Goal: Task Accomplishment & Management: Manage account settings

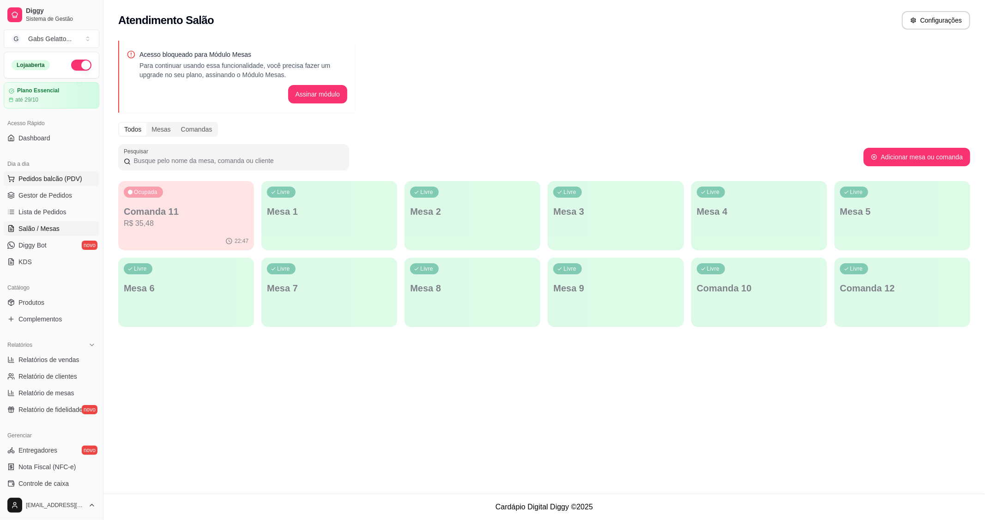
click at [37, 183] on span "Pedidos balcão (PDV)" at bounding box center [50, 178] width 64 height 9
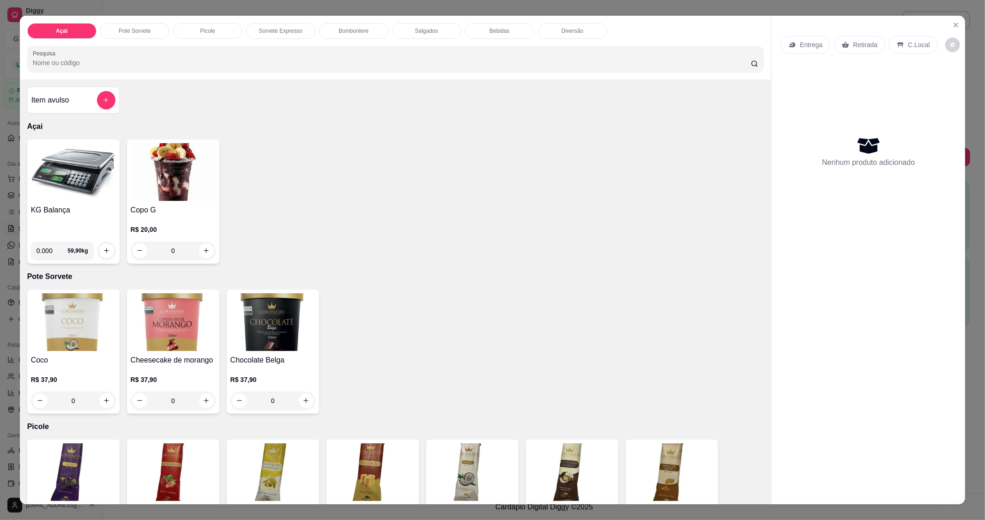
click at [46, 197] on img at bounding box center [73, 172] width 85 height 58
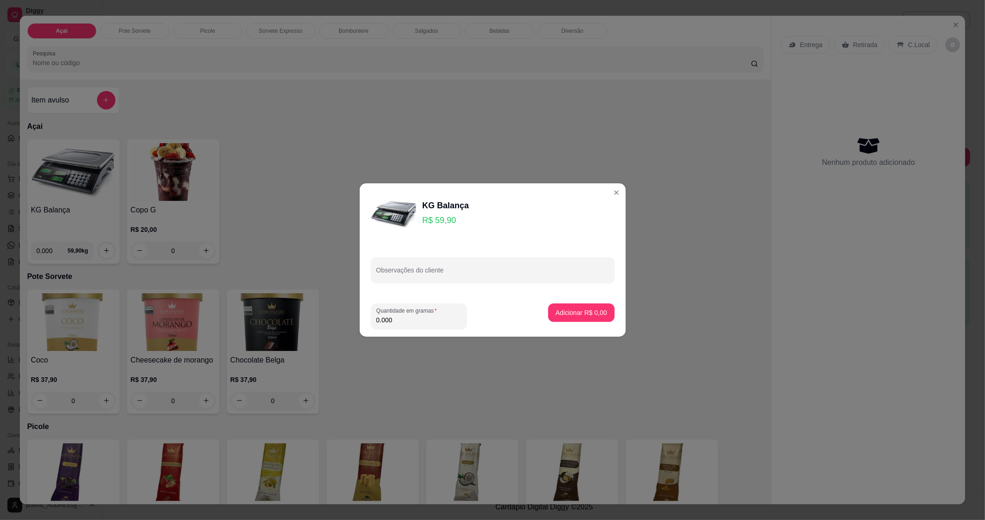
click at [419, 316] on input "0.000" at bounding box center [419, 320] width 85 height 9
type input "0.188"
click at [588, 310] on p "Adicionar R$ 11,26" at bounding box center [579, 312] width 55 height 9
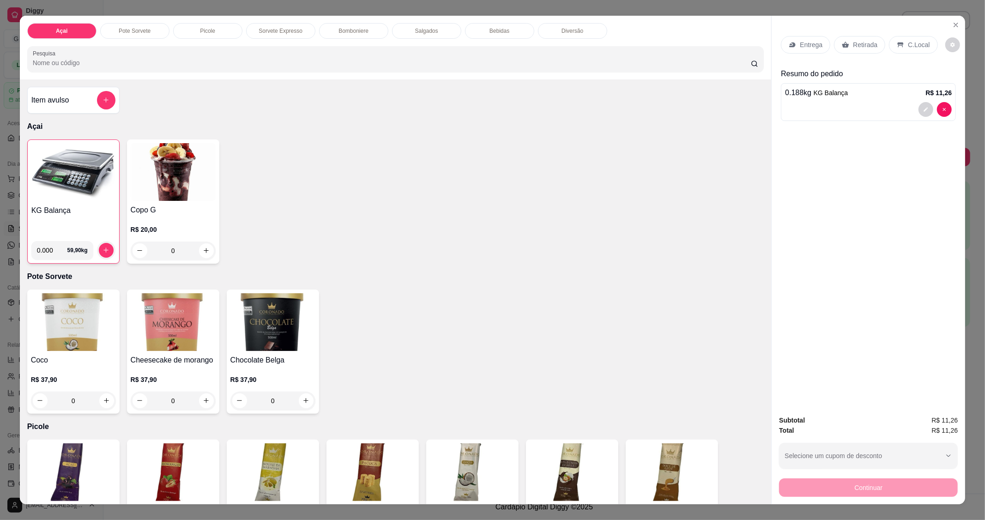
click at [897, 43] on icon at bounding box center [900, 44] width 7 height 7
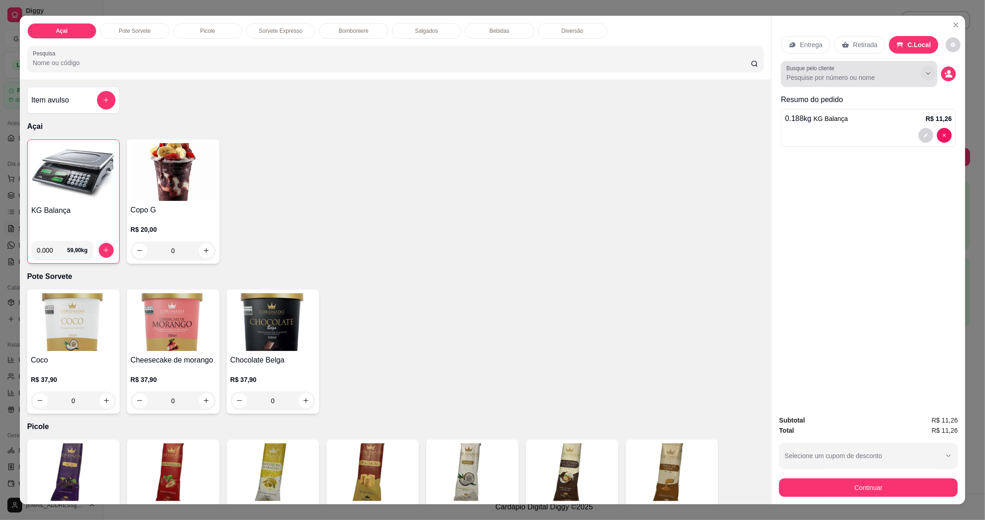
click at [925, 71] on icon "Show suggestions" at bounding box center [928, 73] width 7 height 7
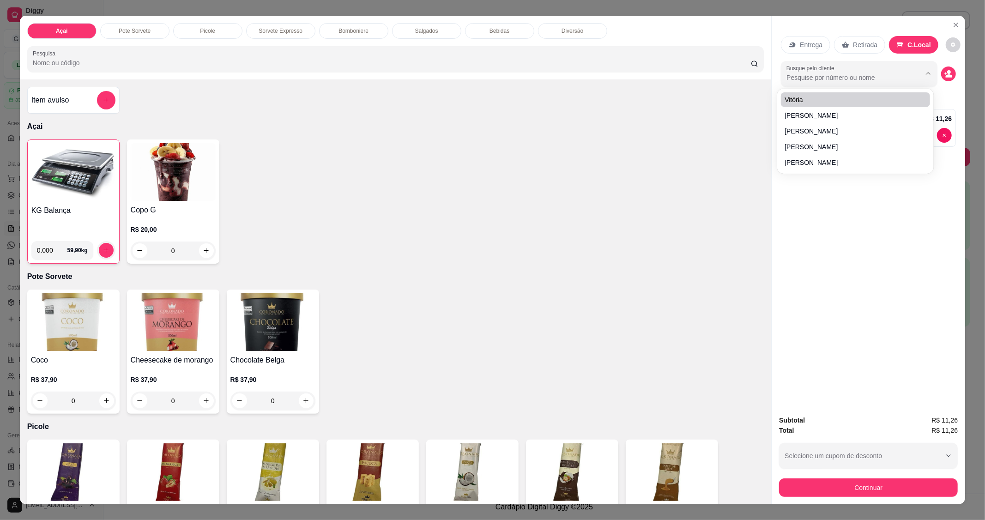
click at [842, 81] on input "Busque pelo cliente" at bounding box center [847, 77] width 120 height 9
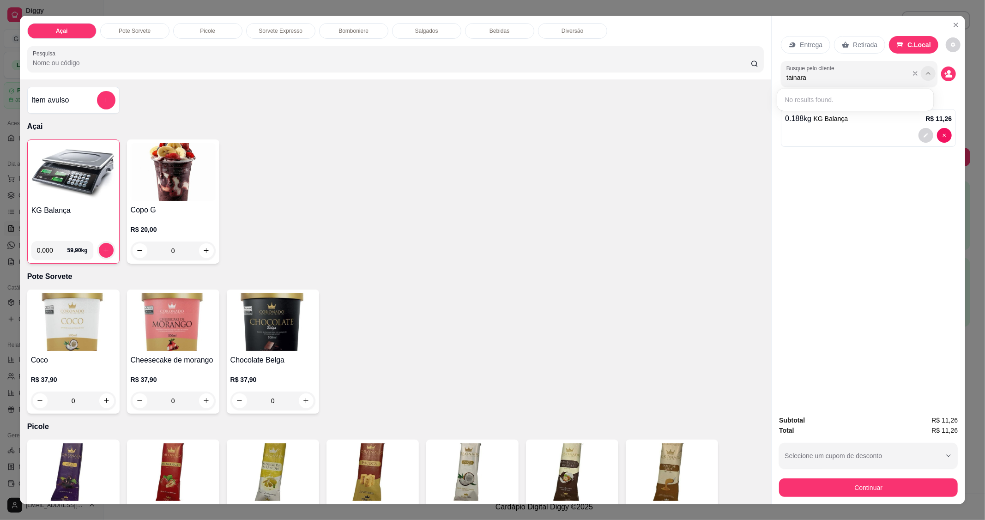
type input "tainara"
click at [926, 72] on icon "Show suggestions" at bounding box center [928, 73] width 7 height 7
click at [912, 75] on icon "Show suggestions" at bounding box center [915, 73] width 7 height 7
click at [659, 215] on div "KG Balança 0.000 59,90 kg Copo G R$ 20,00 0" at bounding box center [395, 202] width 737 height 124
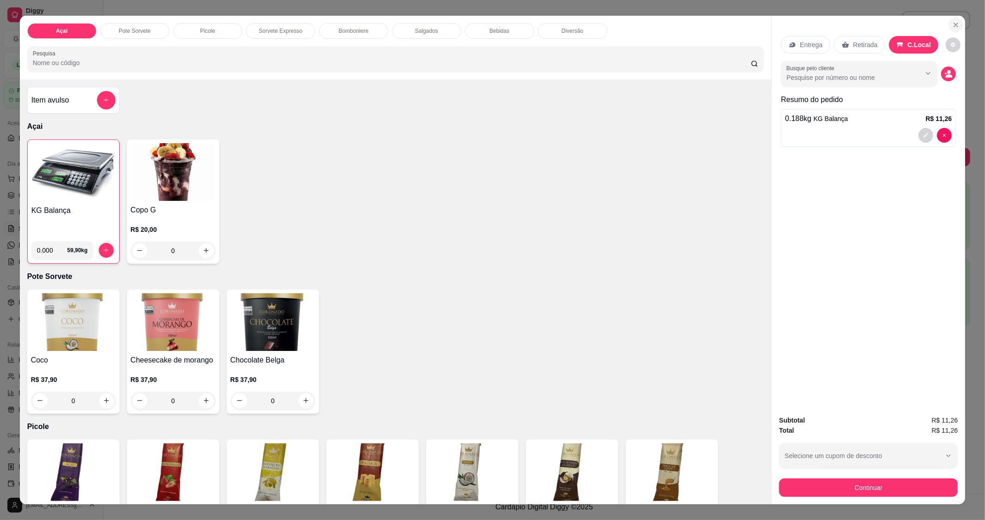
click at [954, 25] on icon "Close" at bounding box center [956, 24] width 7 height 7
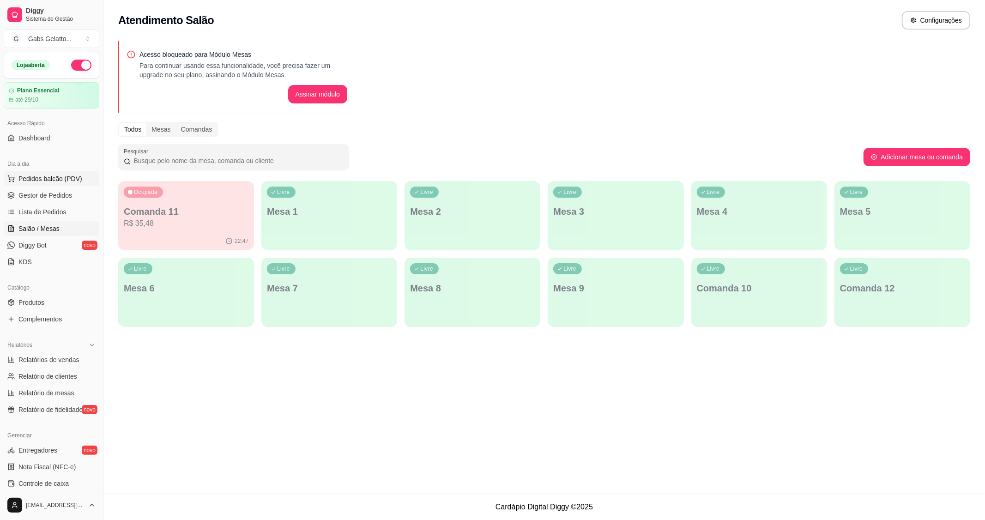
click at [70, 173] on button "Pedidos balcão (PDV)" at bounding box center [52, 178] width 96 height 15
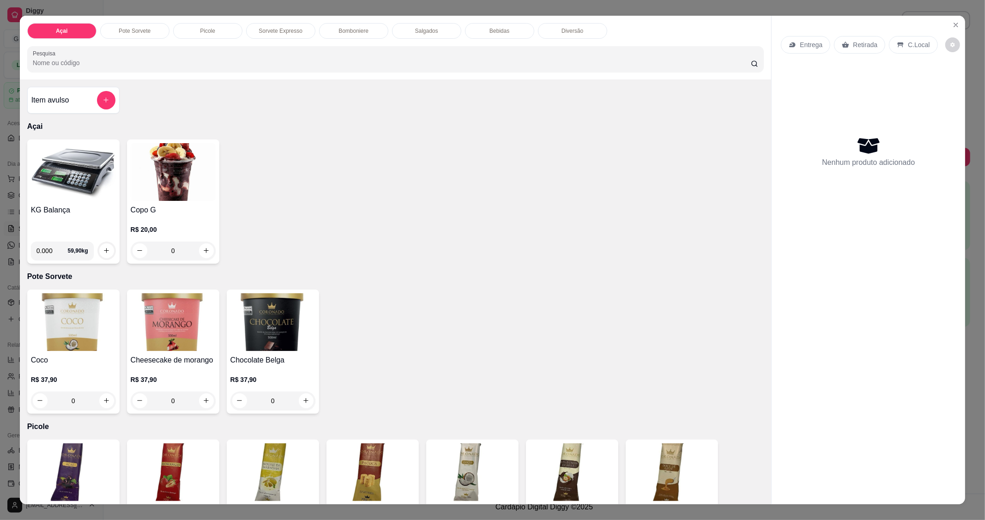
click at [346, 144] on div "KG Balança 0.000 59,90 kg Copo G R$ 20,00 0" at bounding box center [395, 202] width 737 height 124
click at [949, 24] on button "Close" at bounding box center [956, 25] width 15 height 15
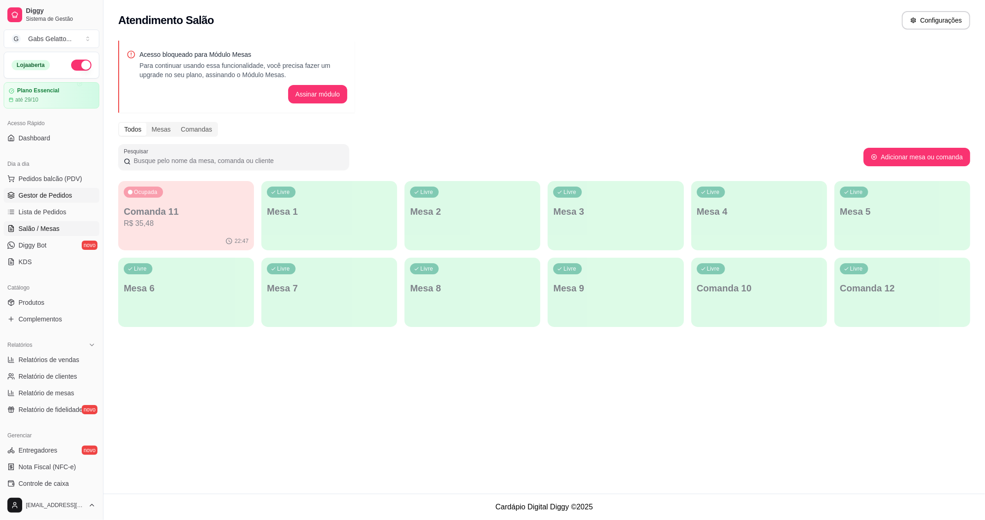
click at [57, 199] on span "Gestor de Pedidos" at bounding box center [45, 195] width 54 height 9
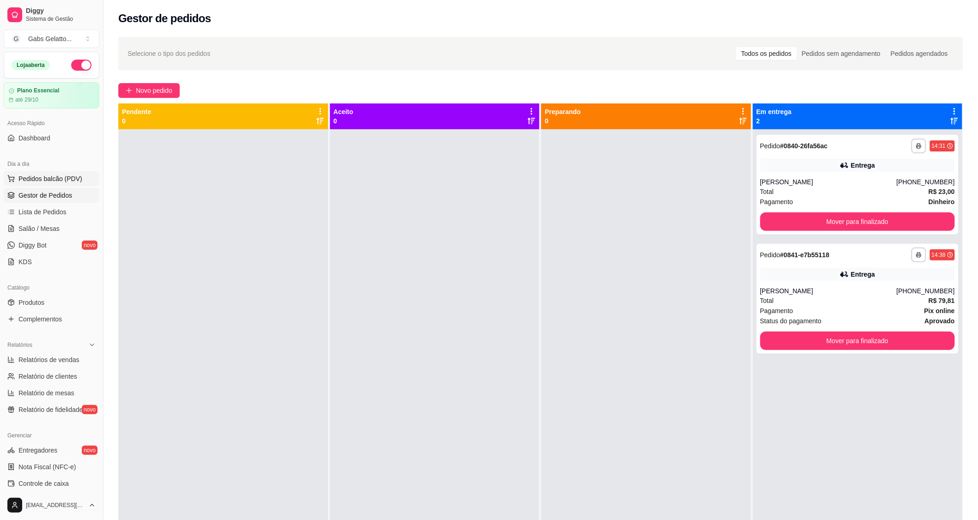
click at [55, 176] on span "Pedidos balcão (PDV)" at bounding box center [50, 178] width 64 height 9
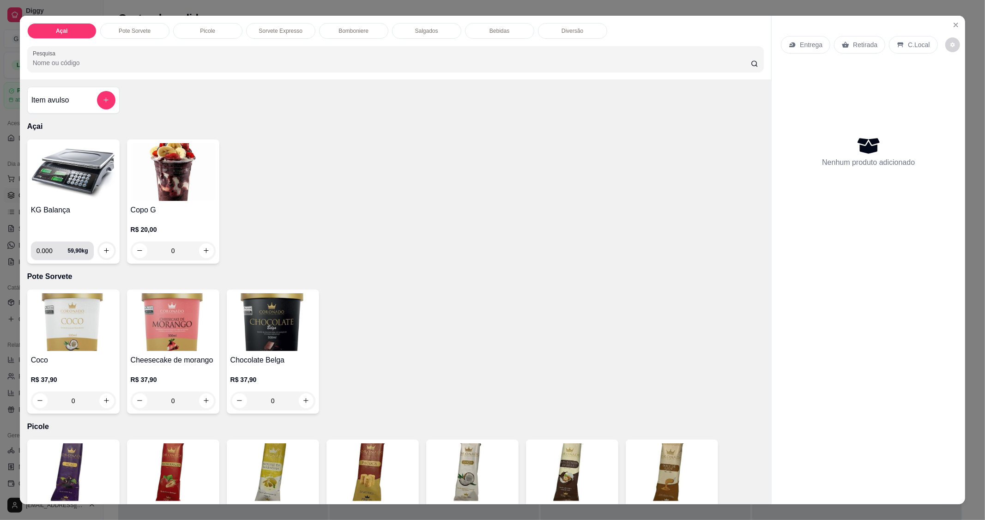
click at [46, 207] on h4 "KG Balança" at bounding box center [73, 210] width 85 height 11
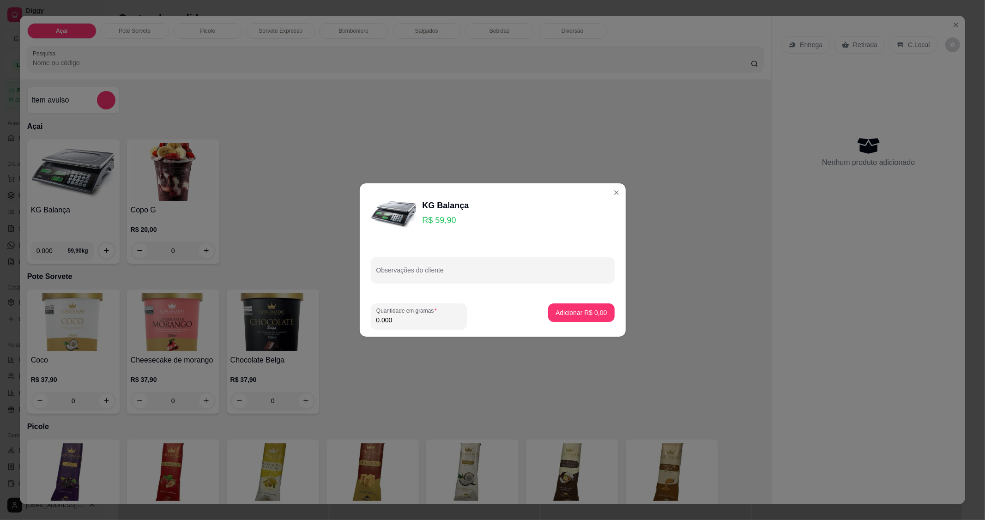
click at [405, 320] on input "0.000" at bounding box center [419, 320] width 85 height 9
type input "0.266"
click at [586, 315] on p "Adicionar R$ 15,93" at bounding box center [580, 312] width 54 height 9
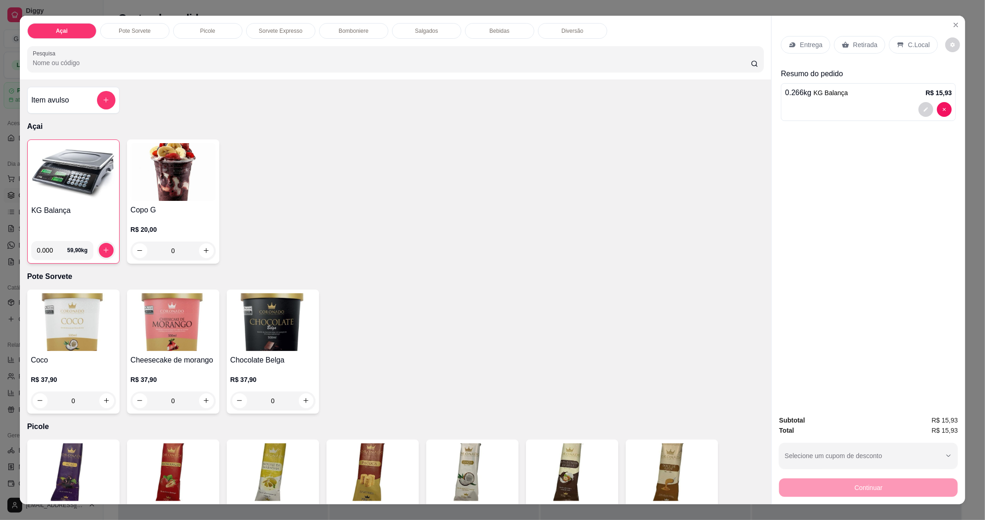
click at [77, 225] on div "KG Balança" at bounding box center [73, 219] width 84 height 29
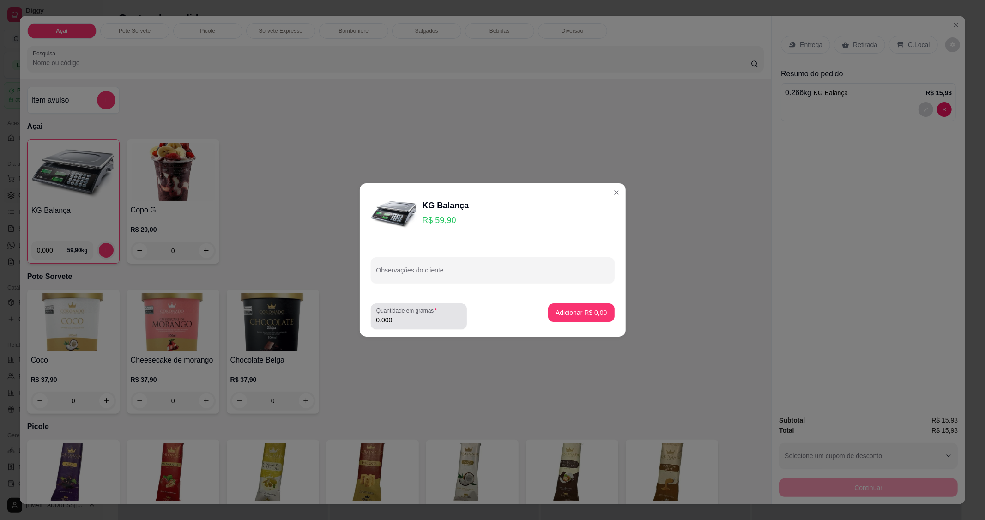
click at [409, 323] on input "0.000" at bounding box center [419, 320] width 85 height 9
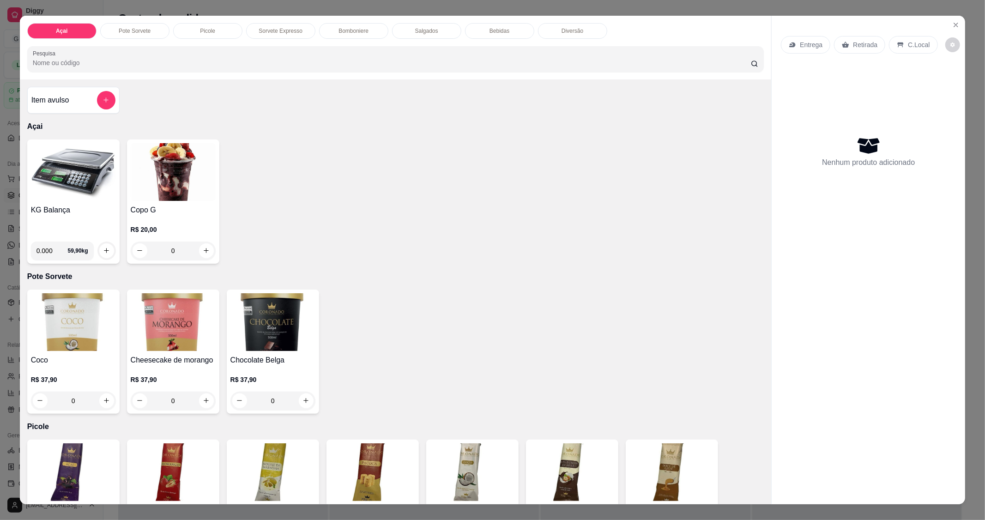
click at [97, 178] on img at bounding box center [73, 172] width 85 height 58
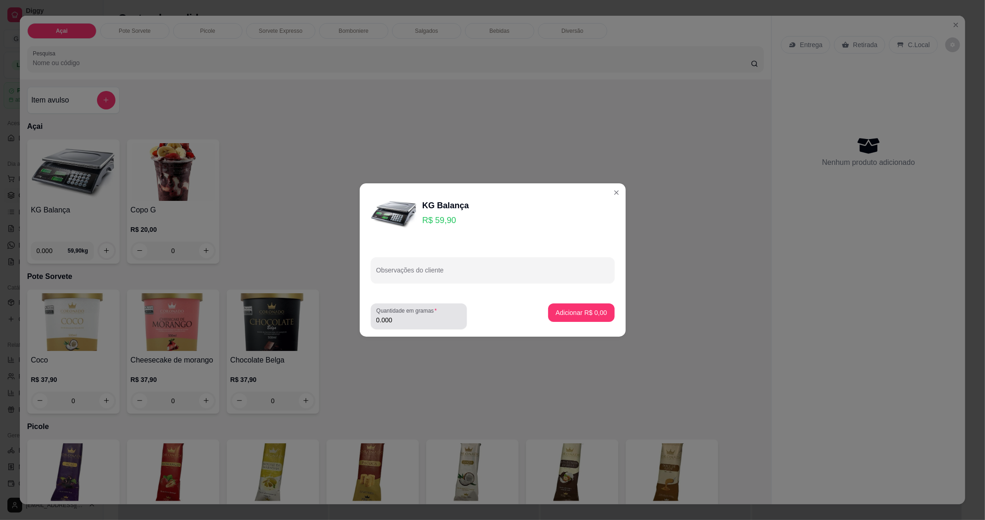
click at [399, 327] on div "Quantidade em gramas 0.000" at bounding box center [419, 317] width 96 height 26
type input "0.290"
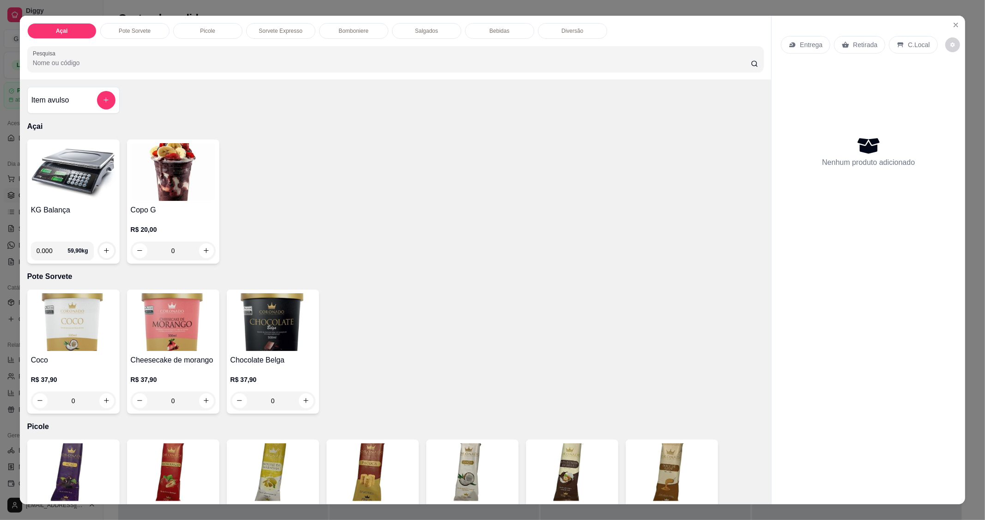
click at [611, 192] on div "KG Balança 0.000 59,90 kg Copo G R$ 20,00 0" at bounding box center [395, 202] width 737 height 124
click at [73, 205] on h4 "KG Balança" at bounding box center [73, 210] width 85 height 11
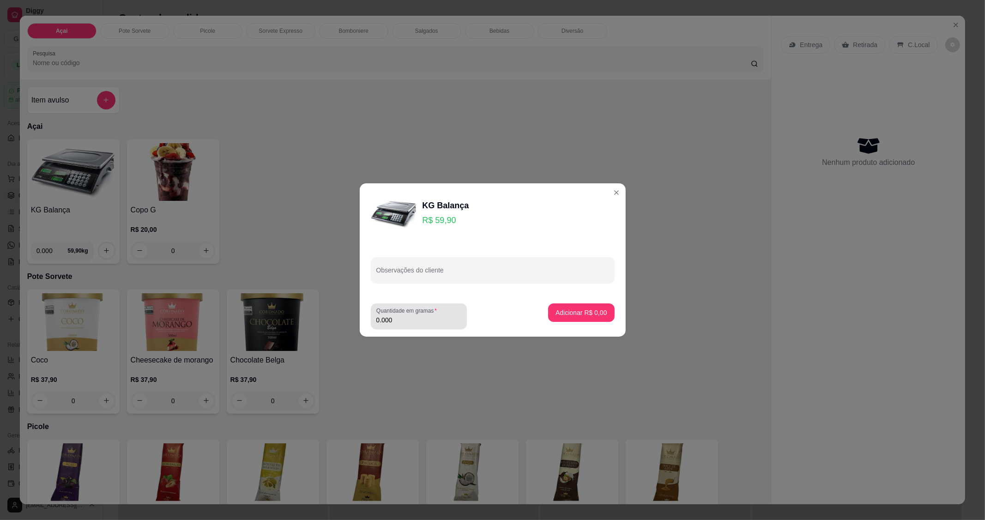
click at [417, 325] on div "0.000" at bounding box center [419, 316] width 85 height 18
type input "0.538"
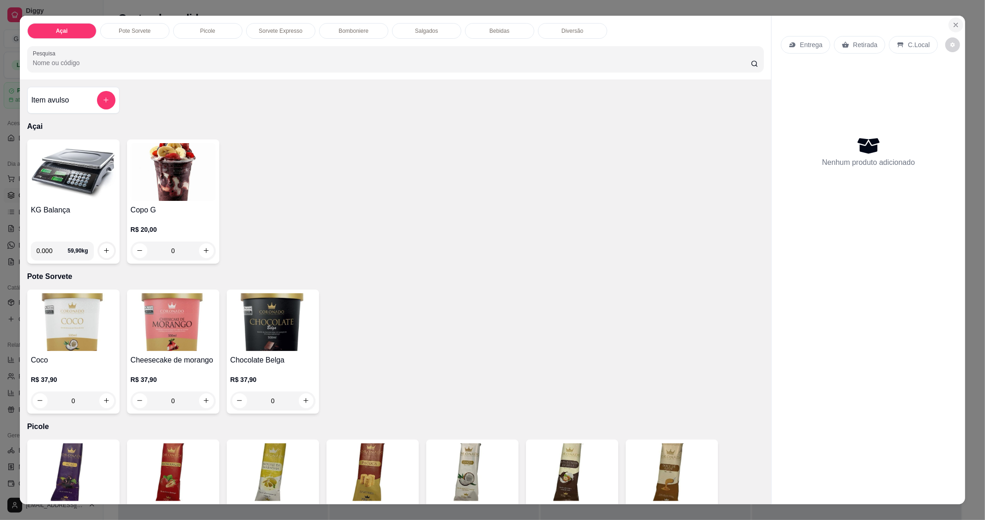
click at [949, 23] on button "Close" at bounding box center [956, 25] width 15 height 15
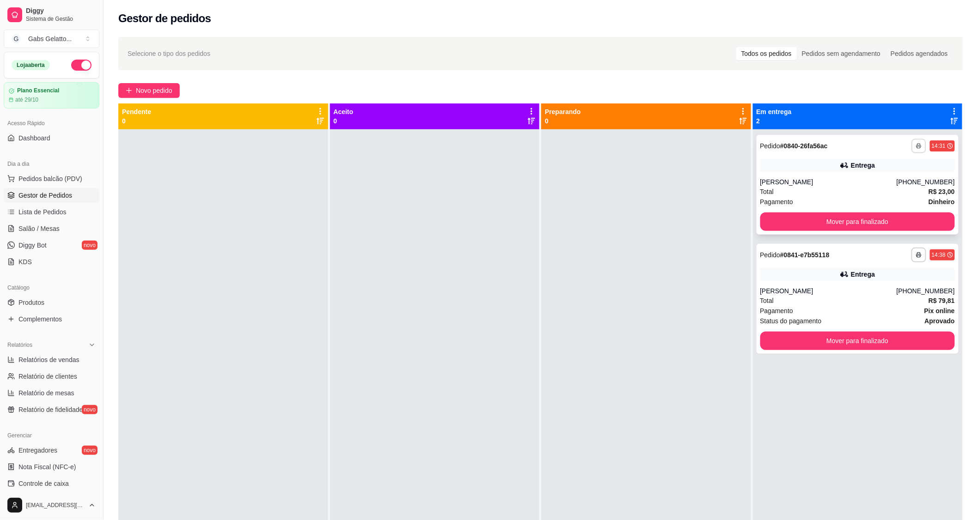
click at [916, 144] on icon "button" at bounding box center [919, 146] width 6 height 6
click at [888, 173] on button "IMPRESSORA" at bounding box center [887, 178] width 67 height 15
click at [598, 201] on div at bounding box center [646, 389] width 210 height 520
click at [56, 181] on span "Pedidos balcão (PDV)" at bounding box center [50, 178] width 64 height 9
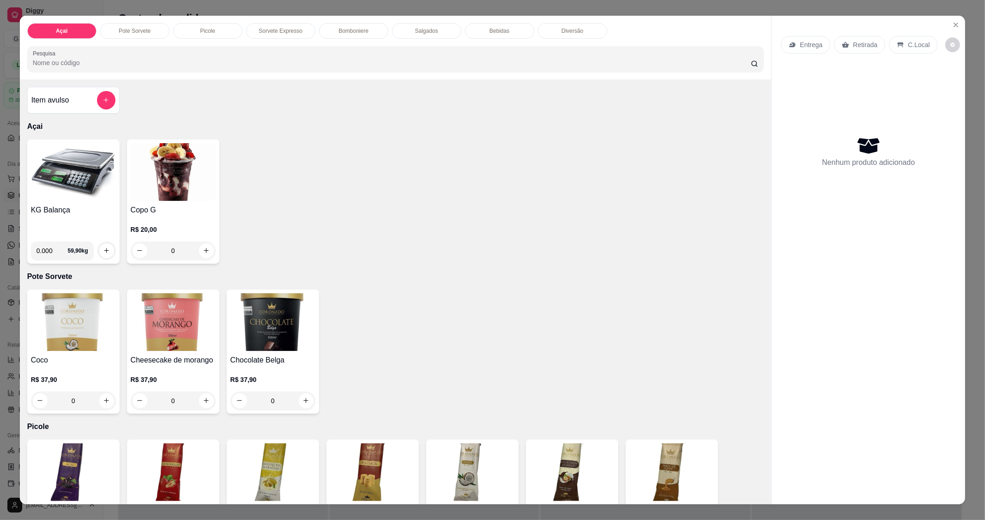
click at [56, 179] on img at bounding box center [73, 172] width 85 height 58
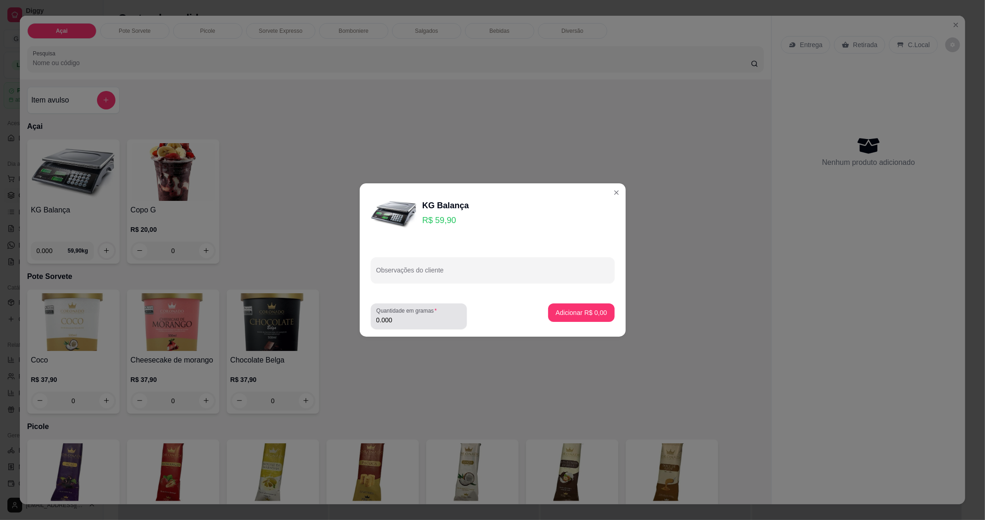
click at [421, 316] on input "0.000" at bounding box center [419, 320] width 85 height 9
type input "0.166"
click at [594, 319] on button "Adicionar R$ 9,94" at bounding box center [581, 313] width 66 height 18
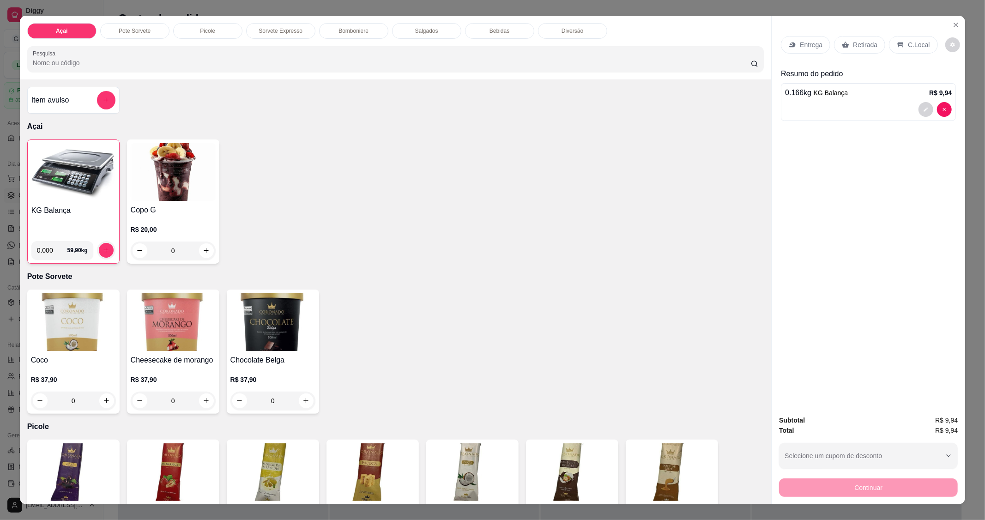
click at [916, 40] on p "C.Local" at bounding box center [919, 44] width 22 height 9
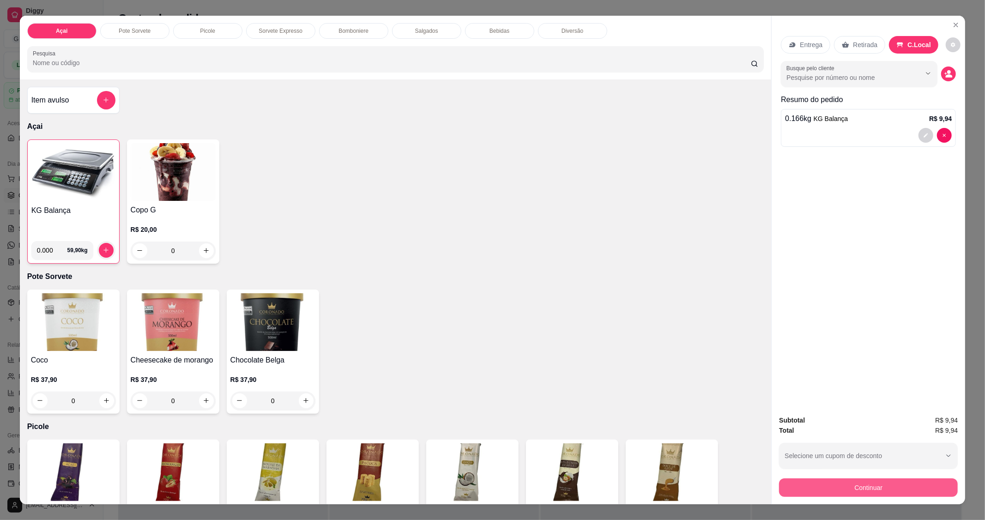
click at [834, 486] on button "Continuar" at bounding box center [868, 488] width 179 height 18
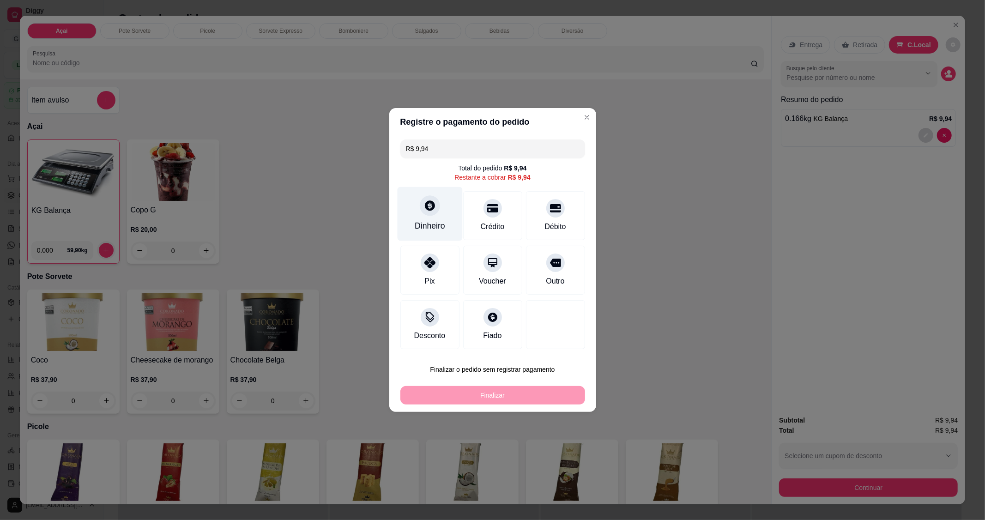
click at [425, 216] on div at bounding box center [430, 205] width 20 height 20
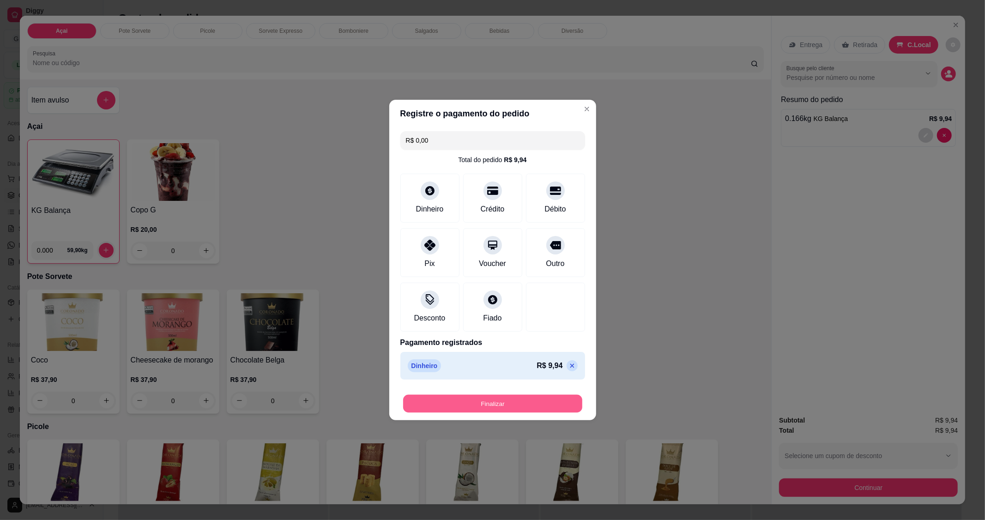
click at [490, 403] on button "Finalizar" at bounding box center [492, 404] width 179 height 18
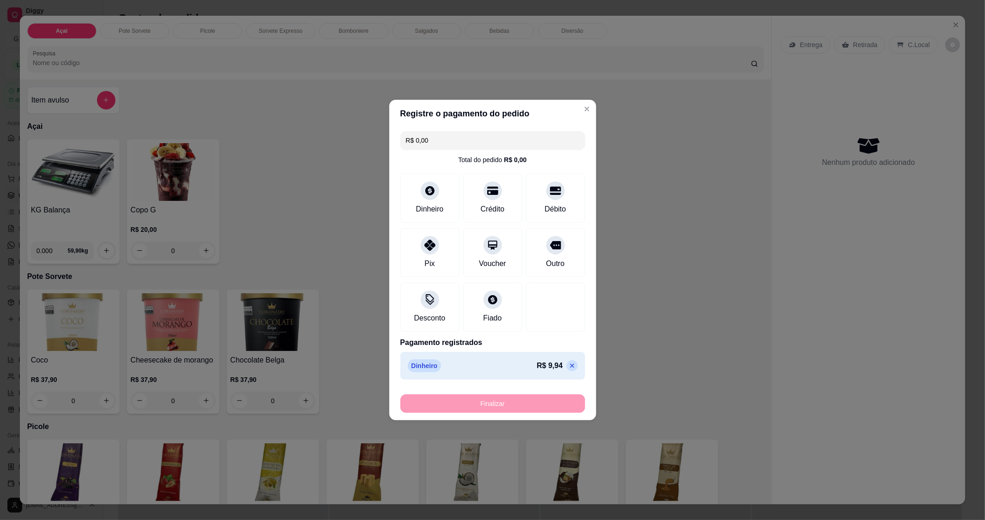
type input "-R$ 9,94"
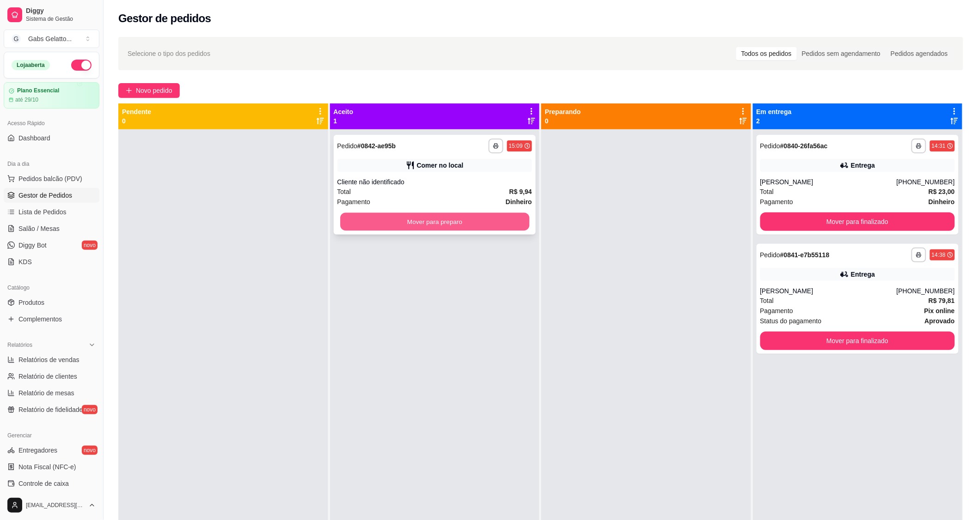
click at [481, 218] on button "Mover para preparo" at bounding box center [434, 222] width 189 height 18
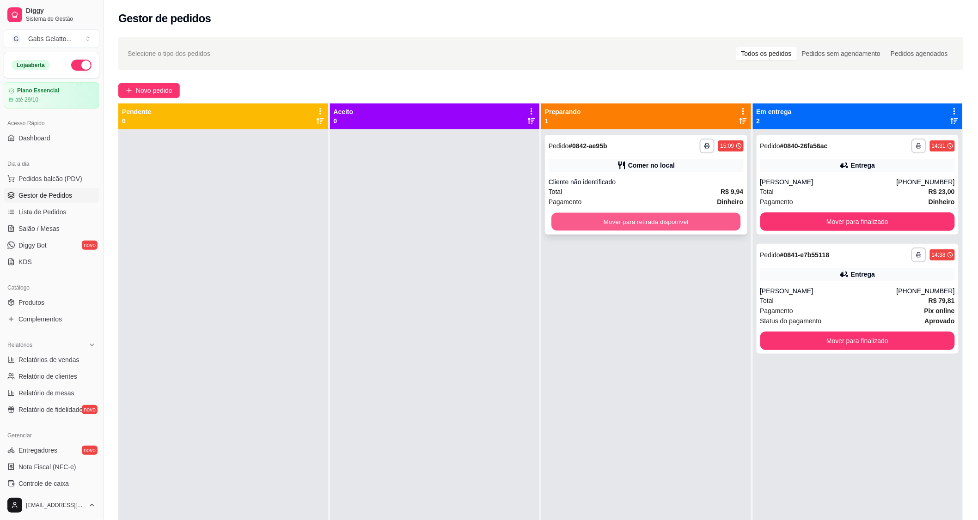
click at [634, 220] on button "Mover para retirada disponível" at bounding box center [645, 222] width 189 height 18
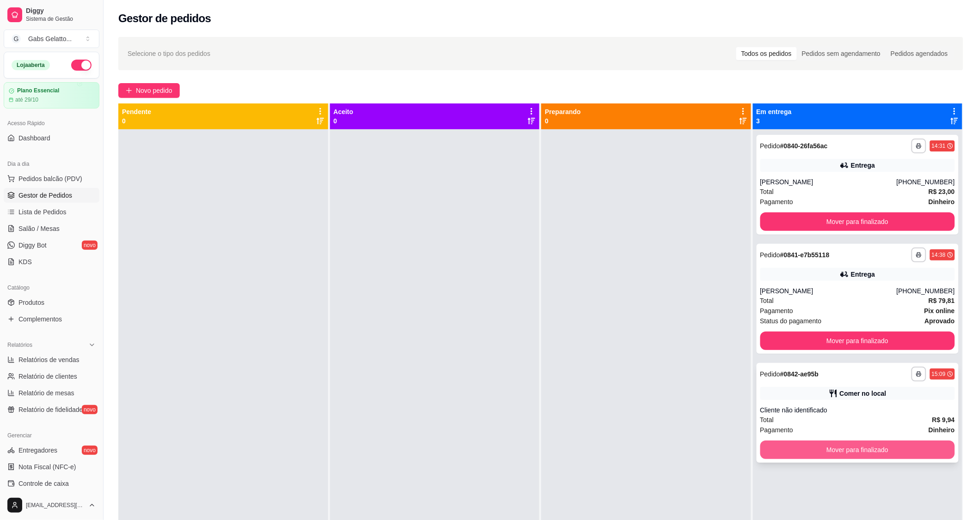
click at [838, 452] on button "Mover para finalizado" at bounding box center [857, 450] width 195 height 18
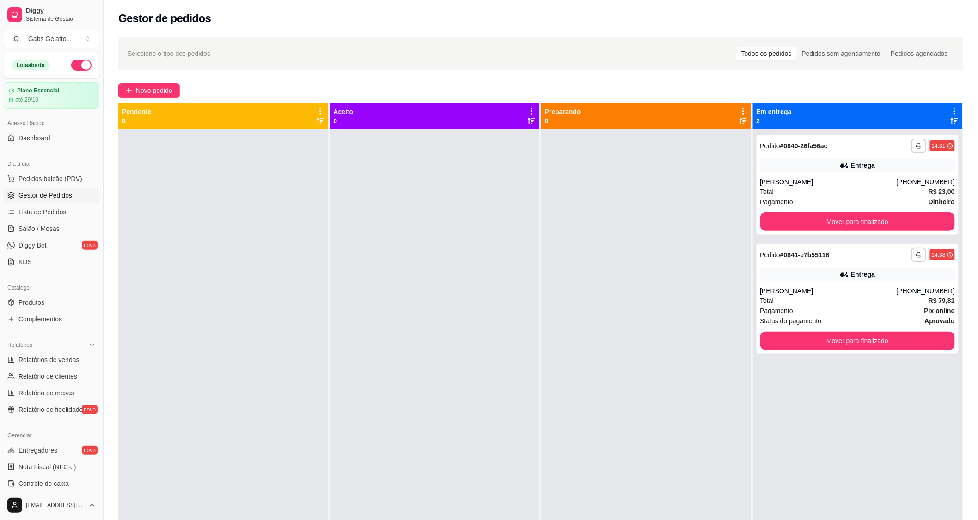
click at [472, 323] on div at bounding box center [435, 389] width 210 height 520
click at [273, 371] on div at bounding box center [223, 389] width 210 height 520
click at [66, 170] on div "Dia a dia" at bounding box center [52, 164] width 96 height 15
click at [63, 171] on div "Dia a dia" at bounding box center [52, 164] width 96 height 15
click at [22, 182] on span "Pedidos balcão (PDV)" at bounding box center [50, 178] width 64 height 9
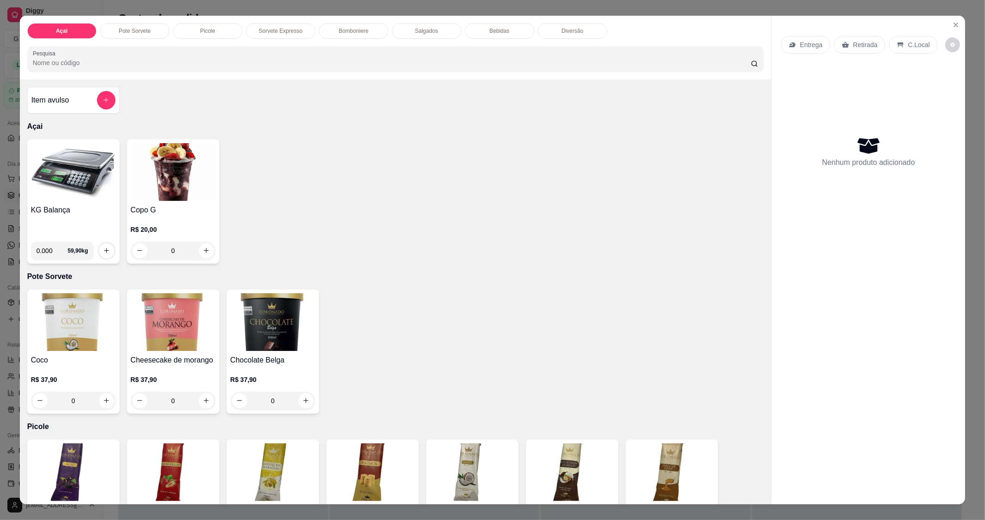
click at [66, 169] on img at bounding box center [73, 172] width 85 height 58
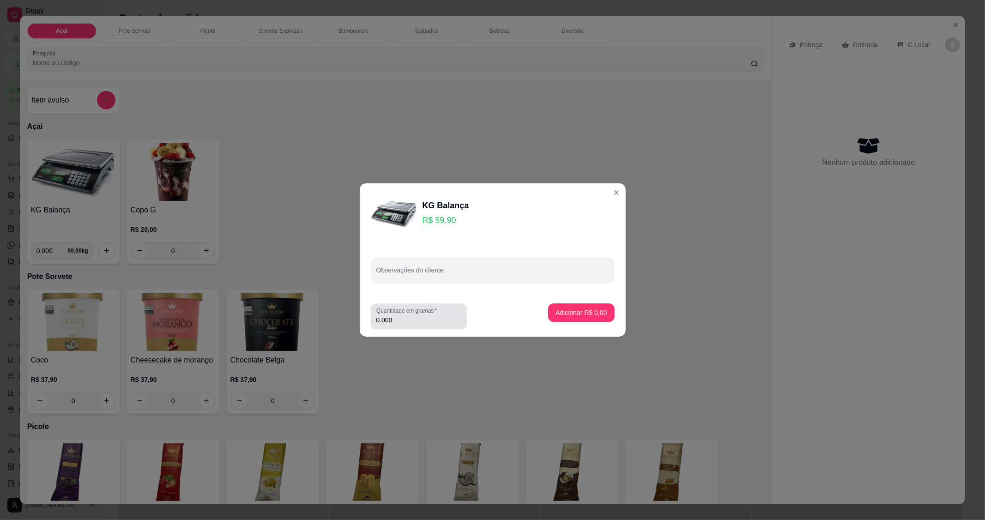
click at [399, 321] on input "0.000" at bounding box center [419, 320] width 85 height 9
type input "0.142"
click at [592, 322] on button "Adicionar R$ 8,51" at bounding box center [581, 313] width 66 height 18
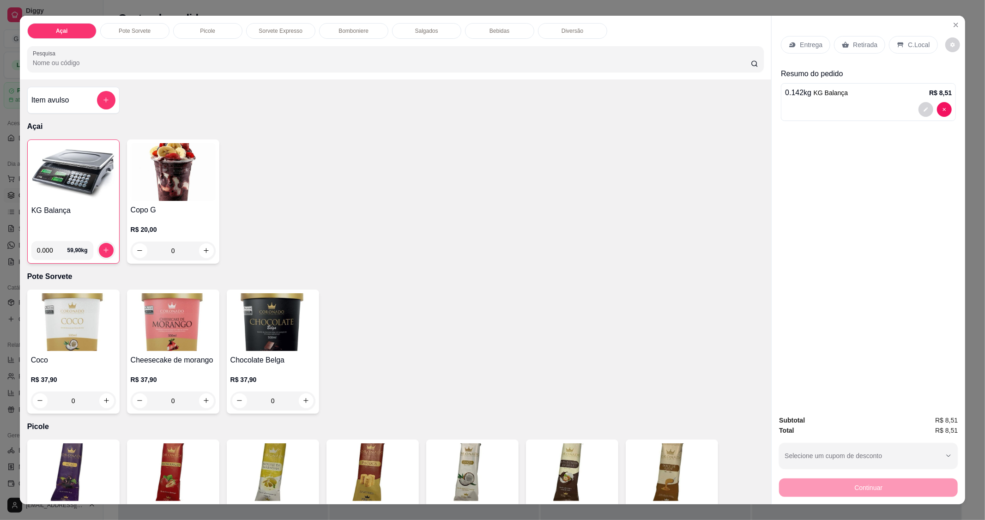
click at [899, 41] on icon at bounding box center [900, 44] width 7 height 7
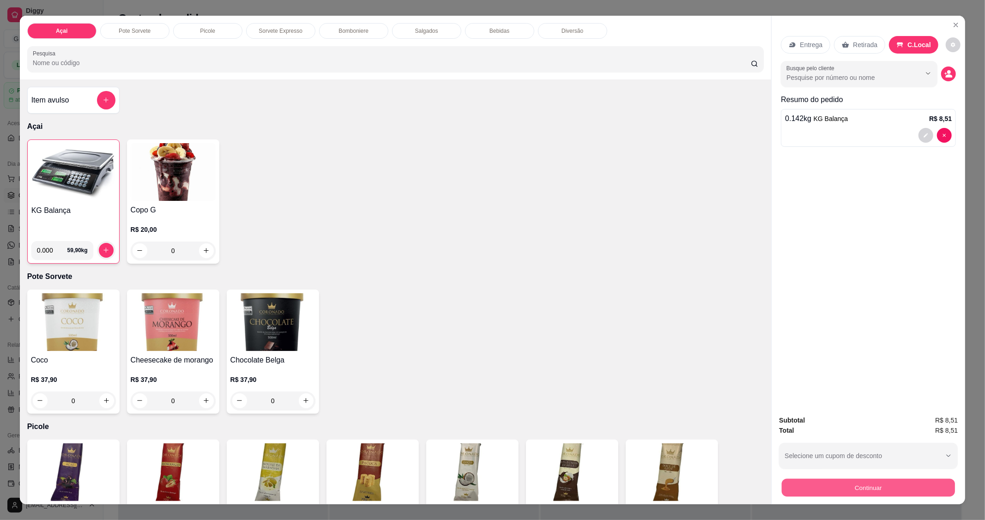
click at [845, 490] on button "Continuar" at bounding box center [868, 488] width 173 height 18
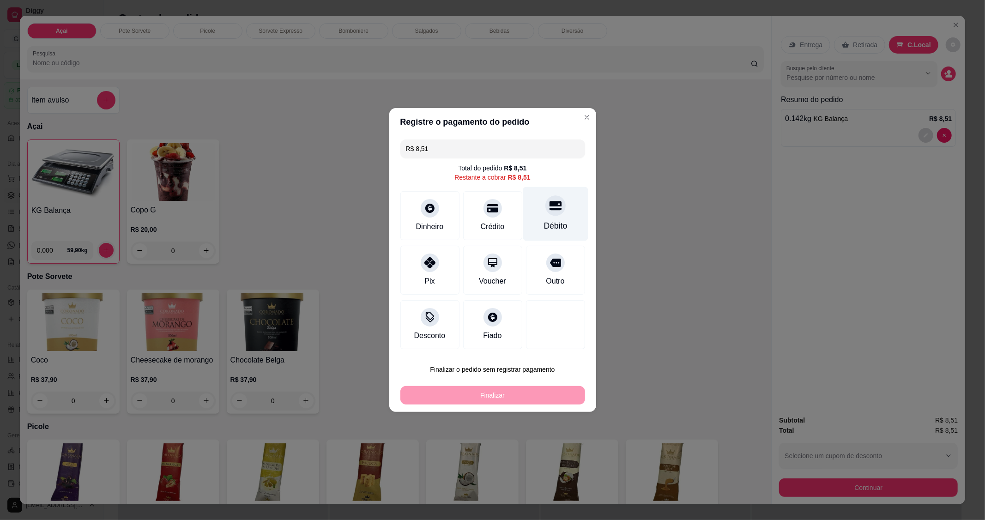
click at [547, 216] on div "Débito" at bounding box center [555, 214] width 65 height 54
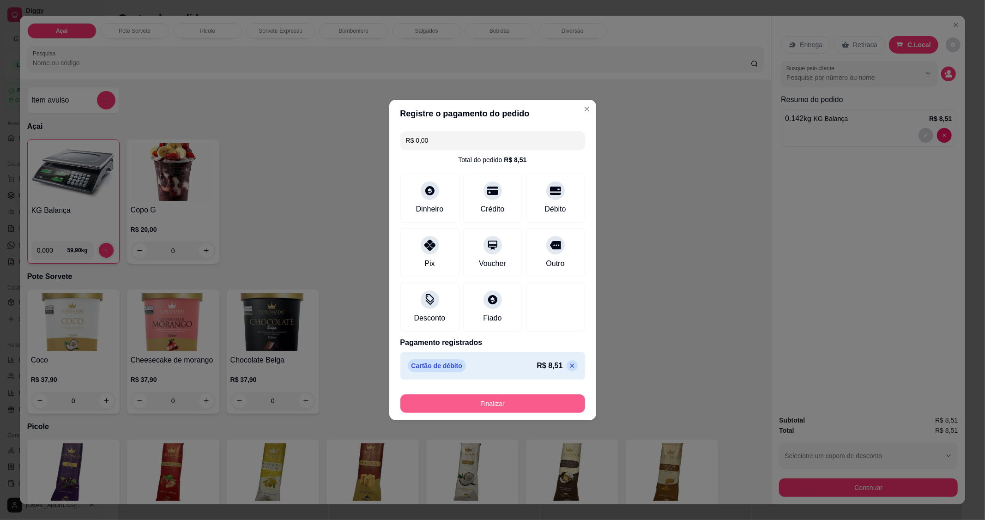
click at [499, 403] on button "Finalizar" at bounding box center [493, 404] width 185 height 18
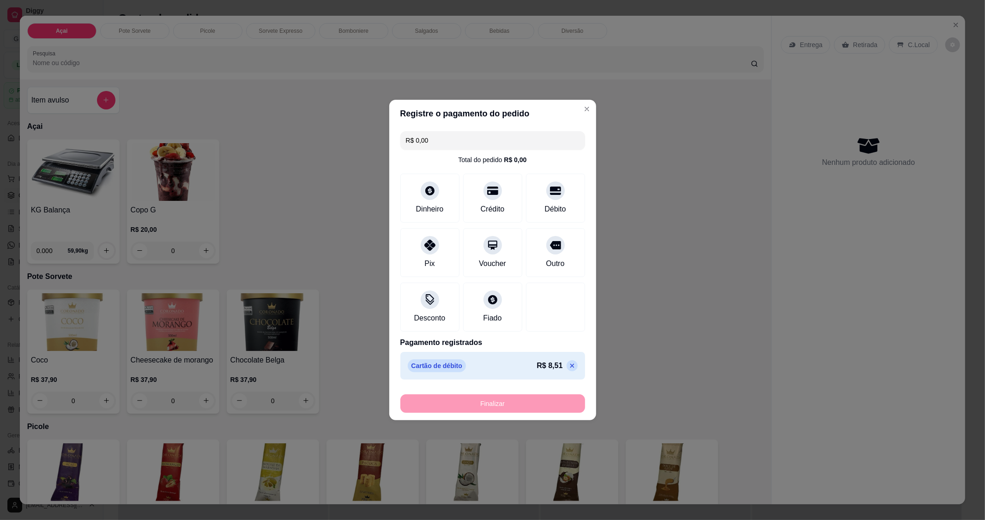
type input "-R$ 8,51"
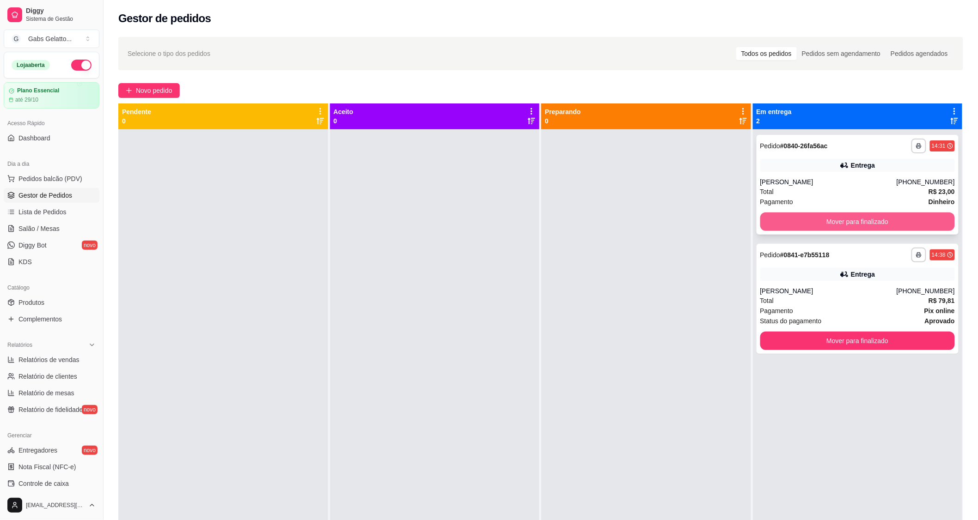
click at [898, 218] on button "Mover para finalizado" at bounding box center [857, 222] width 195 height 18
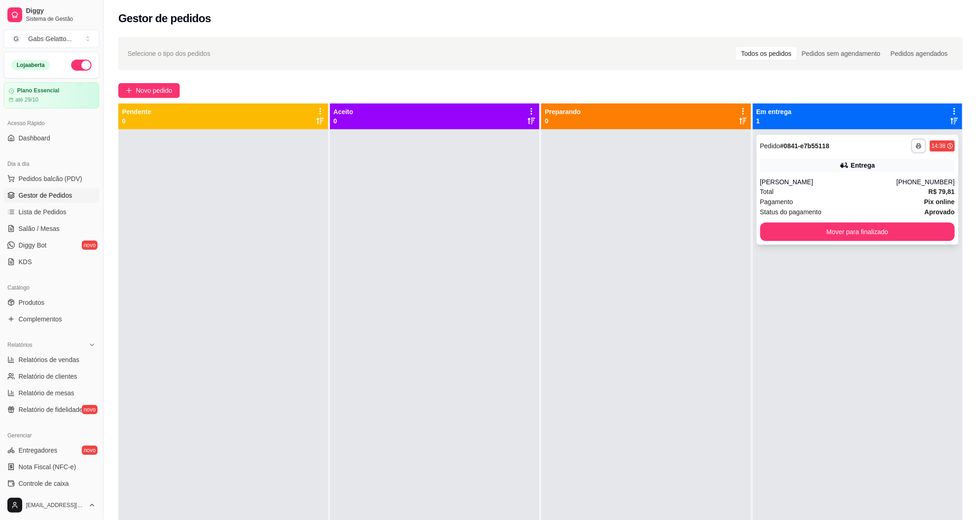
click at [898, 218] on div "**********" at bounding box center [857, 190] width 202 height 110
click at [897, 229] on button "Mover para finalizado" at bounding box center [864, 232] width 197 height 18
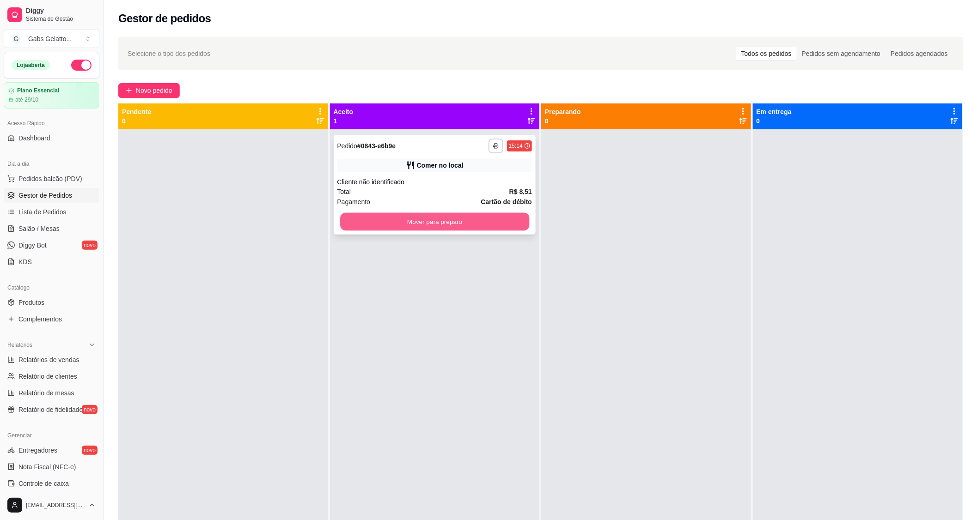
click at [424, 216] on button "Mover para preparo" at bounding box center [434, 222] width 189 height 18
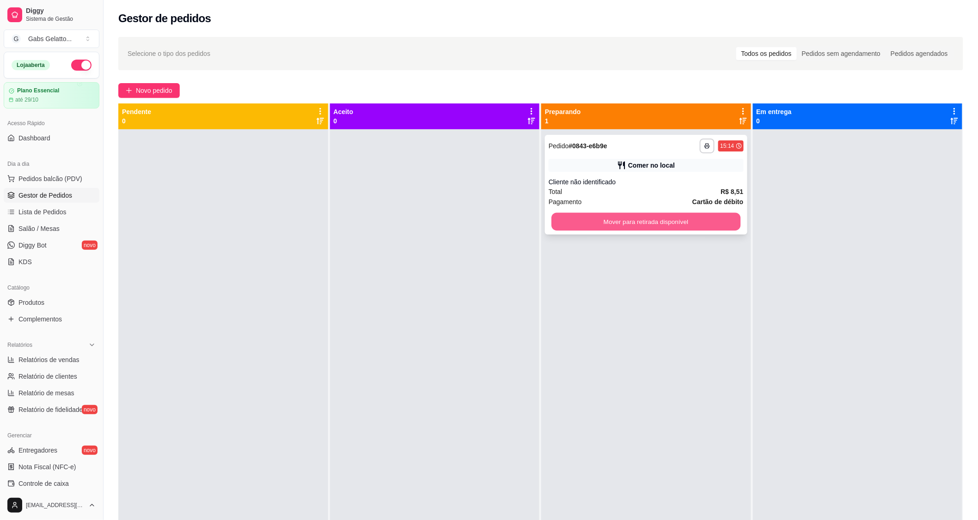
click at [617, 224] on button "Mover para retirada disponível" at bounding box center [645, 222] width 189 height 18
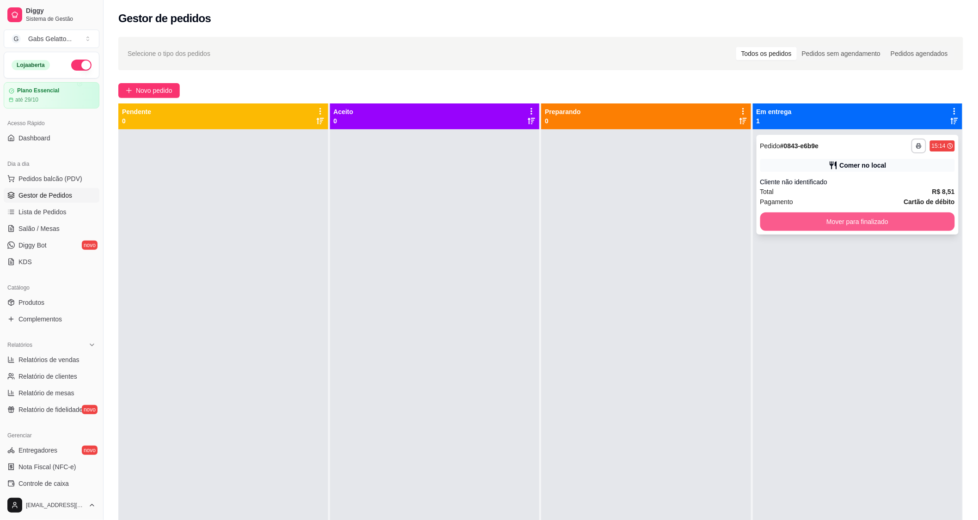
click at [793, 227] on button "Mover para finalizado" at bounding box center [857, 222] width 195 height 18
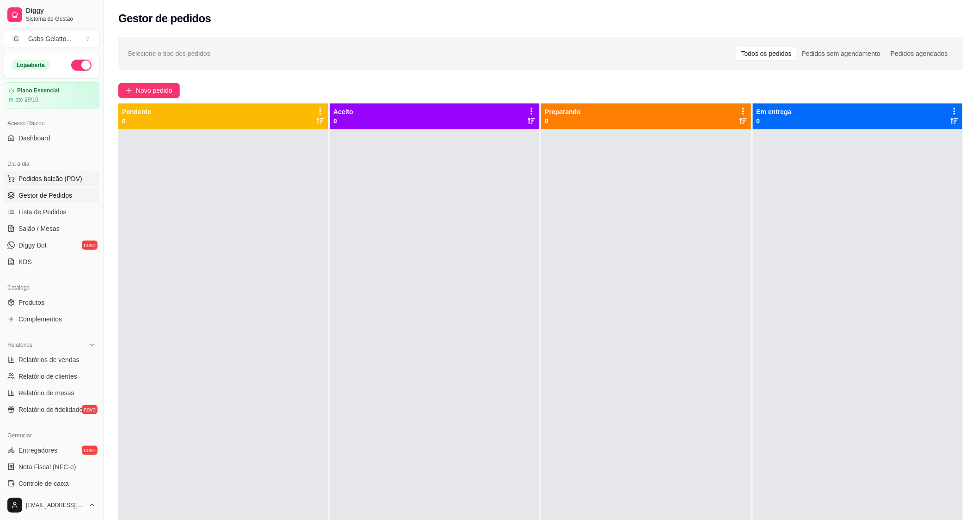
click at [36, 173] on button "Pedidos balcão (PDV)" at bounding box center [52, 178] width 96 height 15
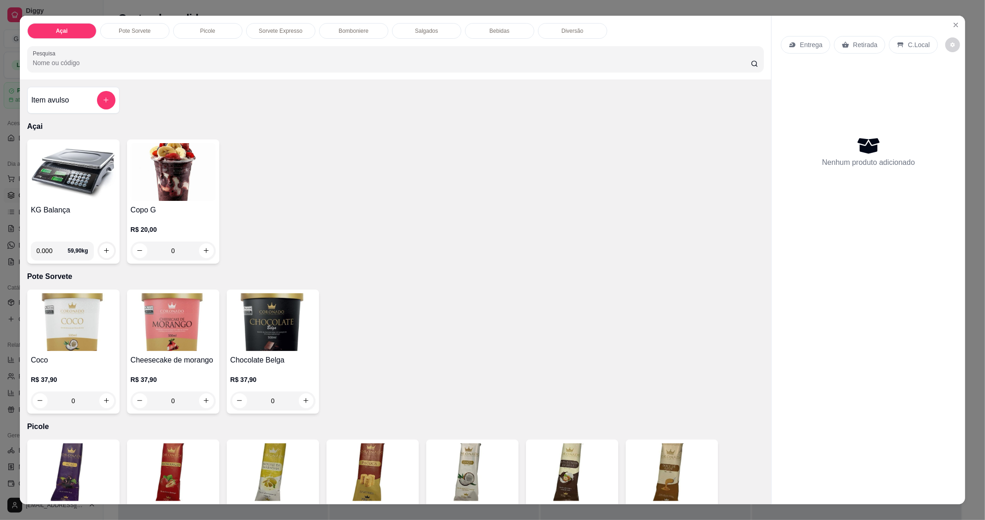
click at [67, 181] on img at bounding box center [73, 172] width 85 height 58
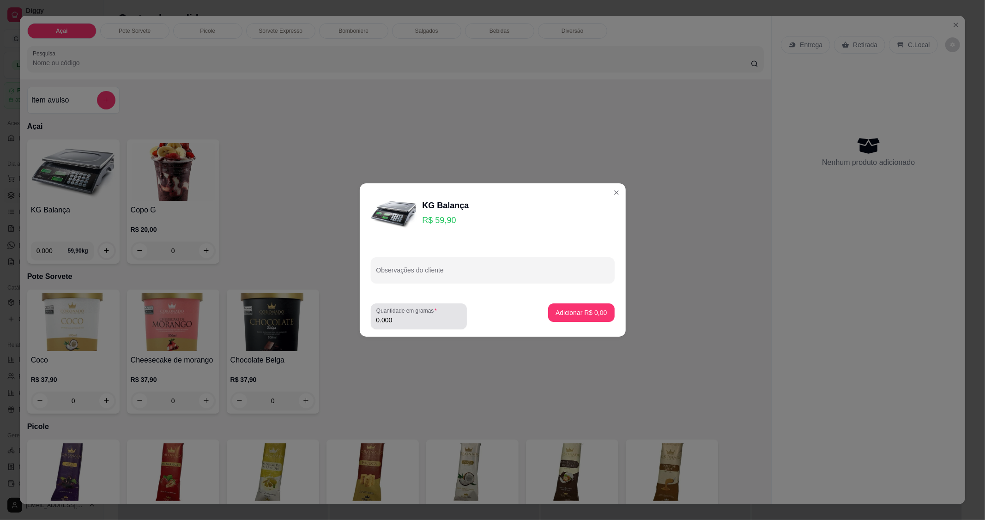
click at [406, 325] on div "0.000" at bounding box center [419, 316] width 85 height 18
type input "0.218"
click at [570, 320] on button "Adicionar R$ 13,06" at bounding box center [580, 313] width 68 height 18
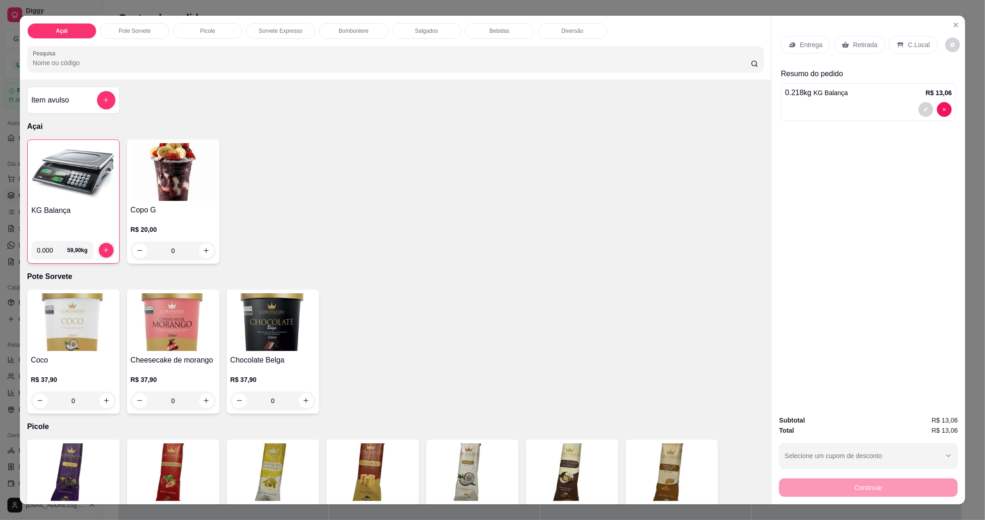
click at [908, 48] on p "C.Local" at bounding box center [919, 44] width 22 height 9
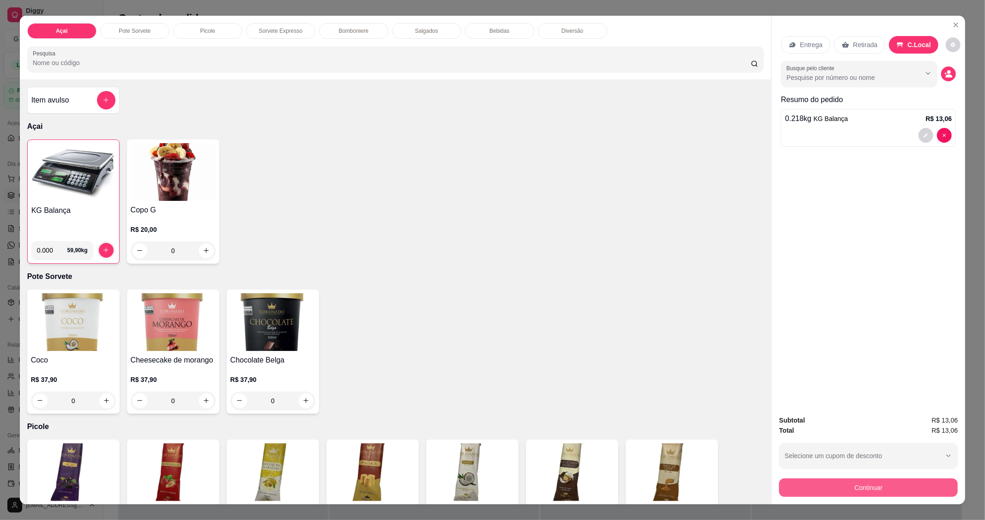
click at [844, 487] on button "Continuar" at bounding box center [868, 488] width 179 height 18
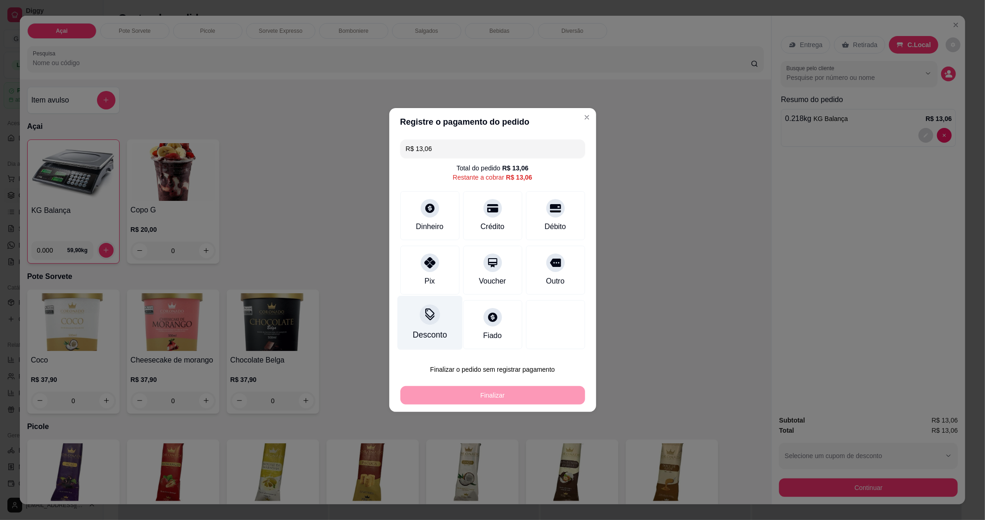
click at [424, 321] on icon at bounding box center [430, 315] width 12 height 12
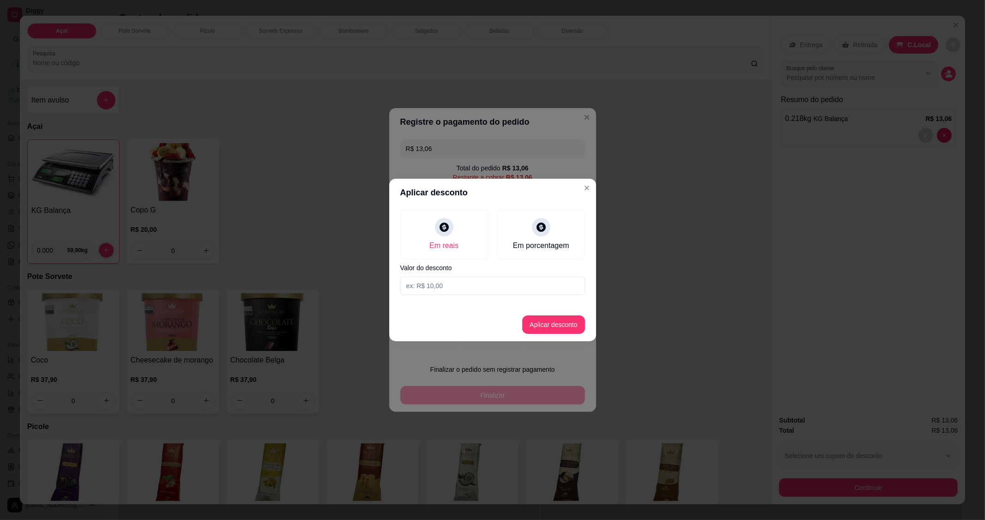
click at [447, 287] on input at bounding box center [493, 286] width 185 height 18
type input "0,06"
click at [556, 327] on button "Aplicar desconto" at bounding box center [553, 325] width 61 height 18
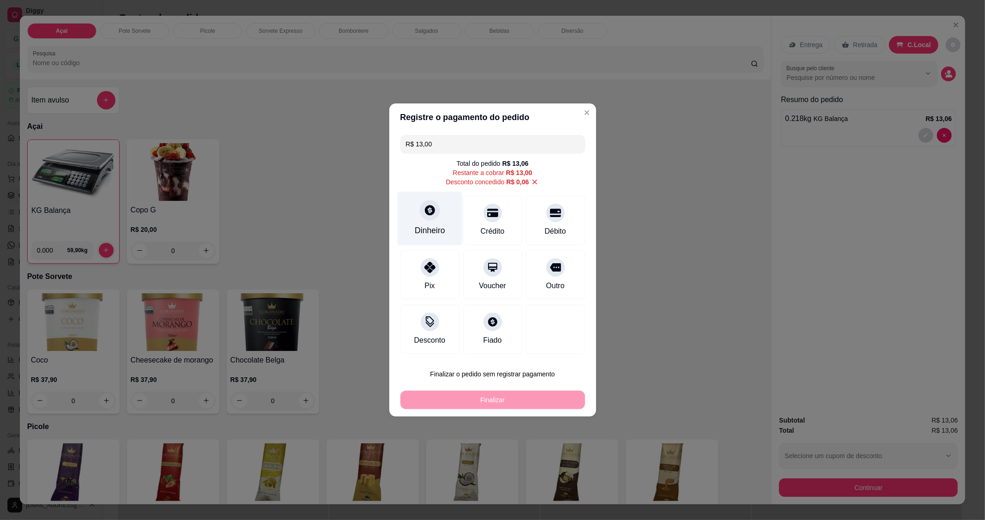
click at [435, 227] on div "Dinheiro" at bounding box center [430, 231] width 30 height 12
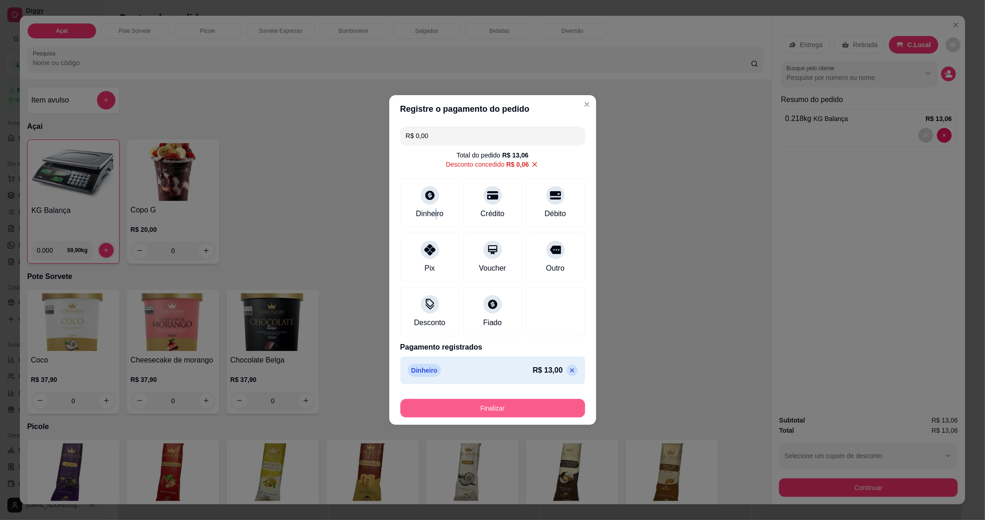
click at [499, 411] on button "Finalizar" at bounding box center [493, 408] width 185 height 18
type input "-R$ 13,06"
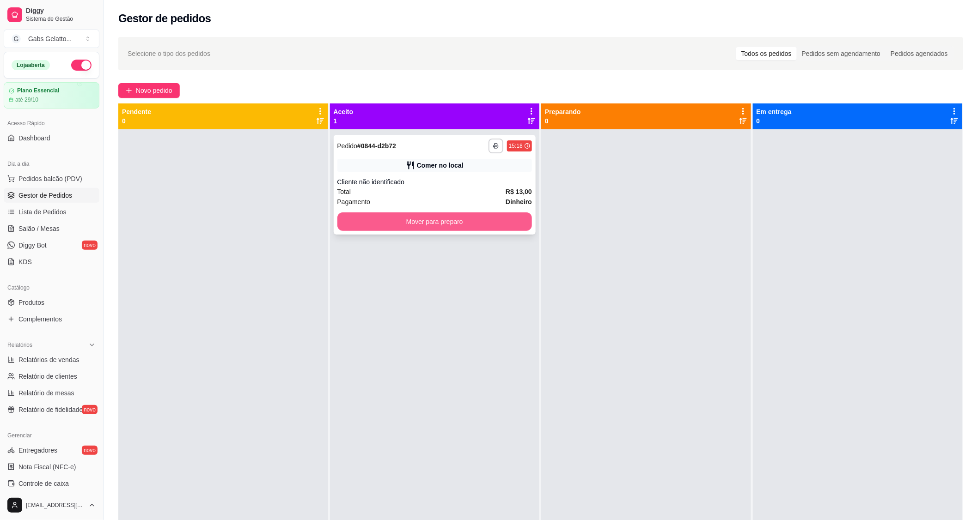
click at [467, 219] on button "Mover para preparo" at bounding box center [434, 222] width 195 height 18
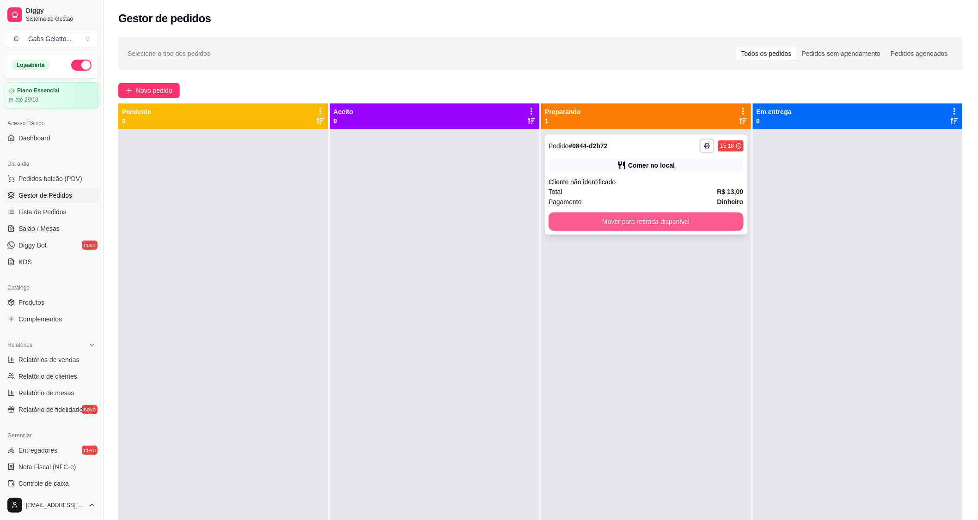
click at [616, 223] on button "Mover para retirada disponível" at bounding box center [645, 222] width 195 height 18
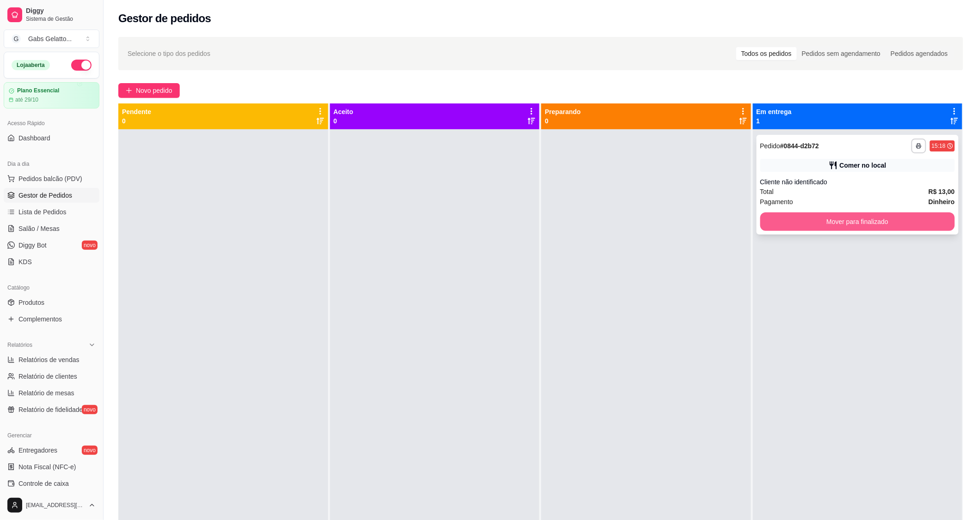
click at [808, 227] on button "Mover para finalizado" at bounding box center [857, 222] width 195 height 18
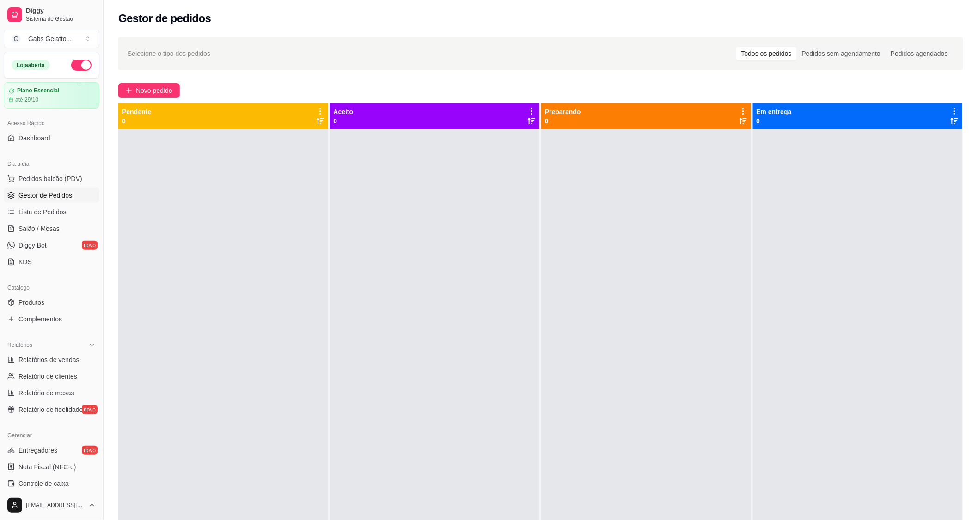
click at [273, 328] on div at bounding box center [223, 389] width 210 height 520
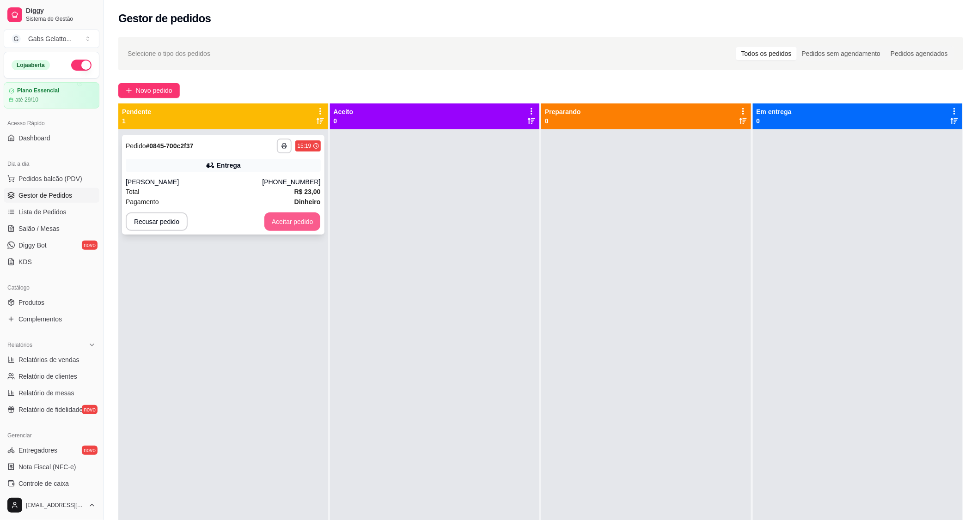
click at [292, 223] on button "Aceitar pedido" at bounding box center [292, 222] width 56 height 18
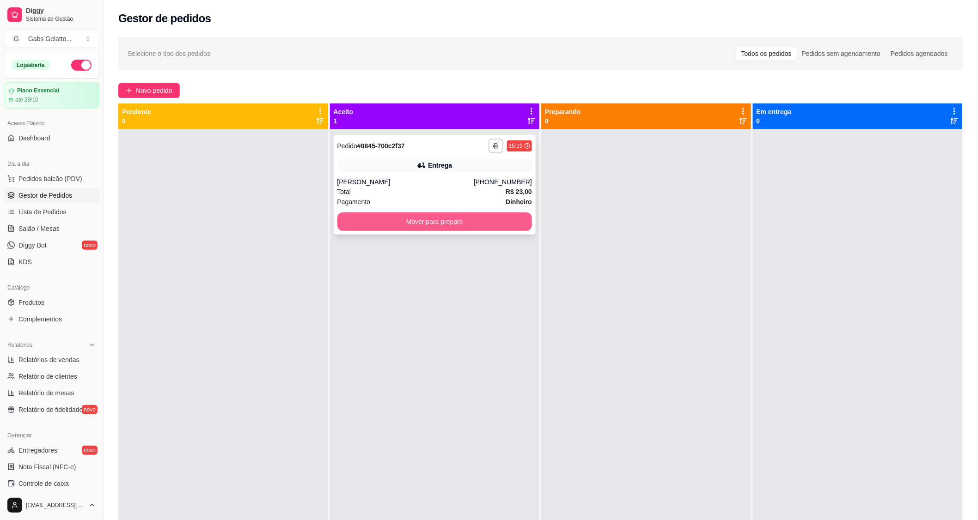
click at [348, 220] on button "Mover para preparo" at bounding box center [434, 222] width 195 height 18
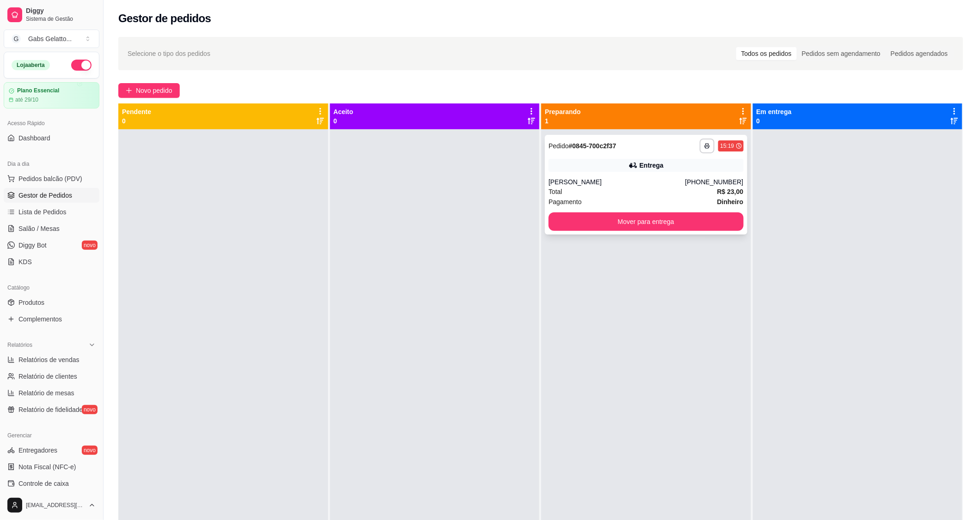
click at [630, 164] on icon at bounding box center [633, 165] width 6 height 5
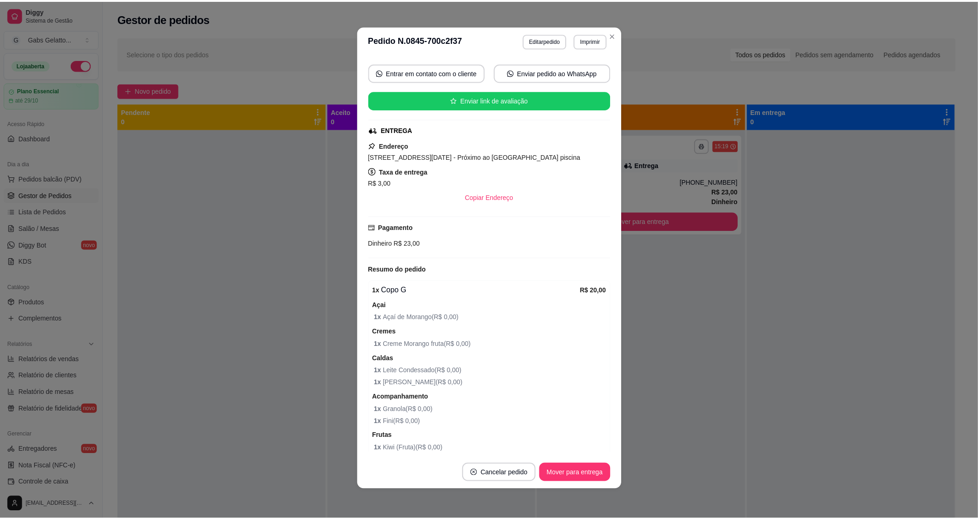
scroll to position [133, 0]
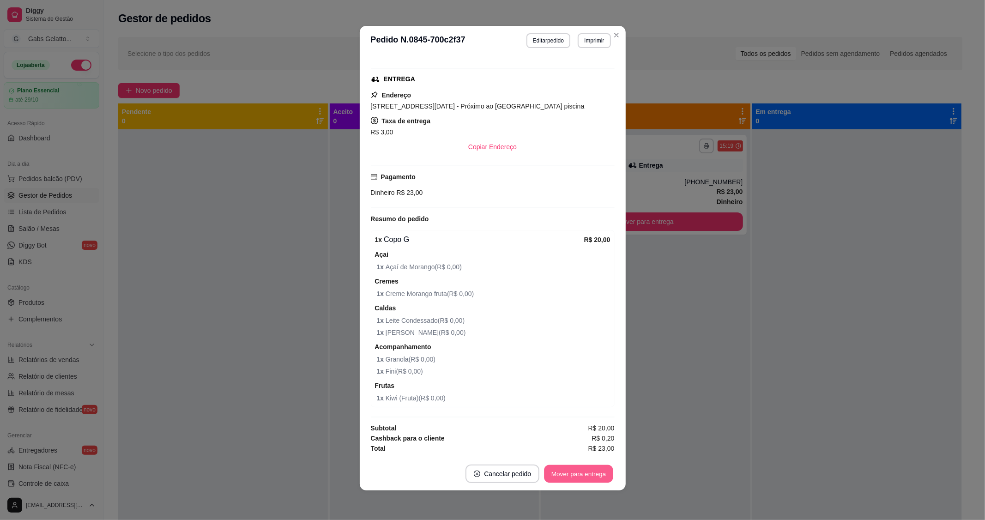
click at [581, 471] on button "Mover para entrega" at bounding box center [579, 474] width 69 height 18
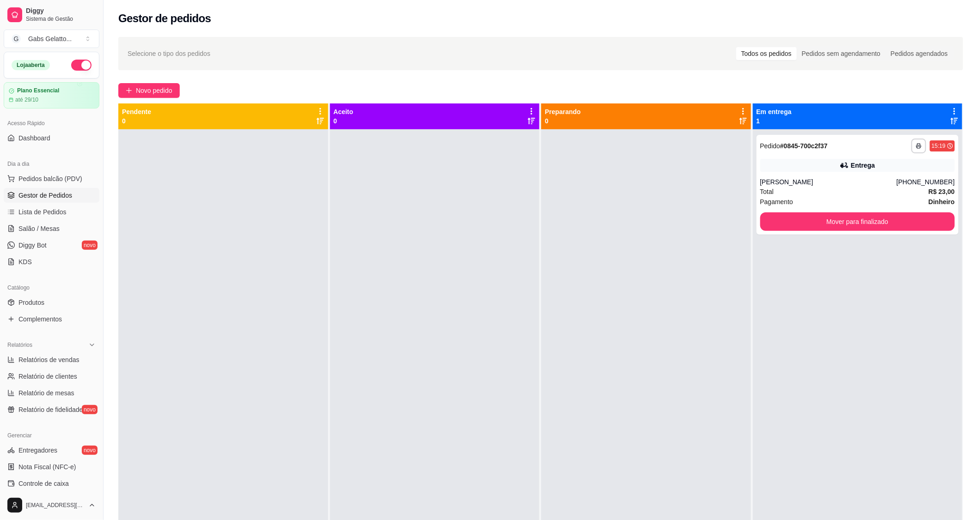
click at [56, 361] on span "Relatórios de vendas" at bounding box center [48, 359] width 61 height 9
select select "ALL"
select select "0"
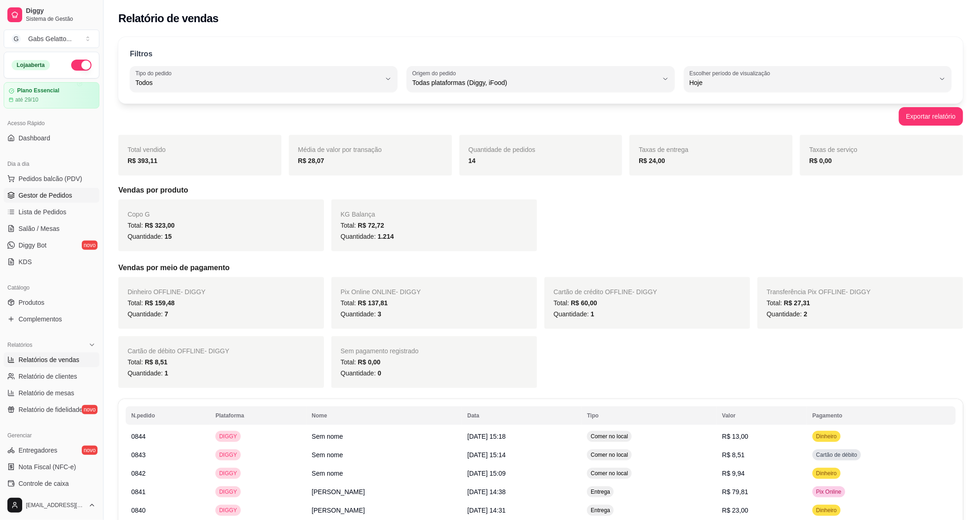
click at [45, 197] on span "Gestor de Pedidos" at bounding box center [45, 195] width 54 height 9
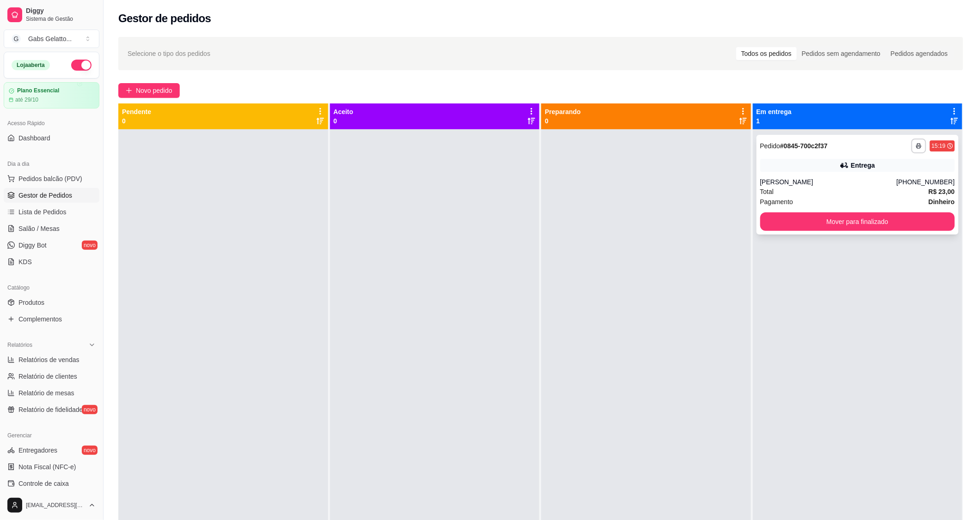
click at [806, 159] on div "Entrega" at bounding box center [857, 165] width 195 height 13
click at [29, 223] on link "Salão / Mesas" at bounding box center [52, 228] width 96 height 15
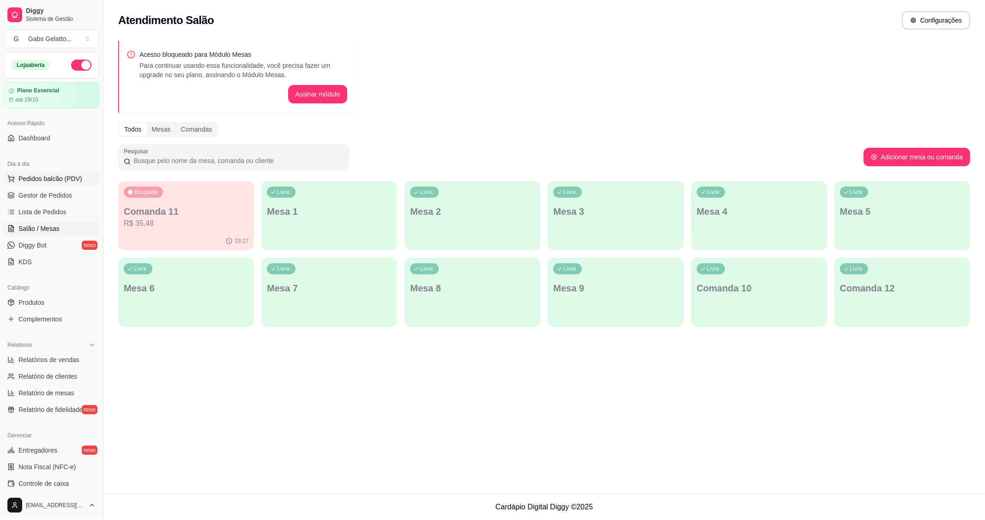
click at [35, 183] on button "Pedidos balcão (PDV)" at bounding box center [52, 178] width 96 height 15
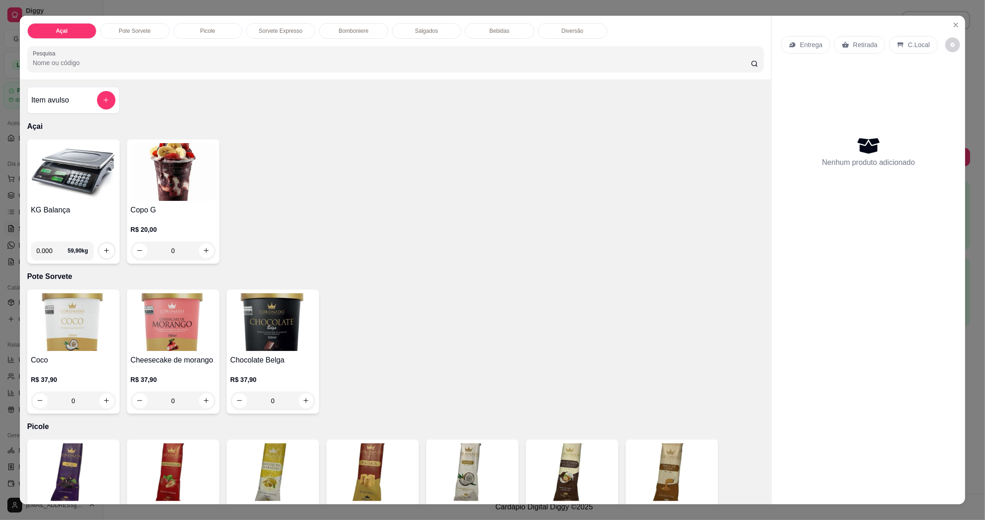
click at [75, 200] on img at bounding box center [73, 172] width 85 height 58
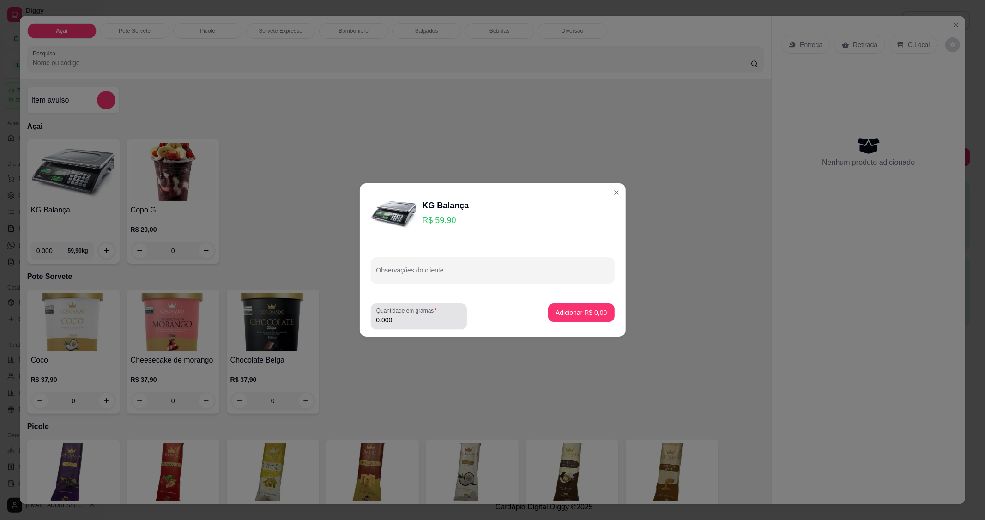
click at [413, 319] on input "0.000" at bounding box center [419, 320] width 85 height 9
click at [430, 322] on input "0.000" at bounding box center [412, 320] width 70 height 9
type input "0.070"
click at [579, 324] on div "Adicionar R$ 4,19" at bounding box center [581, 317] width 66 height 26
click at [577, 322] on button "Adicionar R$ 4,19" at bounding box center [581, 313] width 66 height 18
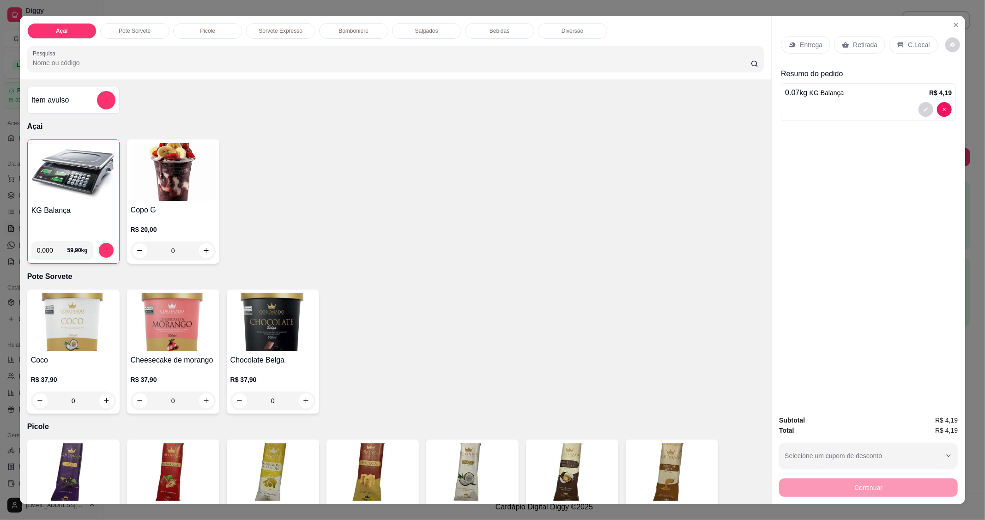
click at [900, 47] on div "C.Local" at bounding box center [913, 45] width 49 height 18
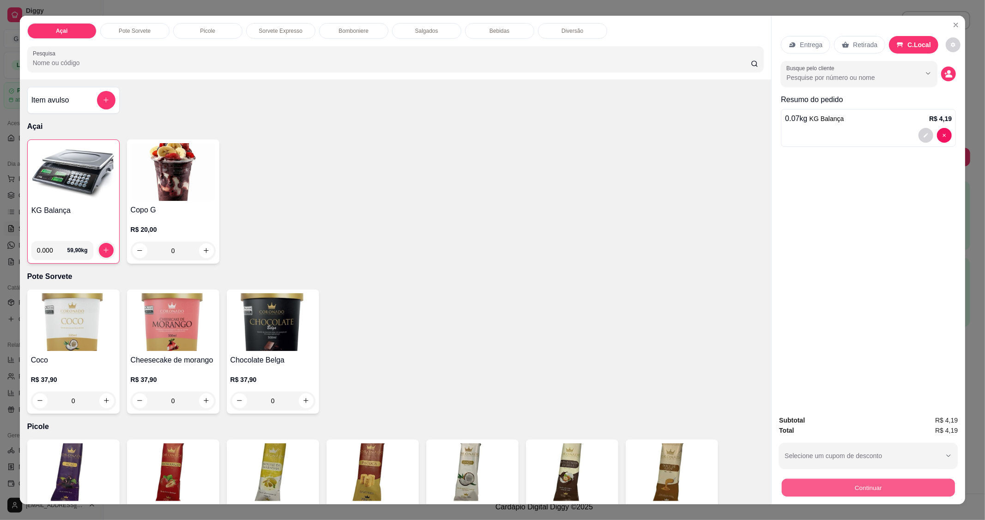
click at [851, 480] on button "Continuar" at bounding box center [868, 488] width 173 height 18
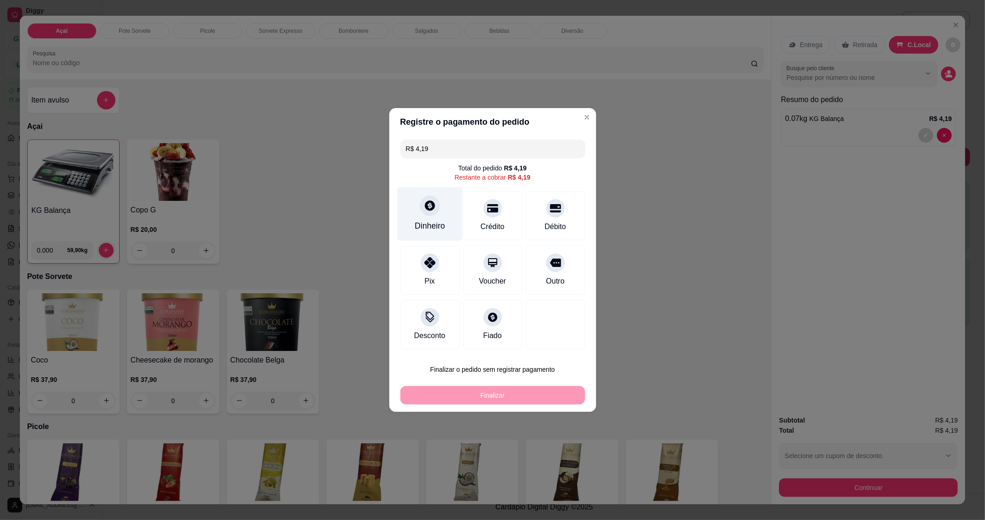
click at [421, 213] on div at bounding box center [430, 205] width 20 height 20
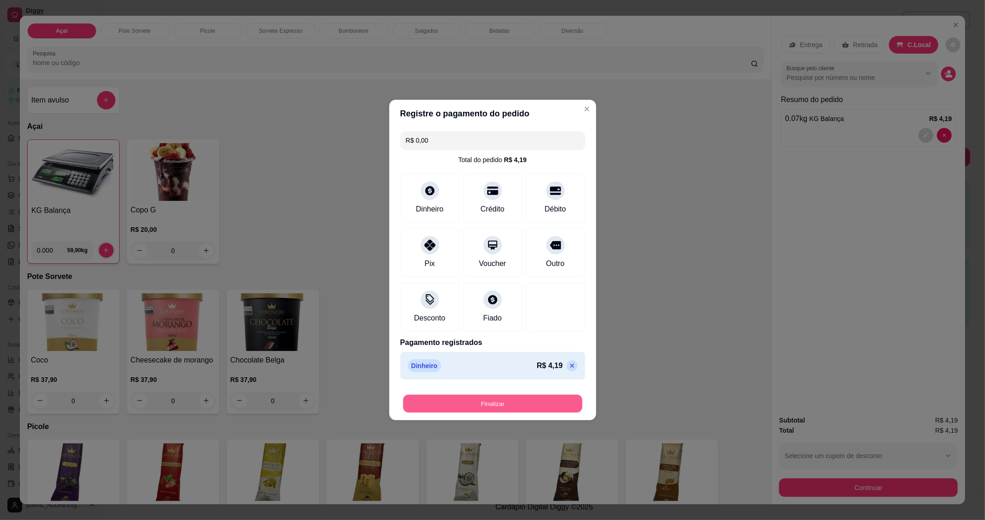
click at [512, 403] on button "Finalizar" at bounding box center [492, 404] width 179 height 18
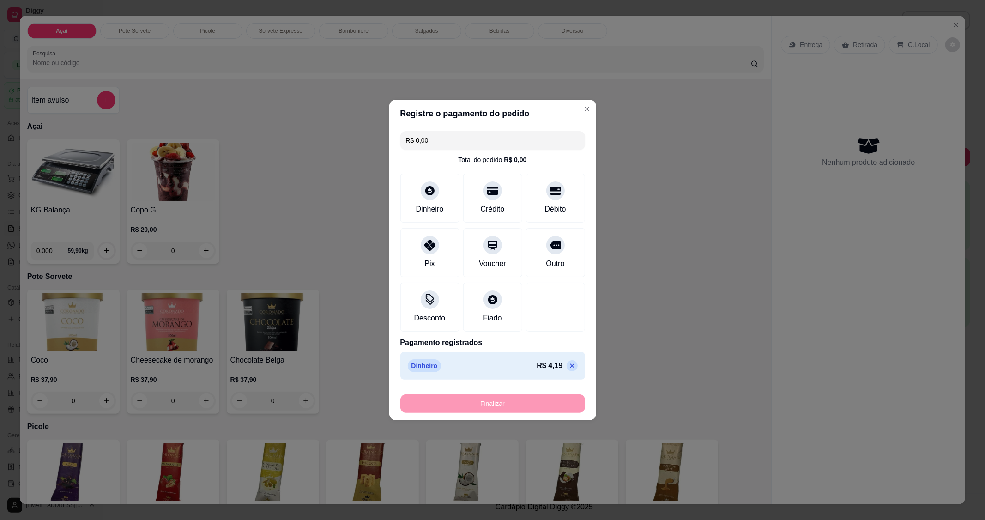
type input "-R$ 4,19"
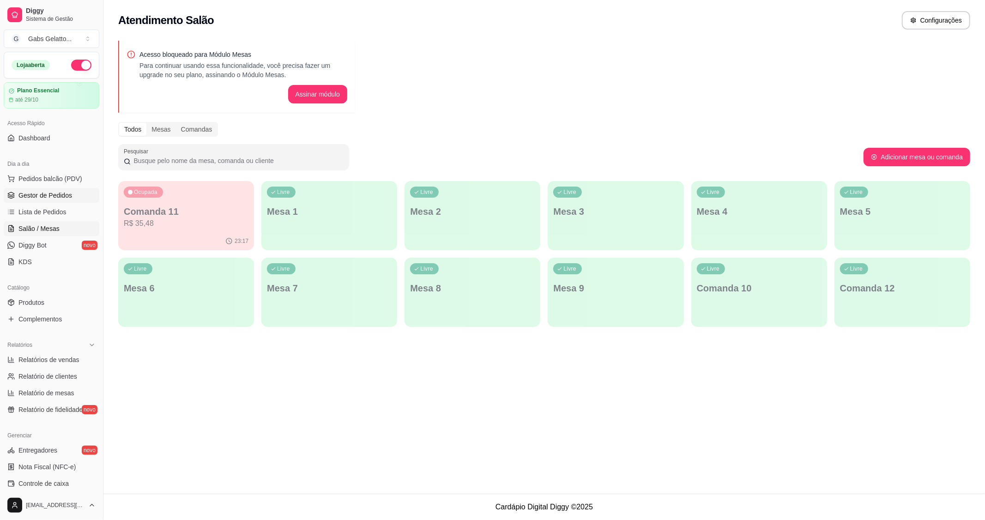
click at [28, 192] on span "Gestor de Pedidos" at bounding box center [45, 195] width 54 height 9
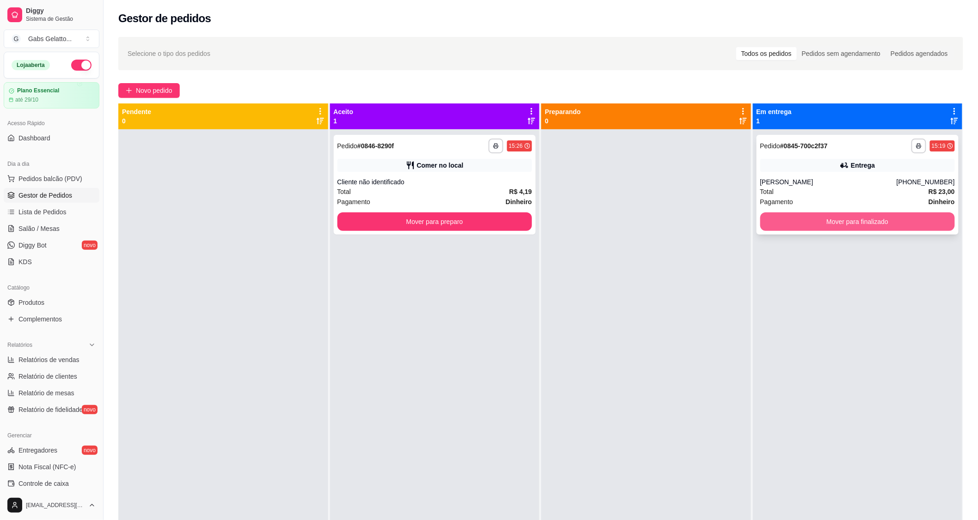
click at [802, 228] on button "Mover para finalizado" at bounding box center [857, 222] width 195 height 18
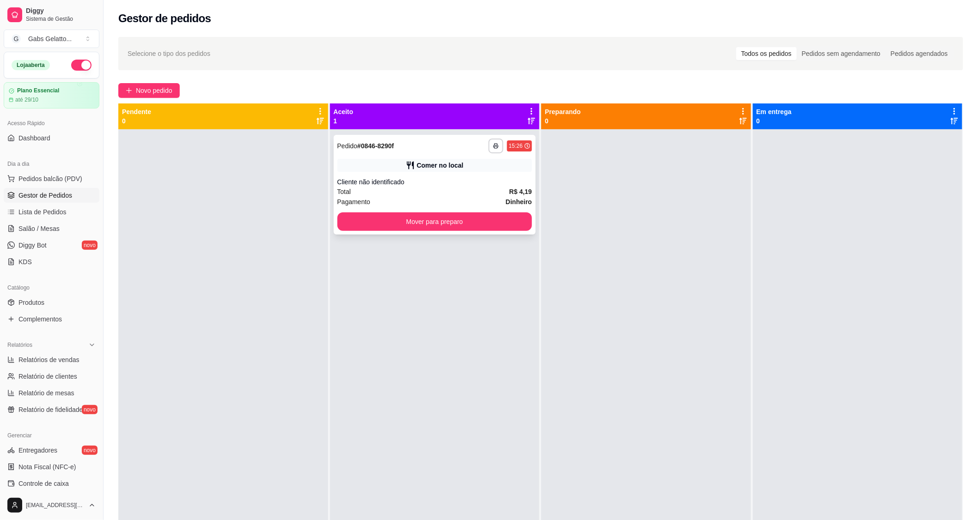
click at [512, 231] on div "**********" at bounding box center [435, 185] width 202 height 100
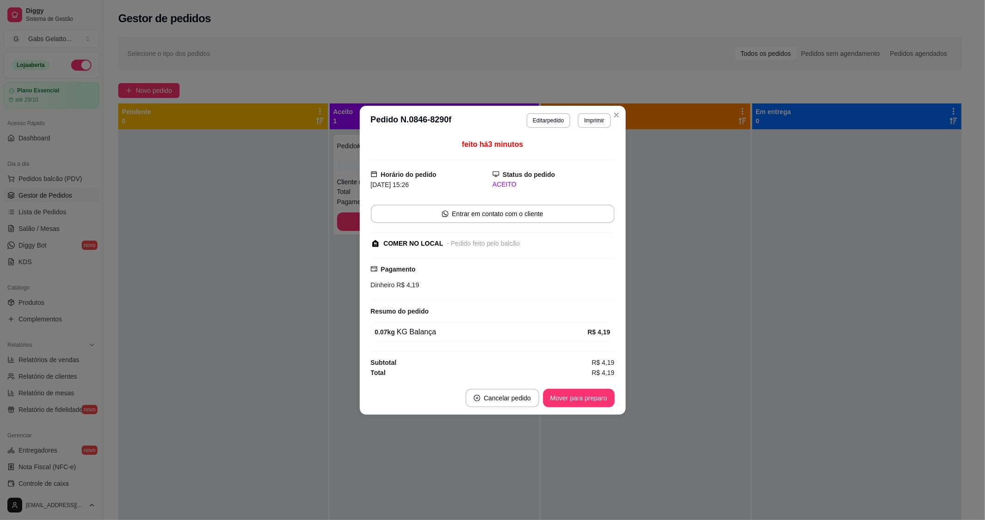
click at [515, 224] on div "feito há 3 minutos Horário do pedido [DATE] 15:26 Status do pedido ACEITO Entra…" at bounding box center [493, 258] width 244 height 239
click at [558, 391] on button "Mover para preparo" at bounding box center [579, 398] width 72 height 18
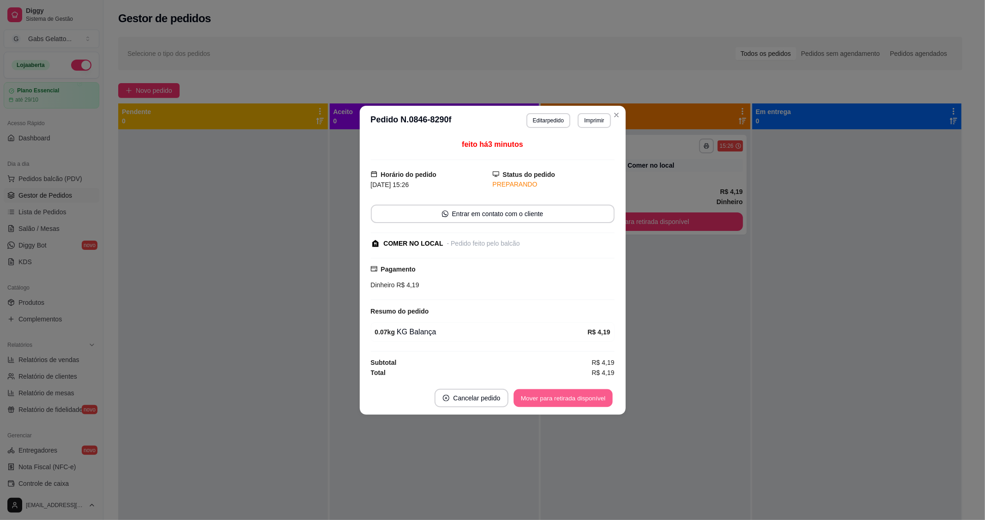
click at [573, 399] on button "Mover para retirada disponível" at bounding box center [563, 398] width 99 height 18
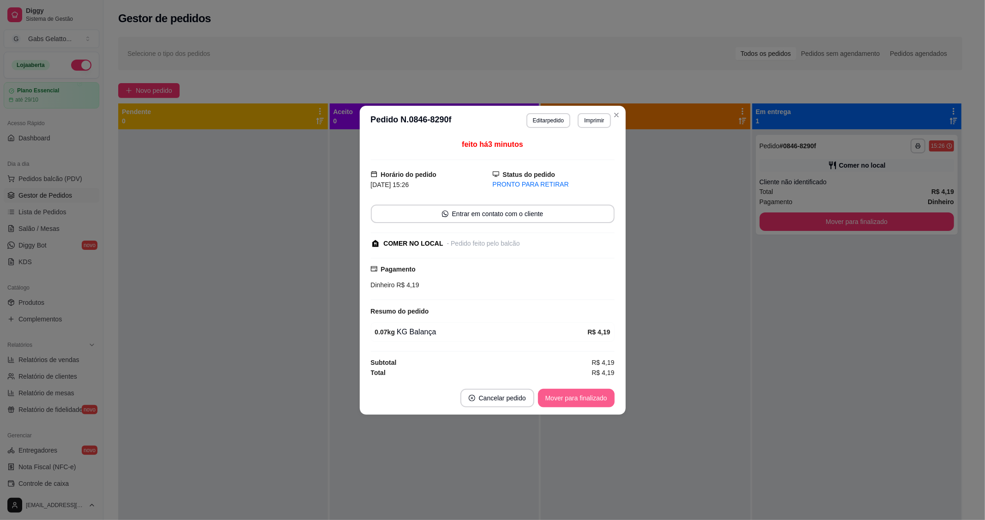
click at [573, 399] on button "Mover para finalizado" at bounding box center [576, 398] width 77 height 18
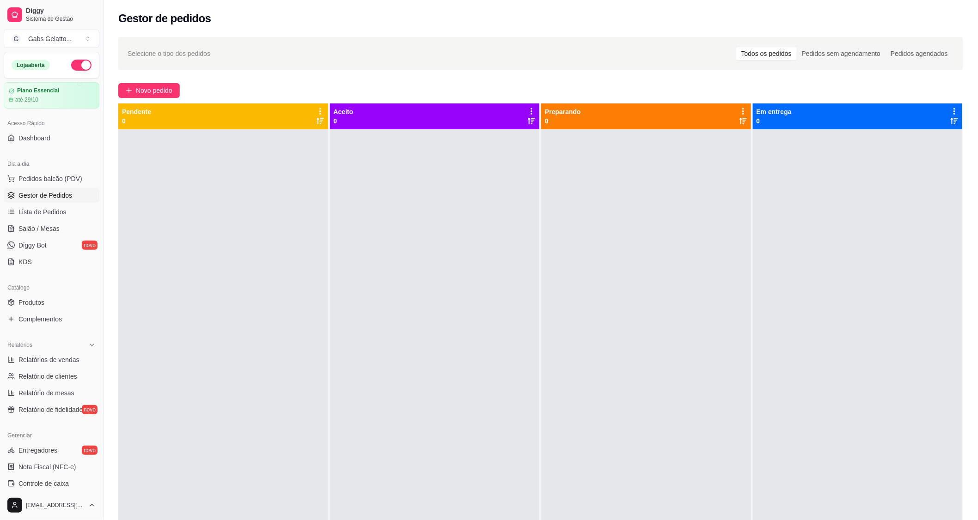
click at [718, 379] on div at bounding box center [646, 389] width 210 height 520
click at [52, 231] on span "Salão / Mesas" at bounding box center [38, 228] width 41 height 9
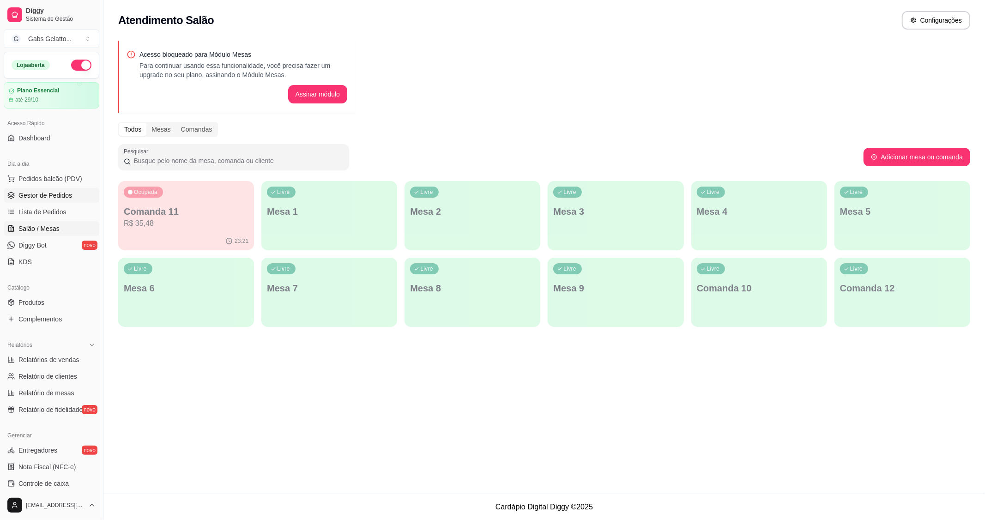
click at [35, 195] on span "Gestor de Pedidos" at bounding box center [45, 195] width 54 height 9
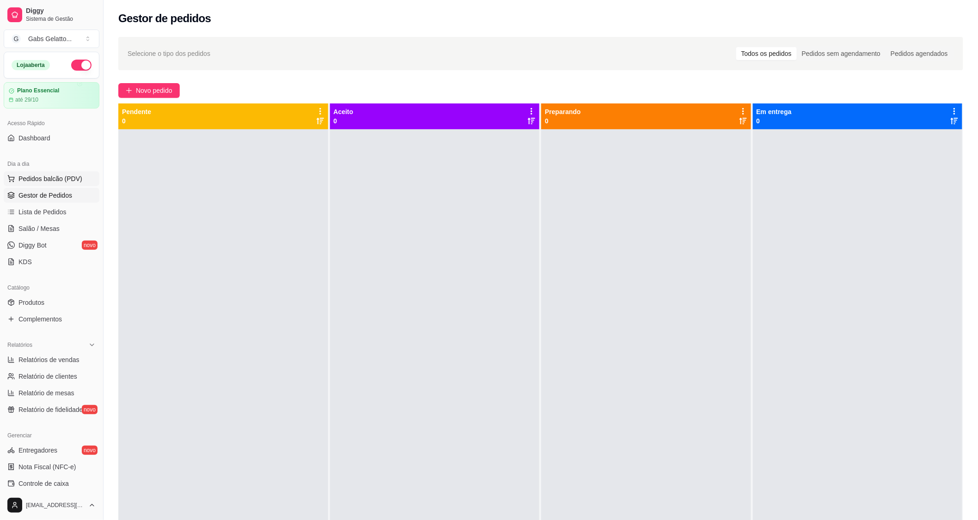
click at [67, 185] on button "Pedidos balcão (PDV)" at bounding box center [52, 178] width 96 height 15
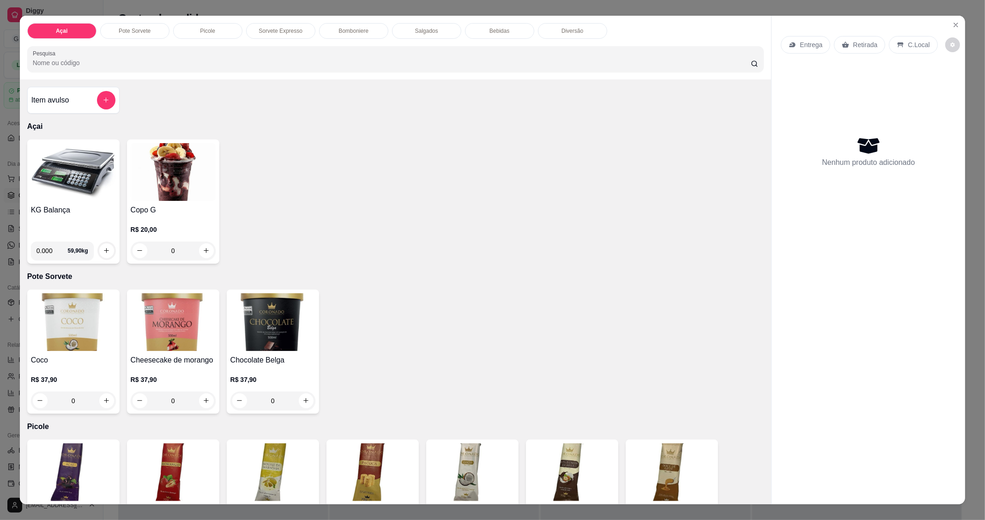
click at [76, 176] on img at bounding box center [73, 172] width 85 height 58
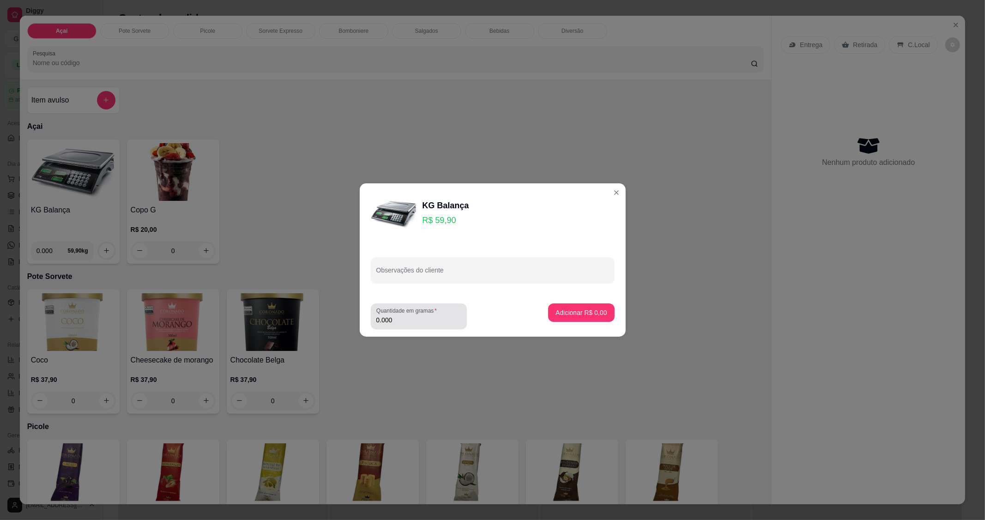
click at [414, 319] on input "0.000" at bounding box center [419, 320] width 85 height 9
type input "0.200"
click at [567, 307] on button "Adicionar R$ 11,98" at bounding box center [580, 313] width 70 height 18
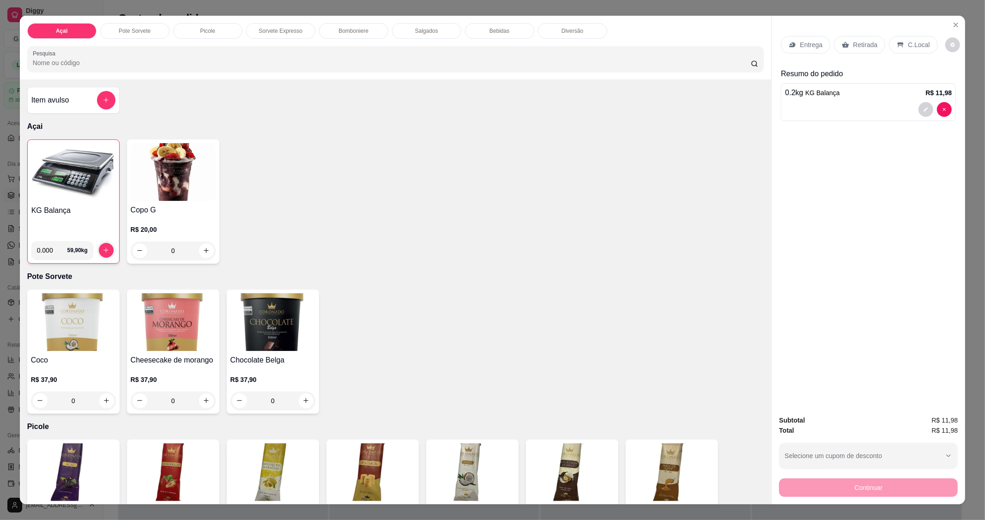
click at [914, 36] on div "C.Local" at bounding box center [913, 45] width 49 height 18
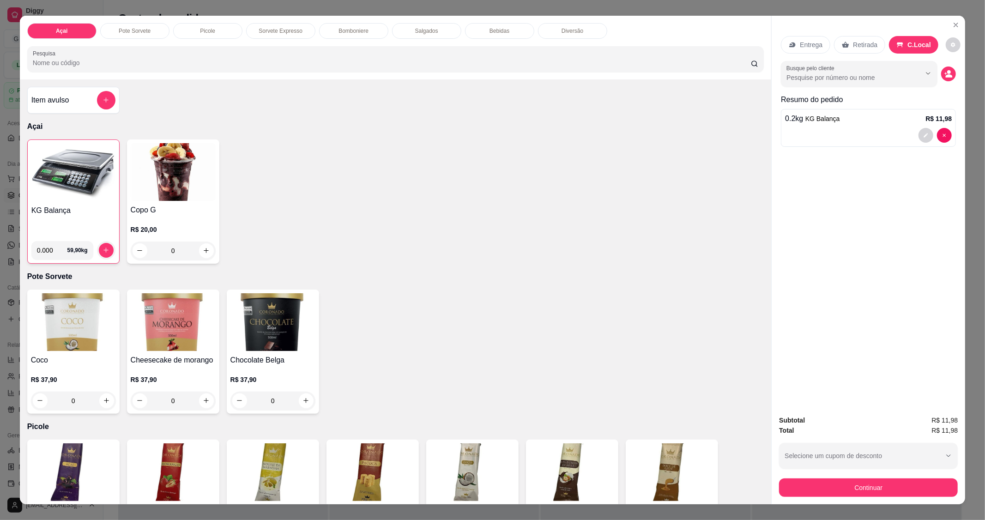
click at [830, 477] on div "Continuar" at bounding box center [868, 486] width 179 height 21
click at [827, 487] on button "Continuar" at bounding box center [868, 488] width 179 height 18
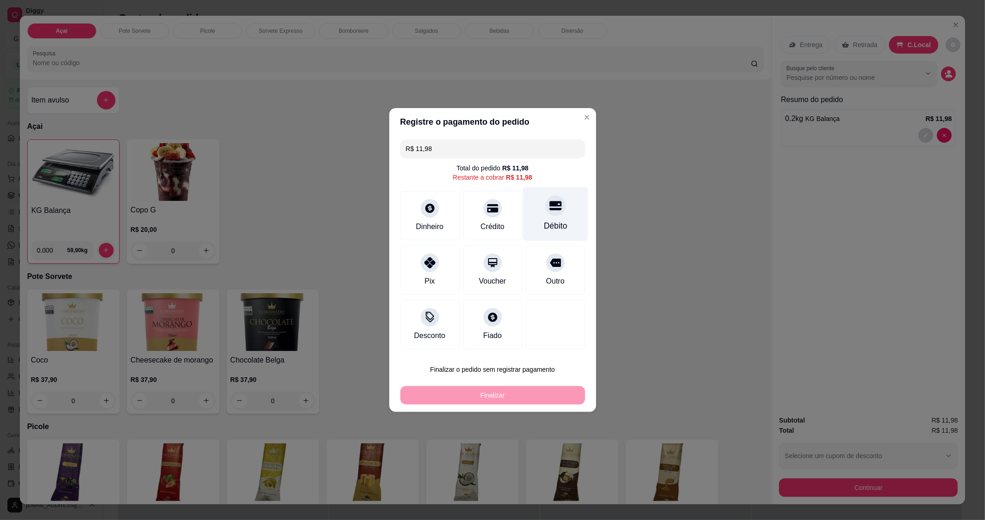
click at [538, 219] on div "Débito" at bounding box center [555, 214] width 65 height 54
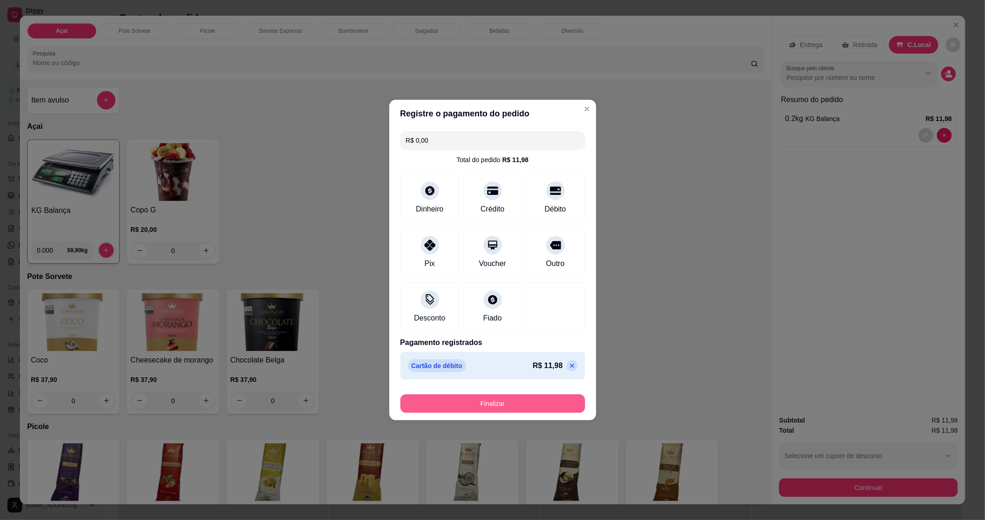
click at [496, 403] on button "Finalizar" at bounding box center [493, 404] width 185 height 18
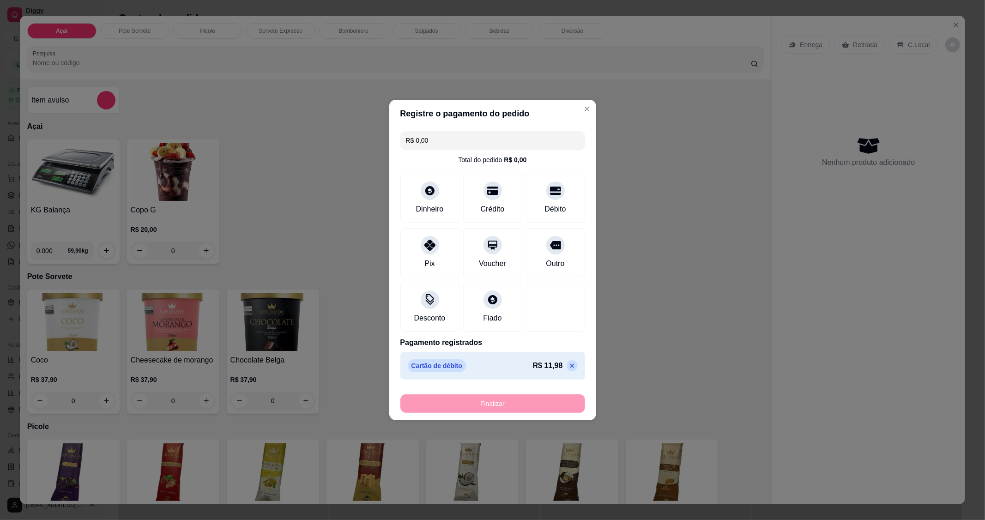
type input "-R$ 11,98"
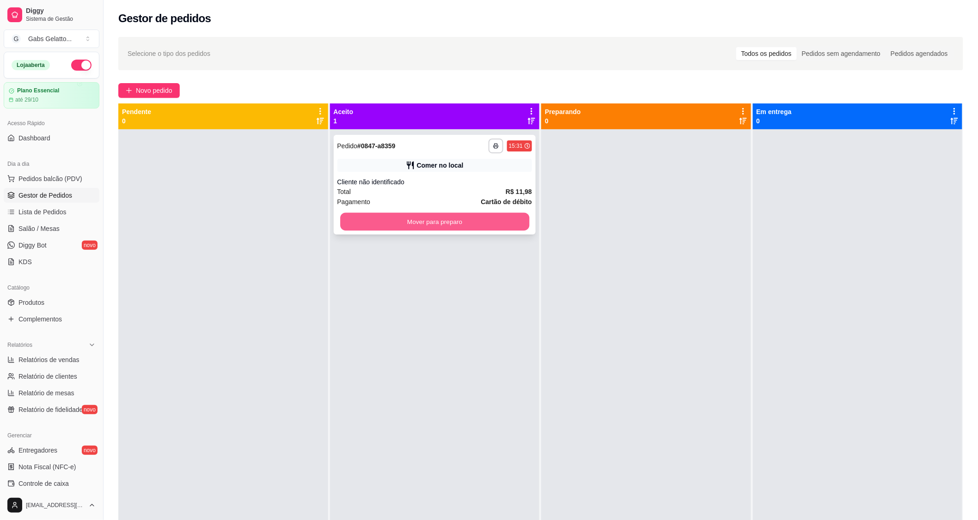
click at [414, 225] on button "Mover para preparo" at bounding box center [434, 222] width 189 height 18
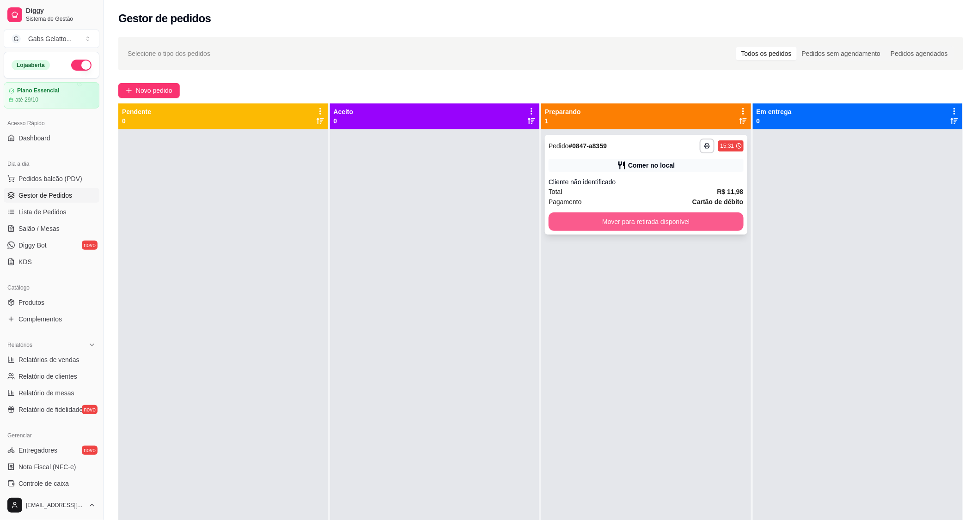
click at [594, 214] on button "Mover para retirada disponível" at bounding box center [645, 222] width 195 height 18
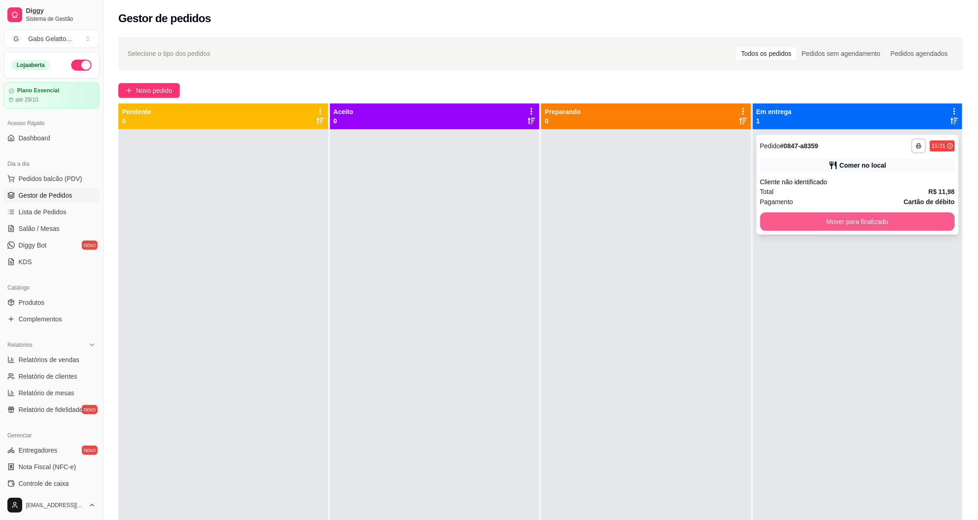
click at [803, 222] on button "Mover para finalizado" at bounding box center [857, 222] width 195 height 18
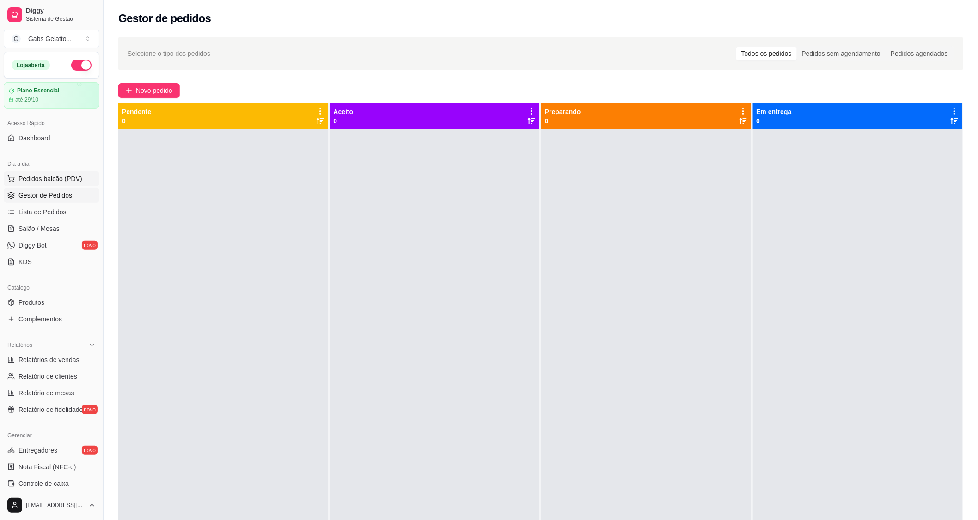
click at [65, 185] on button "Pedidos balcão (PDV)" at bounding box center [52, 178] width 96 height 15
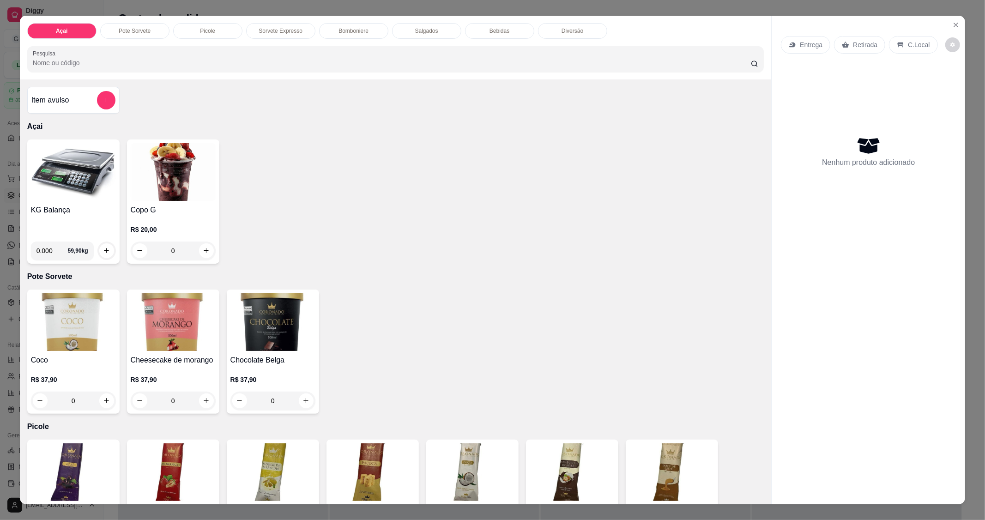
click at [61, 195] on img at bounding box center [73, 172] width 85 height 58
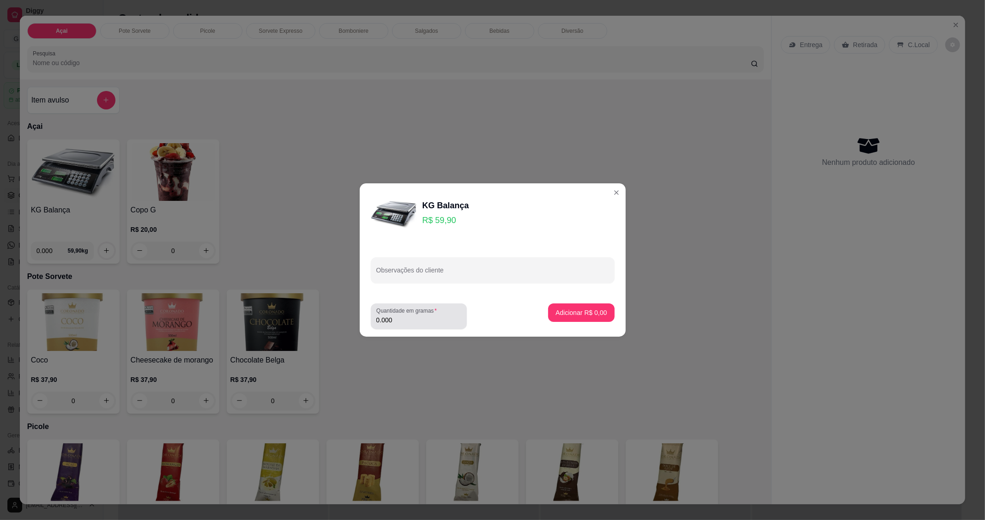
click at [391, 324] on input "0.000" at bounding box center [419, 320] width 85 height 9
click at [405, 317] on input "0.000" at bounding box center [412, 320] width 70 height 9
type input "0.286"
click at [567, 321] on button "Adicionar R$ 17,13" at bounding box center [580, 313] width 70 height 18
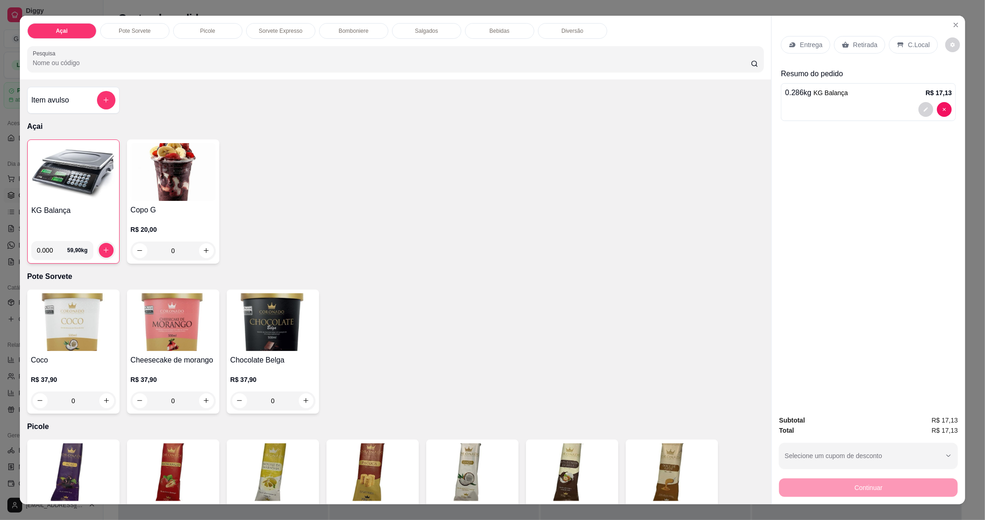
click at [909, 45] on p "C.Local" at bounding box center [919, 44] width 22 height 9
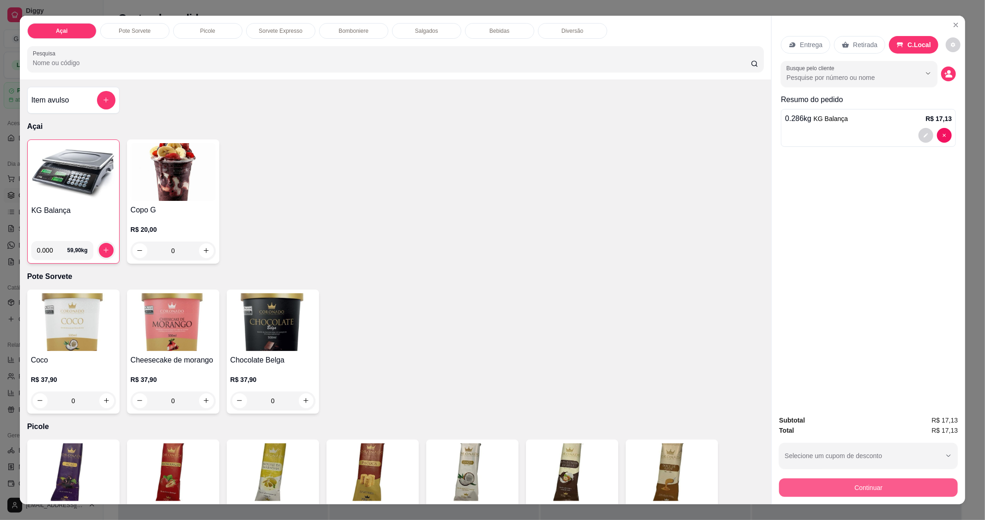
click at [865, 491] on button "Continuar" at bounding box center [868, 488] width 179 height 18
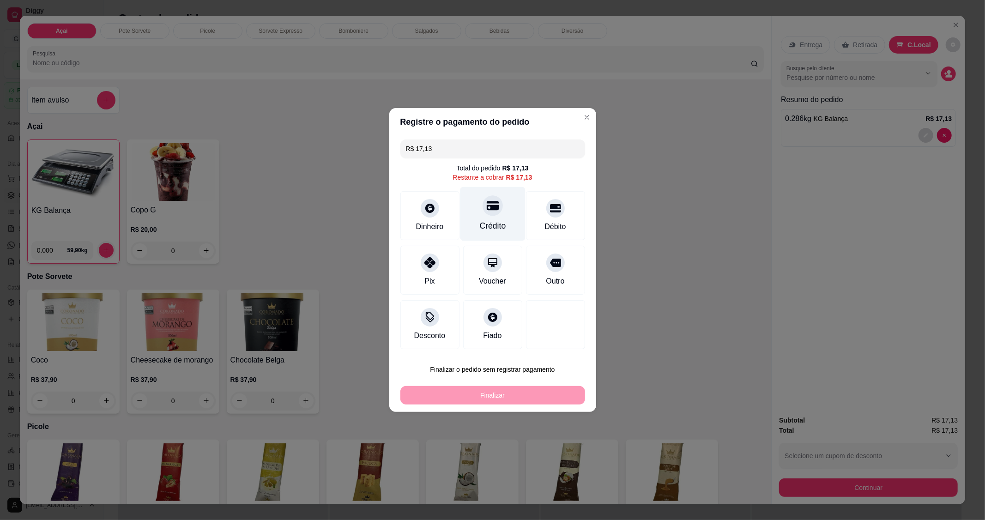
click at [495, 218] on div "Crédito" at bounding box center [492, 214] width 65 height 54
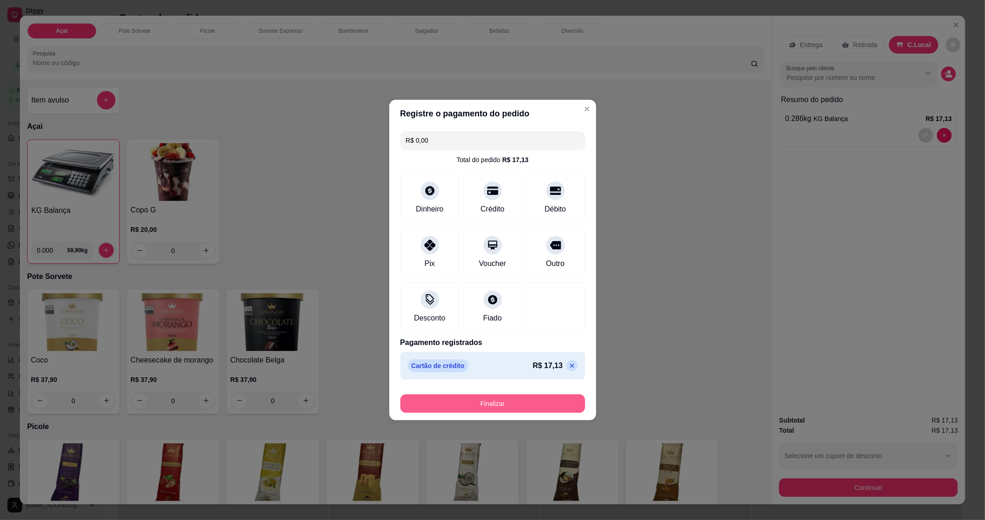
click at [504, 404] on button "Finalizar" at bounding box center [493, 404] width 185 height 18
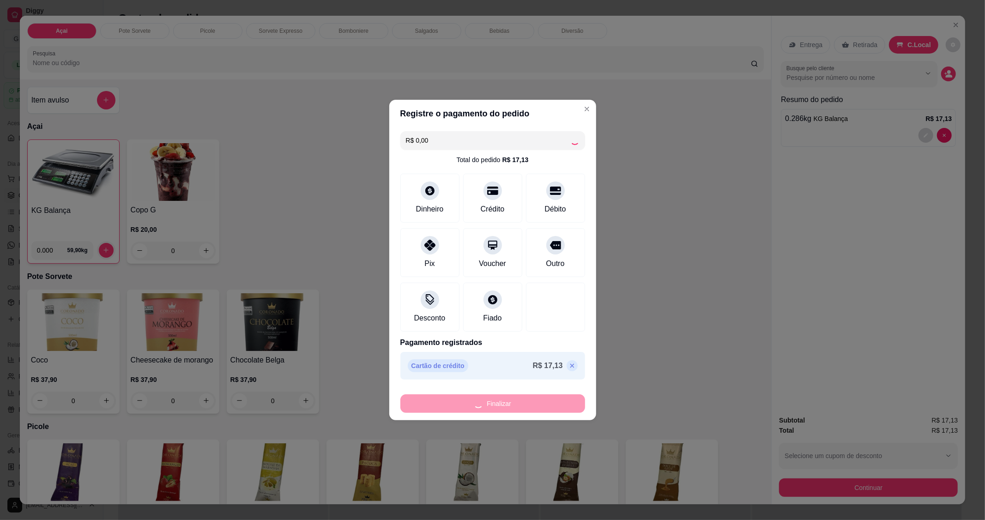
type input "-R$ 17,13"
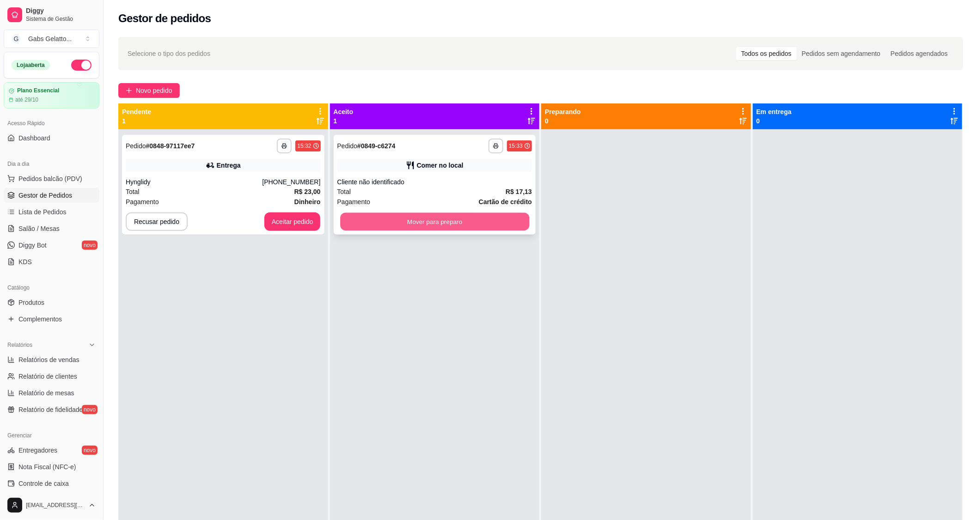
click at [411, 214] on button "Mover para preparo" at bounding box center [434, 222] width 189 height 18
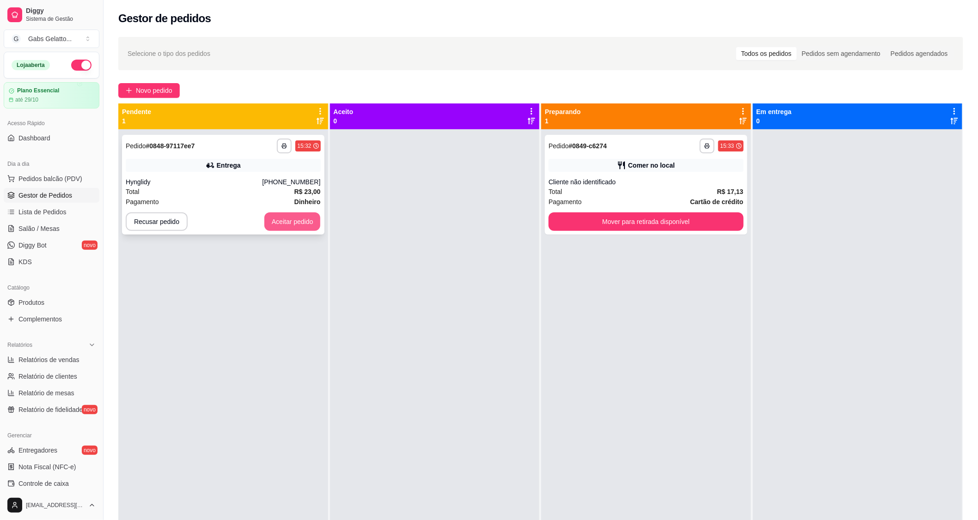
click at [303, 227] on button "Aceitar pedido" at bounding box center [292, 222] width 56 height 18
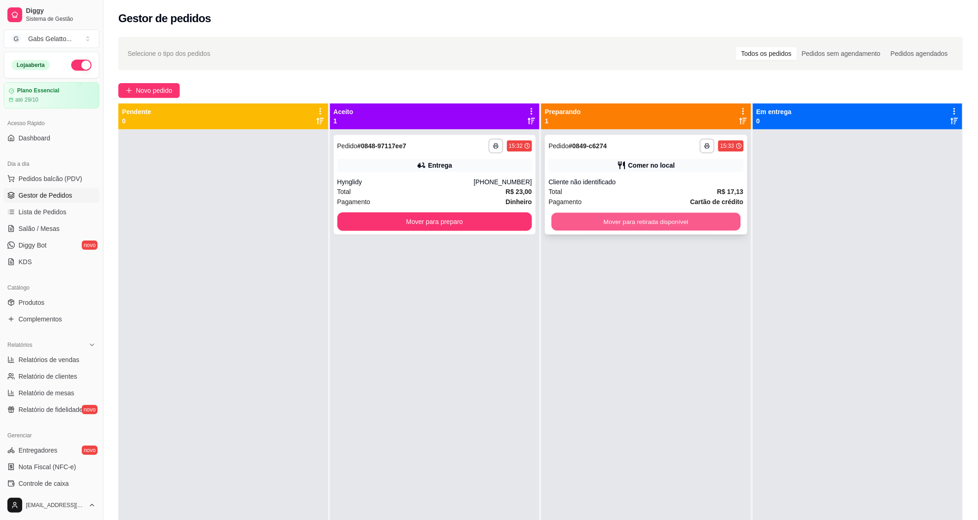
click at [572, 214] on button "Mover para retirada disponível" at bounding box center [645, 222] width 189 height 18
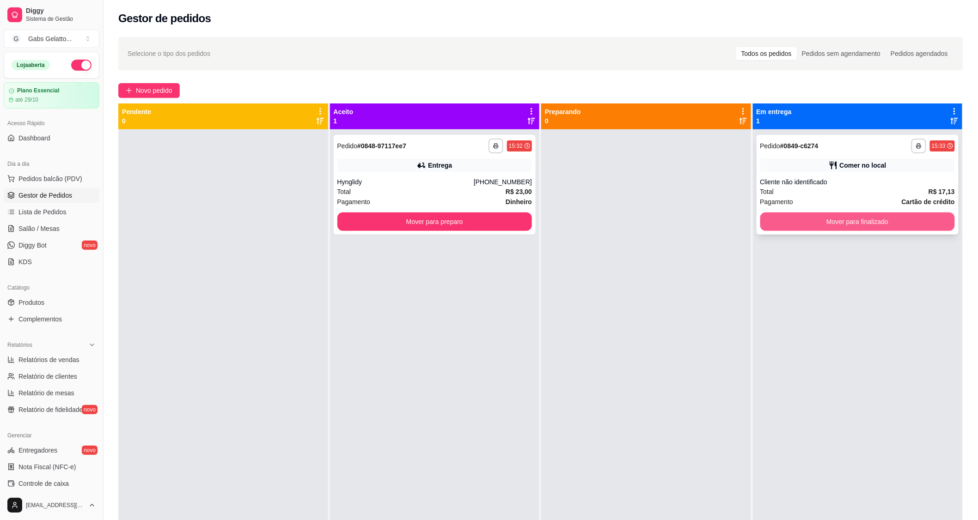
click at [816, 218] on button "Mover para finalizado" at bounding box center [857, 222] width 195 height 18
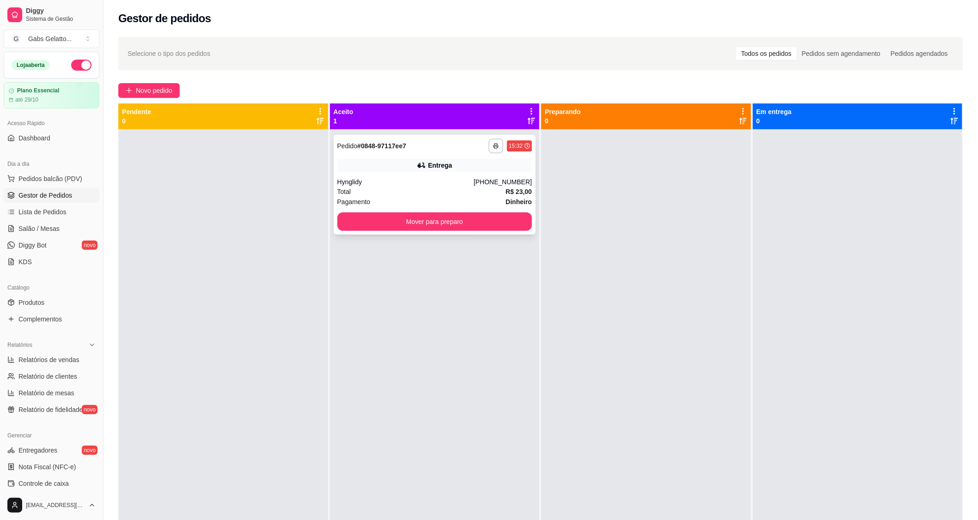
click at [446, 179] on div "Hynglidy" at bounding box center [405, 181] width 136 height 9
click at [451, 221] on button "Mover para preparo" at bounding box center [434, 222] width 189 height 18
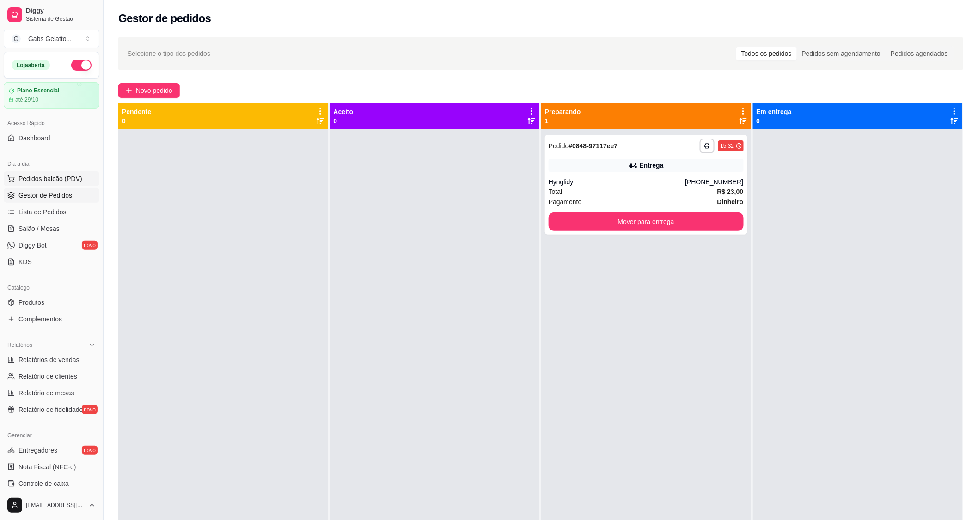
click at [53, 180] on span "Pedidos balcão (PDV)" at bounding box center [50, 178] width 64 height 9
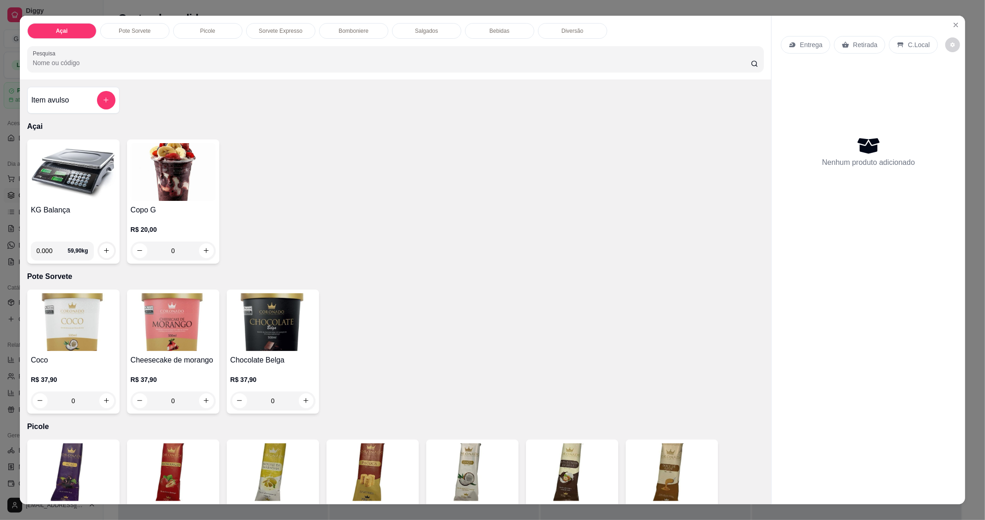
click at [63, 193] on img at bounding box center [73, 172] width 85 height 58
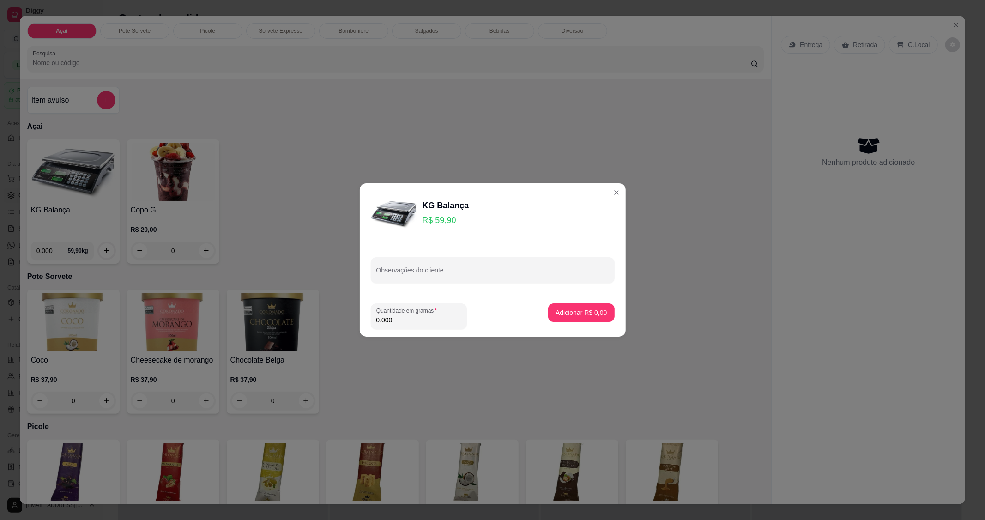
click at [408, 318] on input "0.000" at bounding box center [419, 320] width 85 height 9
type input "0.286"
click at [597, 313] on p "Adicionar R$ 17,13" at bounding box center [580, 312] width 54 height 9
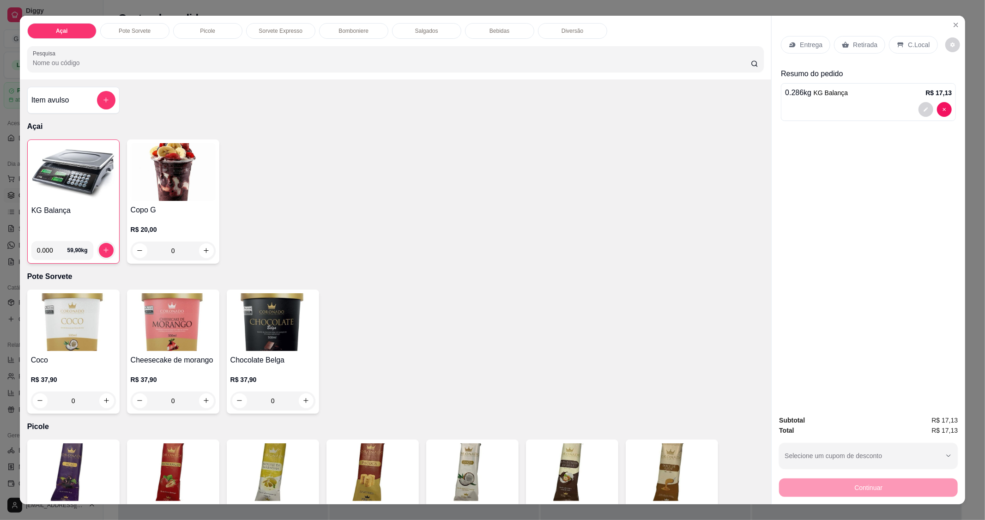
click at [912, 50] on div "C.Local" at bounding box center [913, 45] width 49 height 18
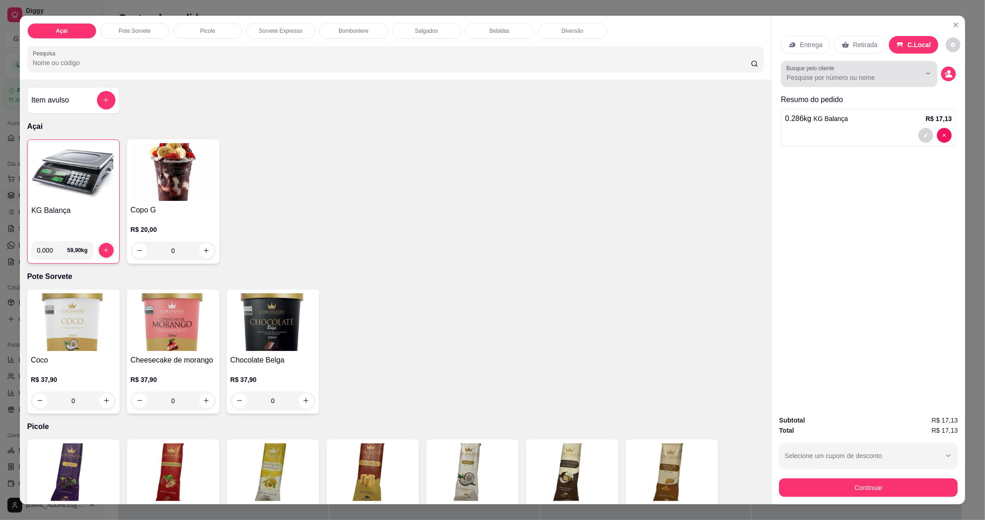
click at [883, 75] on input "Busque pelo cliente" at bounding box center [847, 77] width 120 height 9
type input "NAUAN"
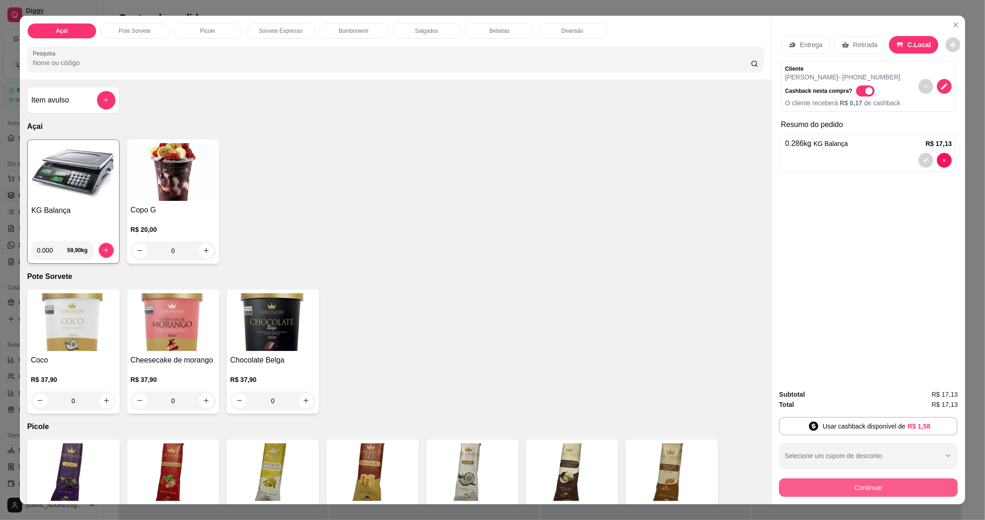
click at [863, 490] on button "Continuar" at bounding box center [868, 488] width 179 height 18
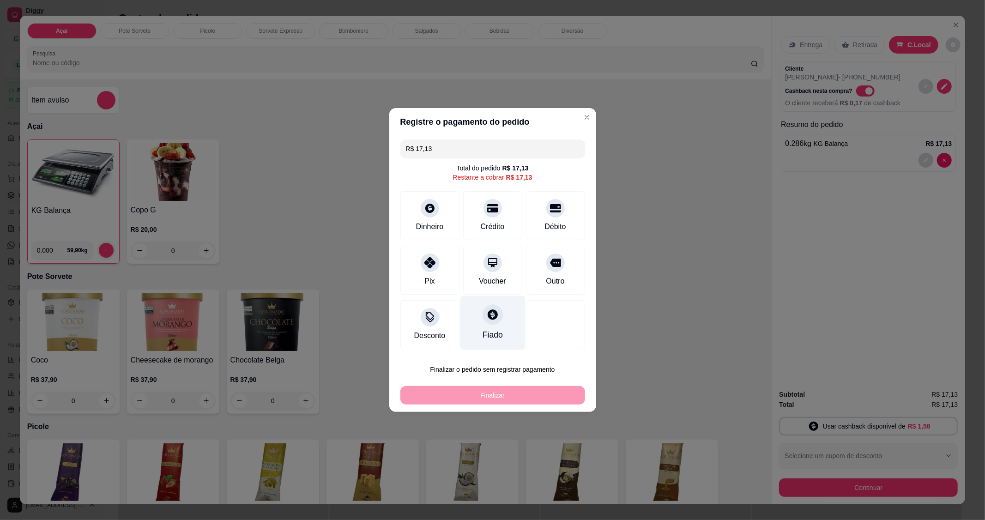
click at [488, 318] on icon at bounding box center [493, 315] width 10 height 10
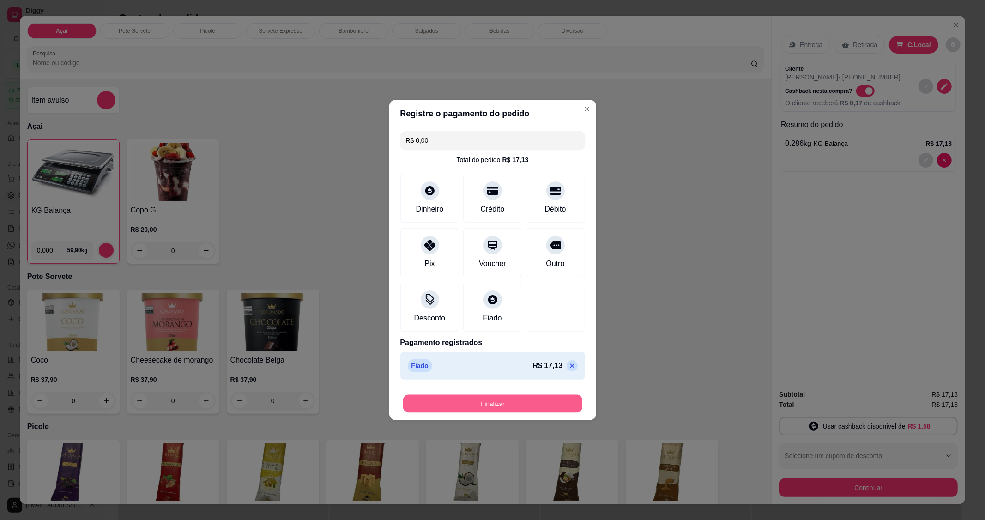
click at [494, 401] on button "Finalizar" at bounding box center [492, 404] width 179 height 18
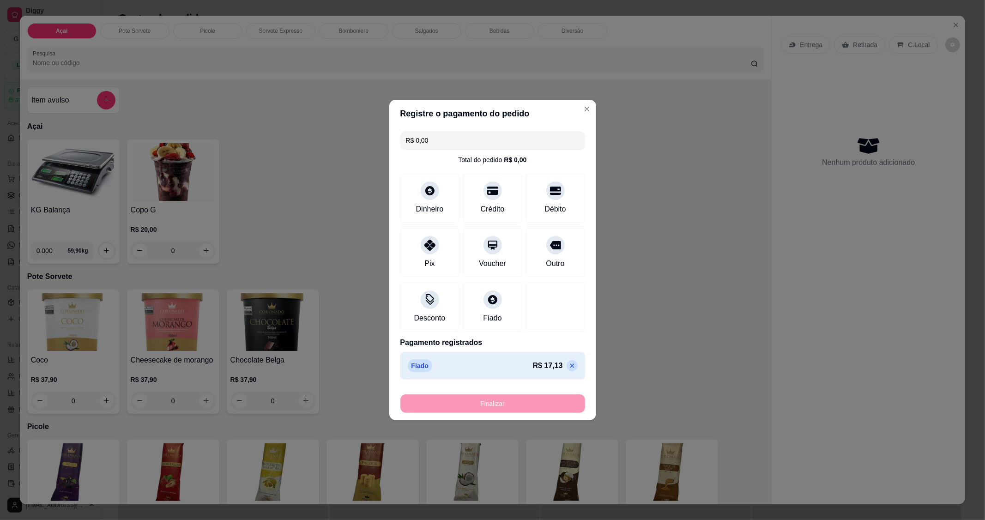
type input "-R$ 17,13"
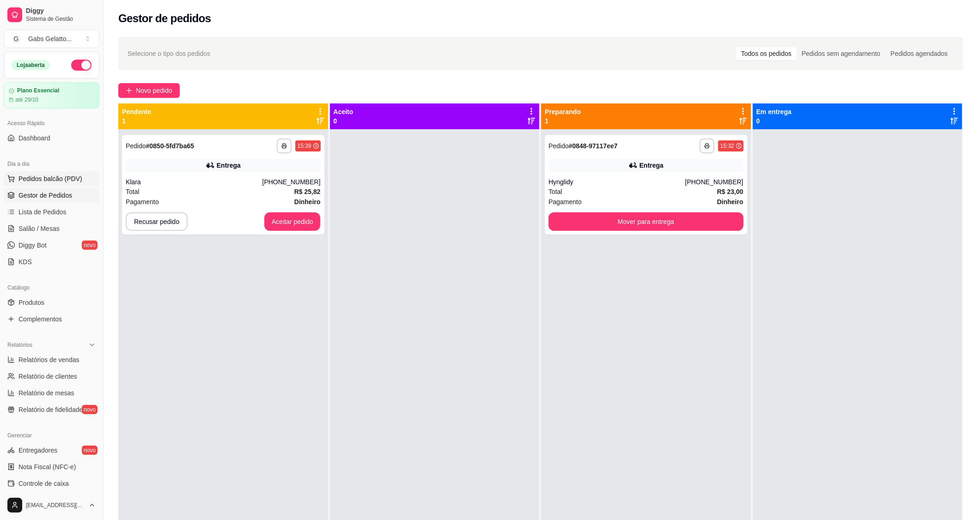
click at [67, 174] on span "Pedidos balcão (PDV)" at bounding box center [50, 178] width 64 height 9
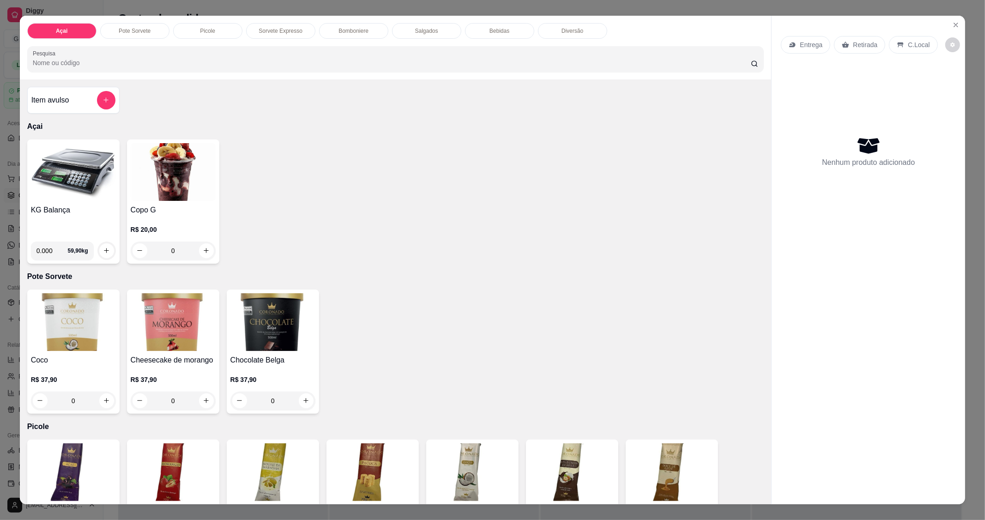
click at [70, 174] on img at bounding box center [73, 172] width 85 height 58
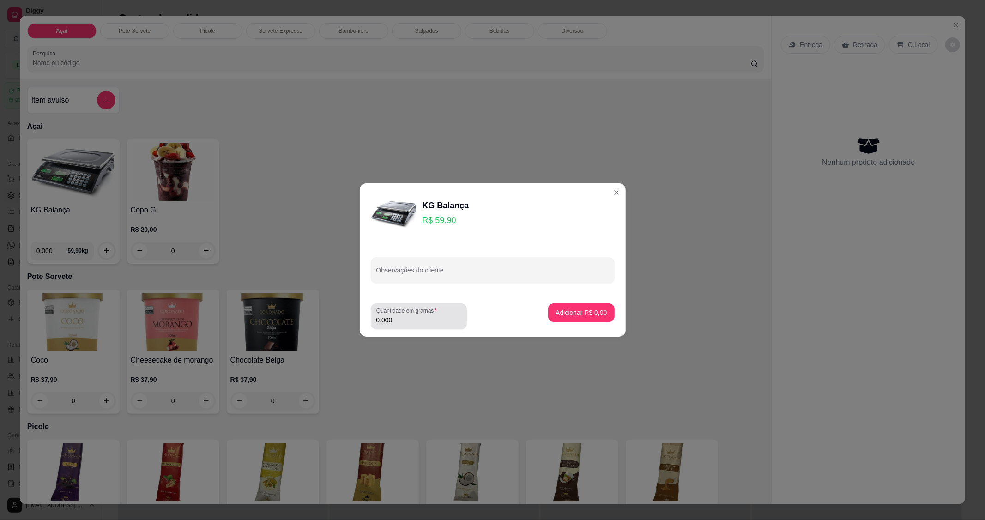
click at [416, 320] on input "0.000" at bounding box center [419, 320] width 85 height 9
type input "0.214"
click at [553, 316] on p "Adicionar R$ 12,82" at bounding box center [580, 312] width 54 height 9
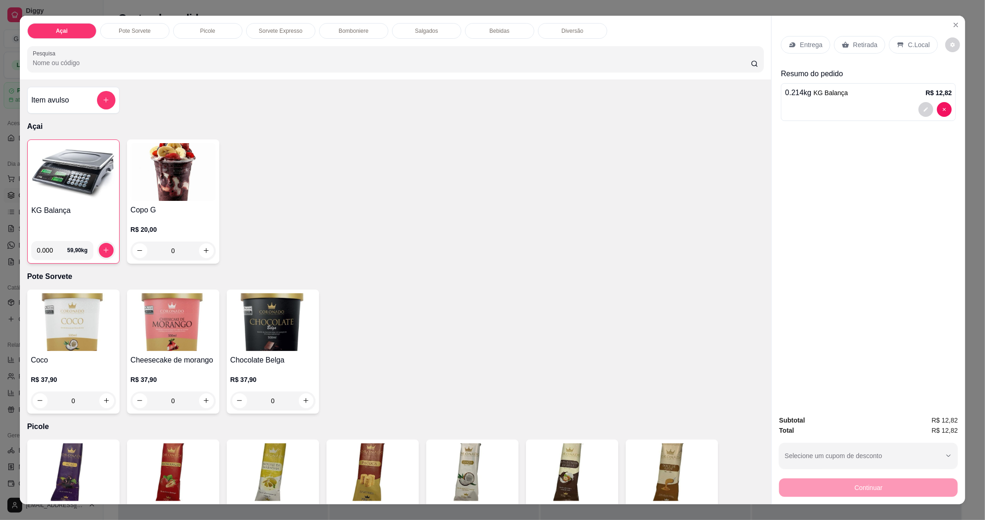
click at [898, 43] on icon at bounding box center [901, 44] width 6 height 5
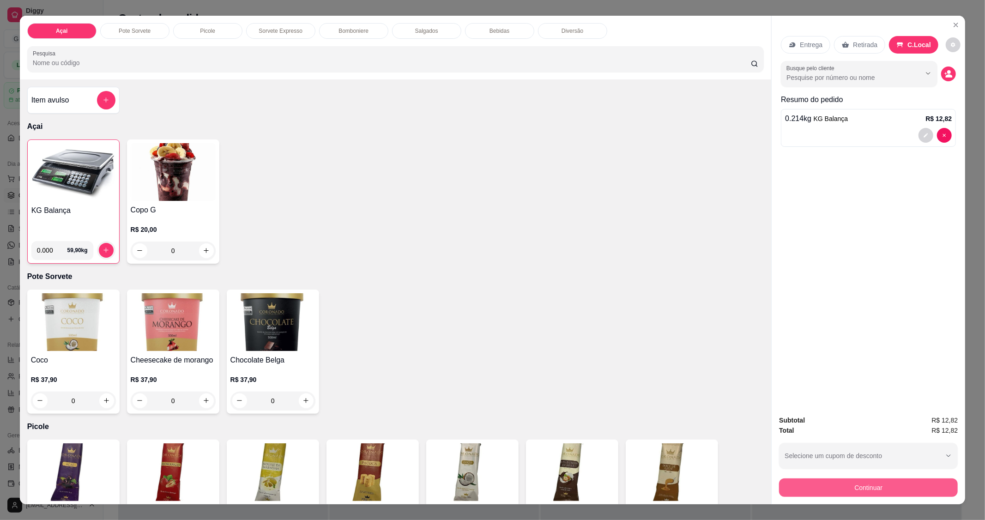
click at [845, 484] on button "Continuar" at bounding box center [868, 488] width 179 height 18
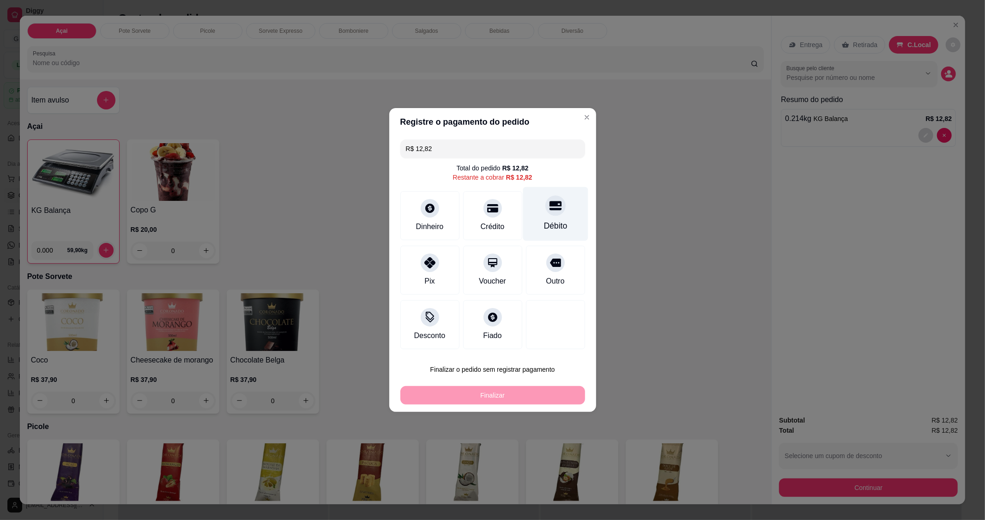
click at [549, 211] on icon at bounding box center [555, 205] width 12 height 9
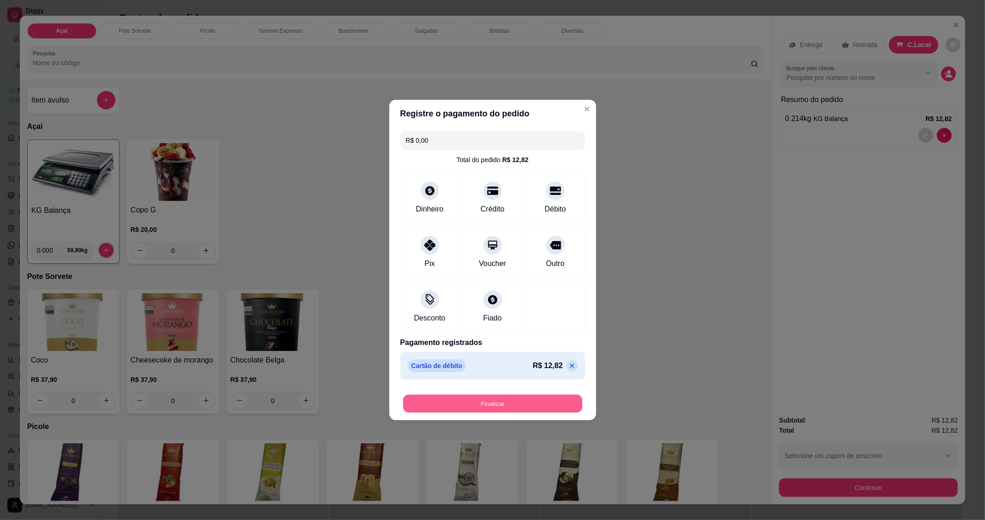
click at [497, 402] on button "Finalizar" at bounding box center [492, 404] width 179 height 18
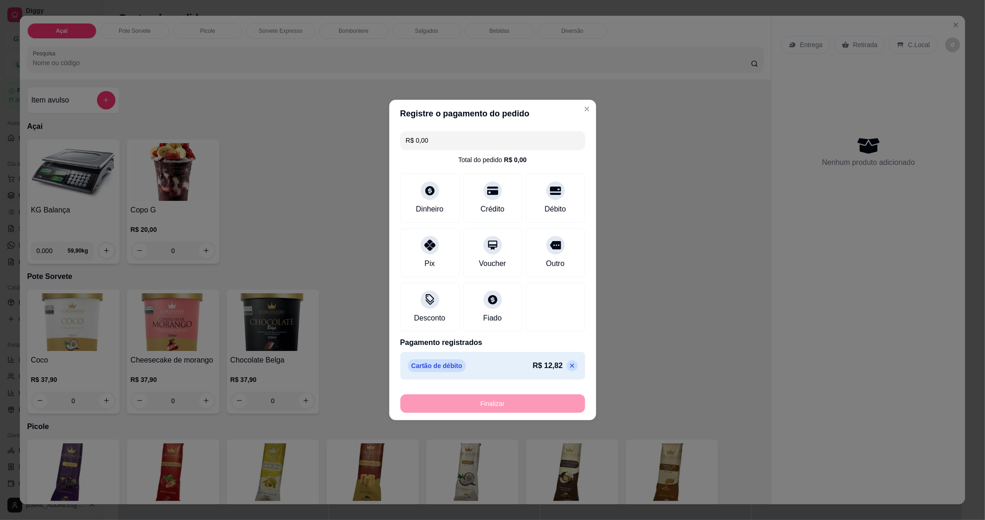
type input "-R$ 12,82"
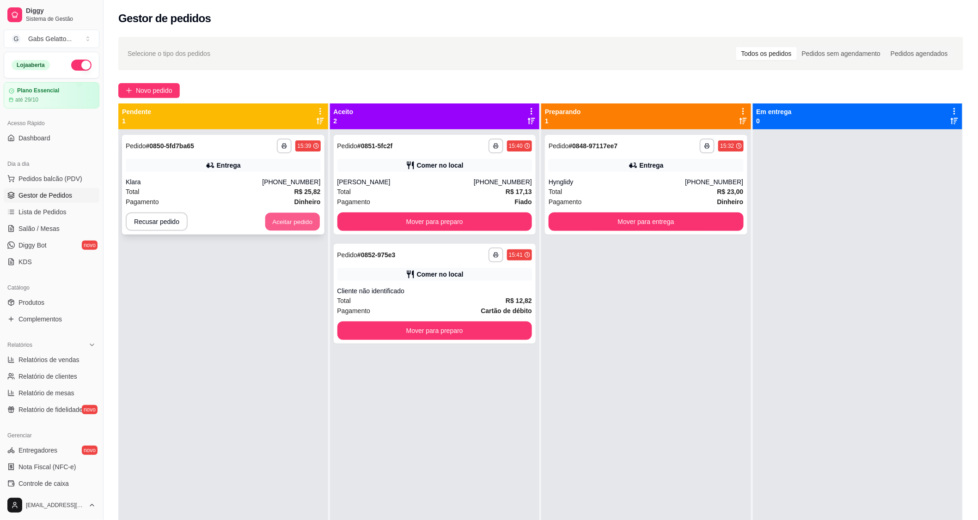
click at [292, 215] on button "Aceitar pedido" at bounding box center [292, 222] width 55 height 18
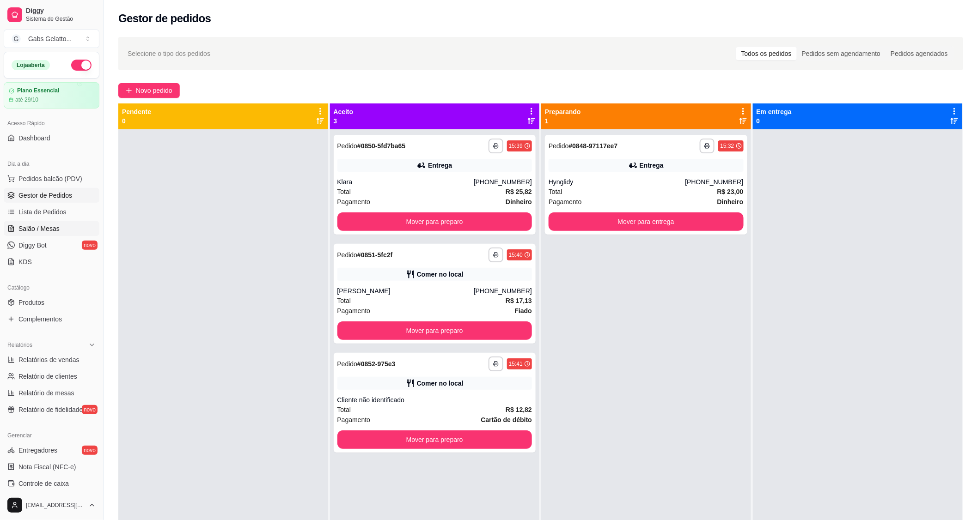
click at [56, 229] on span "Salão / Mesas" at bounding box center [38, 228] width 41 height 9
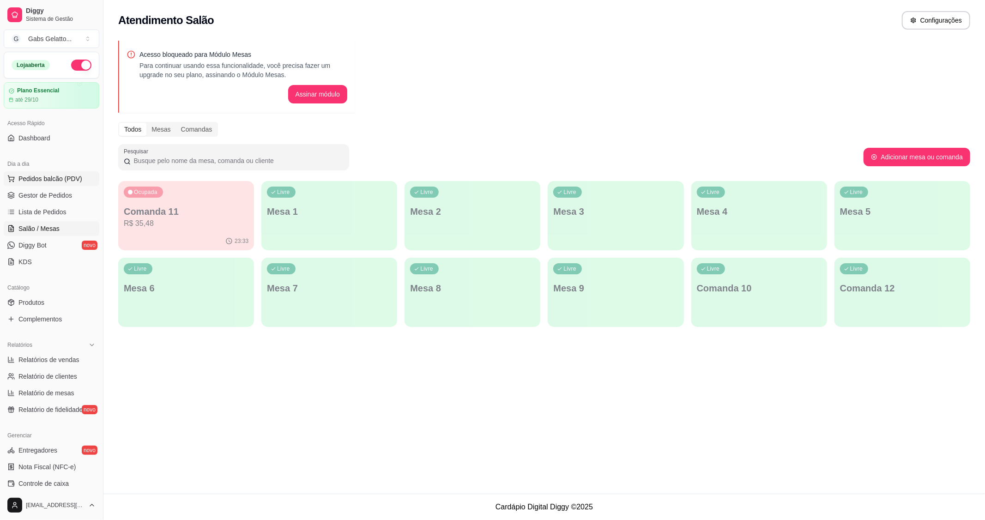
click at [42, 184] on button "Pedidos balcão (PDV)" at bounding box center [52, 178] width 96 height 15
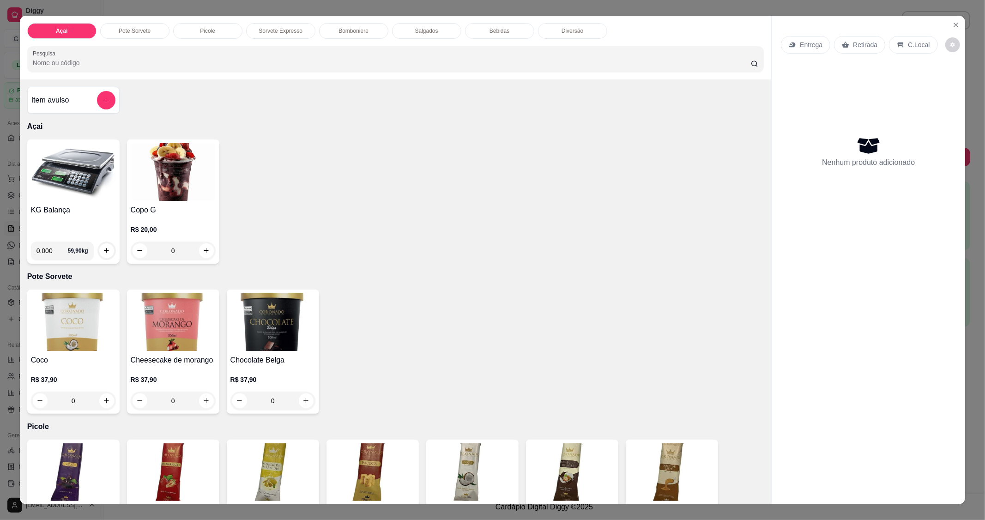
click at [57, 181] on img at bounding box center [73, 172] width 85 height 58
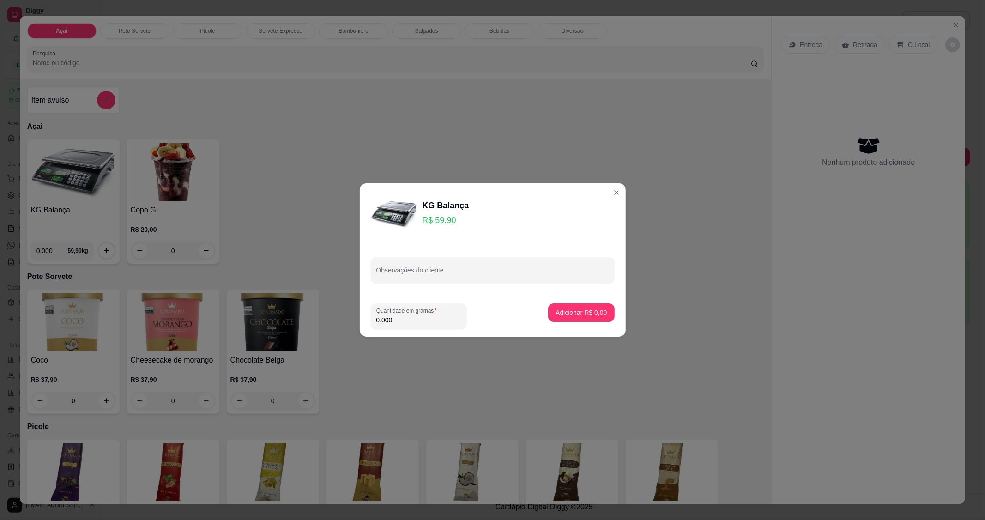
click at [399, 317] on input "0.000" at bounding box center [419, 320] width 85 height 9
type input "0.286"
click at [582, 318] on button "Adicionar R$ 17,13" at bounding box center [580, 313] width 70 height 18
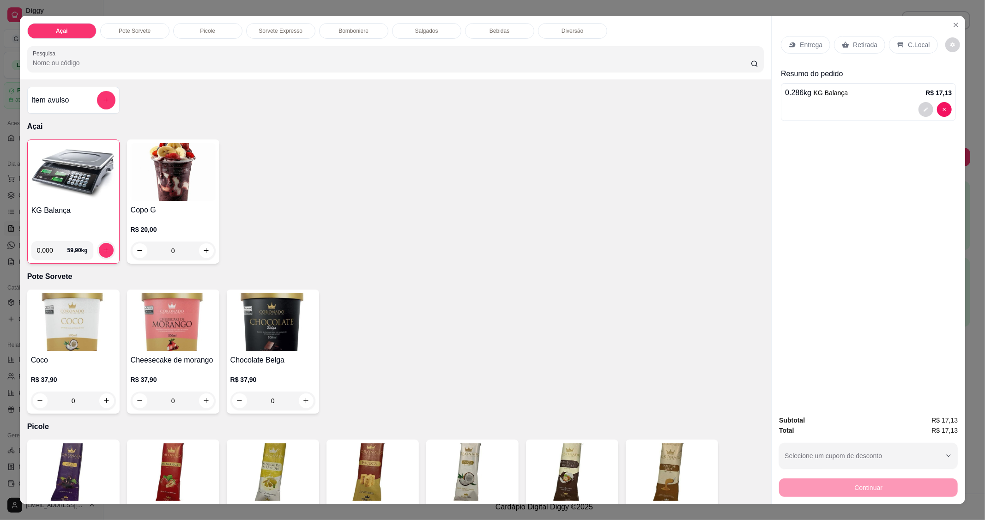
click at [917, 45] on p "C.Local" at bounding box center [919, 44] width 22 height 9
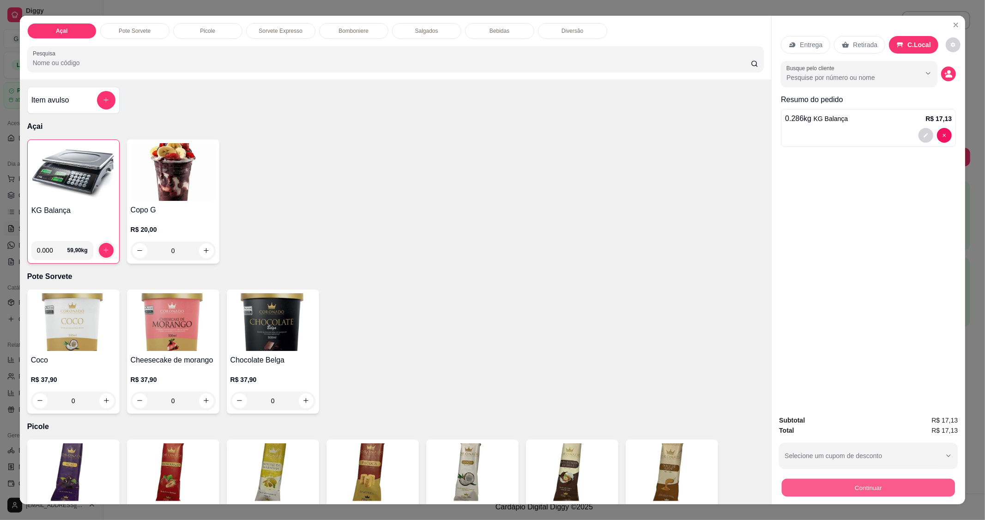
click at [886, 490] on button "Continuar" at bounding box center [868, 488] width 173 height 18
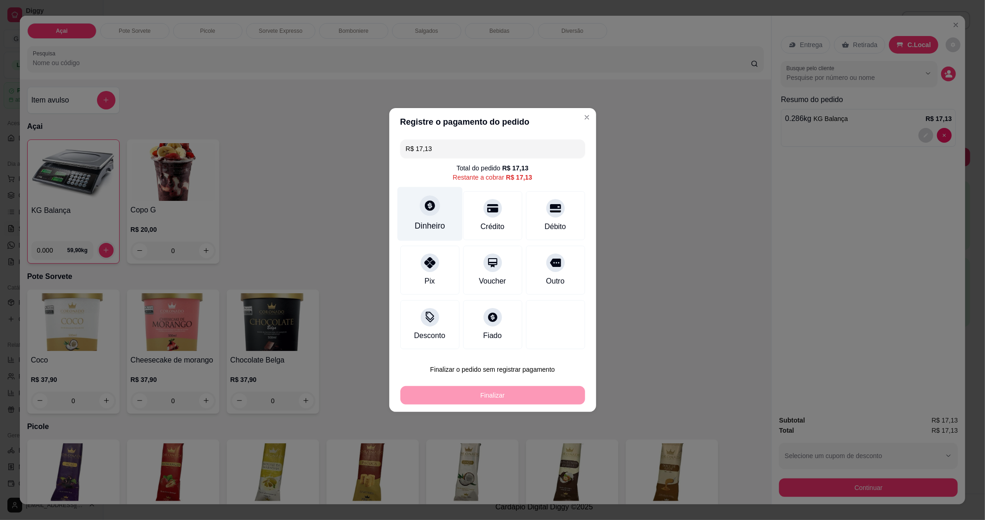
click at [420, 218] on div "Dinheiro" at bounding box center [429, 214] width 65 height 54
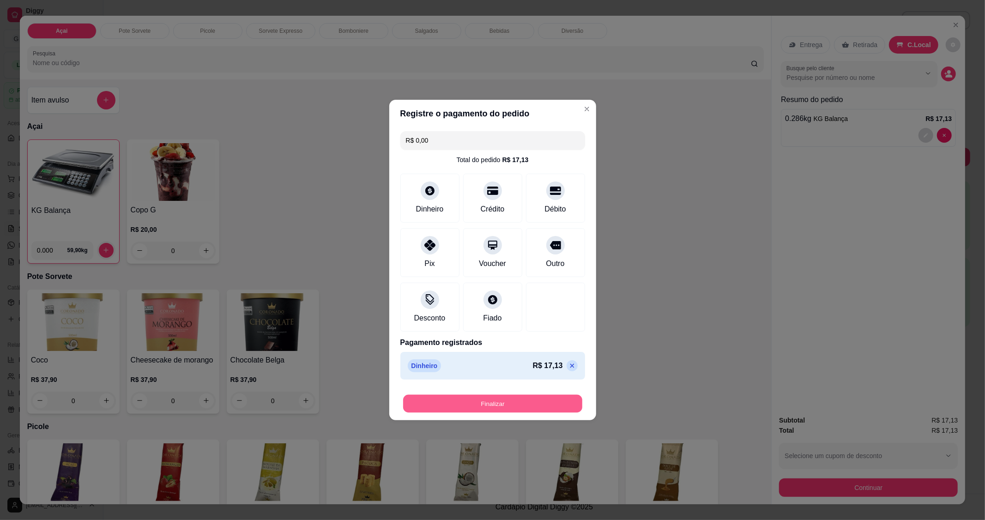
click at [506, 405] on button "Finalizar" at bounding box center [492, 404] width 179 height 18
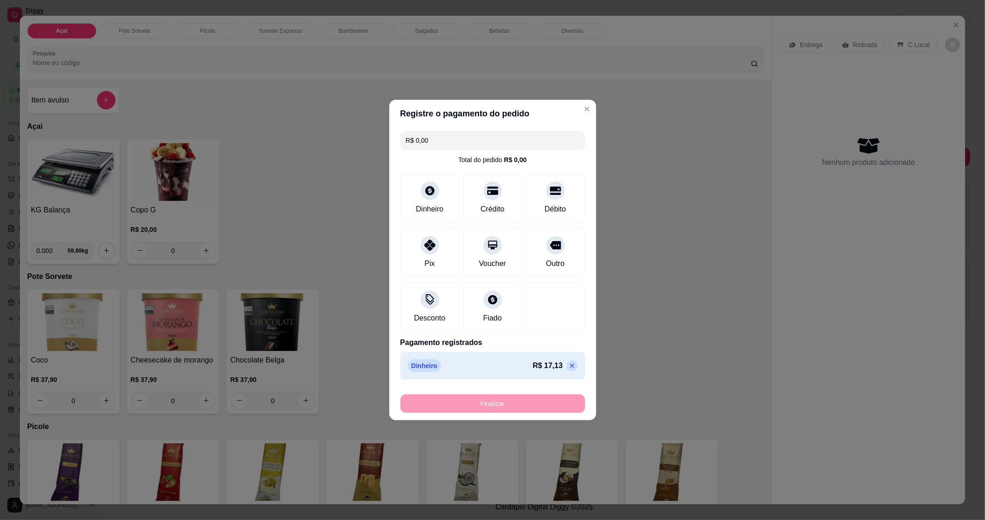
type input "-R$ 17,13"
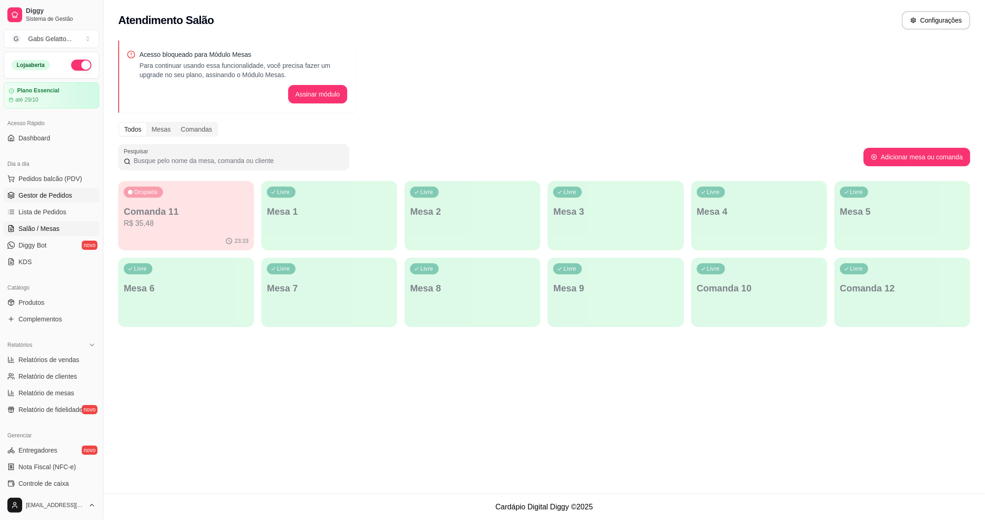
click at [62, 198] on span "Gestor de Pedidos" at bounding box center [45, 195] width 54 height 9
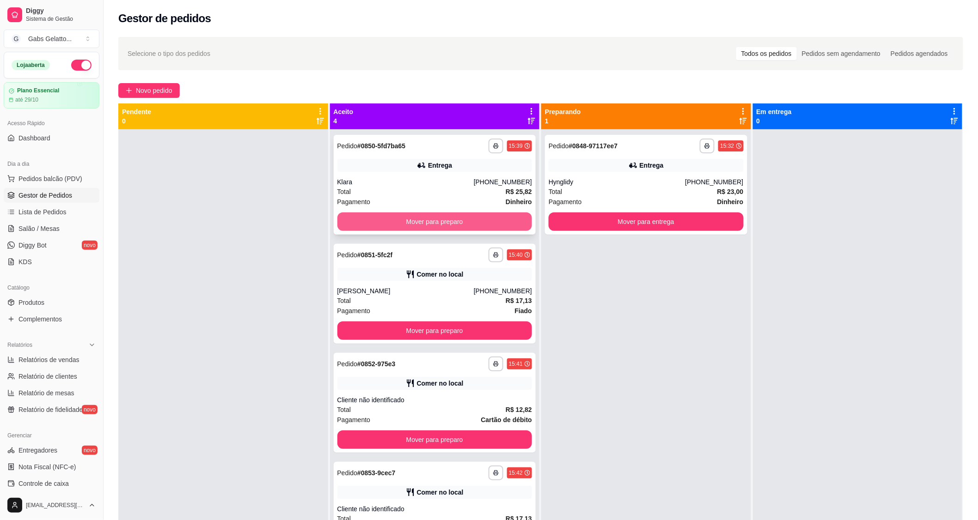
click at [449, 227] on button "Mover para preparo" at bounding box center [434, 222] width 195 height 18
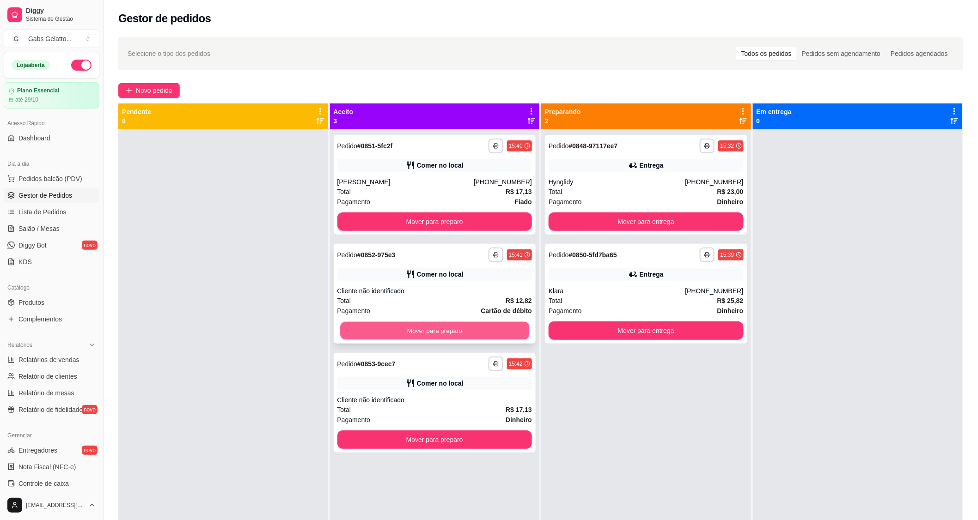
click at [419, 324] on button "Mover para preparo" at bounding box center [434, 331] width 189 height 18
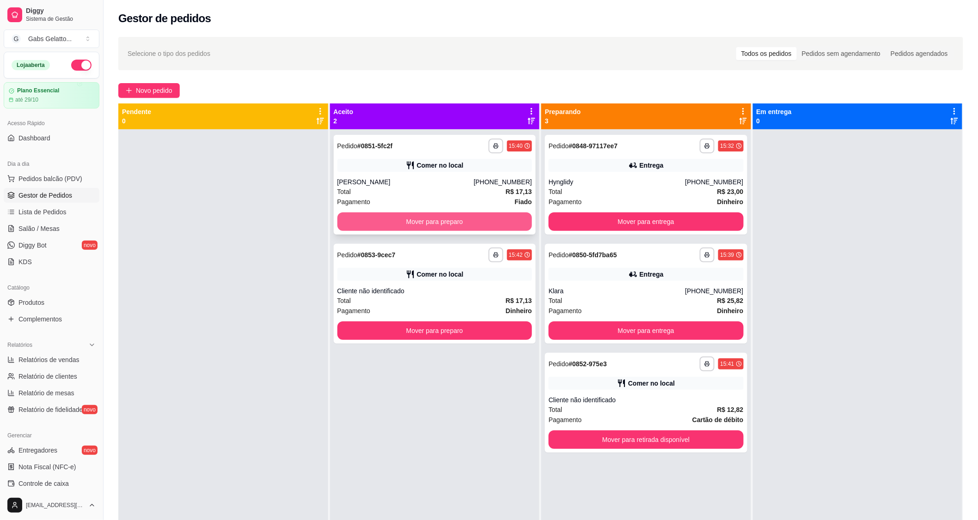
click at [416, 223] on button "Mover para preparo" at bounding box center [434, 222] width 195 height 18
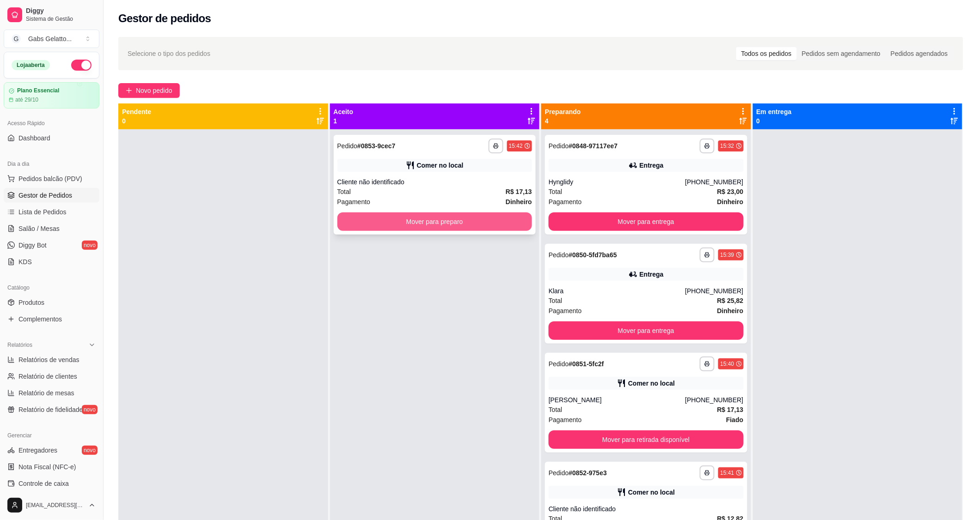
click at [416, 227] on button "Mover para preparo" at bounding box center [434, 222] width 195 height 18
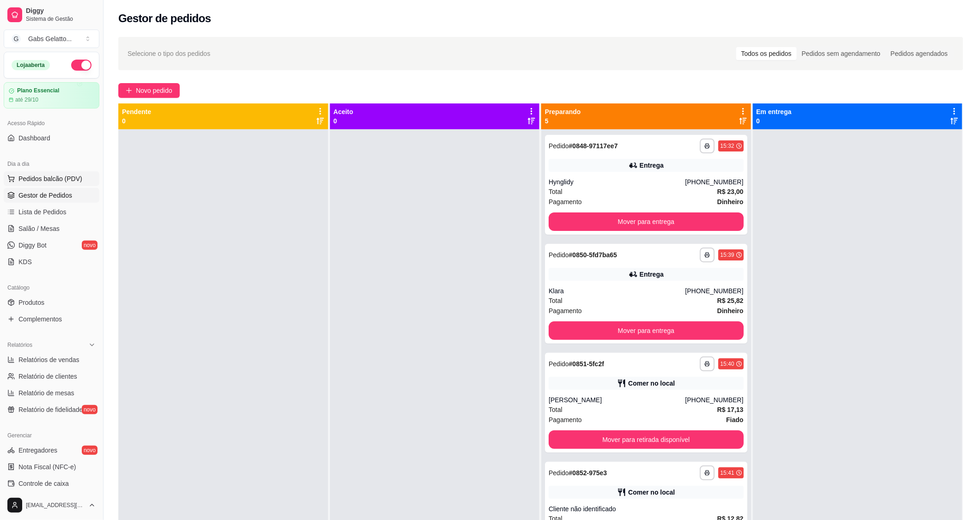
click at [57, 182] on span "Pedidos balcão (PDV)" at bounding box center [50, 178] width 64 height 9
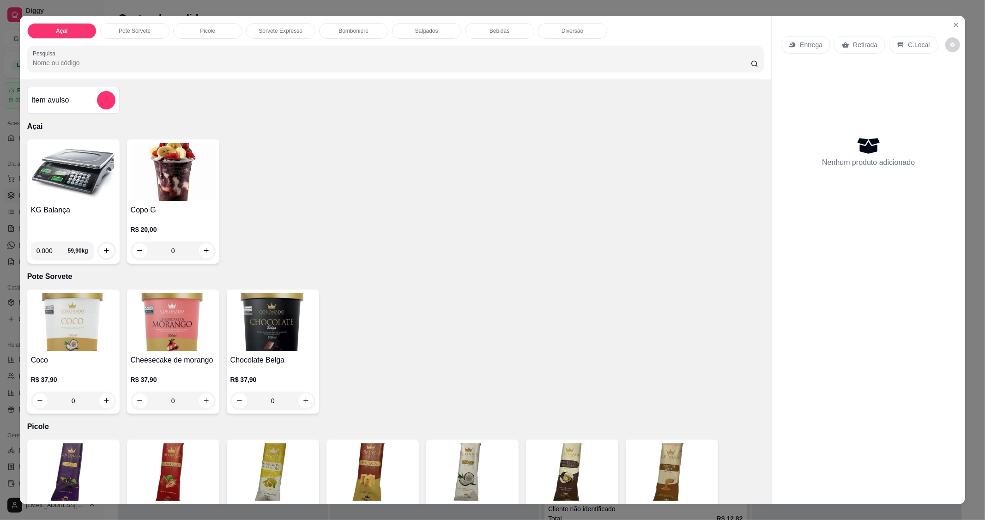
click at [85, 194] on img at bounding box center [73, 172] width 85 height 58
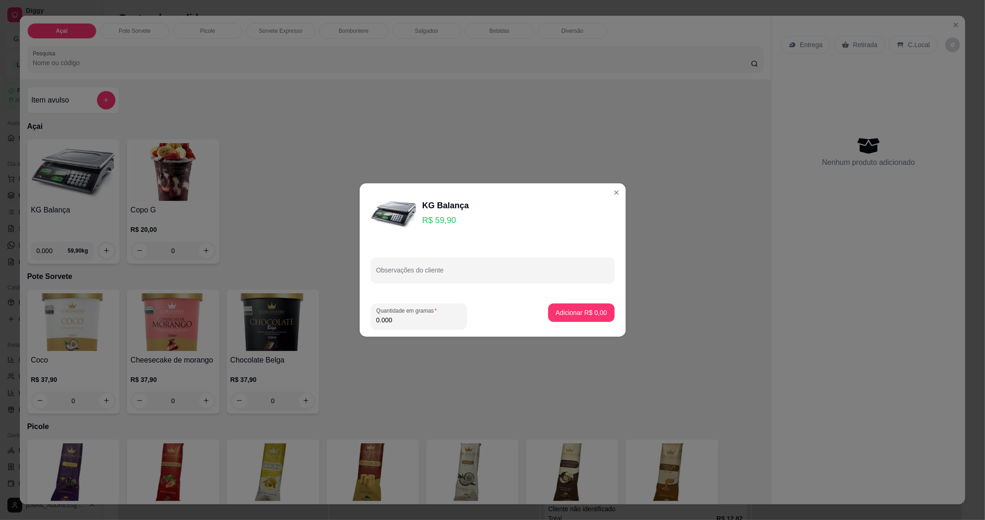
click at [411, 317] on input "0.000" at bounding box center [419, 320] width 85 height 9
type input "0.133"
click at [594, 310] on p "Adicionar R$ 7,97" at bounding box center [582, 312] width 50 height 9
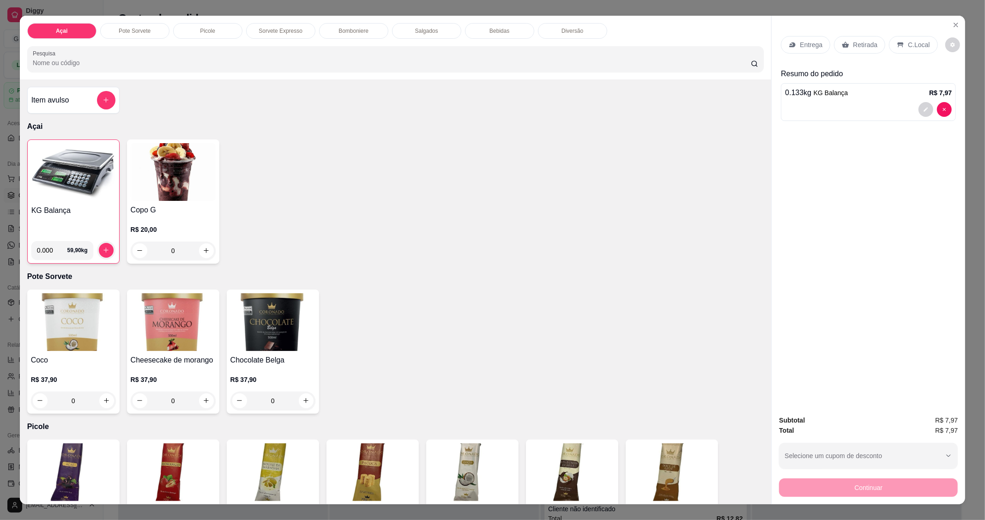
click at [84, 191] on img at bounding box center [73, 173] width 84 height 58
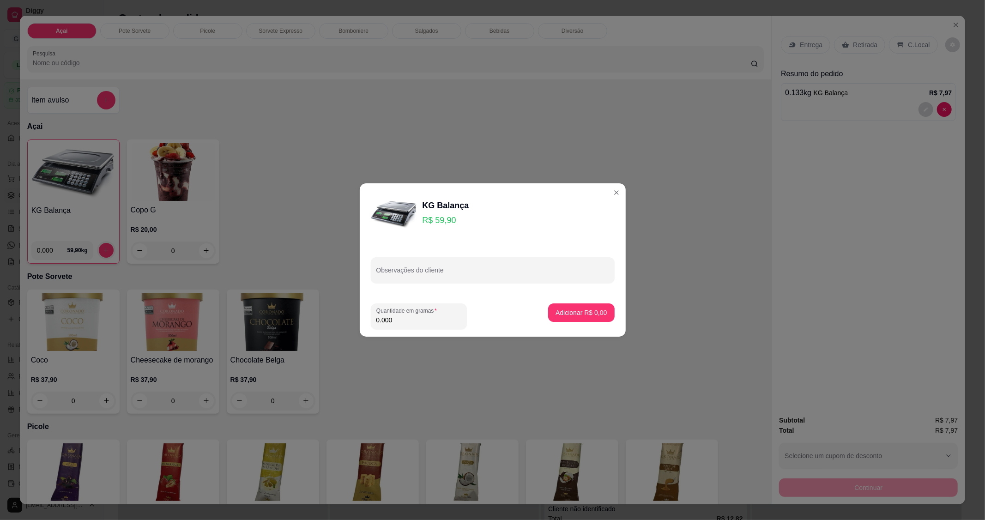
click at [401, 322] on input "0.000" at bounding box center [419, 320] width 85 height 9
type input "0.164"
click at [577, 315] on p "Adicionar R$ 9,82" at bounding box center [582, 312] width 50 height 9
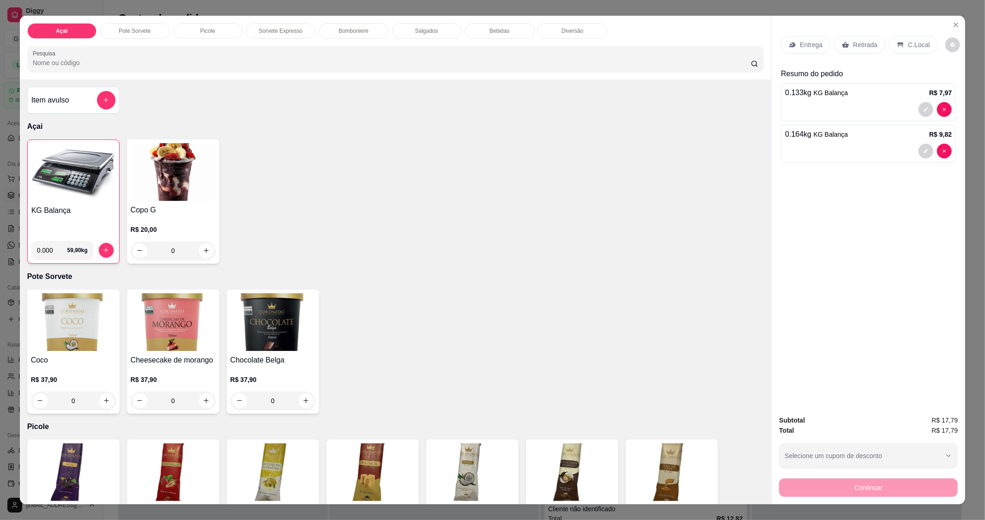
click at [81, 200] on img at bounding box center [73, 173] width 84 height 58
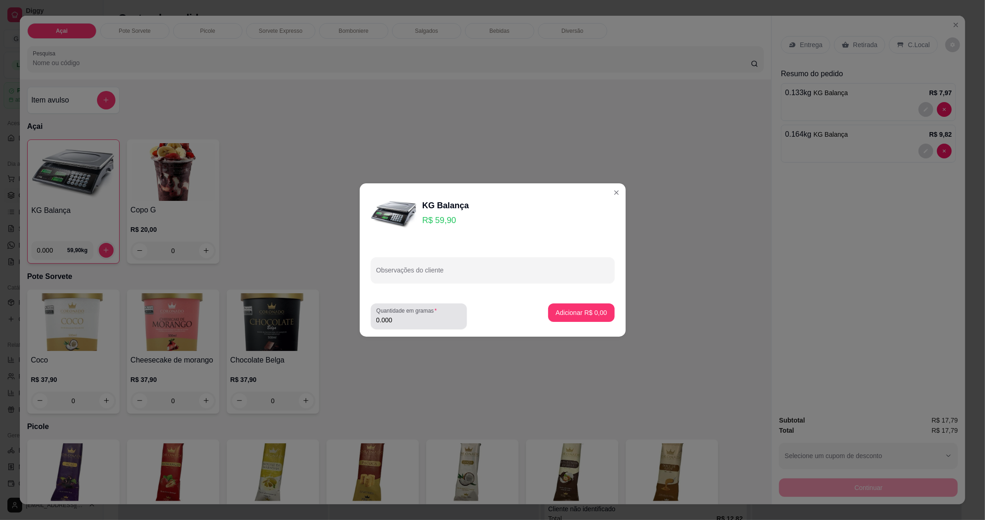
click at [413, 316] on input "0.000" at bounding box center [419, 320] width 85 height 9
click at [409, 318] on input "0.000" at bounding box center [412, 320] width 70 height 9
type input "0.144"
click at [580, 313] on p "Adicionar R$ 8,63" at bounding box center [581, 312] width 51 height 9
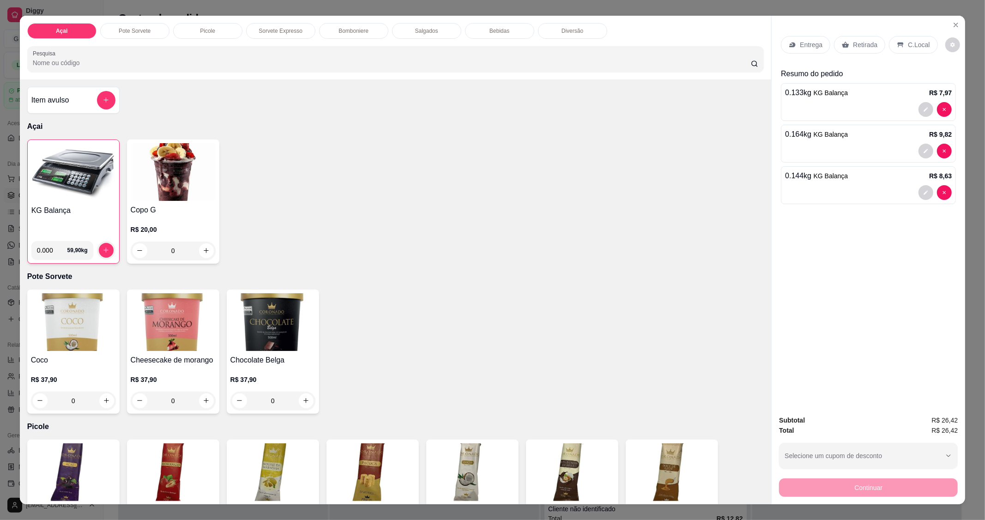
click at [893, 317] on div "Entrega Retirada C.Local Resumo do pedido 0.133 kg KG Balança R$ 7,97 0.164 kg …" at bounding box center [869, 212] width 194 height 392
click at [903, 337] on div "Entrega Retirada C.Local Resumo do pedido 0.133 kg KG Balança R$ 7,97 0.164 kg …" at bounding box center [869, 212] width 194 height 392
drag, startPoint x: 903, startPoint y: 337, endPoint x: 904, endPoint y: 343, distance: 5.6
click at [908, 340] on div "Entrega Retirada C.Local Resumo do pedido 0.133 kg KG Balança R$ 7,97 0.164 kg …" at bounding box center [869, 212] width 194 height 392
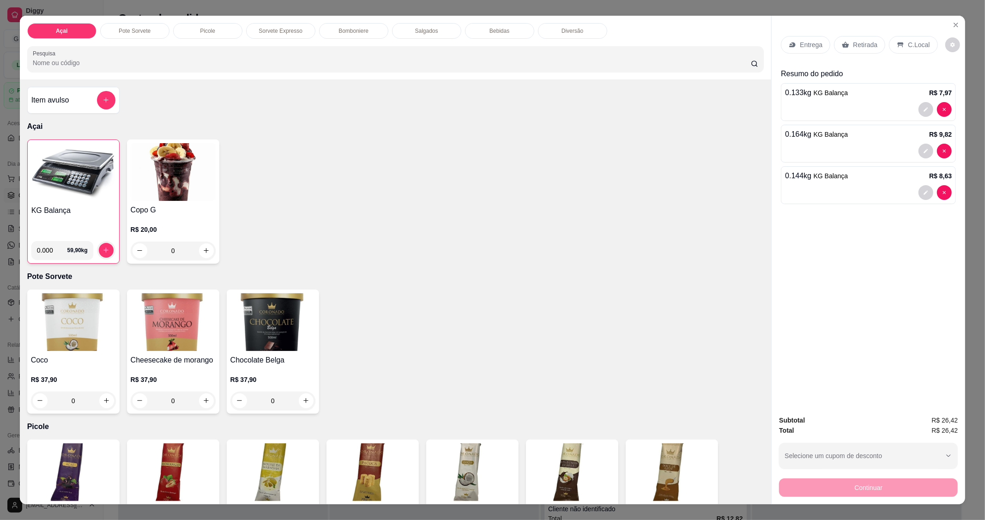
click at [904, 343] on div "Entrega Retirada C.Local Resumo do pedido 0.133 kg KG Balança R$ 7,97 0.164 kg …" at bounding box center [869, 212] width 194 height 392
click at [906, 350] on div "Entrega Retirada C.Local Resumo do pedido 0.133 kg KG Balança R$ 7,97 0.164 kg …" at bounding box center [869, 212] width 194 height 392
drag, startPoint x: 905, startPoint y: 353, endPoint x: 900, endPoint y: 358, distance: 7.2
click at [908, 354] on div "Entrega Retirada C.Local Resumo do pedido 0.133 kg KG Balança R$ 7,97 0.164 kg …" at bounding box center [869, 212] width 194 height 392
click at [911, 44] on p "C.Local" at bounding box center [919, 44] width 22 height 9
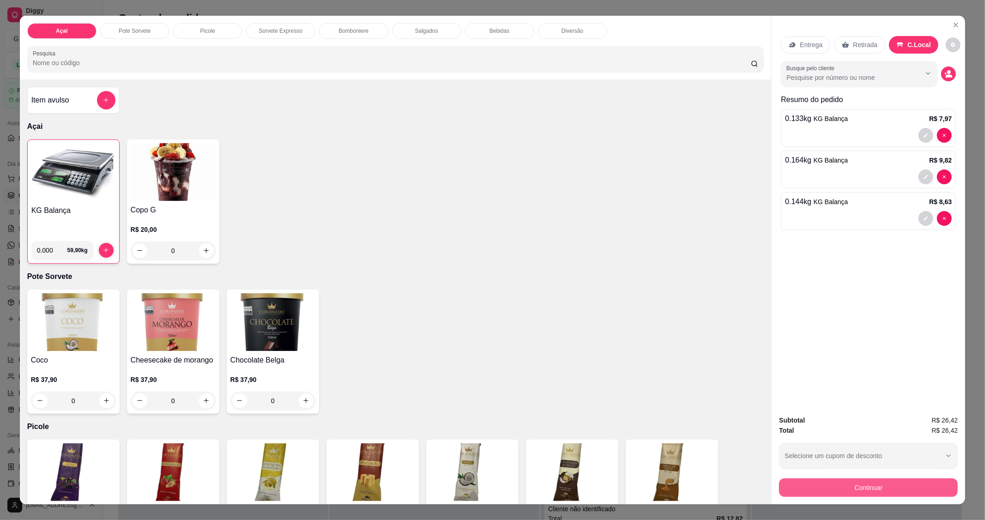
click at [881, 482] on button "Continuar" at bounding box center [868, 488] width 179 height 18
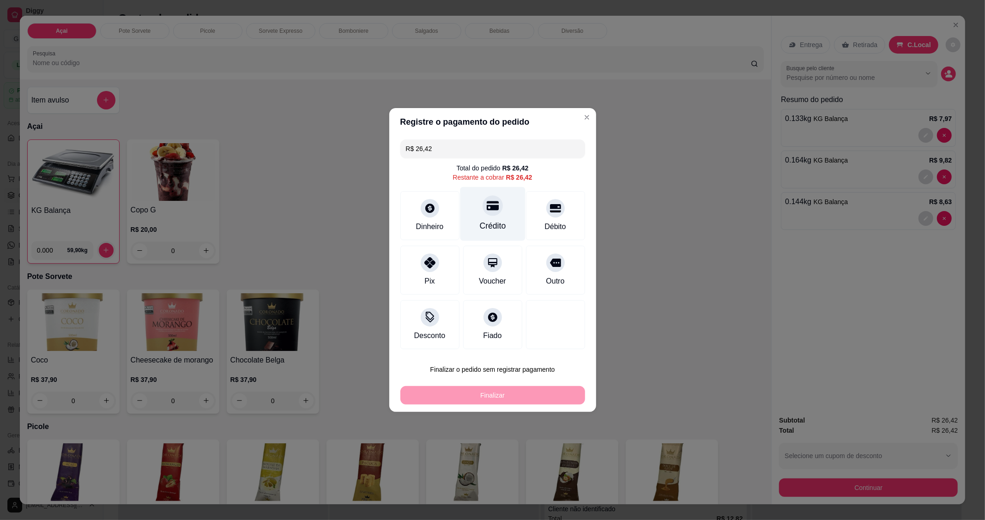
click at [486, 208] on icon at bounding box center [492, 206] width 12 height 12
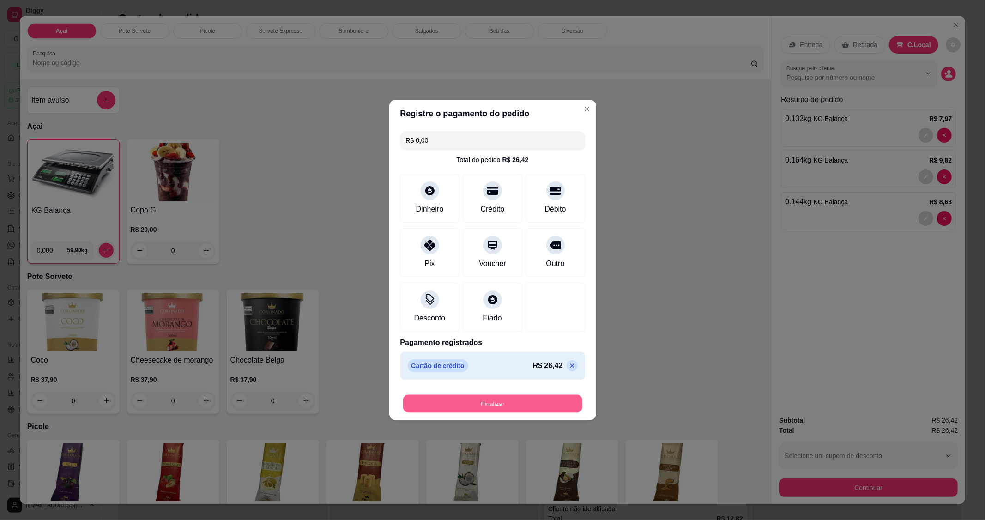
click at [511, 404] on button "Finalizar" at bounding box center [492, 404] width 179 height 18
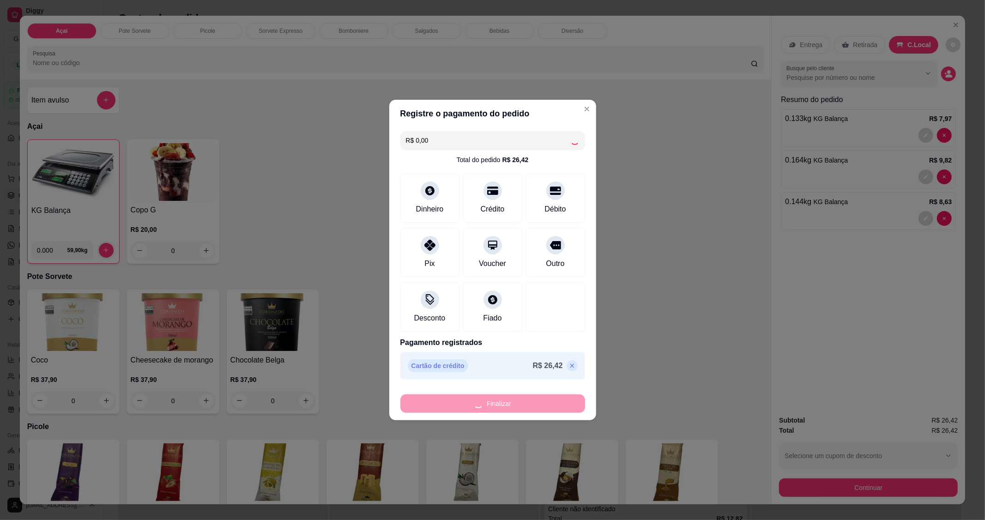
type input "-R$ 26,42"
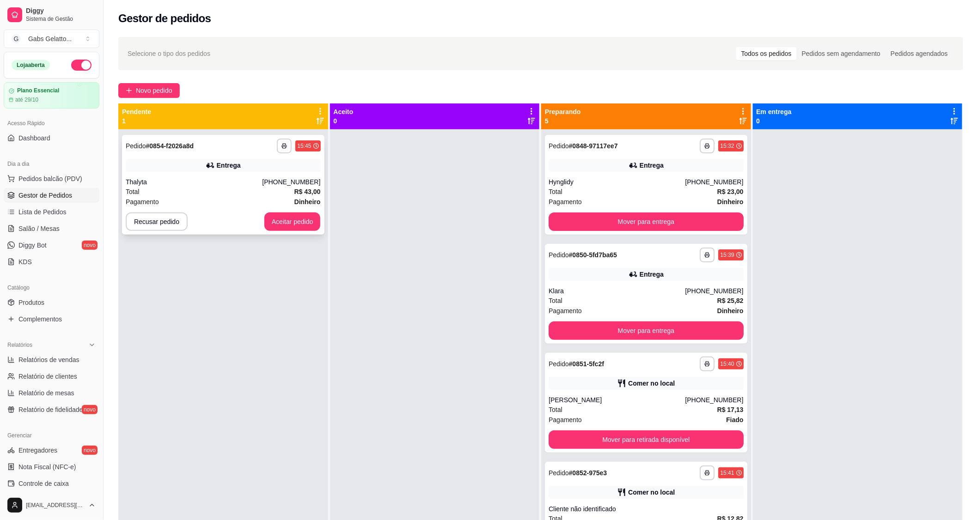
click at [227, 182] on div "Thalyta" at bounding box center [194, 181] width 136 height 9
click at [301, 220] on button "Aceitar pedido" at bounding box center [292, 222] width 55 height 18
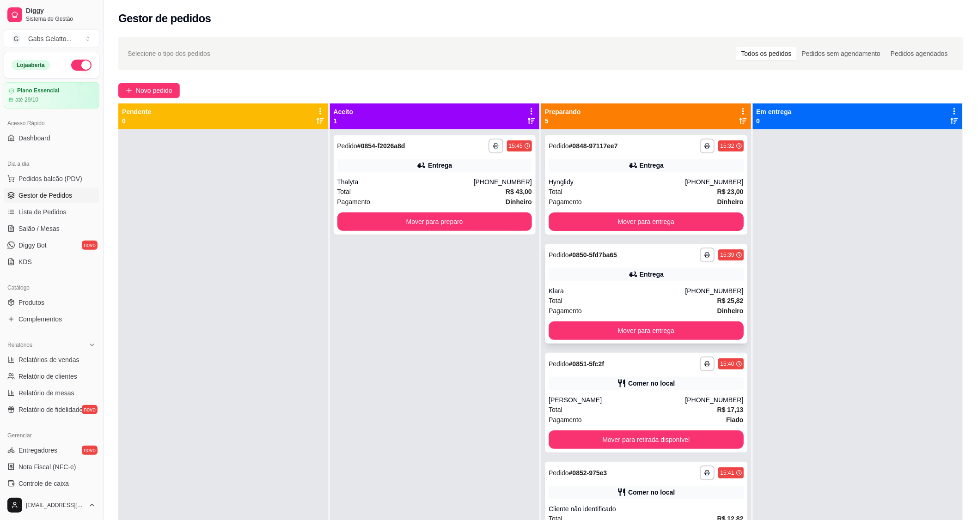
scroll to position [33, 0]
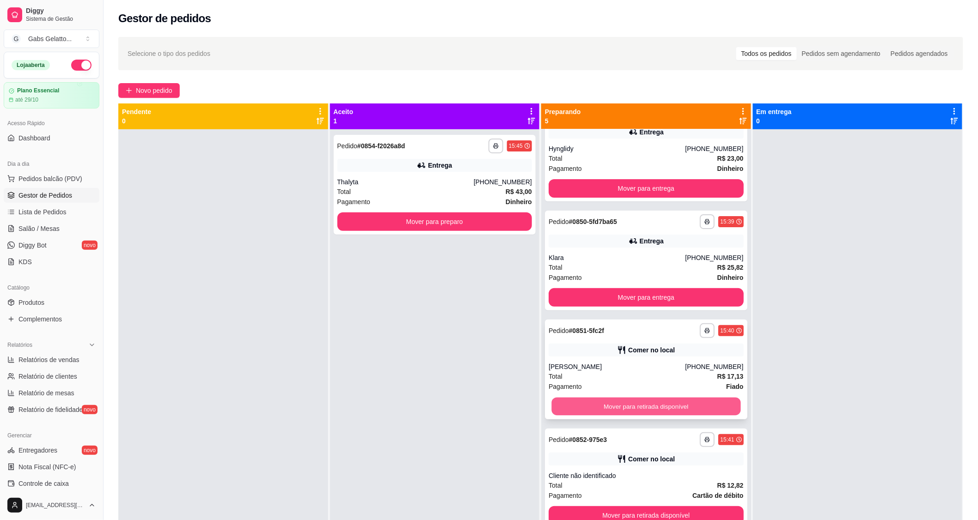
click at [629, 398] on button "Mover para retirada disponível" at bounding box center [645, 407] width 189 height 18
click at [627, 402] on button "Mover para retirada disponível" at bounding box center [645, 406] width 195 height 18
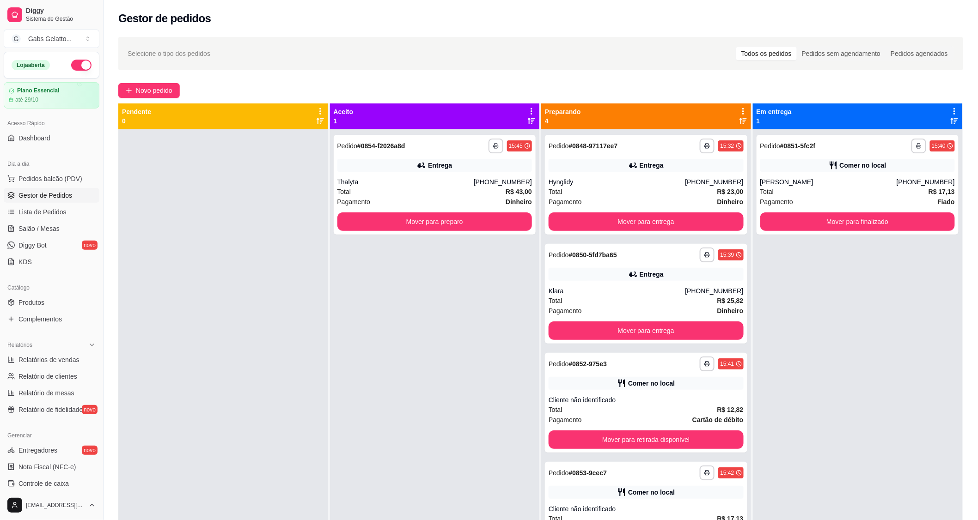
scroll to position [0, 0]
click at [624, 441] on button "Mover para retirada disponível" at bounding box center [645, 440] width 195 height 18
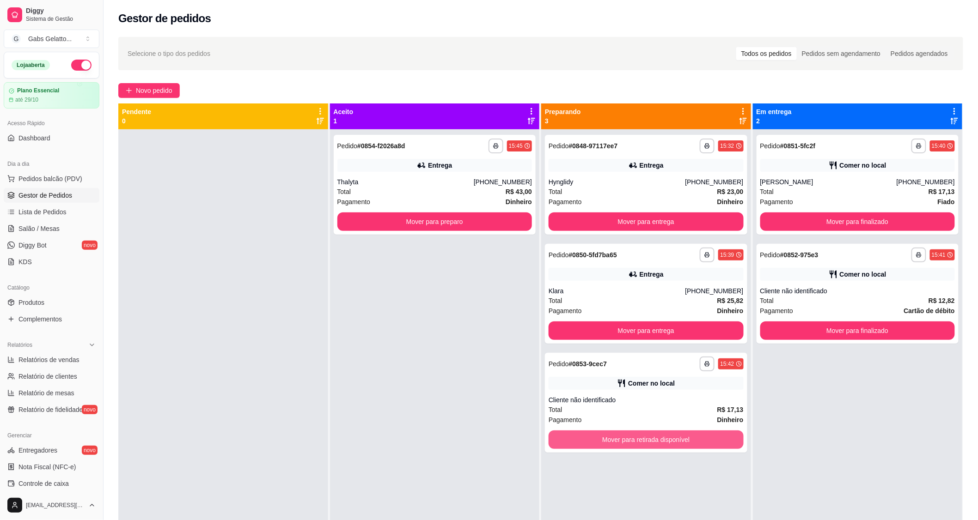
click at [623, 441] on button "Mover para retirada disponível" at bounding box center [645, 440] width 195 height 18
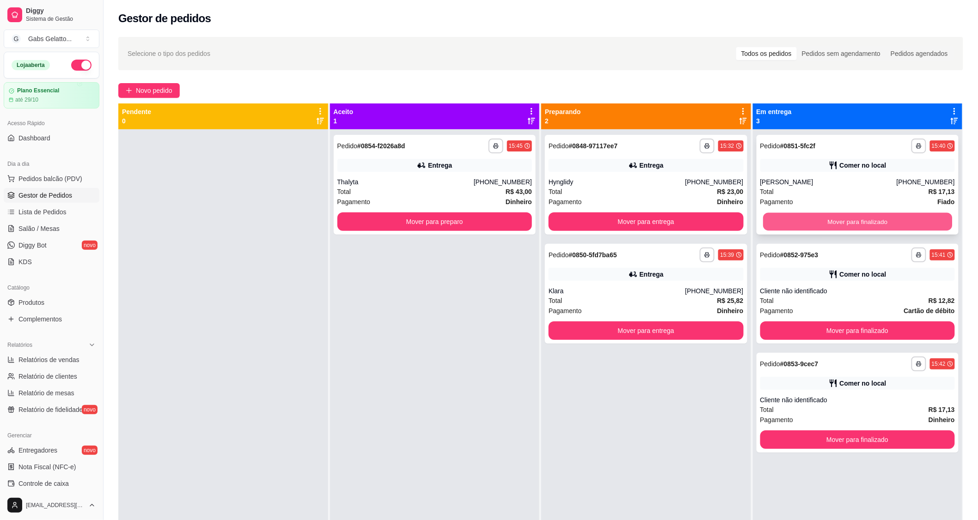
click at [836, 223] on button "Mover para finalizado" at bounding box center [857, 222] width 189 height 18
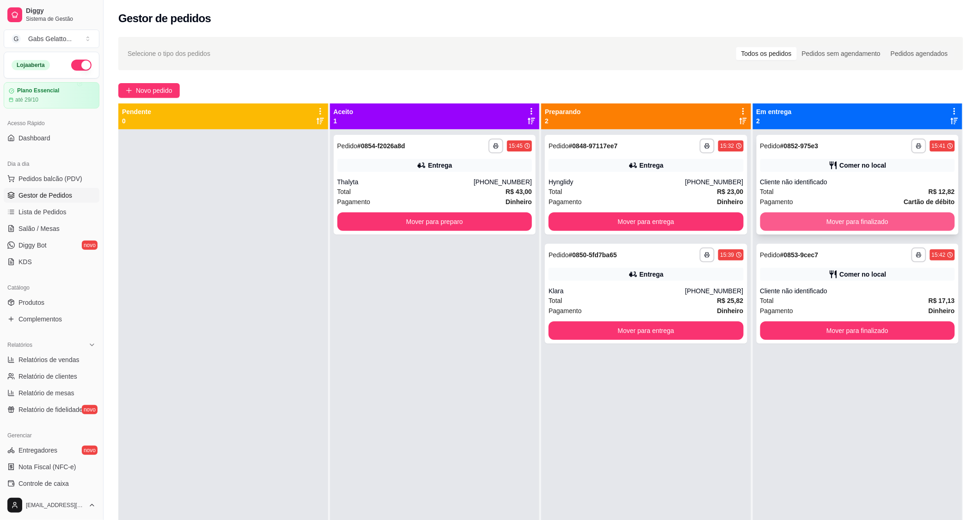
click at [832, 228] on button "Mover para finalizado" at bounding box center [857, 222] width 195 height 18
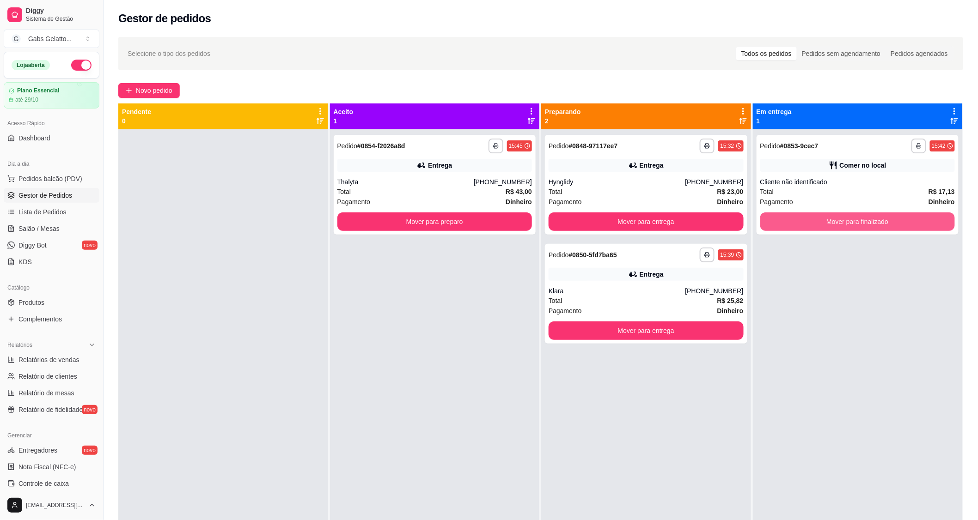
click at [829, 230] on button "Mover para finalizado" at bounding box center [857, 222] width 195 height 18
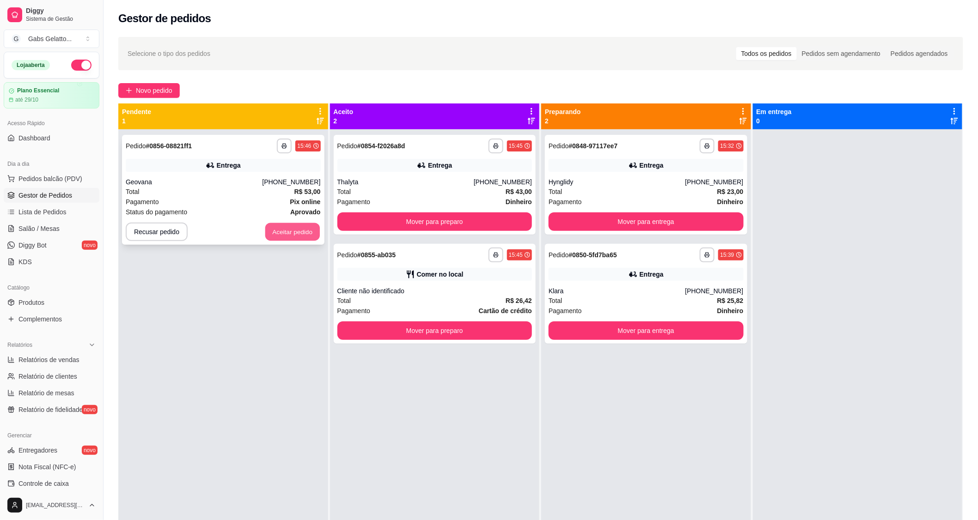
click at [285, 233] on button "Aceitar pedido" at bounding box center [292, 232] width 55 height 18
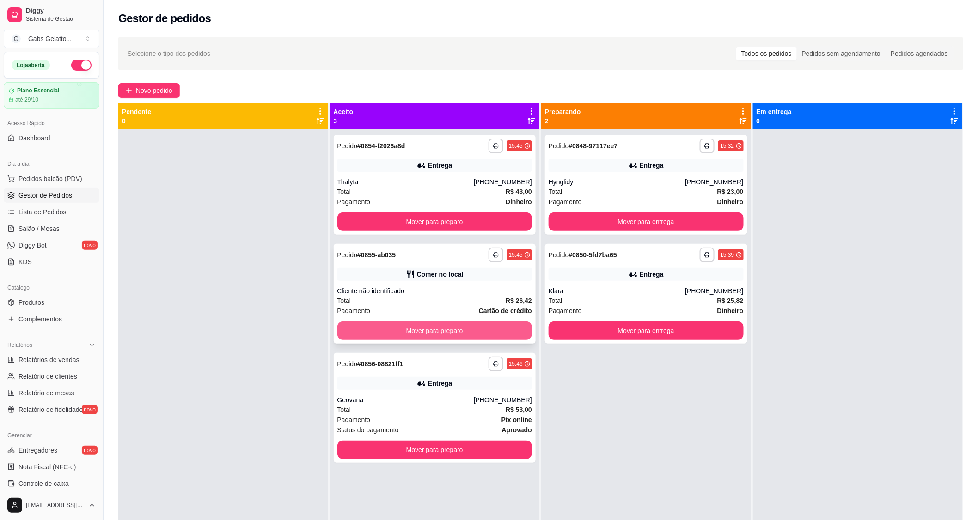
click at [414, 329] on button "Mover para preparo" at bounding box center [434, 331] width 195 height 18
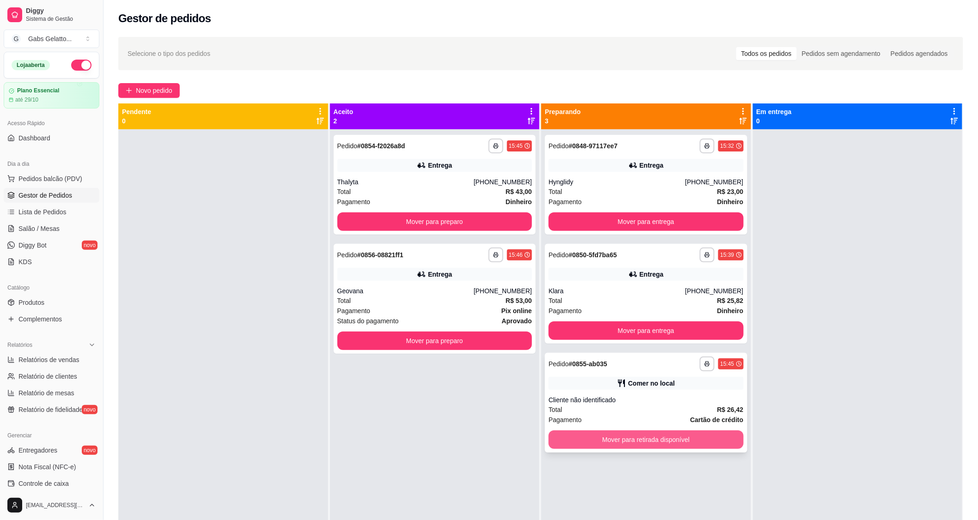
click at [685, 445] on button "Mover para retirada disponível" at bounding box center [645, 440] width 195 height 18
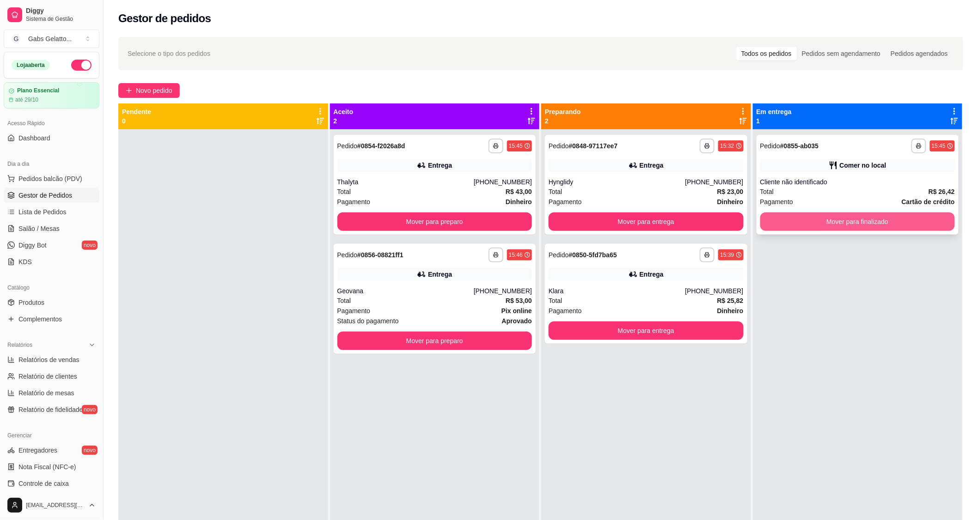
click at [874, 227] on button "Mover para finalizado" at bounding box center [857, 222] width 195 height 18
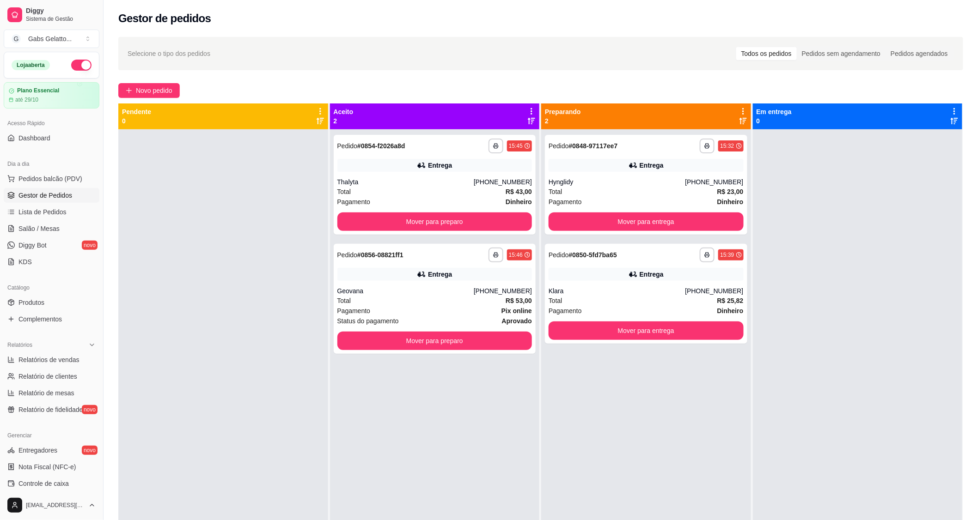
click at [422, 465] on div "**********" at bounding box center [435, 389] width 210 height 520
click at [422, 223] on button "Mover para preparo" at bounding box center [434, 222] width 189 height 18
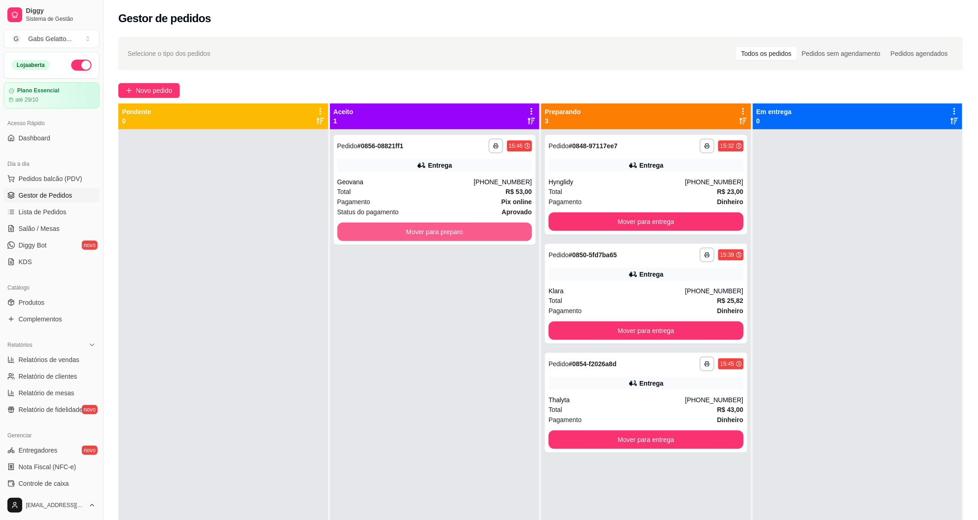
click at [422, 223] on button "Mover para preparo" at bounding box center [434, 232] width 195 height 18
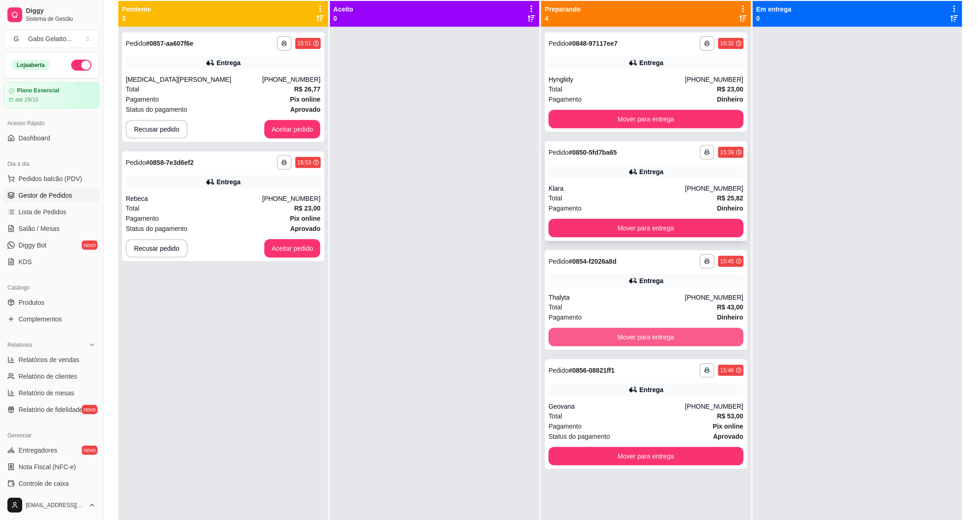
scroll to position [51, 0]
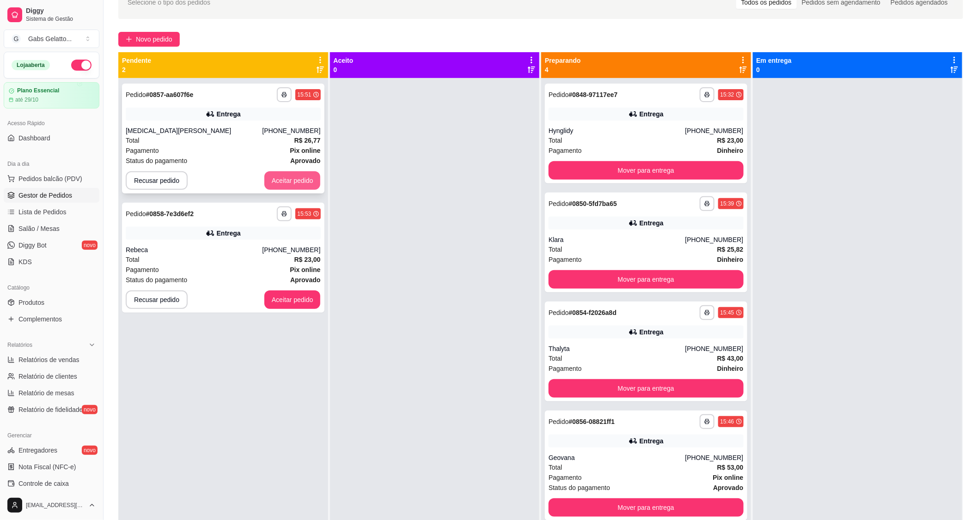
click at [273, 182] on button "Aceitar pedido" at bounding box center [292, 180] width 56 height 18
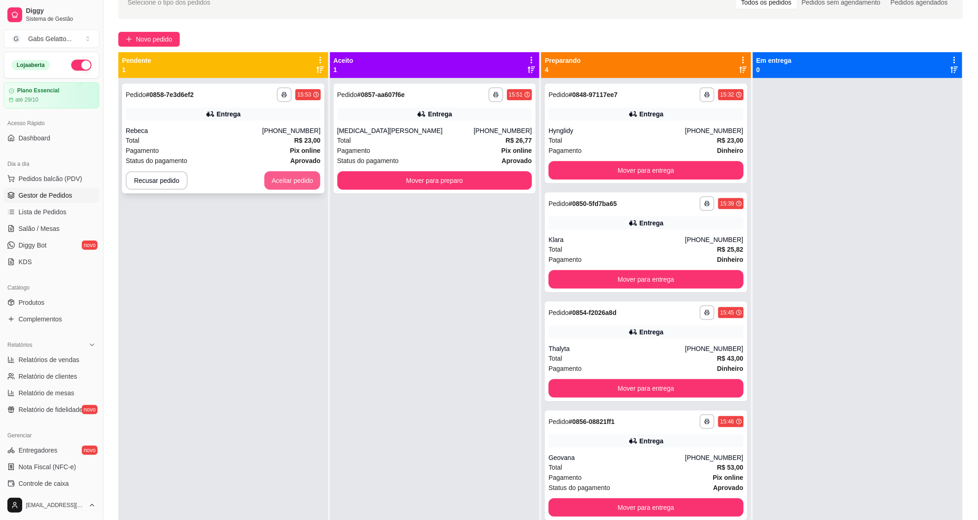
click at [298, 183] on button "Aceitar pedido" at bounding box center [292, 180] width 56 height 18
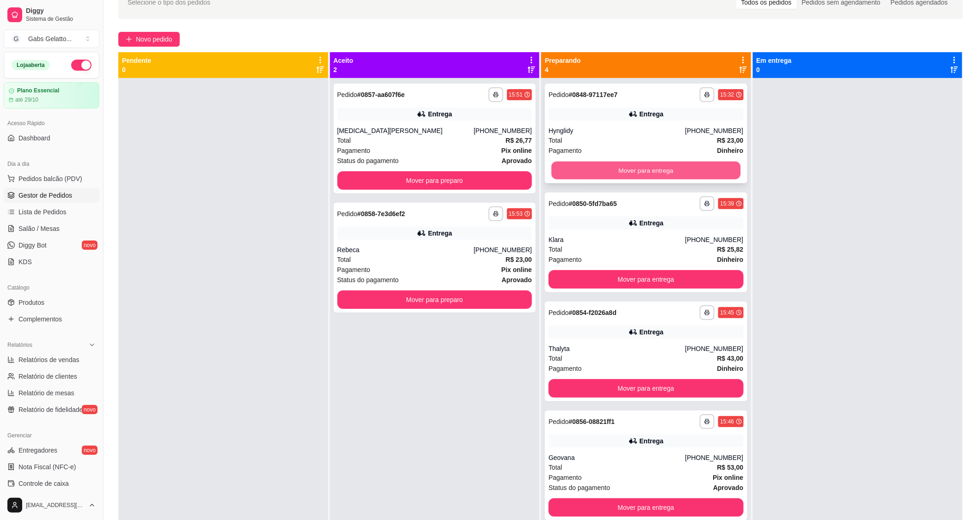
click at [617, 169] on button "Mover para entrega" at bounding box center [645, 171] width 189 height 18
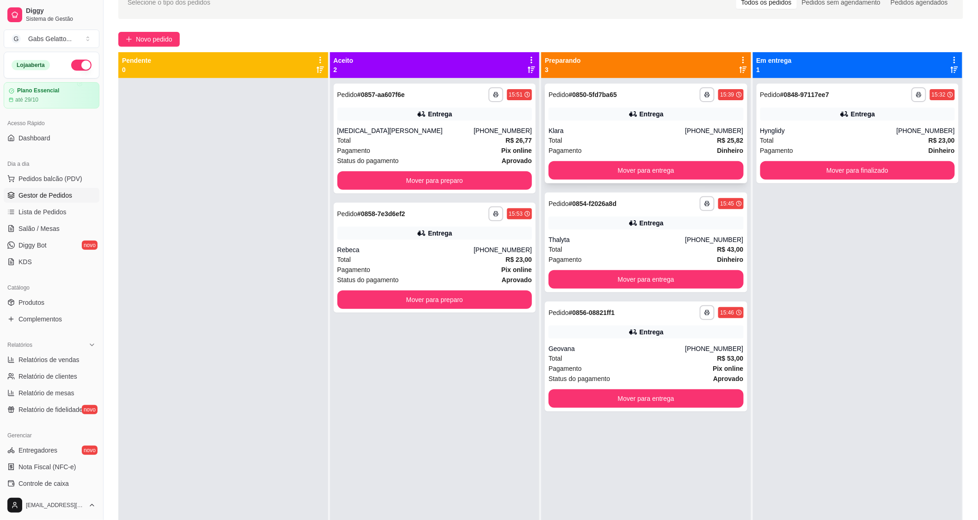
click at [645, 135] on div "Klara" at bounding box center [616, 130] width 136 height 9
click at [654, 228] on div "Entrega" at bounding box center [645, 223] width 195 height 13
click at [633, 167] on button "Mover para entrega" at bounding box center [645, 170] width 195 height 18
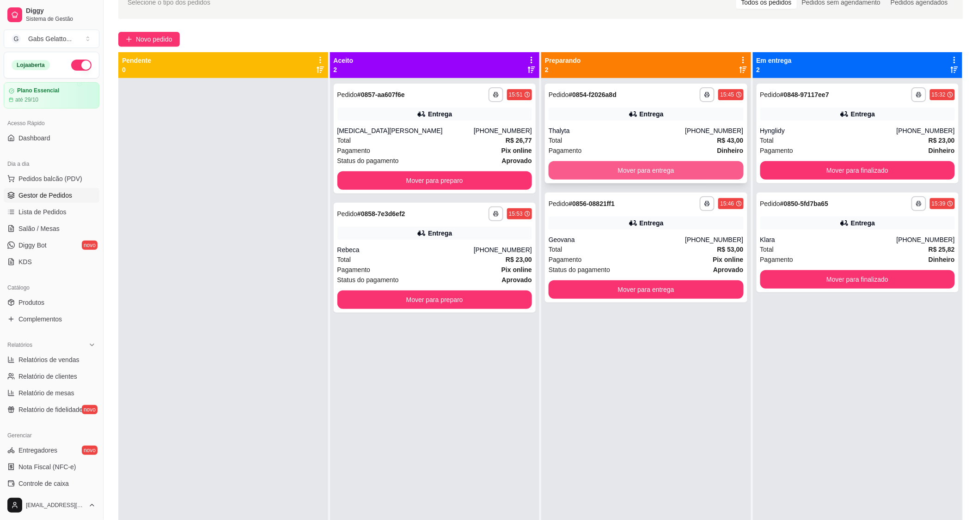
click at [610, 174] on button "Mover para entrega" at bounding box center [645, 170] width 195 height 18
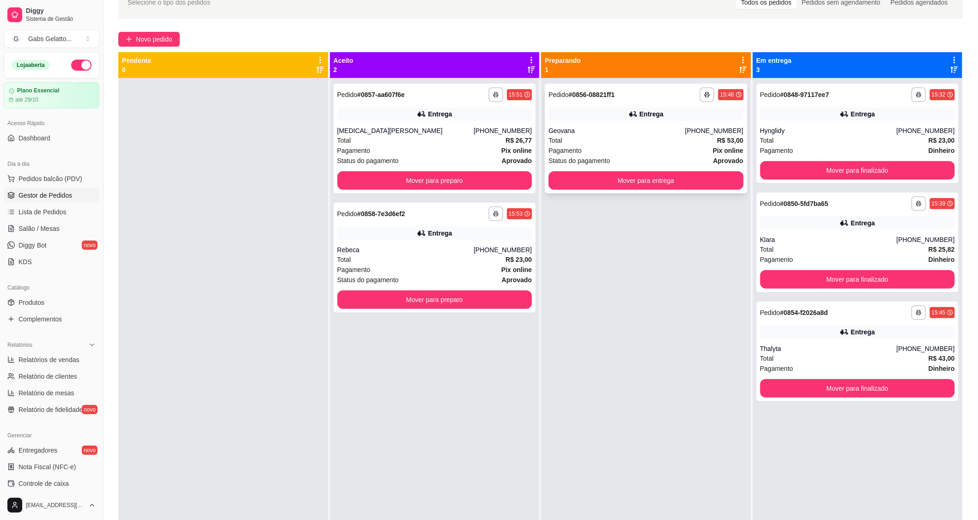
click at [666, 138] on div "Total R$ 53,00" at bounding box center [645, 140] width 195 height 10
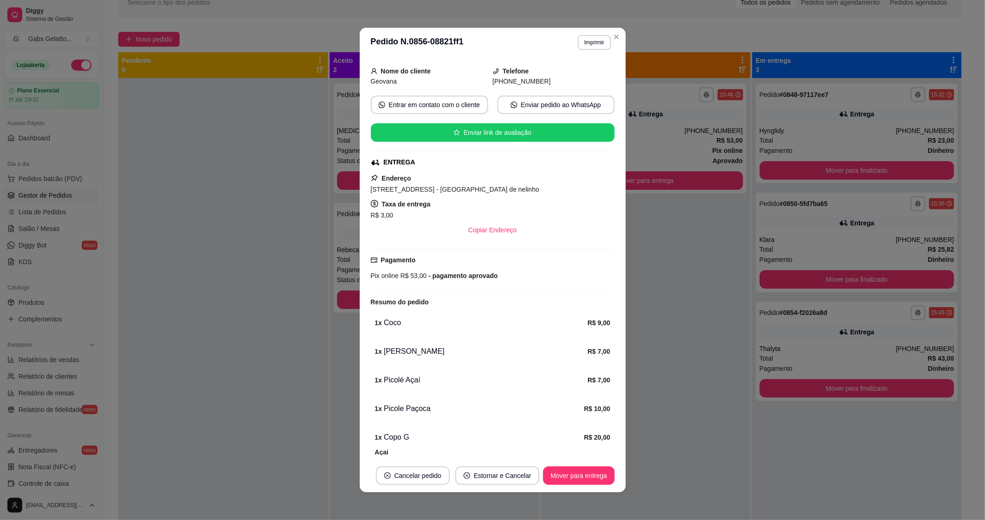
scroll to position [0, 0]
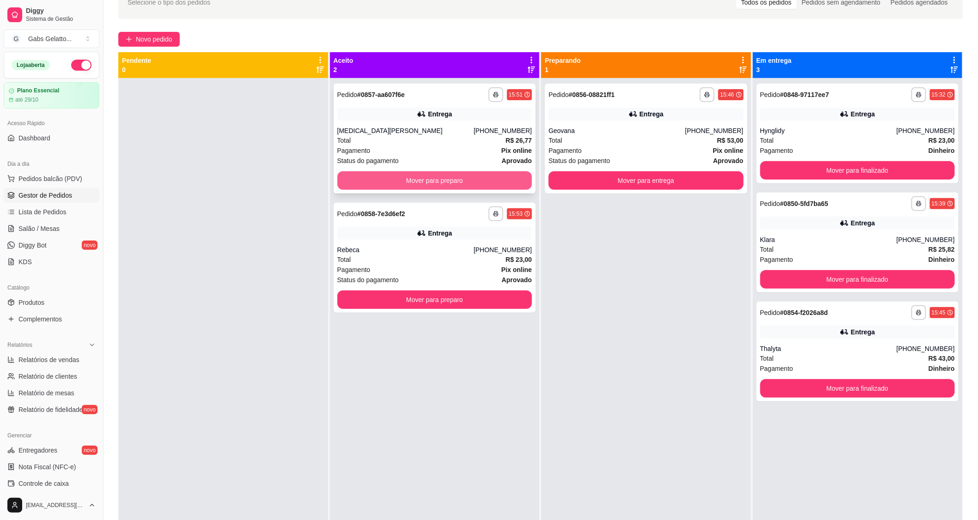
click at [429, 181] on button "Mover para preparo" at bounding box center [434, 180] width 195 height 18
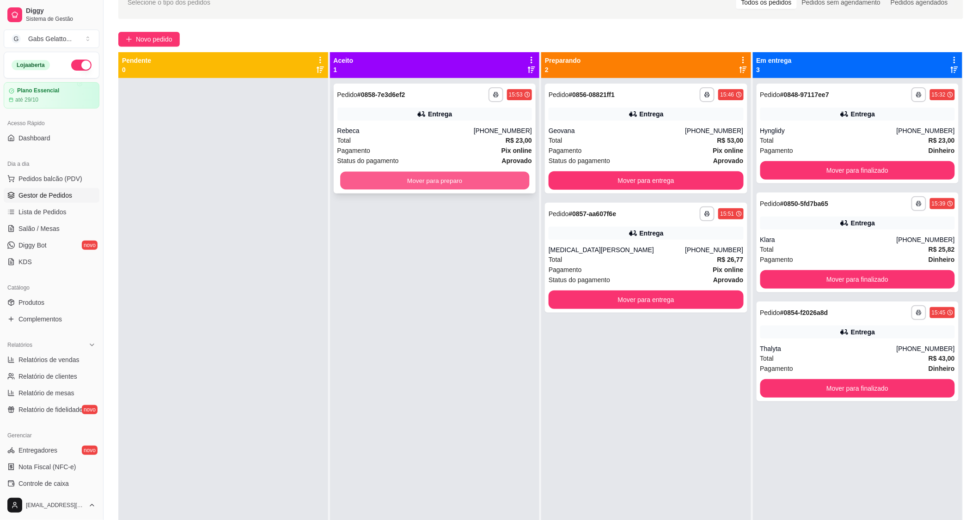
click at [427, 178] on button "Mover para preparo" at bounding box center [434, 181] width 189 height 18
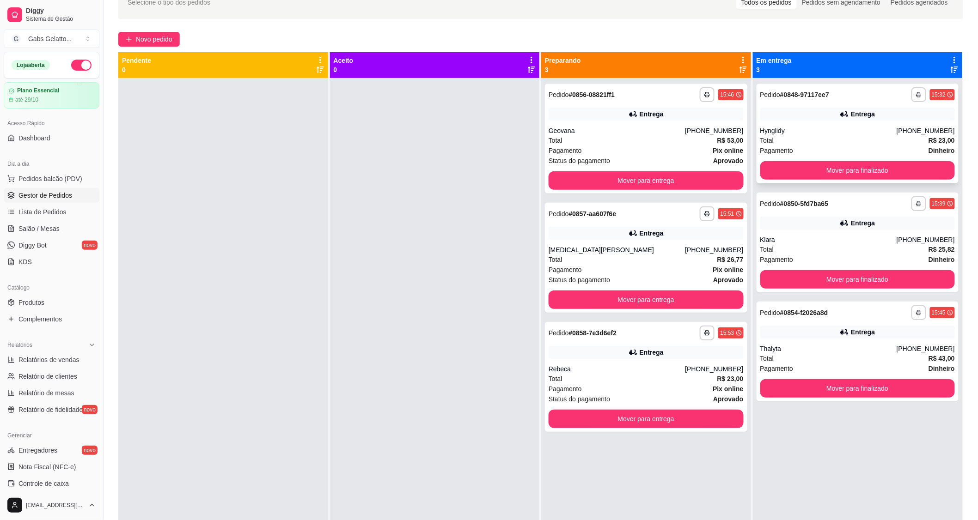
click at [786, 122] on div "**********" at bounding box center [857, 134] width 202 height 100
click at [778, 230] on div "**********" at bounding box center [857, 243] width 202 height 100
click at [821, 338] on div "Entrega" at bounding box center [857, 332] width 195 height 13
click at [47, 186] on button "Pedidos balcão (PDV)" at bounding box center [52, 178] width 96 height 15
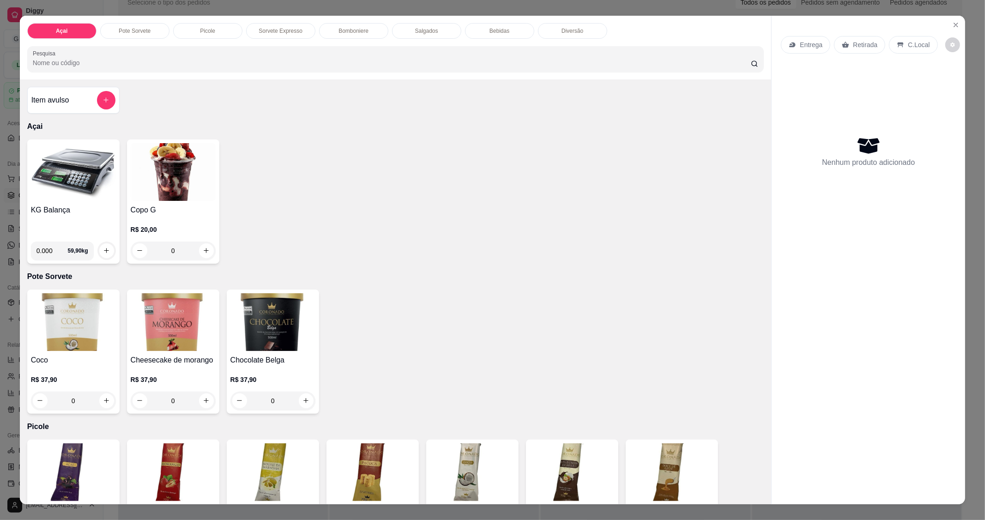
click at [88, 194] on img at bounding box center [73, 172] width 85 height 58
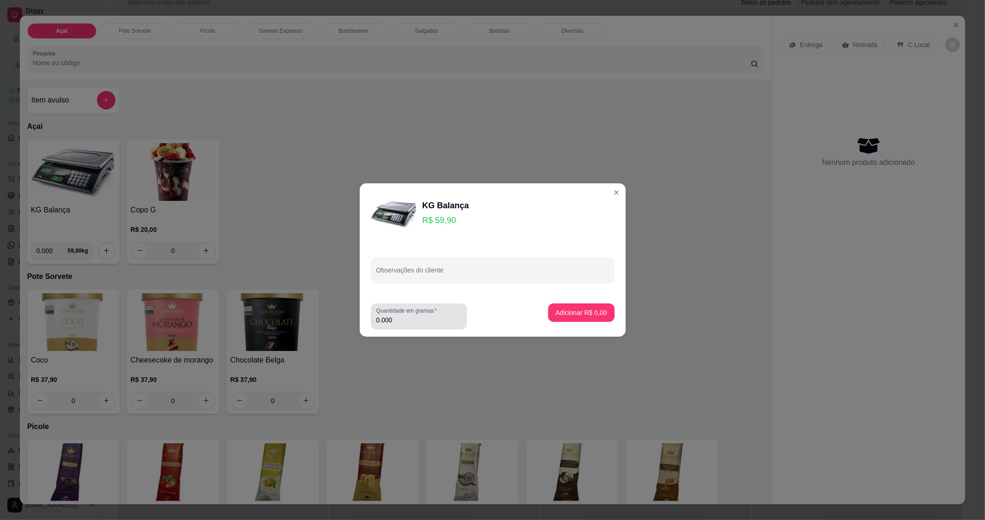
click at [413, 320] on input "0.000" at bounding box center [419, 320] width 85 height 9
type input "0.392"
click at [595, 313] on p "Adicionar R$ 23,48" at bounding box center [580, 312] width 54 height 9
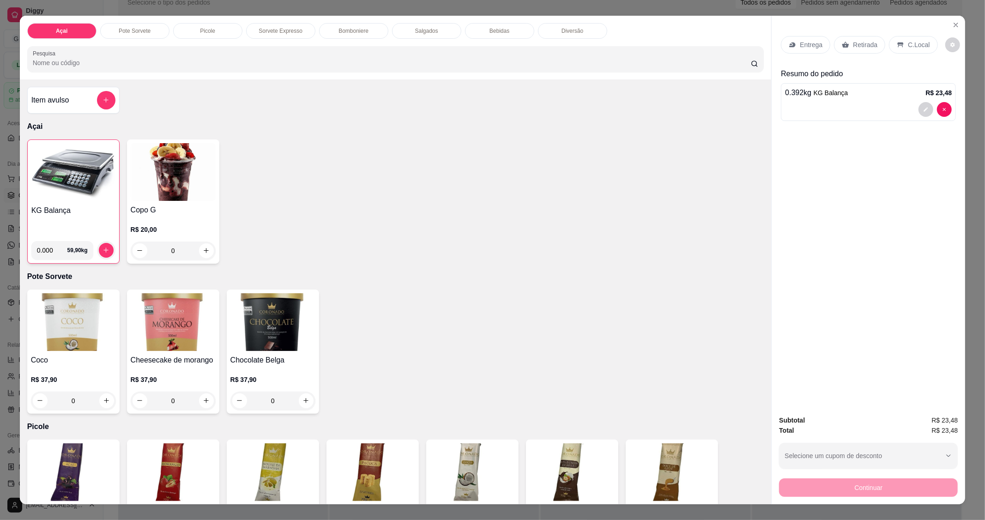
click at [913, 49] on p "C.Local" at bounding box center [919, 44] width 22 height 9
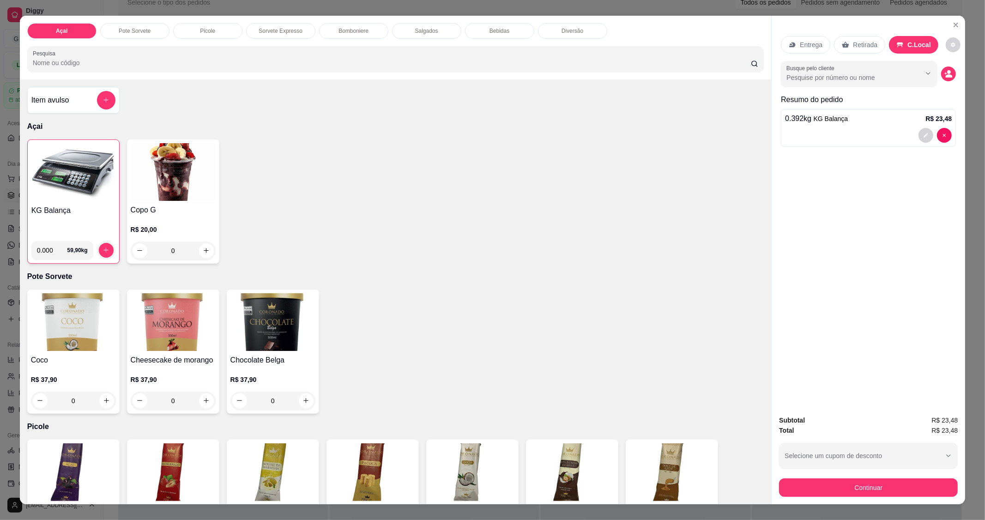
click at [831, 484] on button "Continuar" at bounding box center [868, 488] width 179 height 18
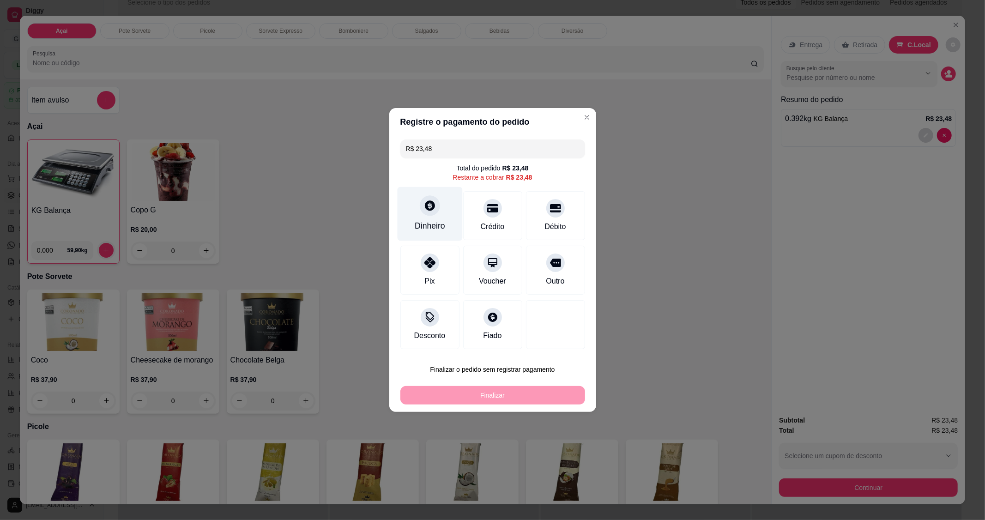
click at [415, 215] on div "Dinheiro" at bounding box center [429, 214] width 65 height 54
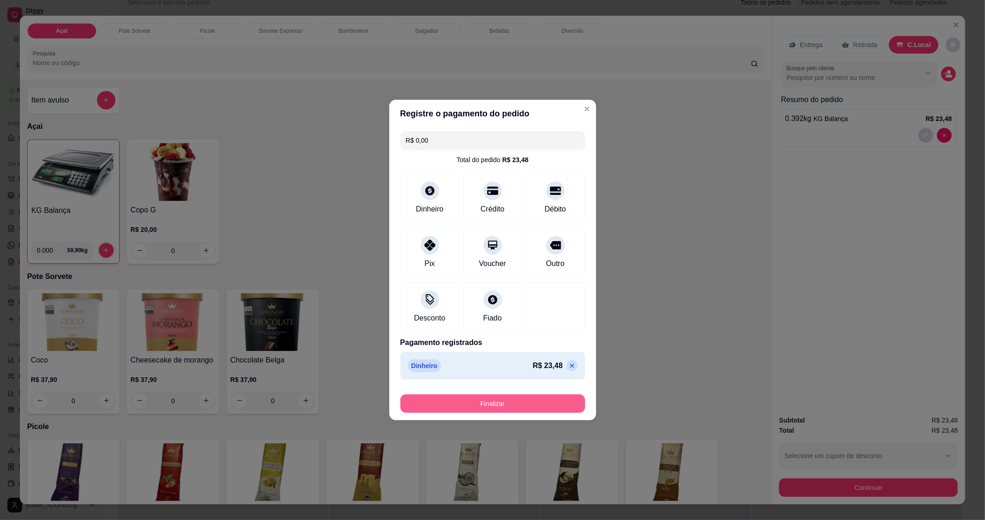
click at [494, 400] on button "Finalizar" at bounding box center [493, 404] width 185 height 18
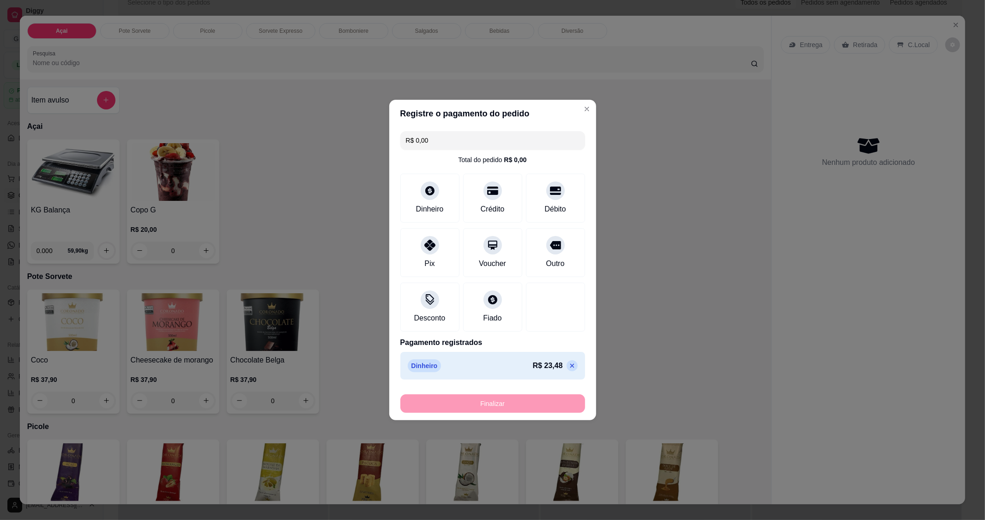
type input "-R$ 23,48"
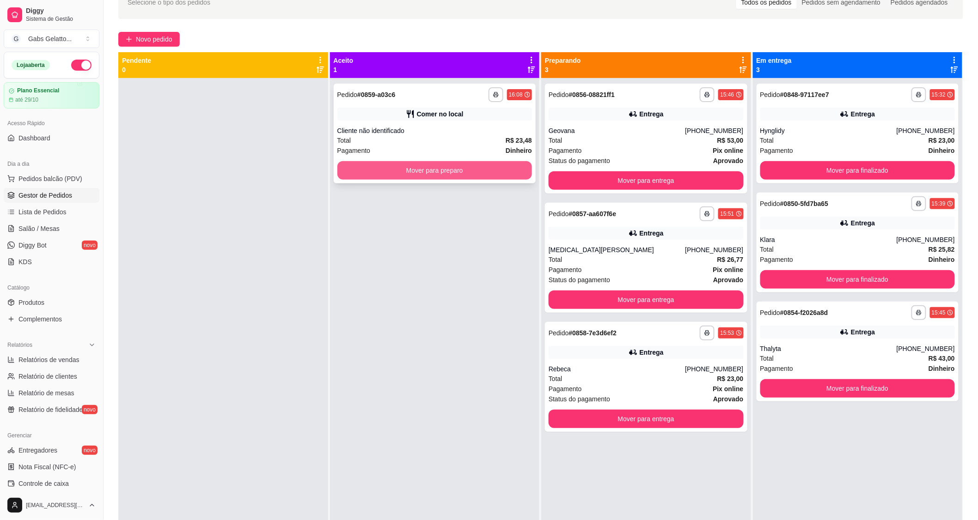
click at [343, 180] on div "**********" at bounding box center [435, 134] width 202 height 100
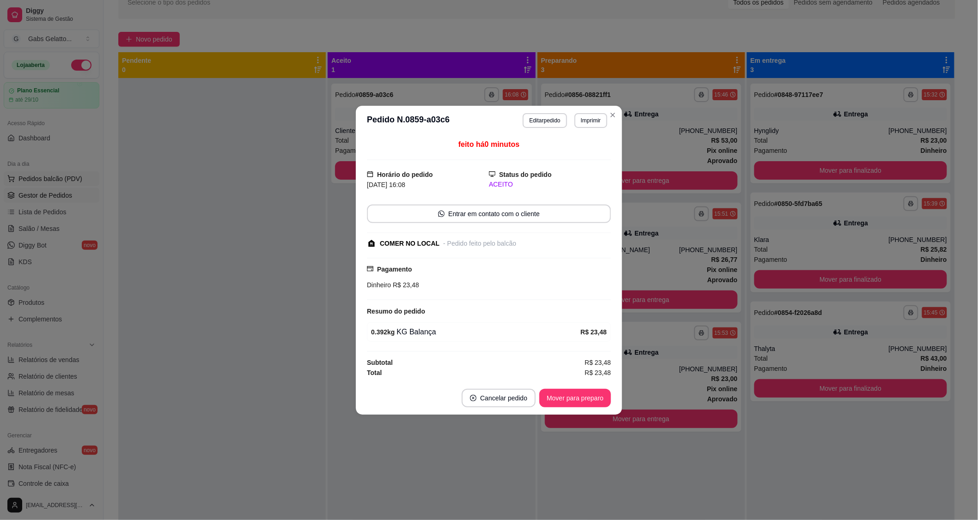
click at [39, 183] on span "Pedidos balcão (PDV)" at bounding box center [50, 178] width 64 height 9
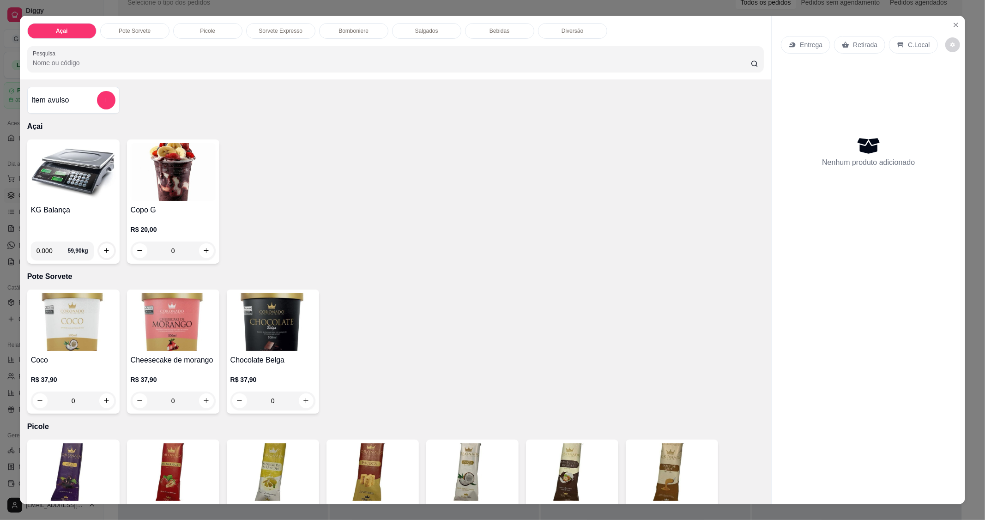
click at [59, 201] on div "KG Balança 0.000 59,90 kg" at bounding box center [73, 202] width 92 height 124
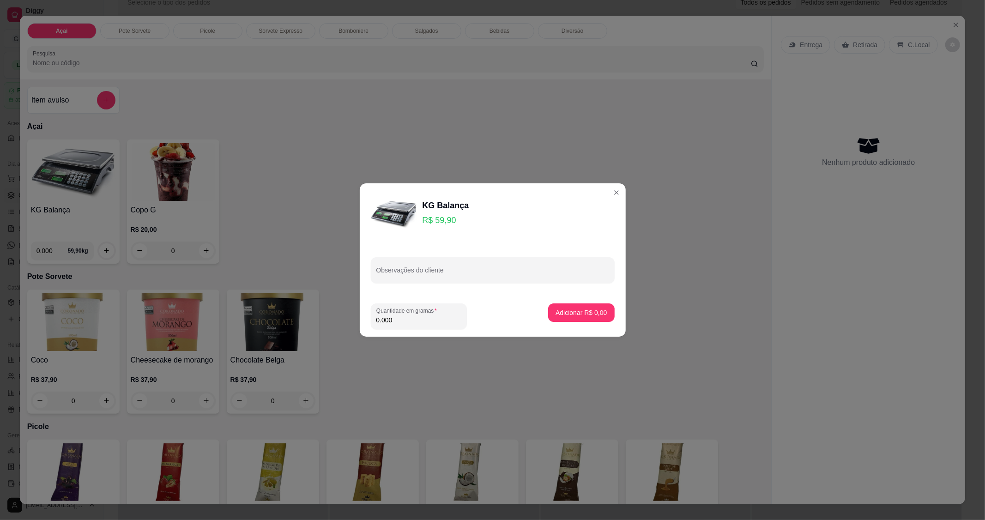
click at [416, 317] on input "0.000" at bounding box center [419, 320] width 85 height 9
type input "0.196"
click at [583, 317] on button "Adicionar R$ 11,74" at bounding box center [580, 313] width 68 height 18
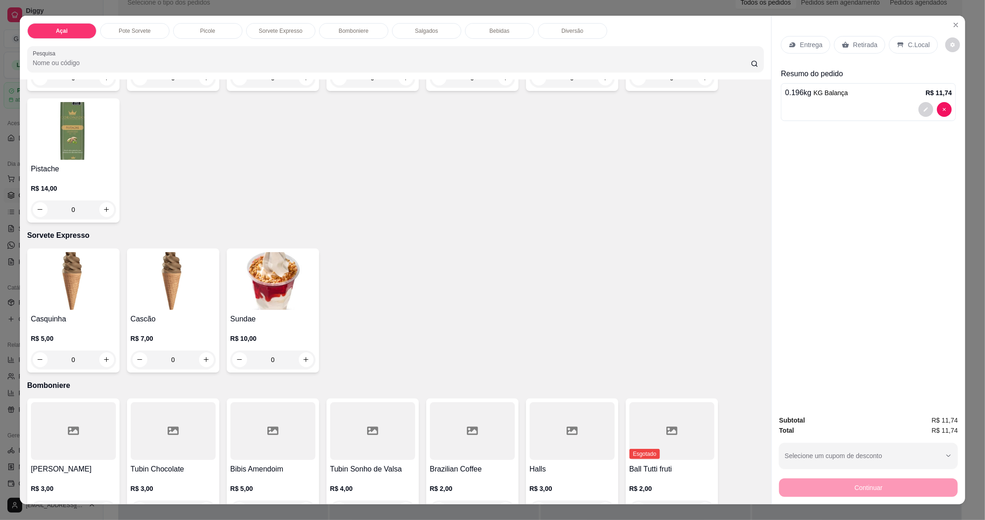
scroll to position [308, 0]
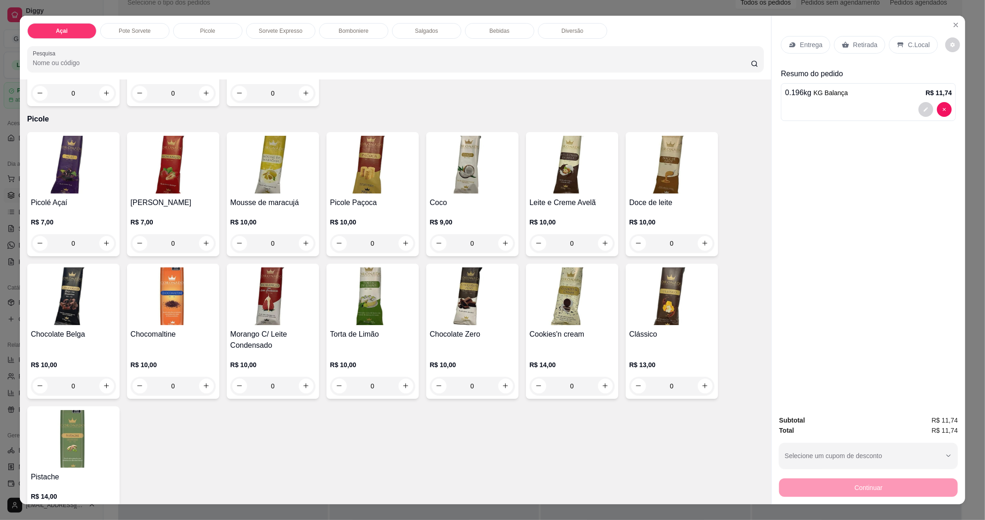
click at [380, 294] on img at bounding box center [372, 296] width 85 height 58
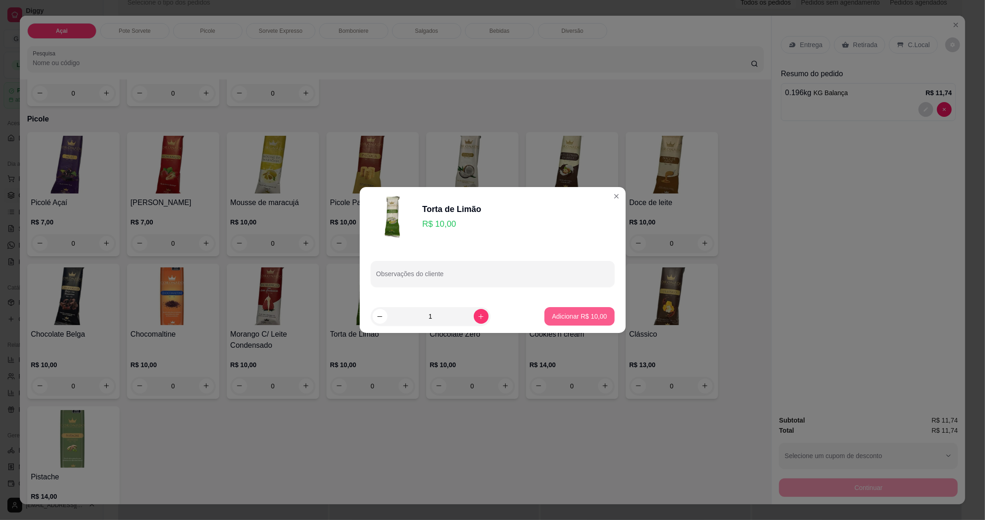
click at [590, 318] on p "Adicionar R$ 10,00" at bounding box center [579, 316] width 55 height 9
type input "1"
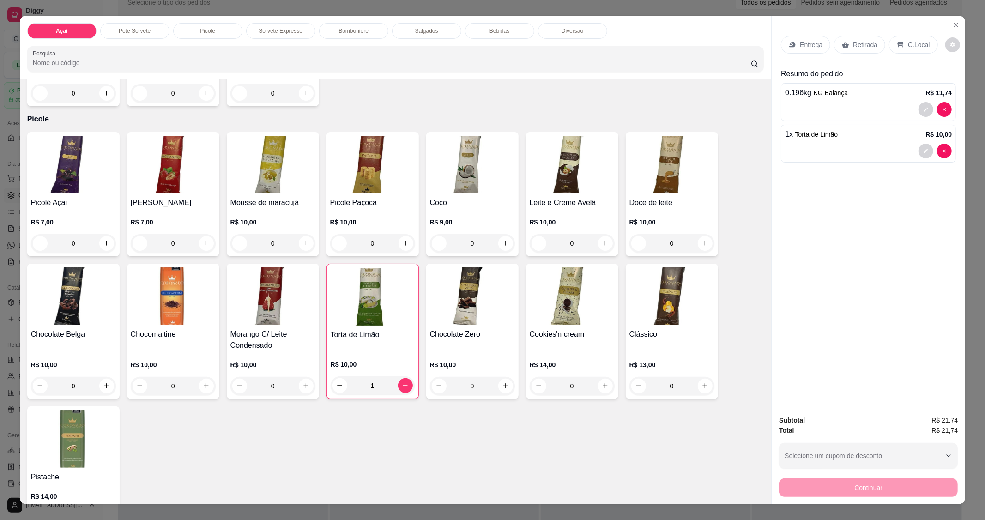
click at [474, 304] on img at bounding box center [472, 296] width 85 height 58
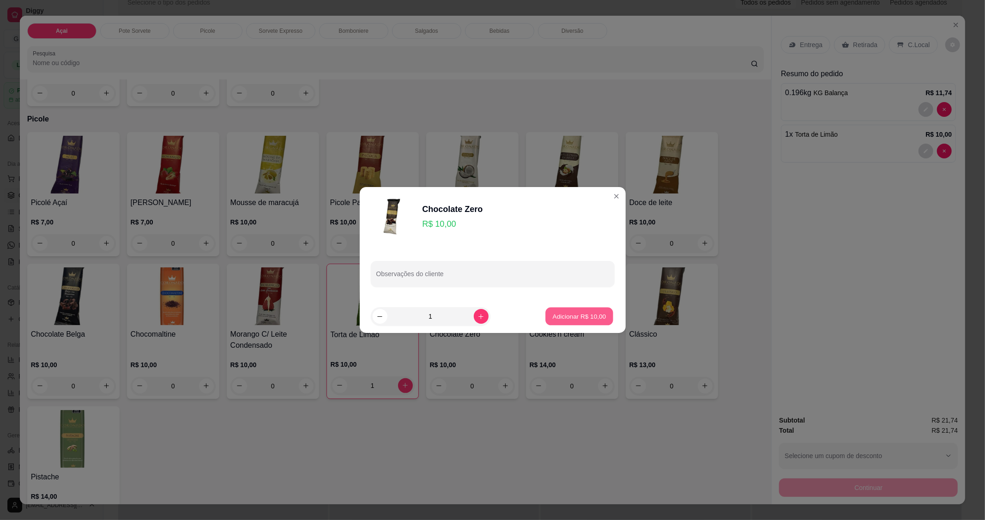
click at [569, 322] on button "Adicionar R$ 10,00" at bounding box center [580, 317] width 68 height 18
type input "1"
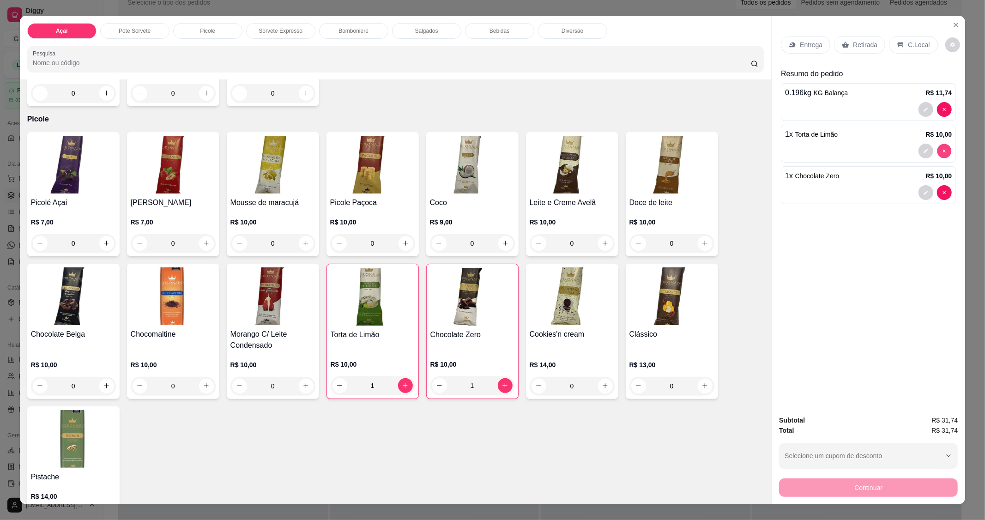
type input "0"
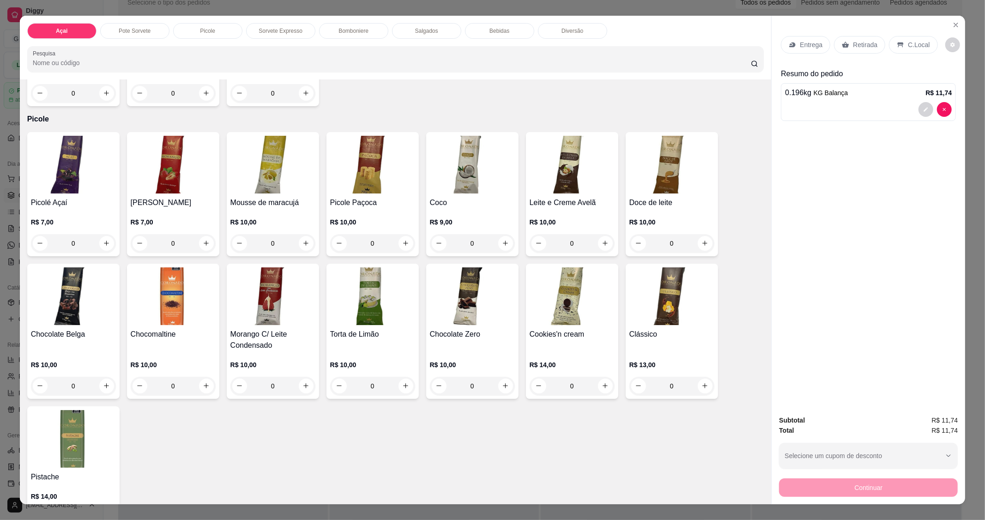
scroll to position [0, 0]
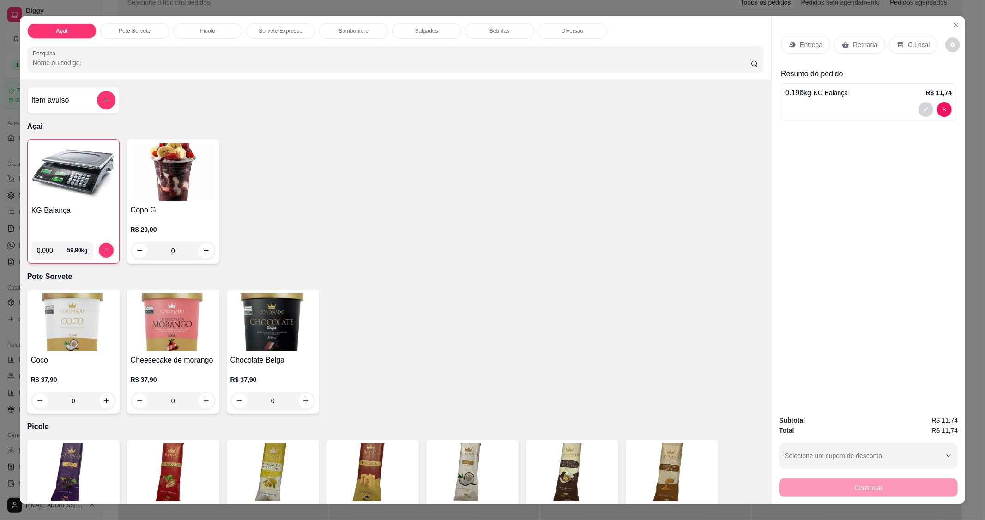
click at [90, 201] on img at bounding box center [73, 173] width 84 height 58
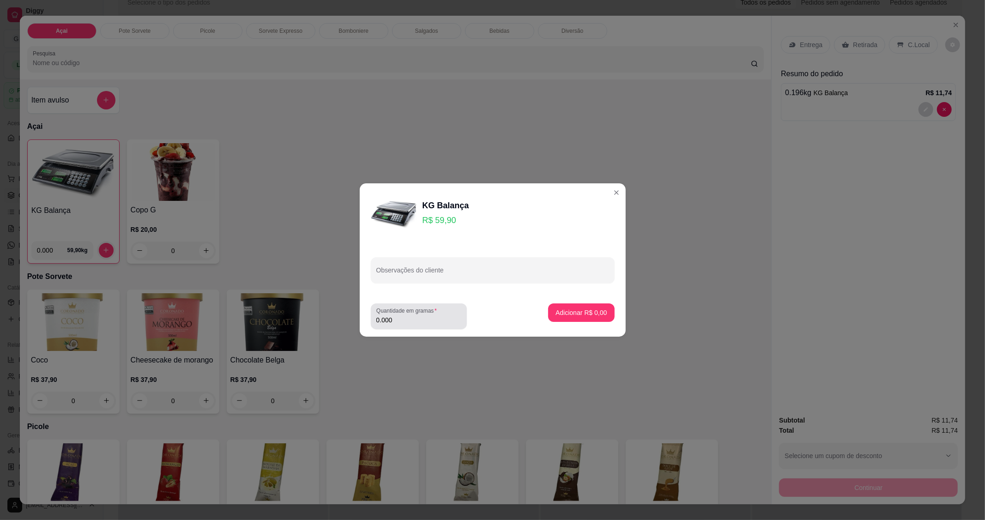
click at [398, 319] on input "0.000" at bounding box center [419, 320] width 85 height 9
type input "0.302"
click at [576, 311] on p "Adicionar R$ 18,09" at bounding box center [579, 312] width 55 height 9
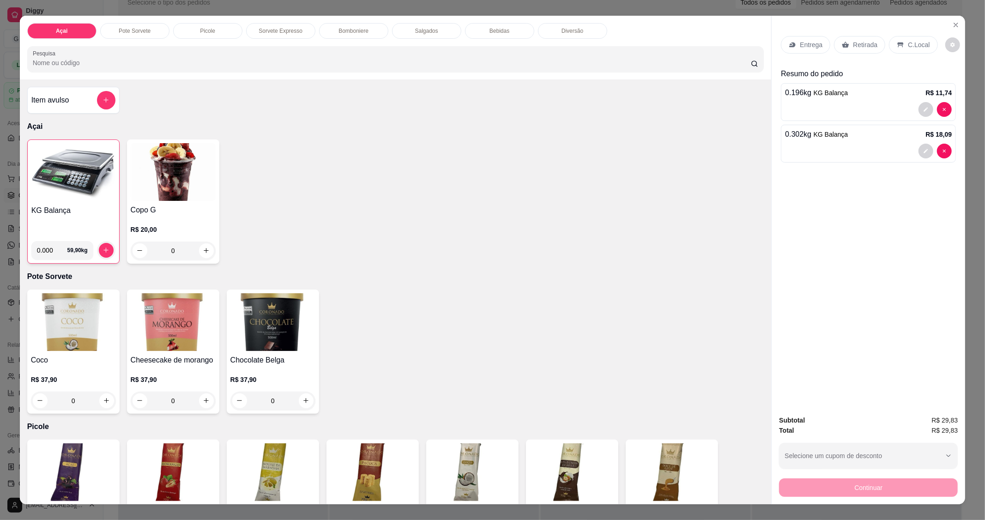
click at [909, 44] on p "C.Local" at bounding box center [919, 44] width 22 height 9
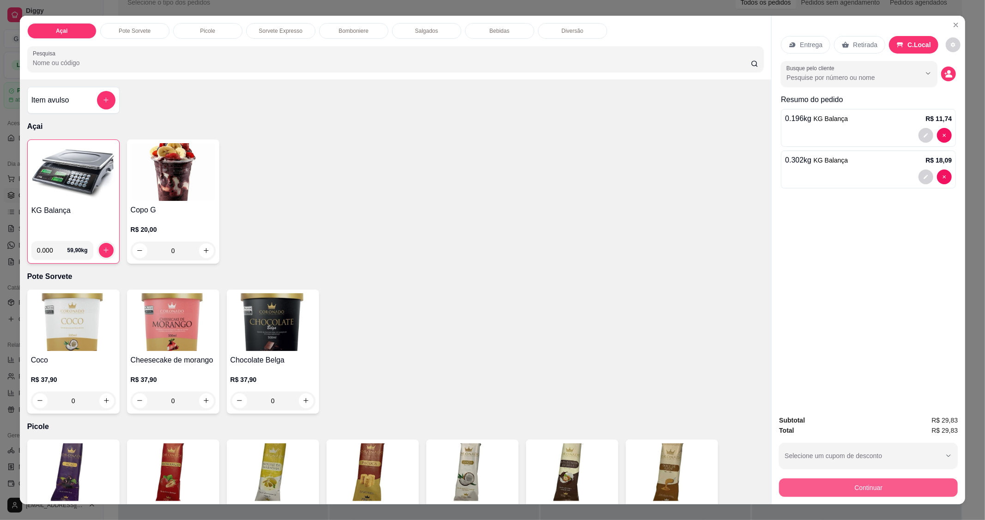
click at [855, 486] on button "Continuar" at bounding box center [868, 488] width 179 height 18
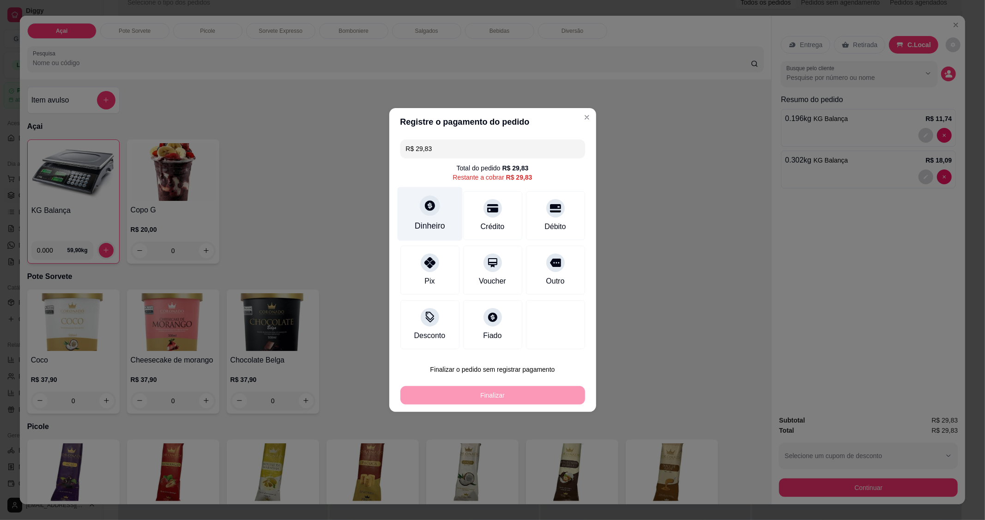
click at [435, 220] on div "Dinheiro" at bounding box center [429, 214] width 65 height 54
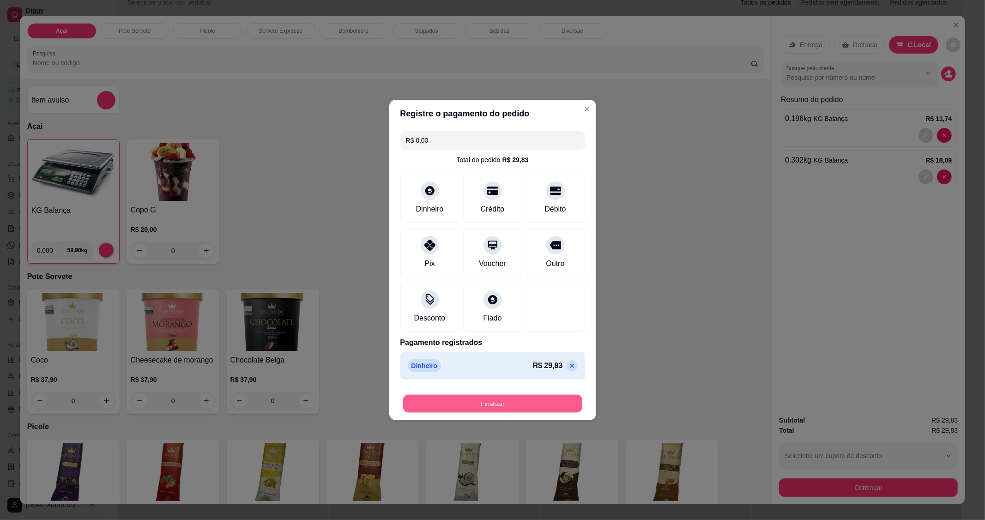
click at [504, 403] on button "Finalizar" at bounding box center [492, 404] width 179 height 18
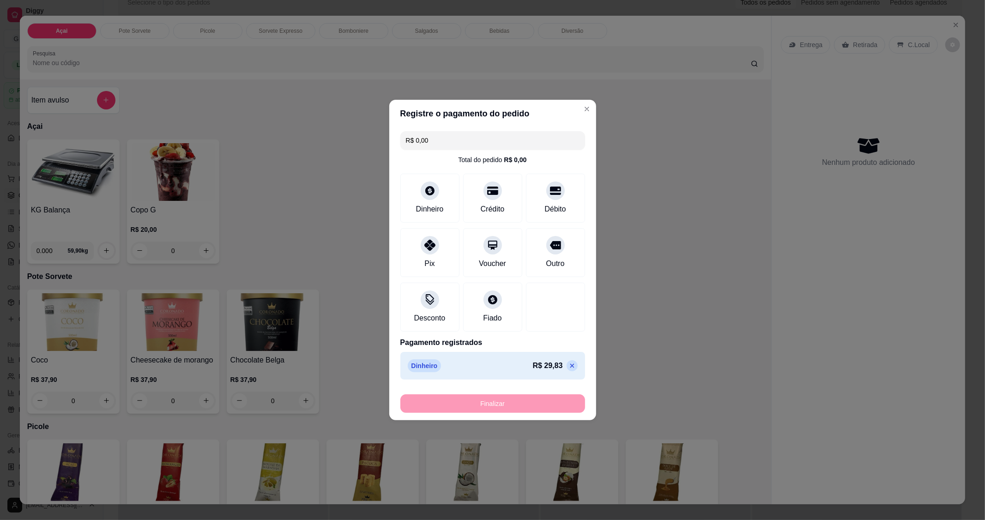
type input "-R$ 29,83"
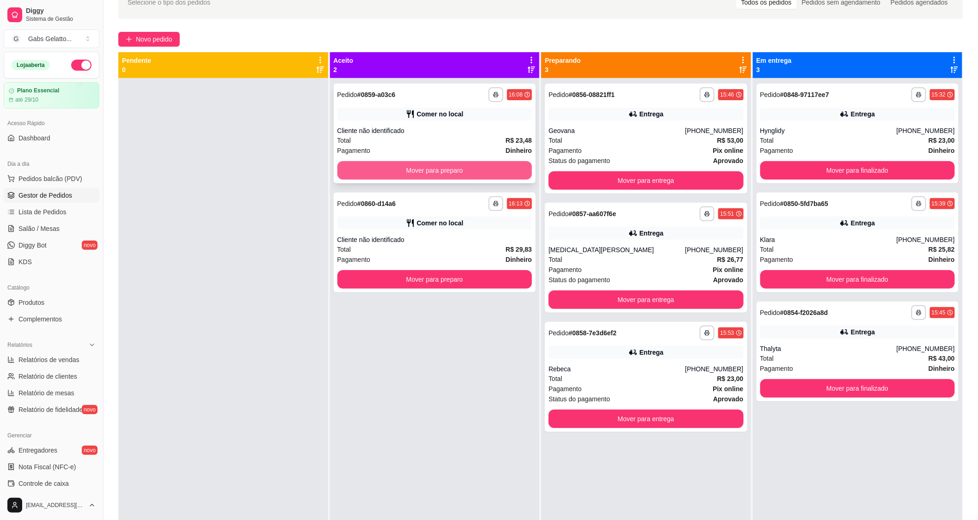
click at [436, 174] on button "Mover para preparo" at bounding box center [434, 170] width 195 height 18
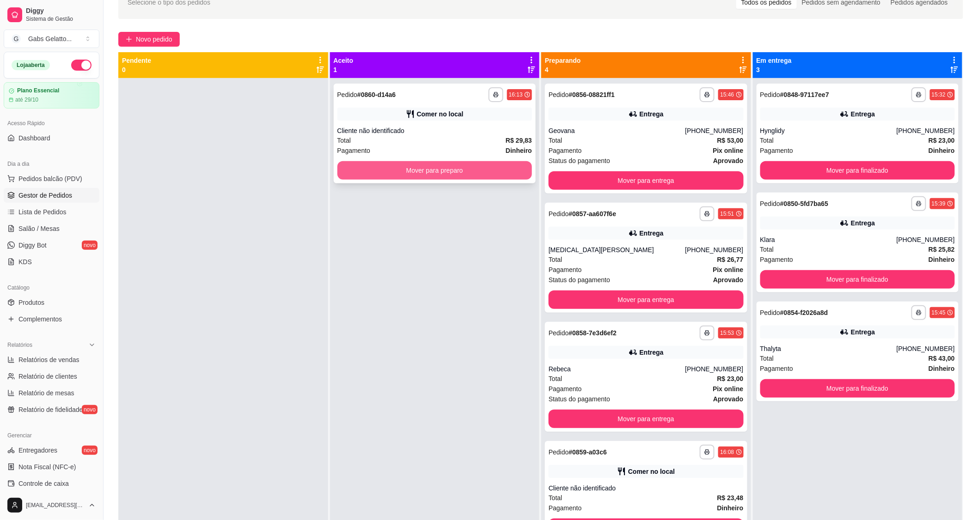
click at [450, 165] on button "Mover para preparo" at bounding box center [434, 170] width 195 height 18
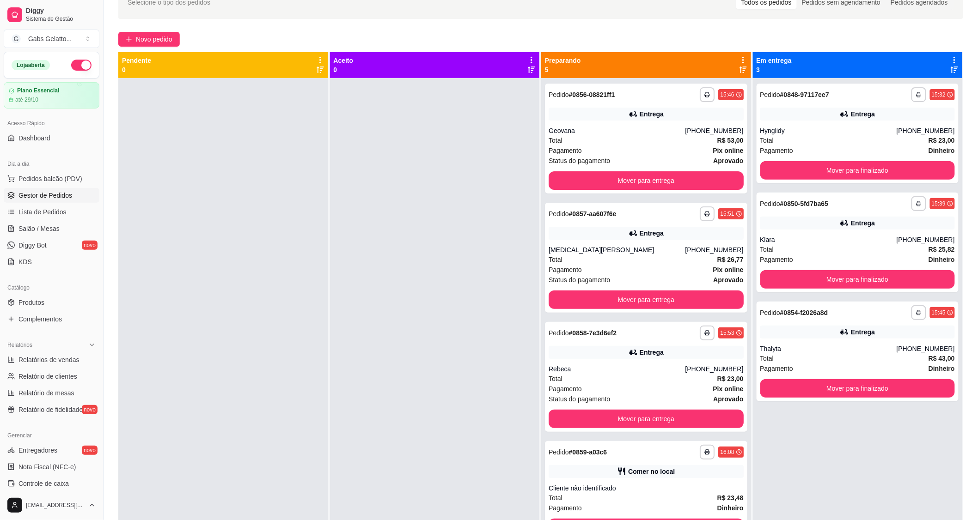
click at [821, 188] on div "**********" at bounding box center [858, 338] width 210 height 520
click at [827, 182] on div "**********" at bounding box center [857, 134] width 202 height 100
click at [844, 174] on button "Mover para finalizado" at bounding box center [864, 171] width 191 height 18
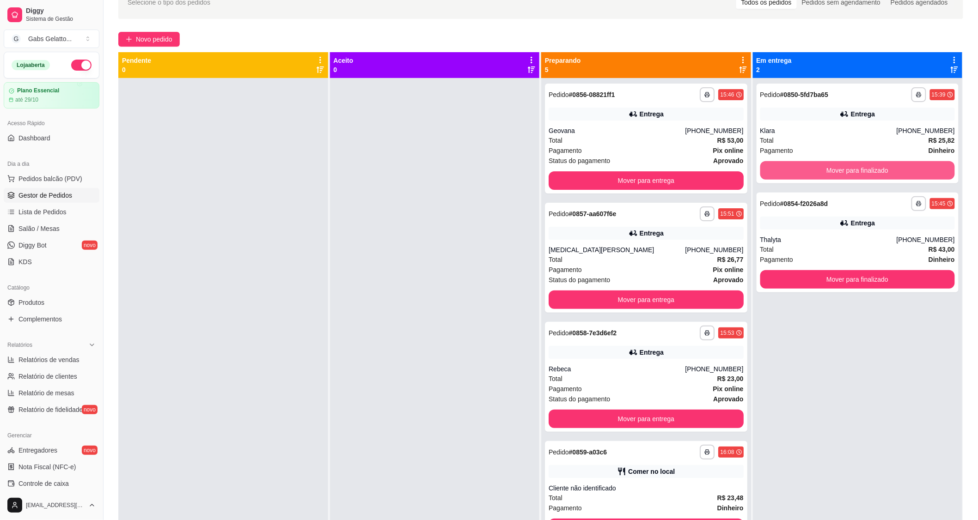
click at [844, 174] on button "Mover para finalizado" at bounding box center [857, 170] width 195 height 18
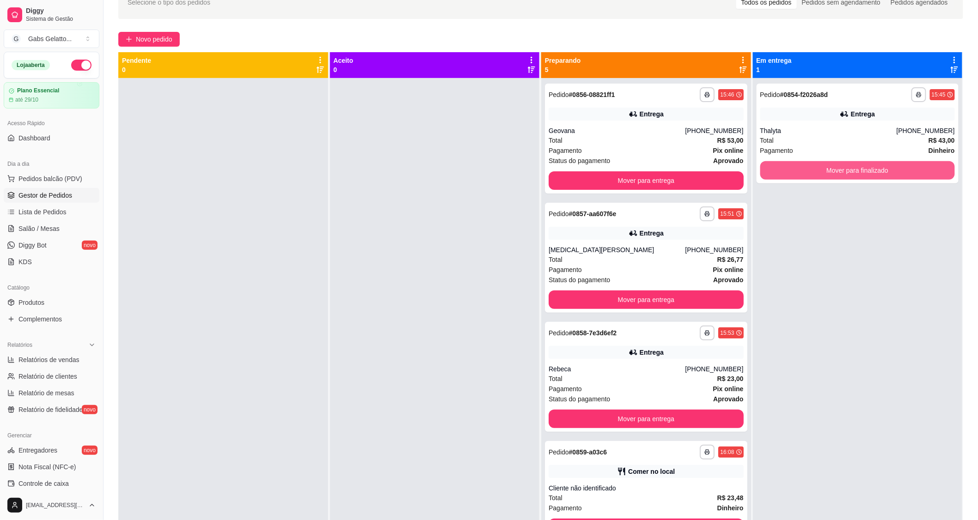
click at [844, 174] on button "Mover para finalizado" at bounding box center [857, 170] width 195 height 18
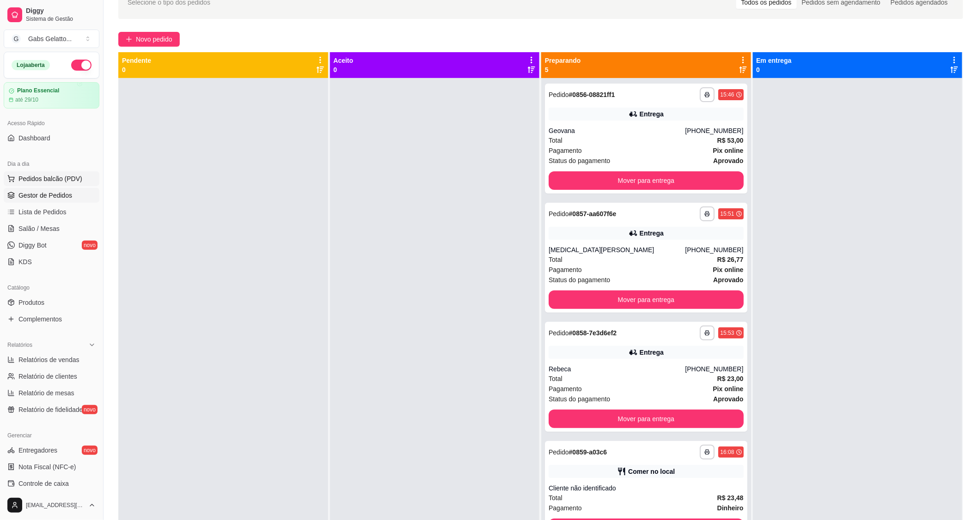
click at [50, 184] on button "Pedidos balcão (PDV)" at bounding box center [52, 178] width 96 height 15
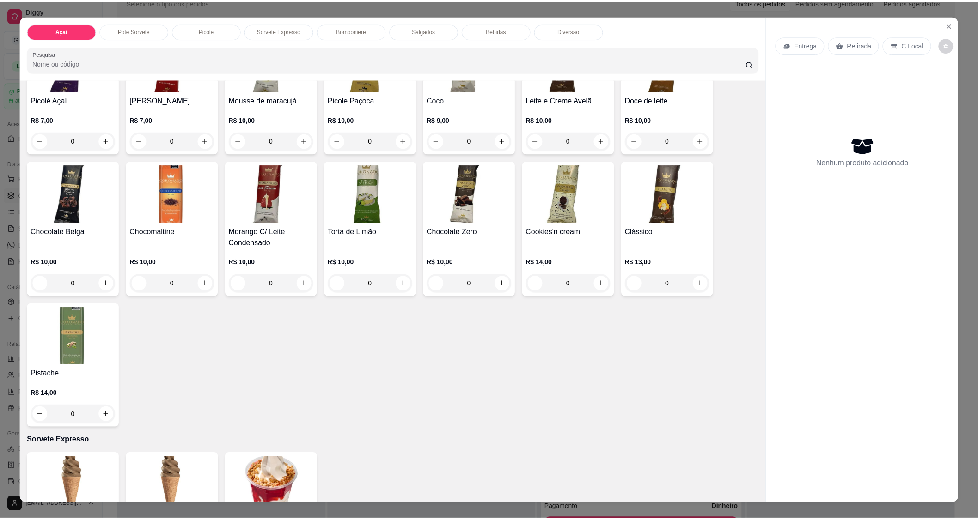
scroll to position [205, 0]
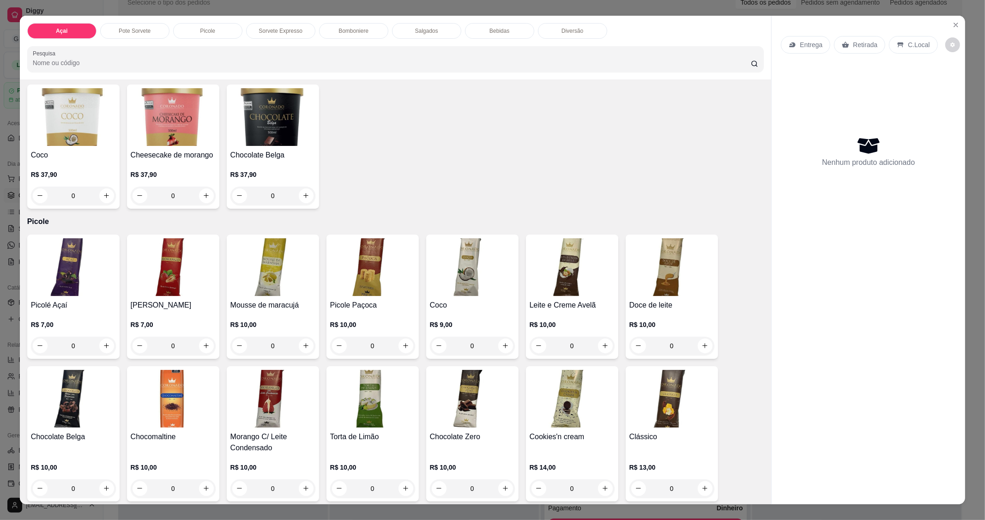
click at [478, 419] on img at bounding box center [472, 399] width 85 height 58
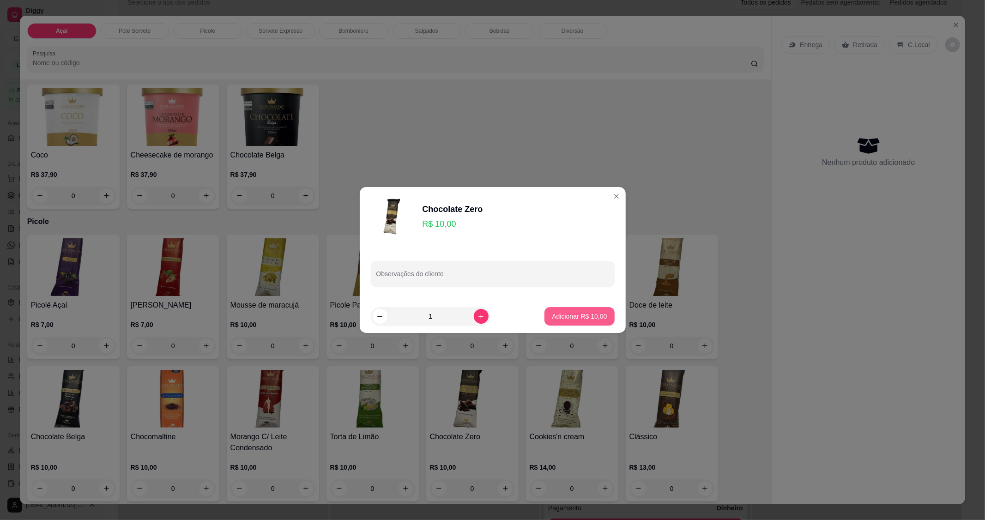
click at [585, 316] on p "Adicionar R$ 10,00" at bounding box center [579, 316] width 55 height 9
type input "1"
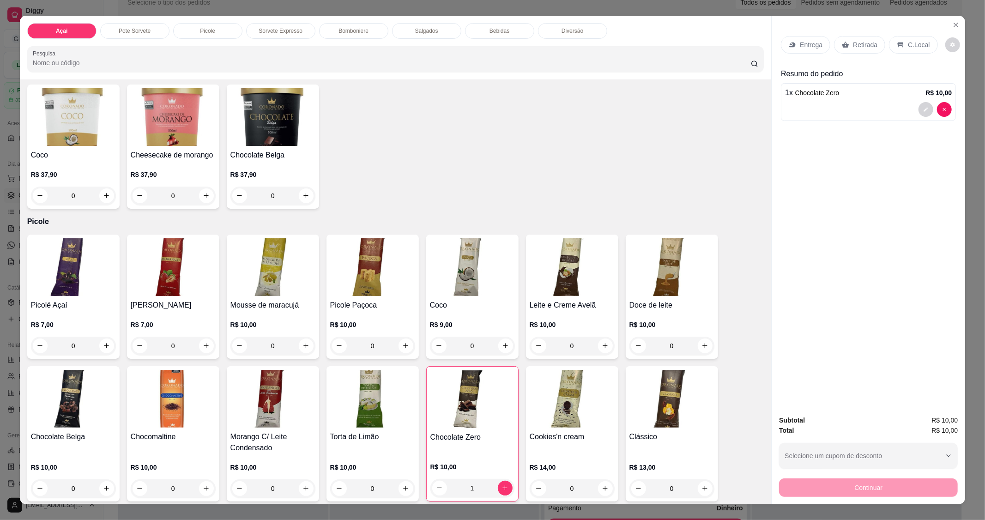
click at [386, 389] on img at bounding box center [372, 399] width 85 height 58
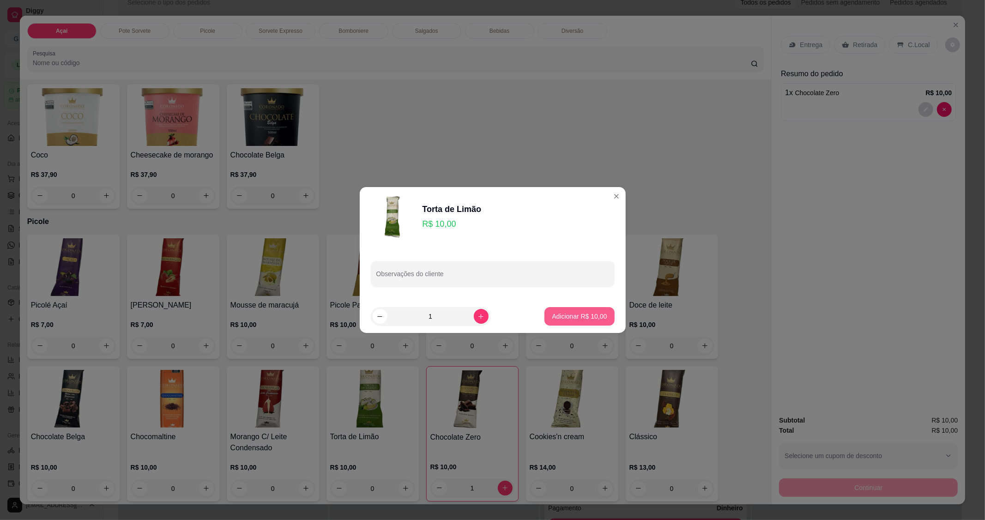
click at [559, 323] on button "Adicionar R$ 10,00" at bounding box center [580, 316] width 70 height 18
type input "1"
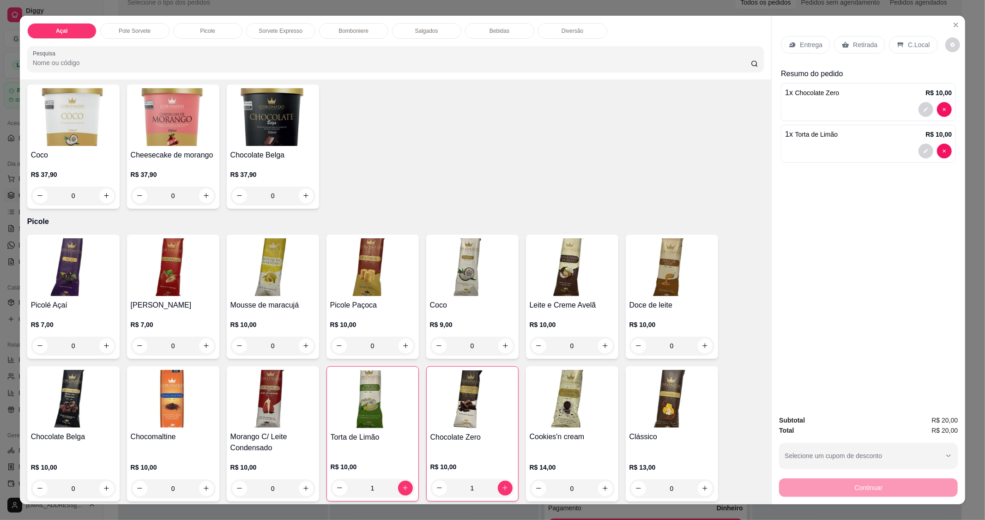
click at [917, 40] on p "C.Local" at bounding box center [919, 44] width 22 height 9
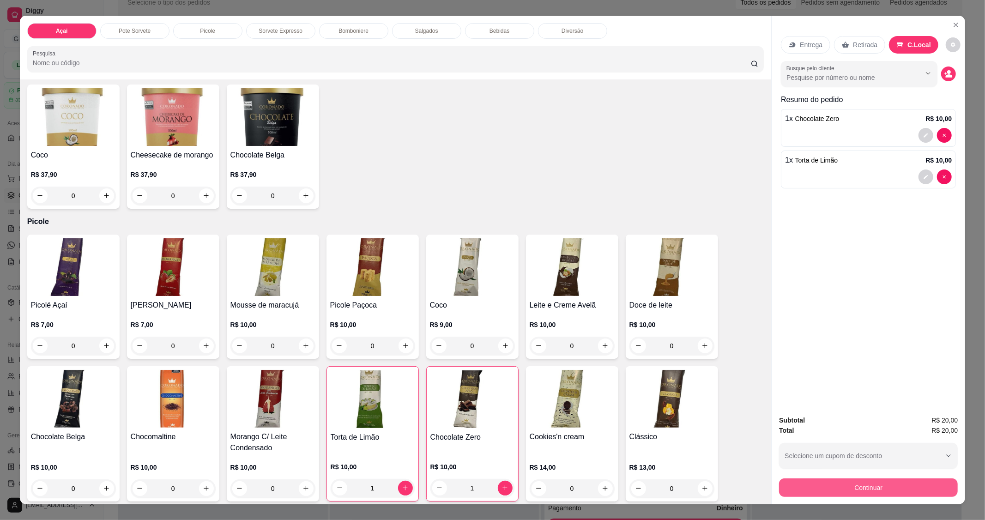
click at [869, 488] on button "Continuar" at bounding box center [868, 488] width 179 height 18
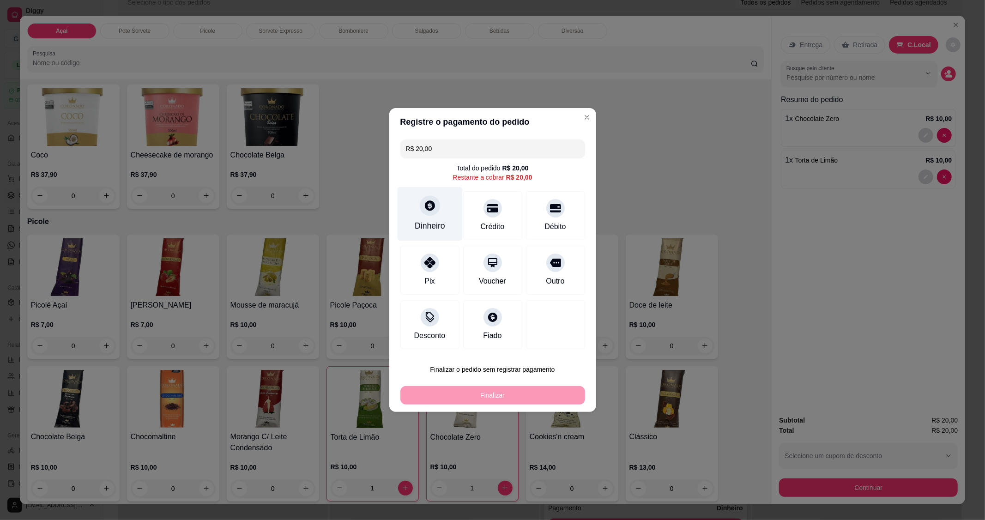
click at [423, 214] on div at bounding box center [430, 205] width 20 height 20
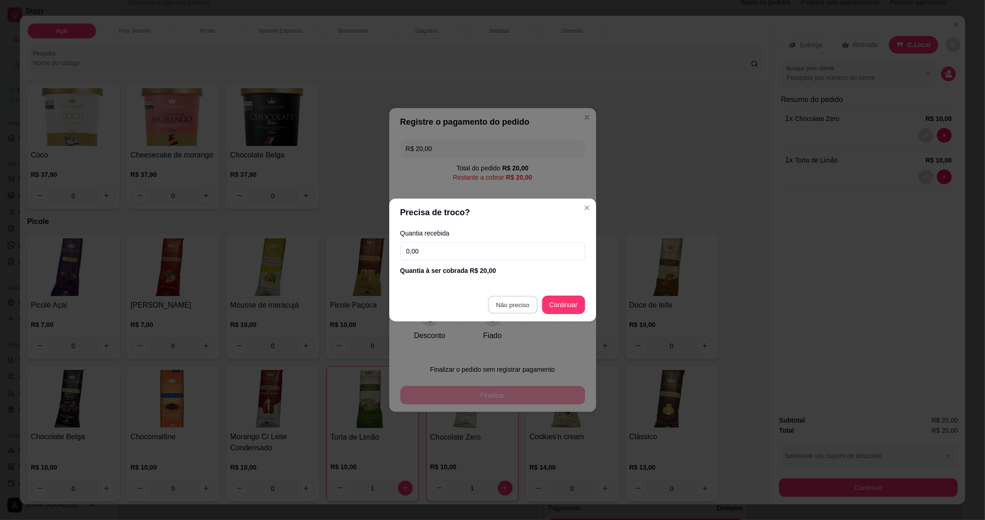
type input "R$ 0,00"
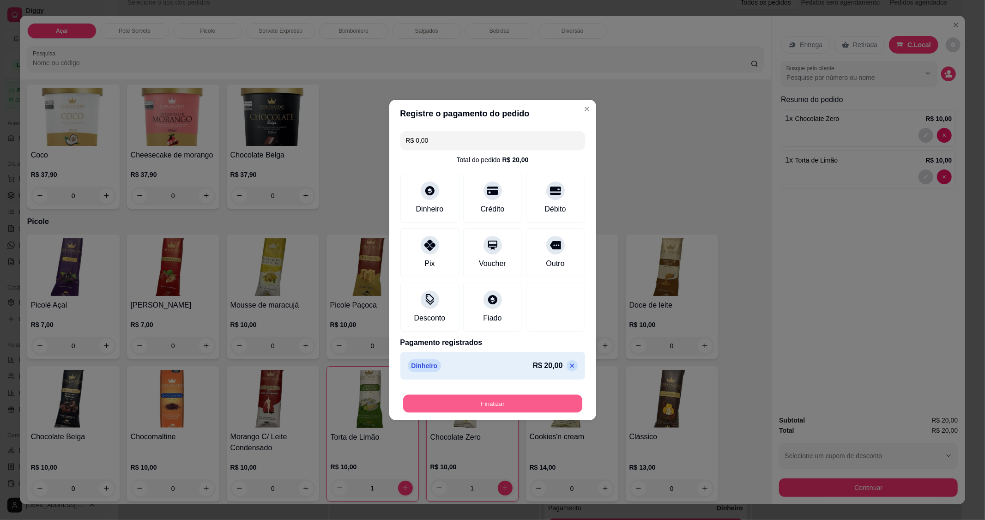
click at [504, 396] on button "Finalizar" at bounding box center [492, 404] width 179 height 18
type input "0"
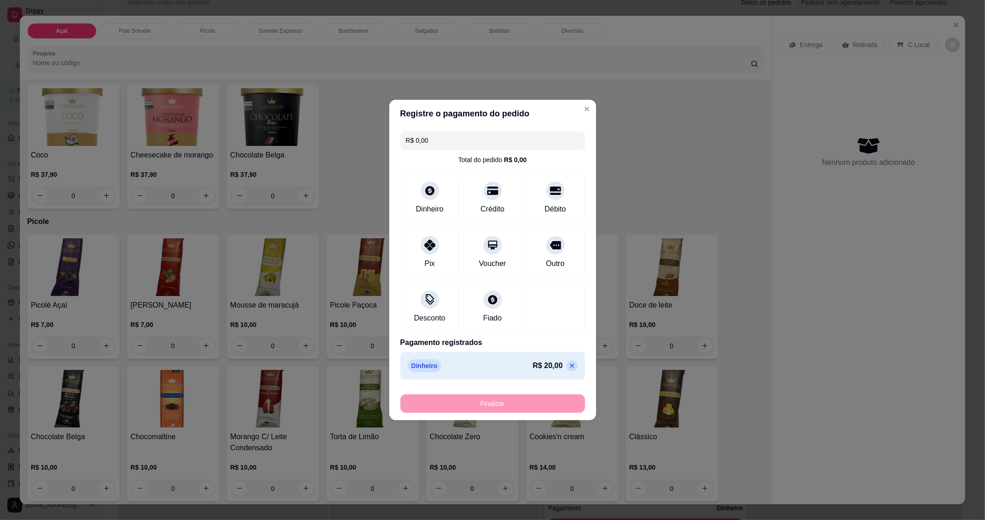
type input "-R$ 20,00"
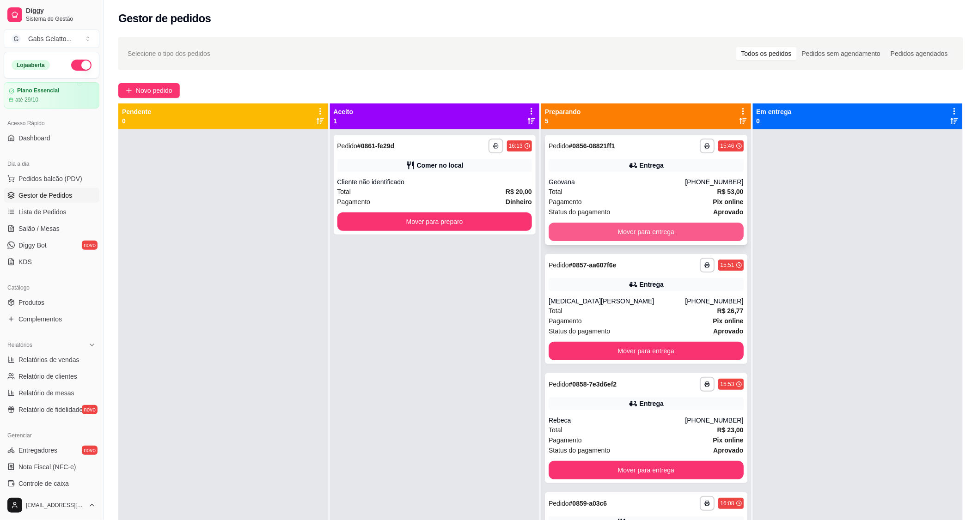
click at [666, 227] on button "Mover para entrega" at bounding box center [645, 232] width 195 height 18
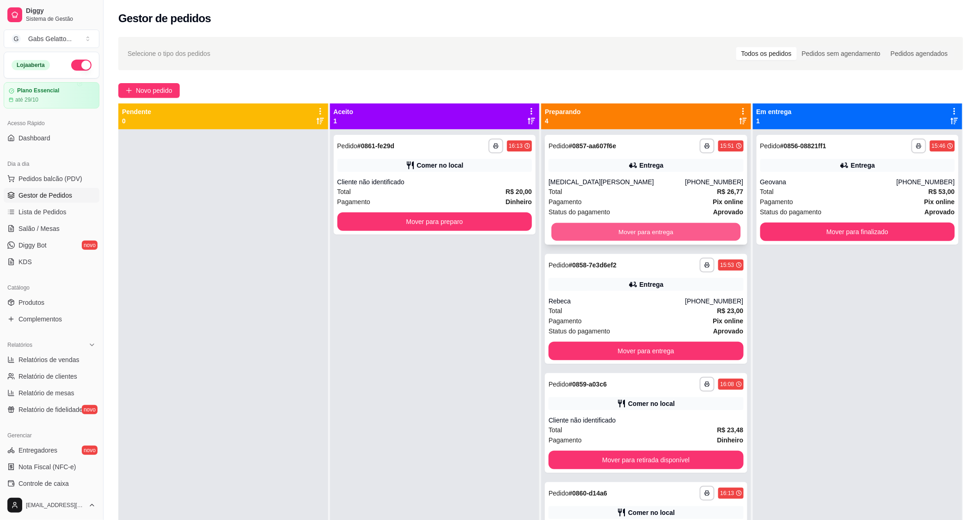
click at [645, 233] on button "Mover para entrega" at bounding box center [645, 232] width 189 height 18
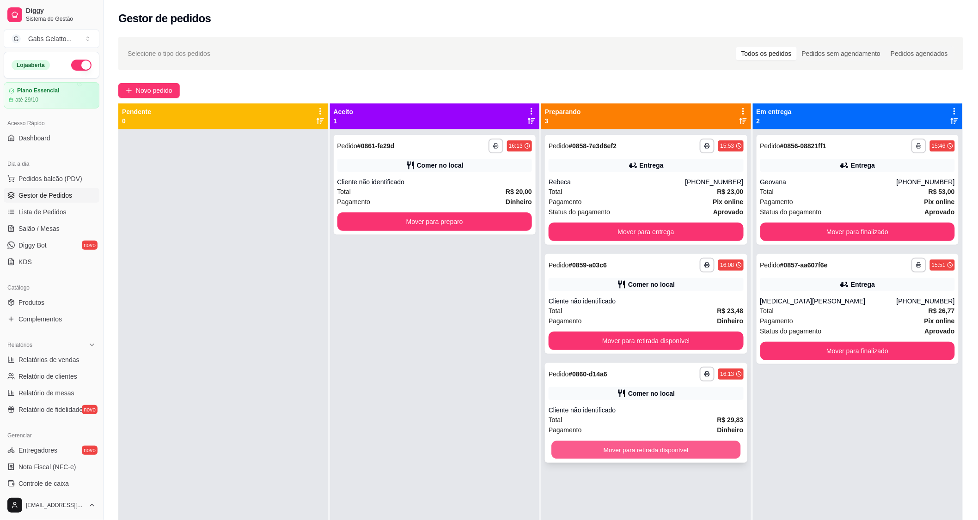
click at [671, 450] on button "Mover para retirada disponível" at bounding box center [645, 450] width 189 height 18
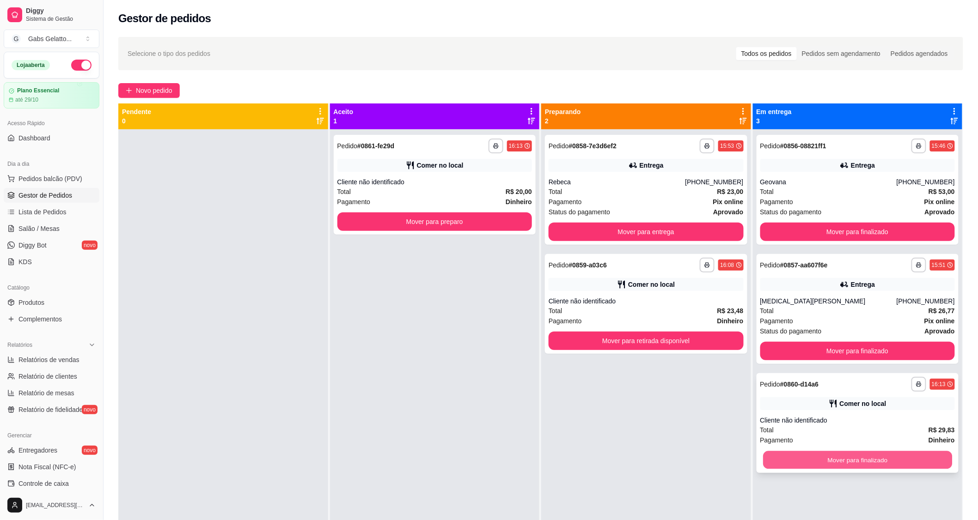
click at [841, 460] on button "Mover para finalizado" at bounding box center [857, 460] width 189 height 18
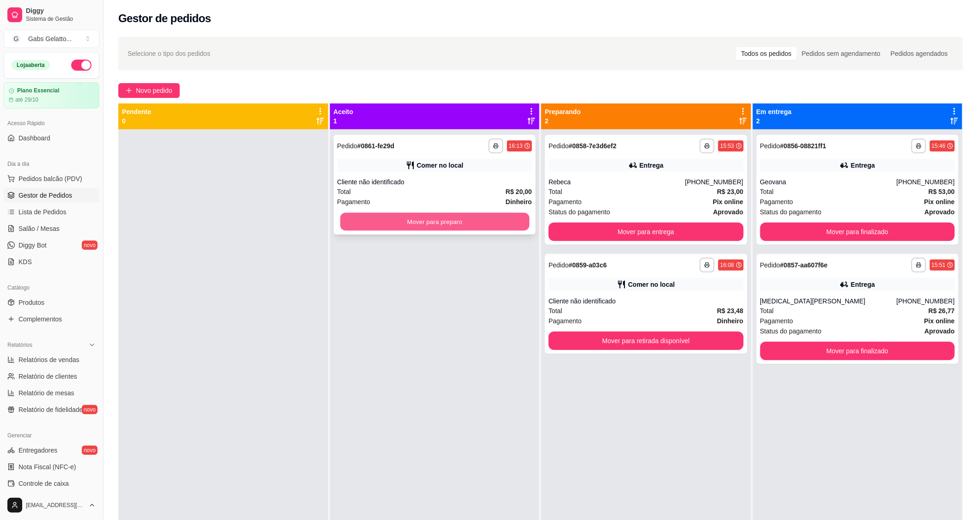
click at [445, 222] on button "Mover para preparo" at bounding box center [434, 222] width 189 height 18
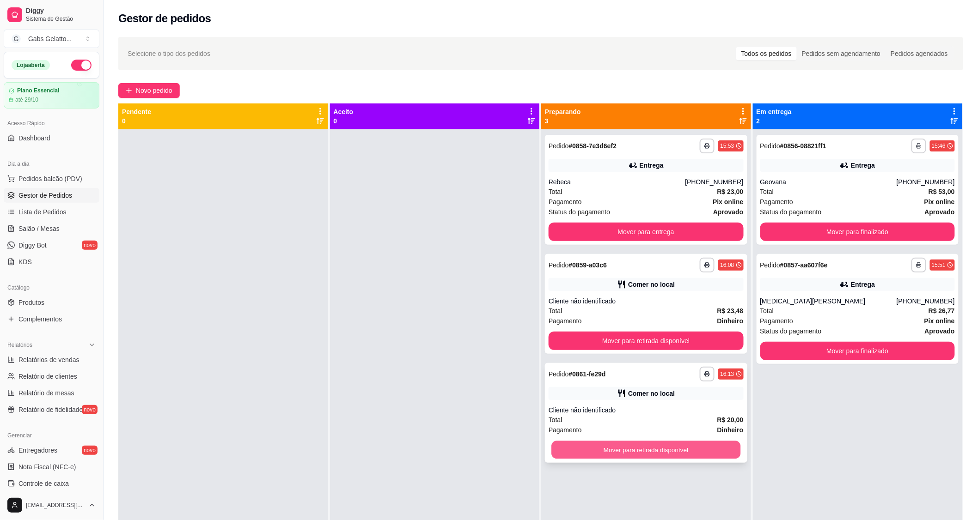
click at [670, 455] on button "Mover para retirada disponível" at bounding box center [645, 450] width 189 height 18
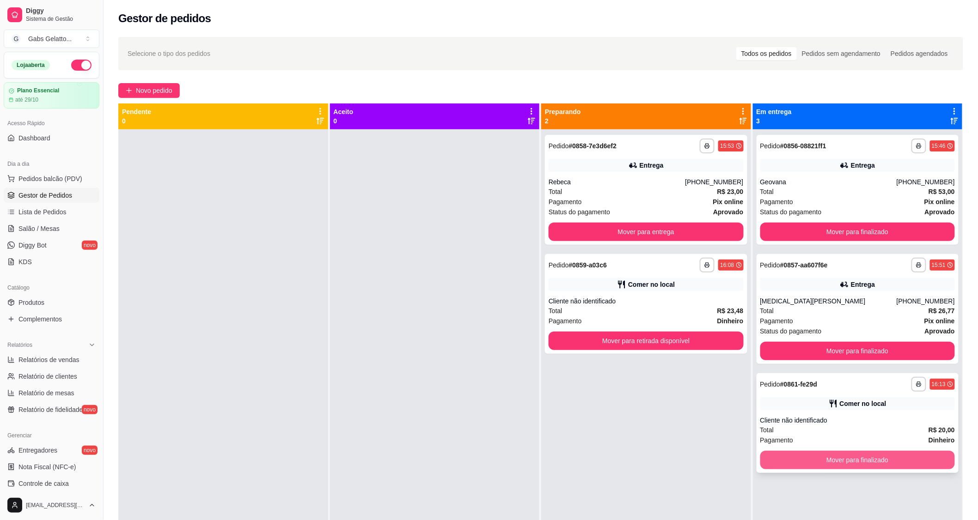
click at [828, 464] on button "Mover para finalizado" at bounding box center [857, 460] width 195 height 18
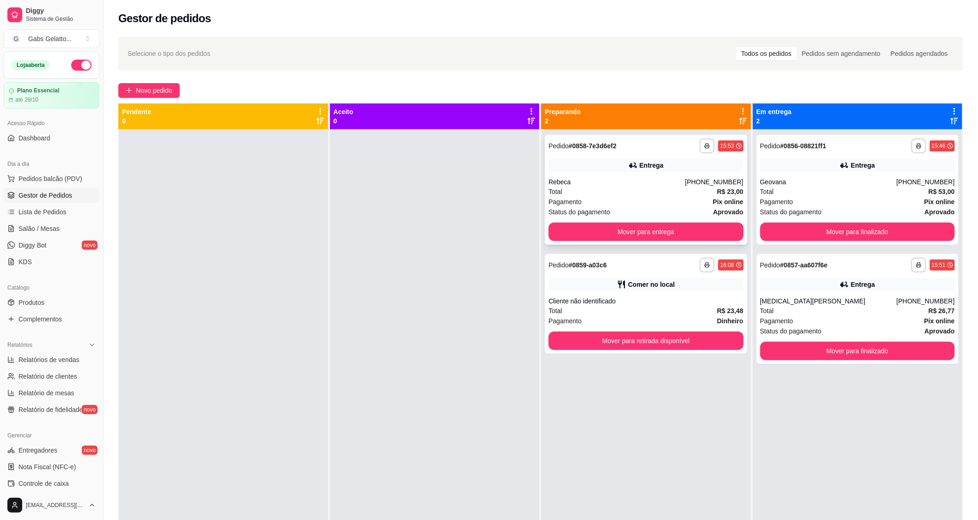
click at [608, 184] on div "Rebeca" at bounding box center [616, 181] width 136 height 9
click at [413, 328] on div at bounding box center [435, 389] width 210 height 520
click at [596, 235] on button "Mover para entrega" at bounding box center [645, 232] width 189 height 18
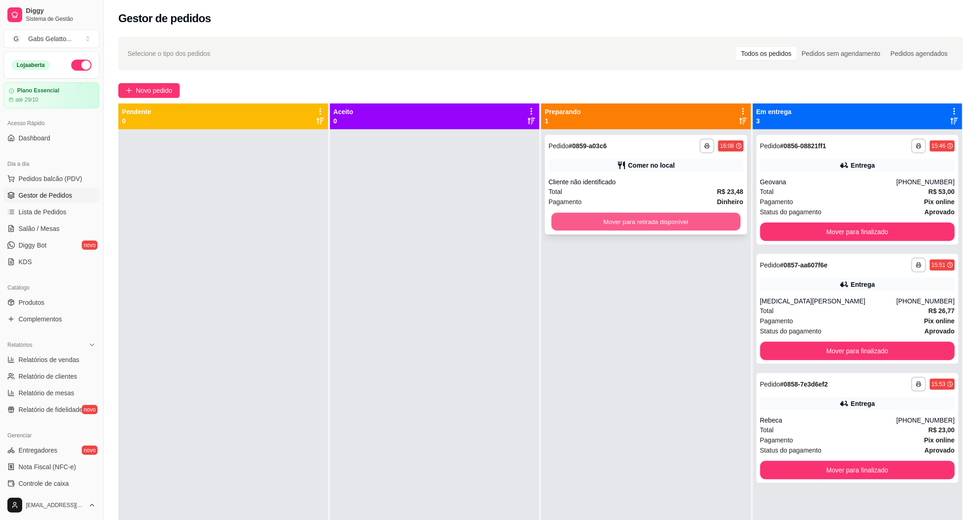
click at [643, 225] on button "Mover para retirada disponível" at bounding box center [645, 222] width 189 height 18
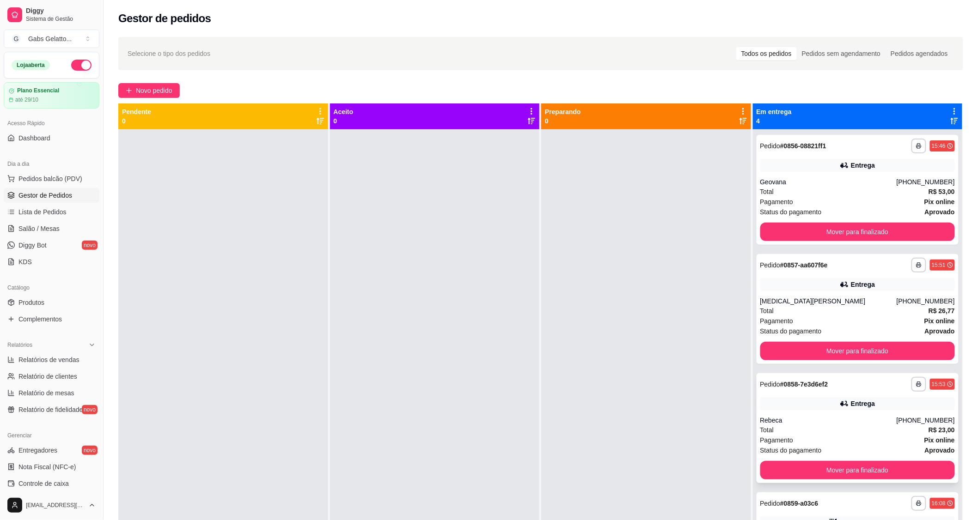
scroll to position [141, 0]
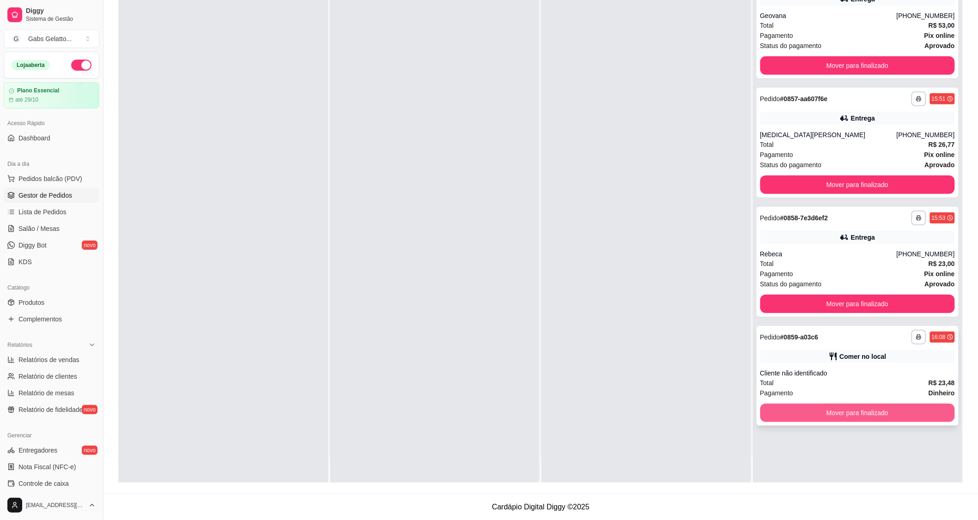
click at [833, 414] on button "Mover para finalizado" at bounding box center [857, 413] width 195 height 18
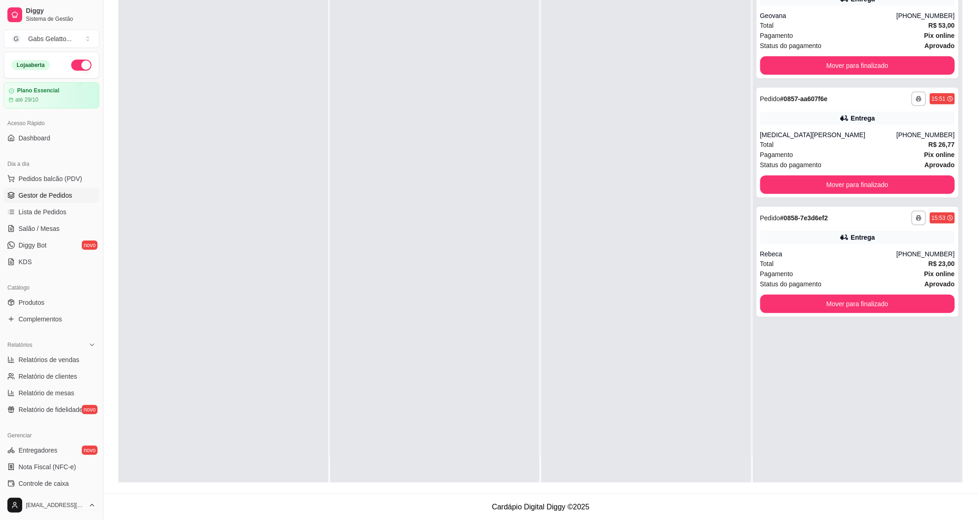
click at [542, 326] on div at bounding box center [646, 223] width 210 height 520
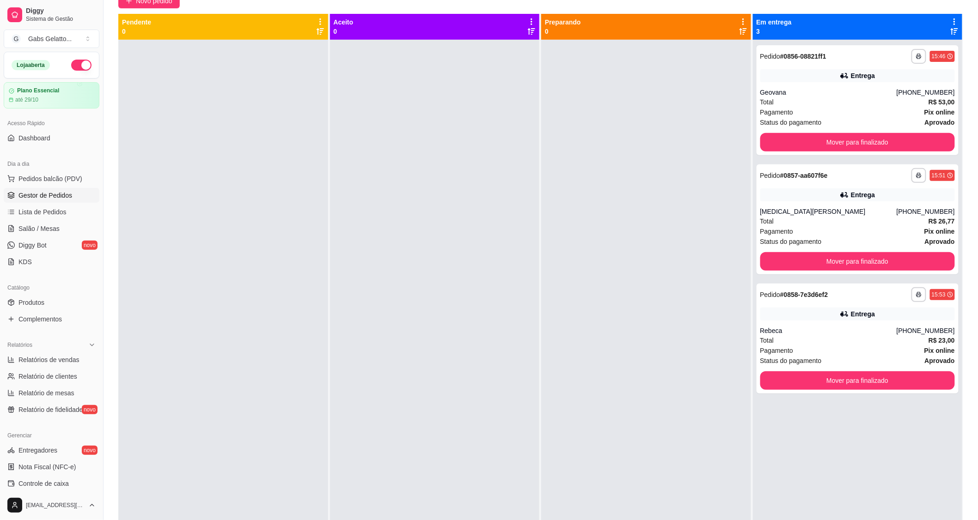
scroll to position [38, 0]
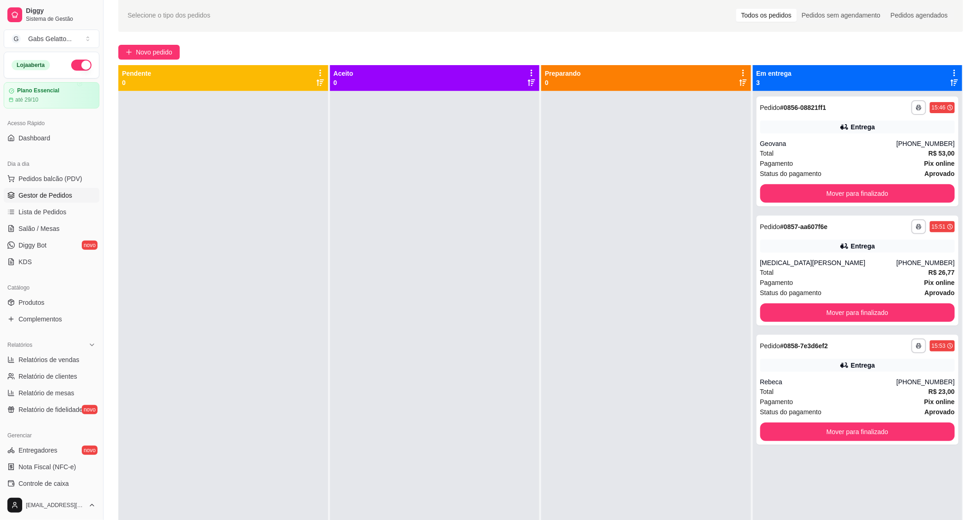
drag, startPoint x: 261, startPoint y: 143, endPoint x: 261, endPoint y: 149, distance: 6.1
click at [261, 144] on div at bounding box center [223, 351] width 210 height 520
click at [61, 181] on span "Pedidos balcão (PDV)" at bounding box center [50, 178] width 64 height 9
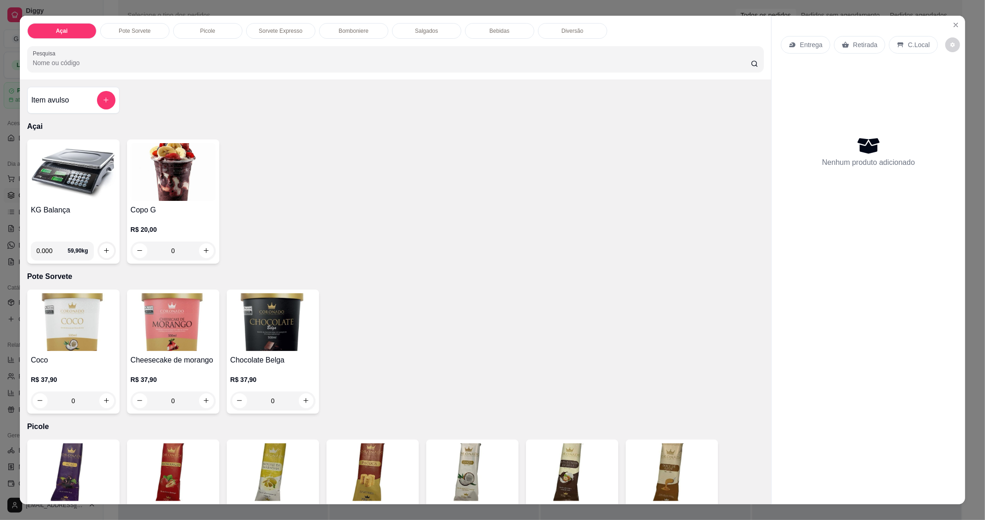
click at [91, 201] on img at bounding box center [73, 172] width 85 height 58
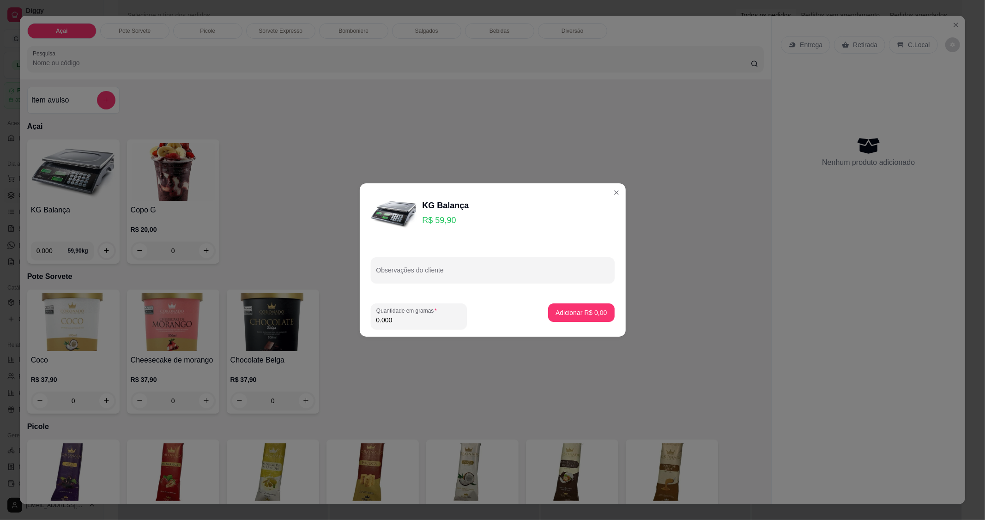
click at [416, 319] on input "0.000" at bounding box center [419, 320] width 85 height 9
type input "0.226"
click at [567, 320] on button "Adicionar R$ 13,54" at bounding box center [580, 313] width 70 height 18
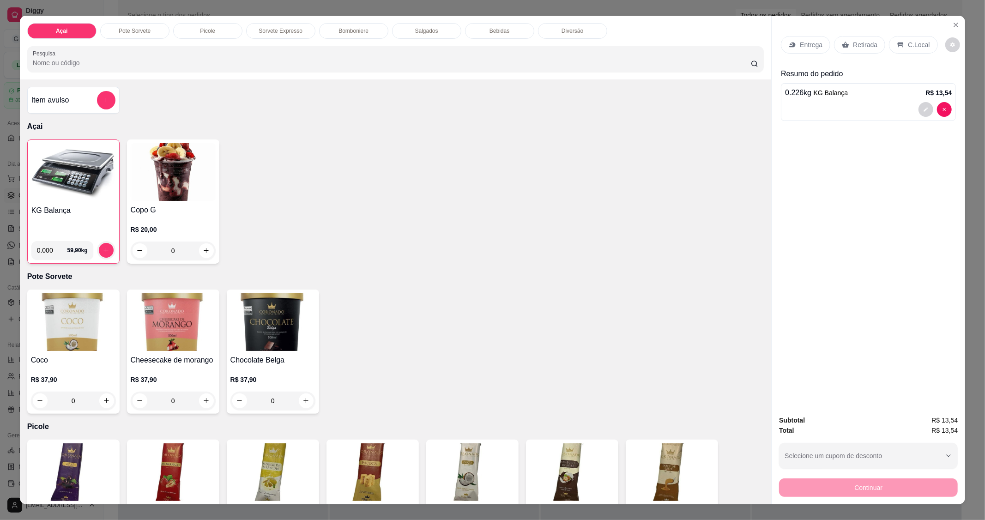
click at [906, 52] on div "C.Local" at bounding box center [913, 45] width 49 height 18
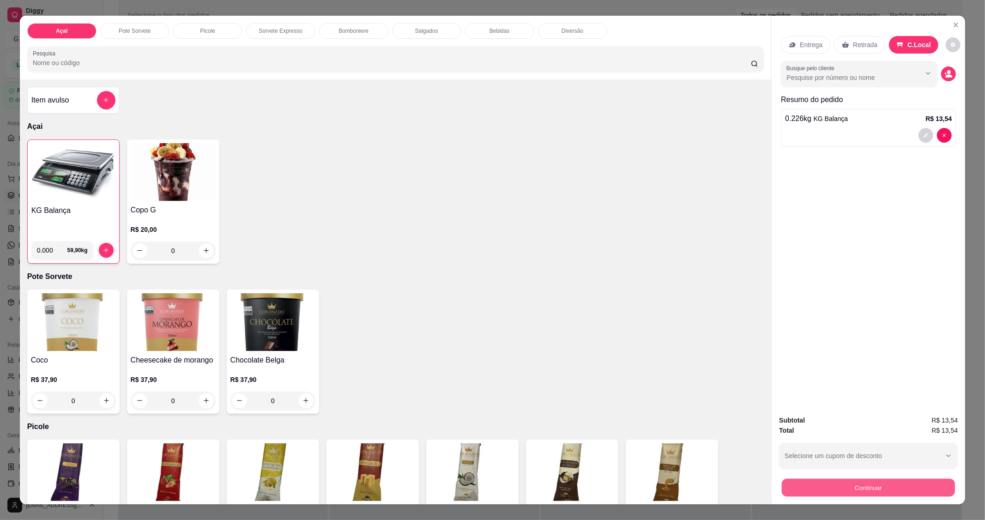
click at [875, 487] on button "Continuar" at bounding box center [868, 488] width 173 height 18
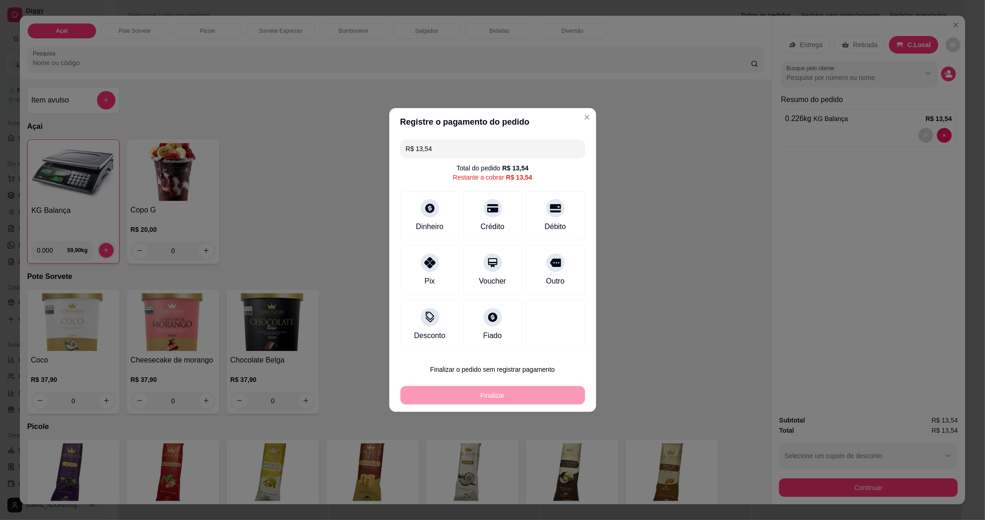
click at [470, 367] on button "Finalizar o pedido sem registrar pagamento" at bounding box center [493, 369] width 185 height 18
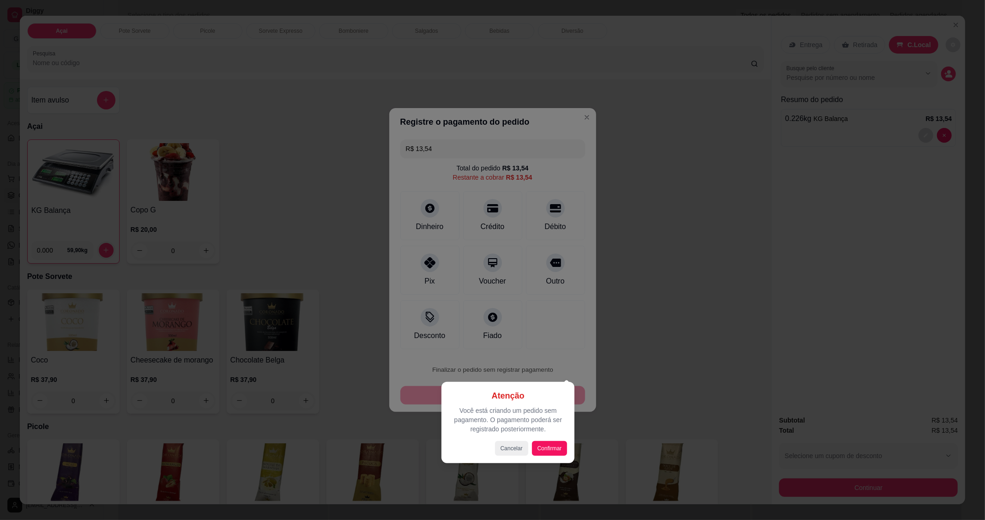
drag, startPoint x: 543, startPoint y: 459, endPoint x: 548, endPoint y: 458, distance: 4.8
click at [548, 458] on div "Atenção Você está criando um pedido sem pagamento. O pagamento poderá ser regis…" at bounding box center [508, 422] width 133 height 81
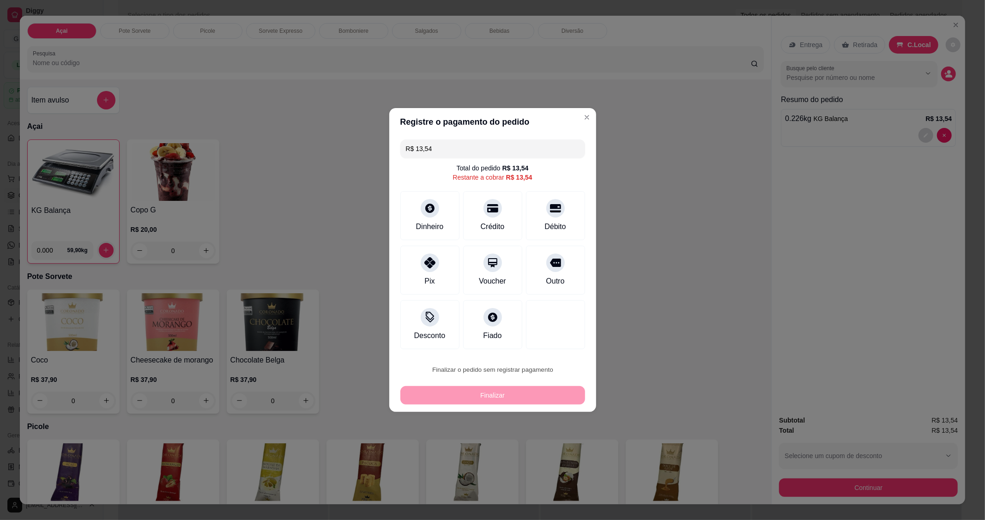
click at [553, 453] on button "Confirmar" at bounding box center [551, 446] width 34 height 14
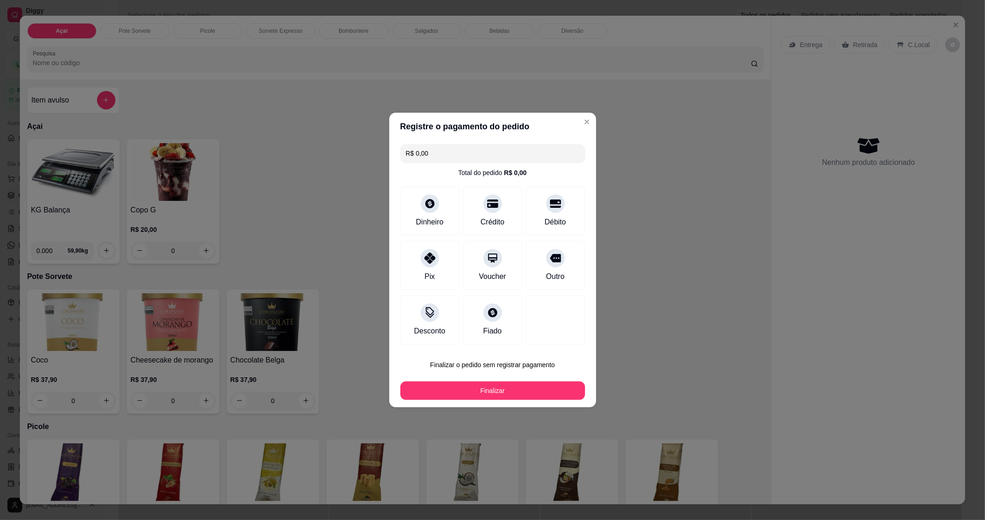
type input "R$ 0,00"
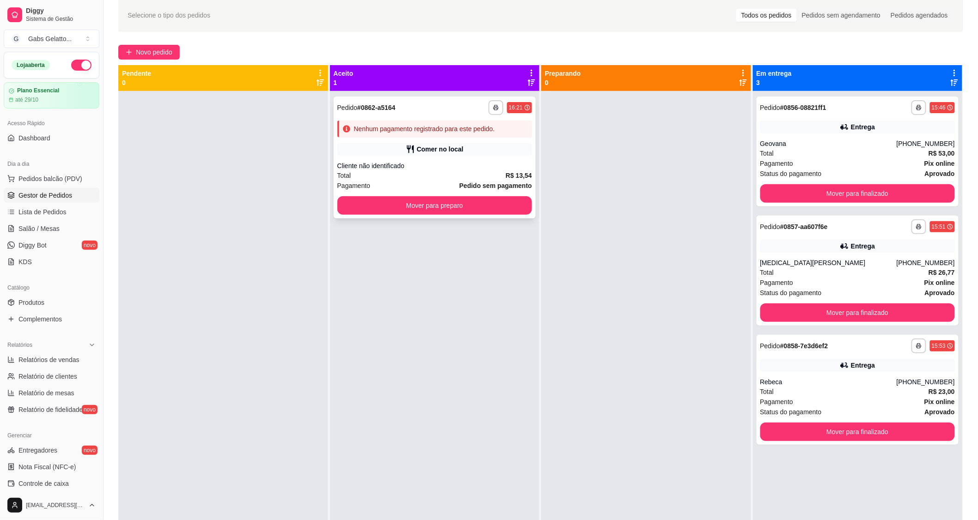
click at [439, 181] on div "Pagamento Pedido sem pagamento" at bounding box center [434, 186] width 195 height 10
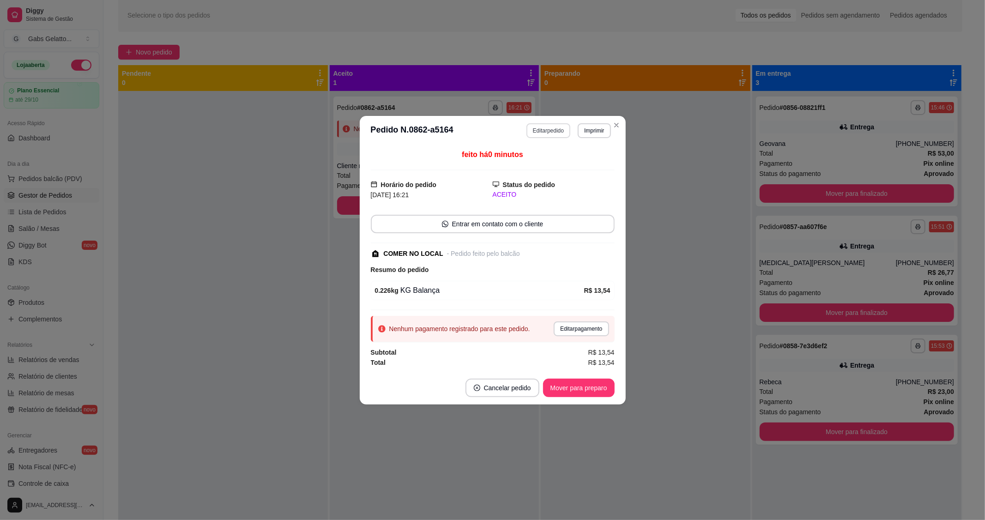
click at [547, 128] on button "Editar pedido" at bounding box center [549, 130] width 44 height 15
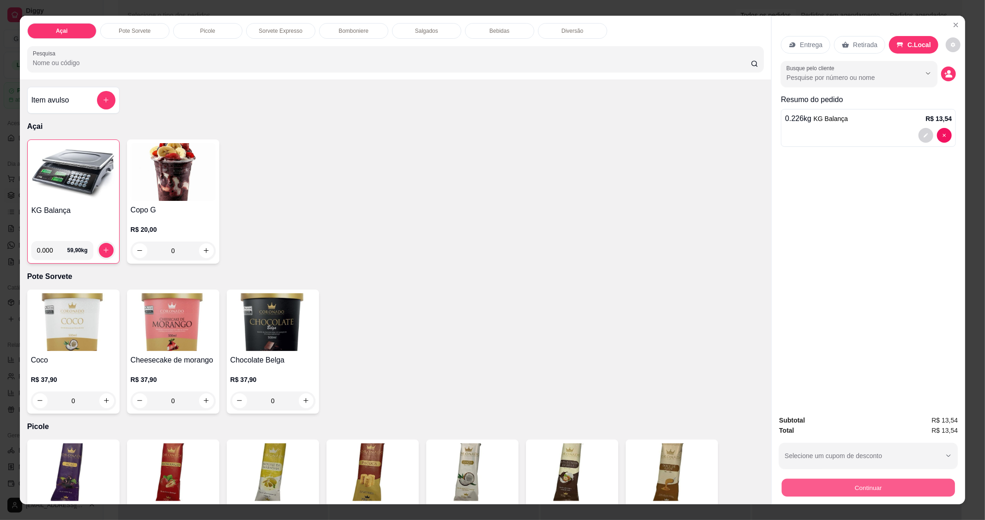
click at [824, 487] on button "Continuar" at bounding box center [868, 488] width 173 height 18
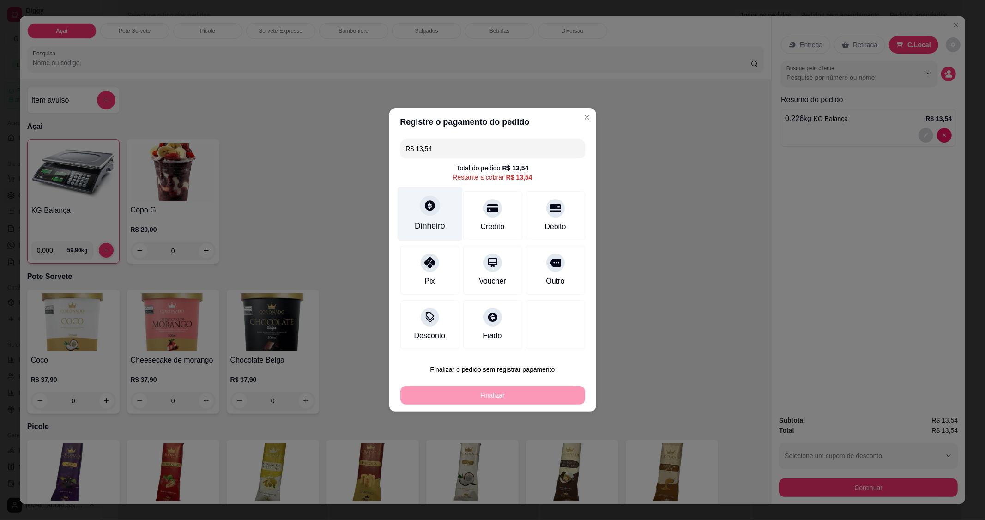
click at [444, 215] on div "Dinheiro" at bounding box center [429, 214] width 65 height 54
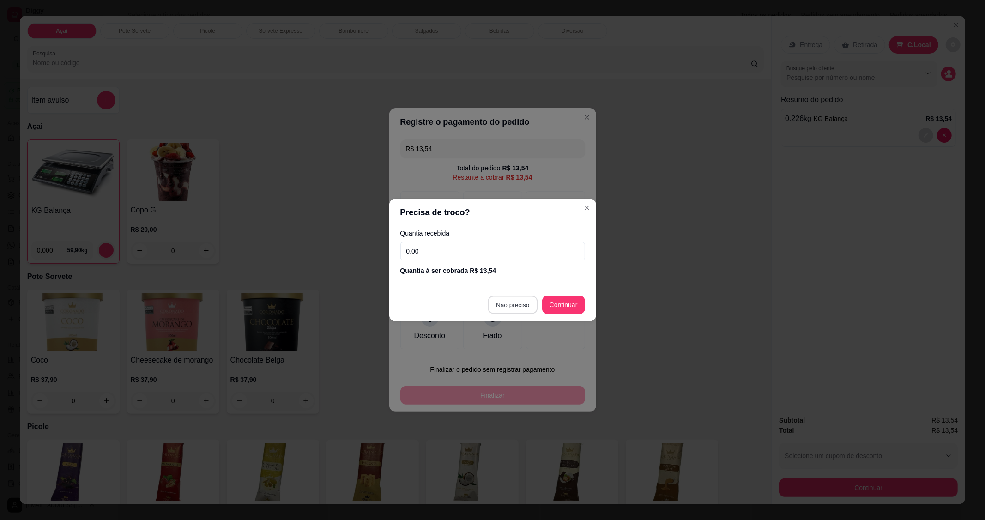
type input "R$ 0,00"
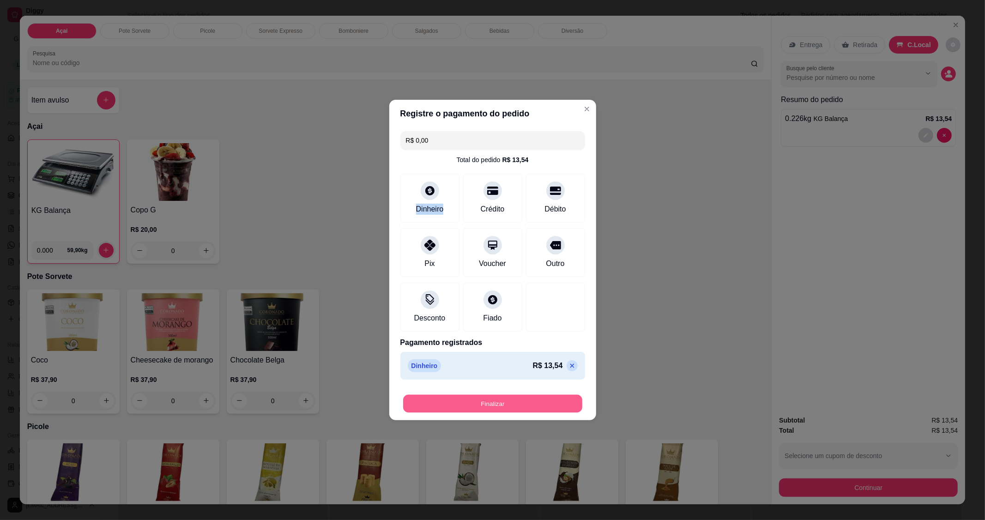
click at [492, 403] on button "Finalizar" at bounding box center [492, 404] width 179 height 18
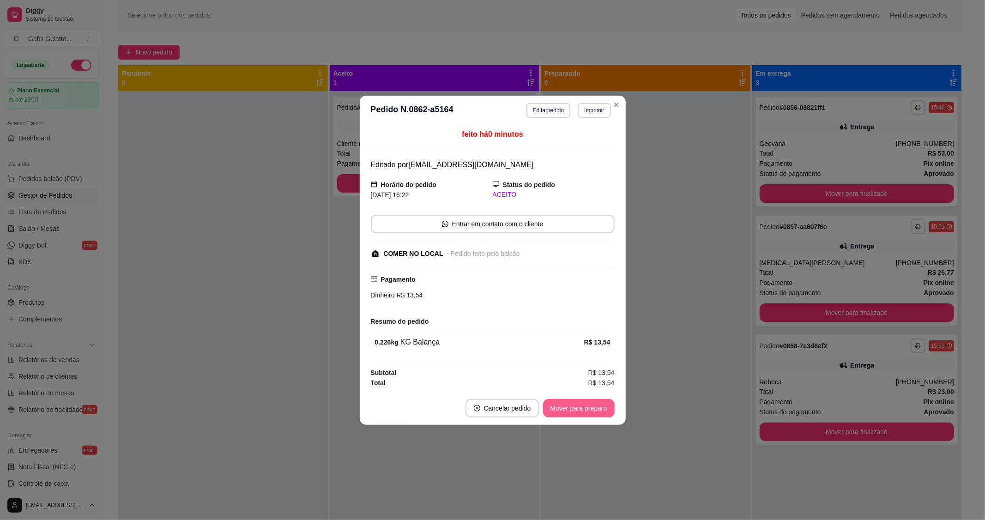
click at [584, 413] on button "Mover para preparo" at bounding box center [579, 408] width 72 height 18
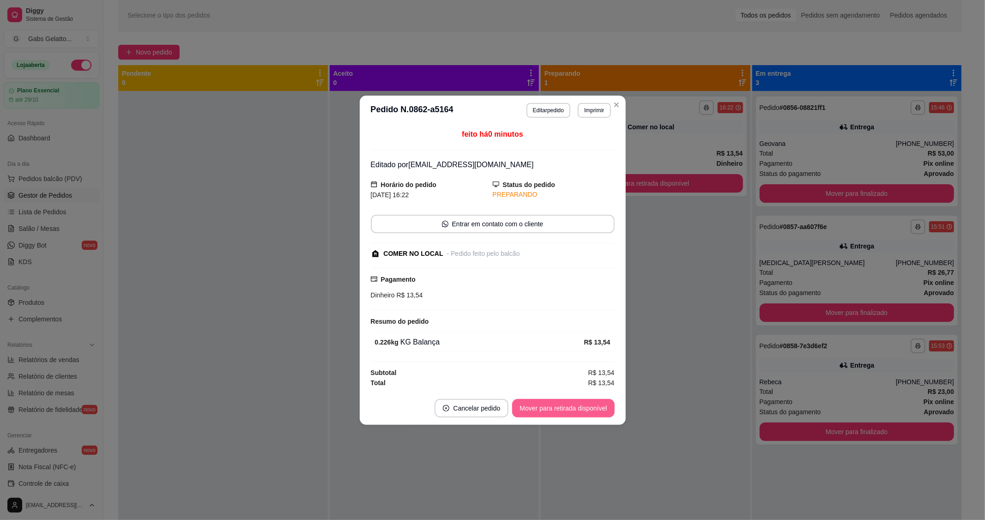
click at [584, 413] on button "Mover para retirada disponível" at bounding box center [563, 408] width 102 height 18
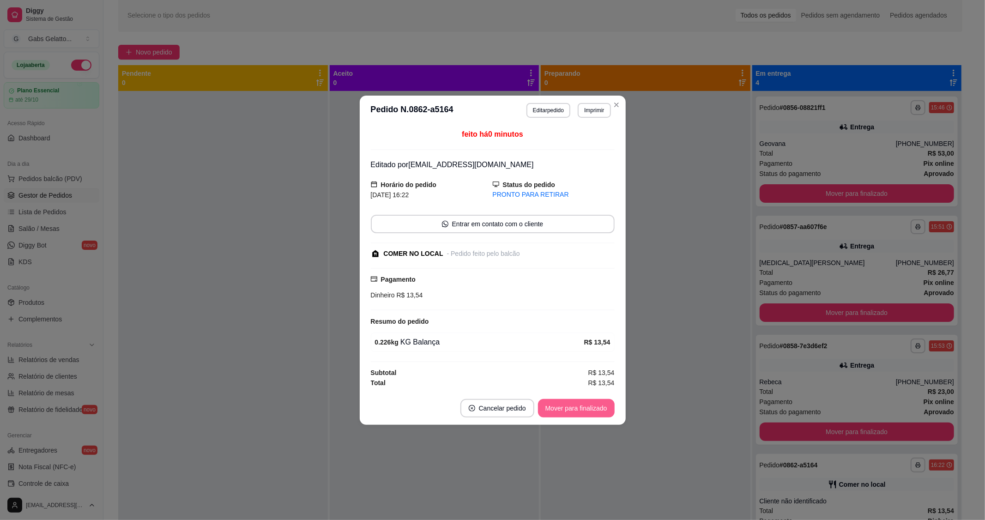
click at [584, 413] on button "Mover para finalizado" at bounding box center [576, 408] width 77 height 18
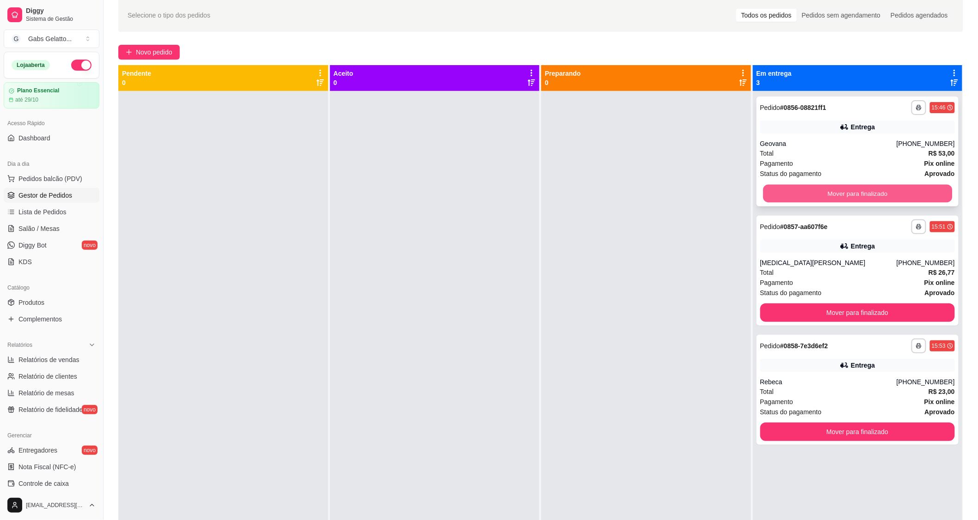
click at [842, 188] on button "Mover para finalizado" at bounding box center [857, 194] width 189 height 18
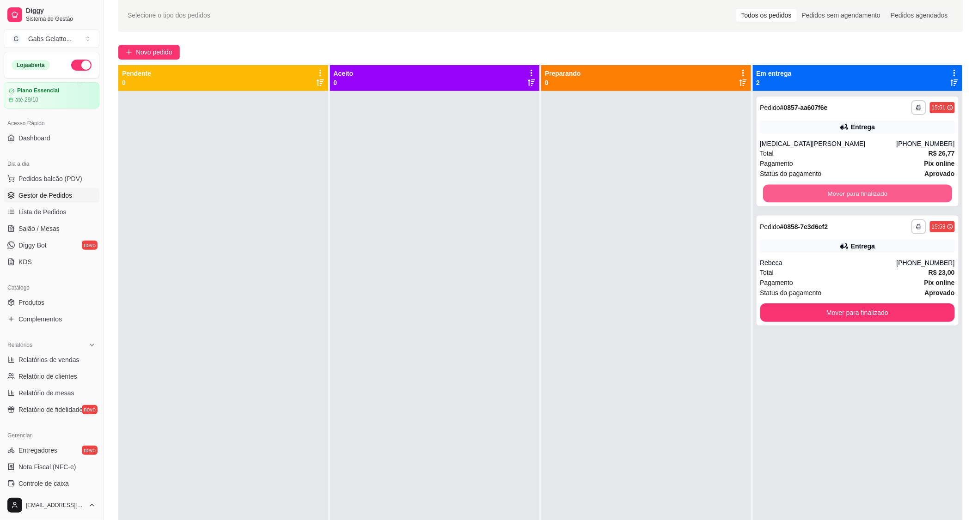
click at [842, 188] on button "Mover para finalizado" at bounding box center [857, 194] width 189 height 18
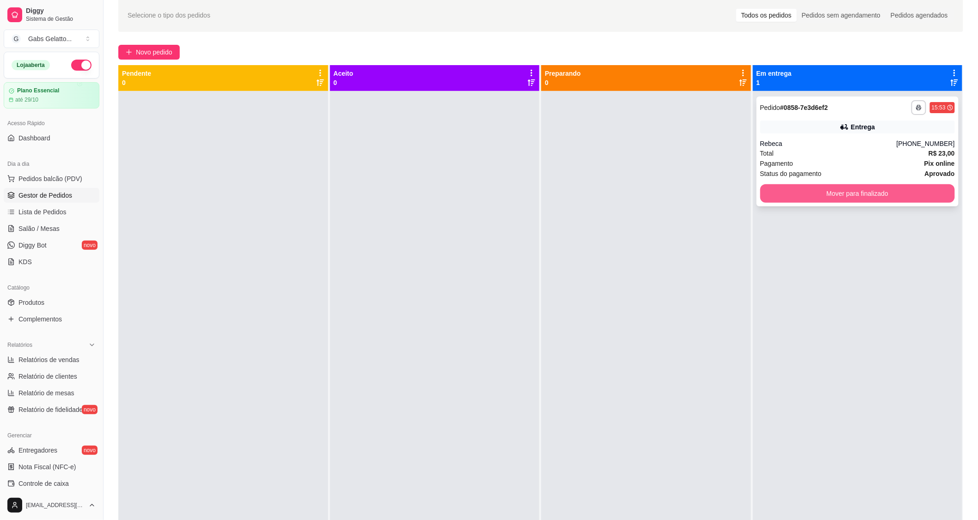
click at [811, 180] on div "**********" at bounding box center [857, 152] width 202 height 110
click at [824, 190] on button "Mover para finalizado" at bounding box center [857, 194] width 189 height 18
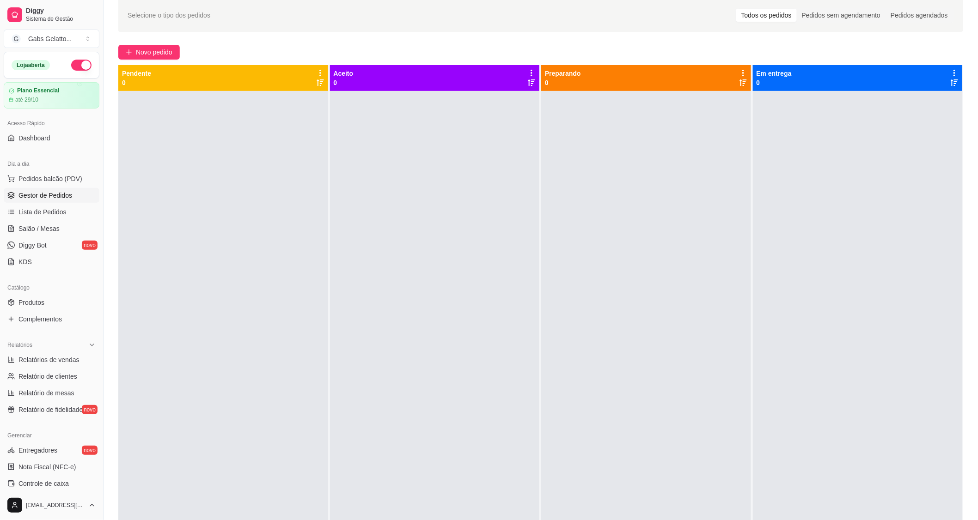
click at [159, 36] on div "Selecione o tipo dos pedidos Todos os pedidos Pedidos sem agendamento Pedidos a…" at bounding box center [540, 294] width 874 height 603
click at [152, 51] on span "Novo pedido" at bounding box center [154, 52] width 36 height 10
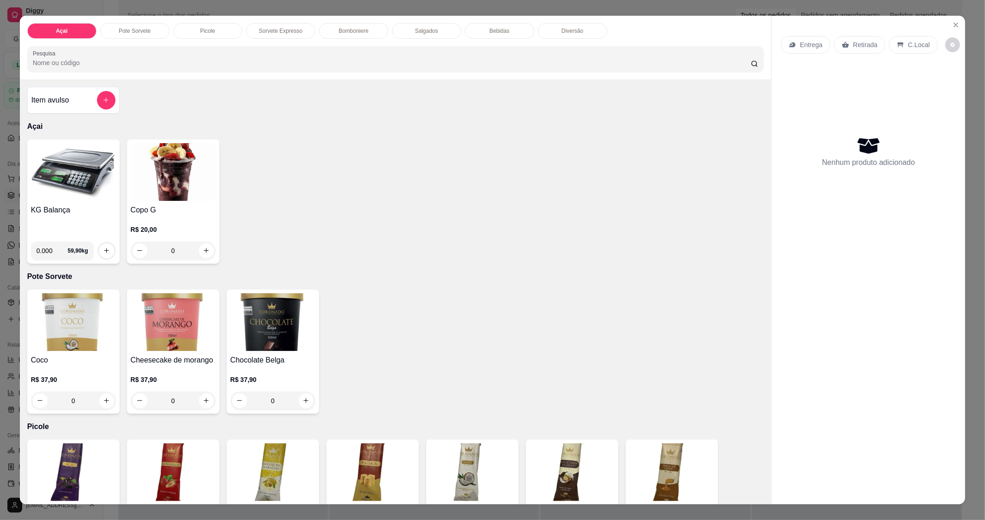
click at [51, 246] on input "0.000" at bounding box center [51, 251] width 31 height 18
type input "0.404"
click at [103, 251] on icon "increase-product-quantity" at bounding box center [106, 251] width 7 height 7
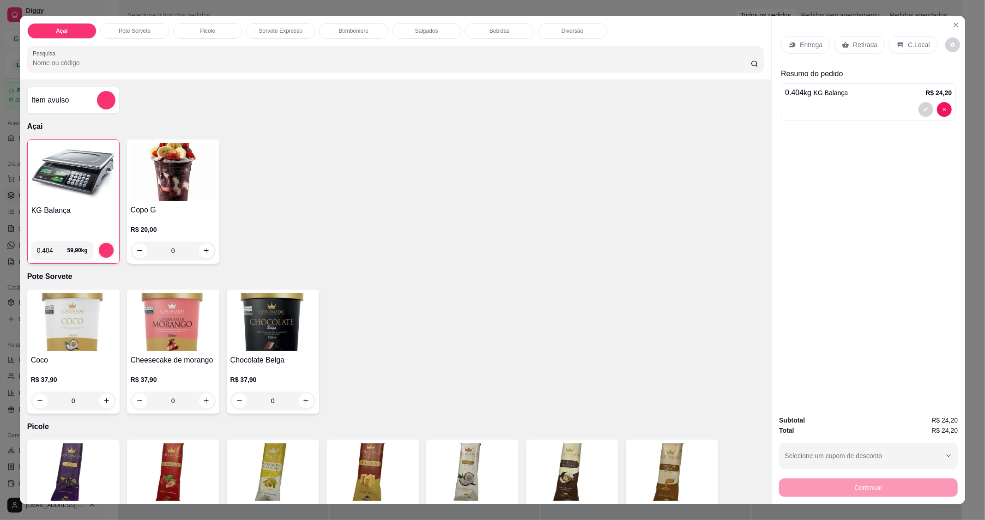
click at [909, 42] on p "C.Local" at bounding box center [919, 44] width 22 height 9
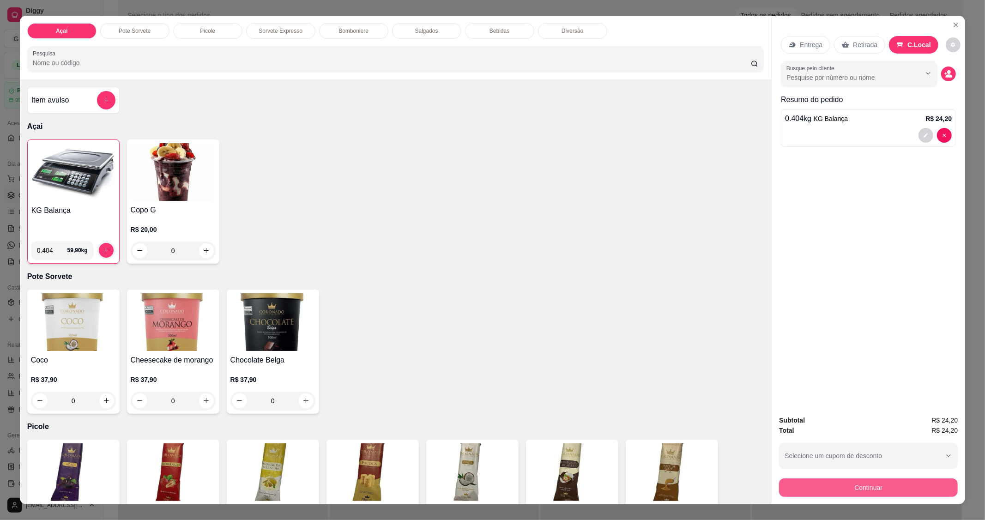
click at [881, 486] on button "Continuar" at bounding box center [868, 488] width 179 height 18
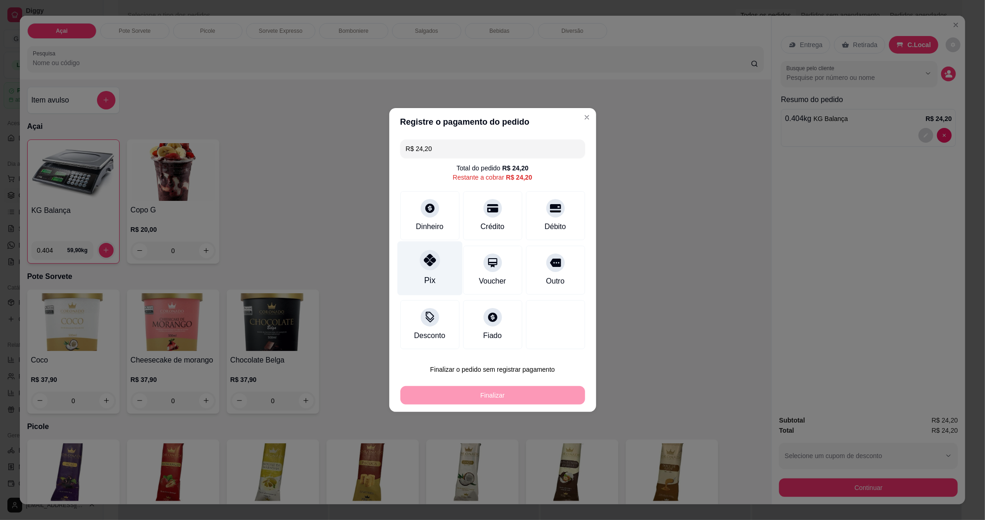
click at [439, 266] on div "Pix" at bounding box center [429, 269] width 65 height 54
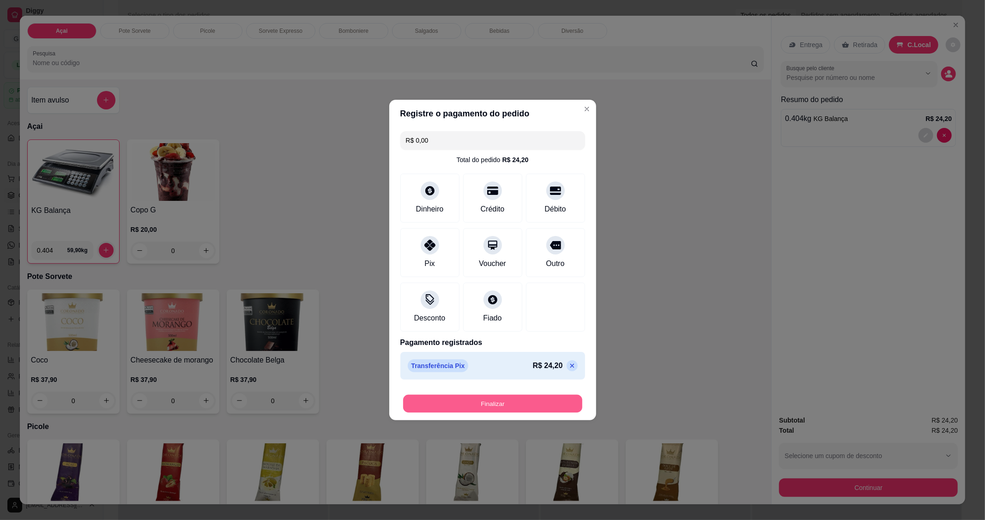
click at [492, 399] on button "Finalizar" at bounding box center [492, 404] width 179 height 18
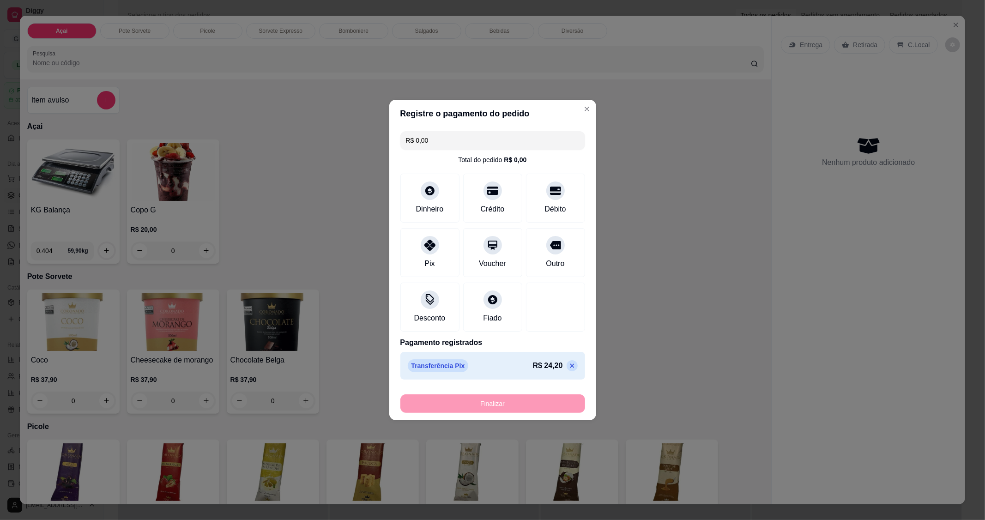
type input "-R$ 24,20"
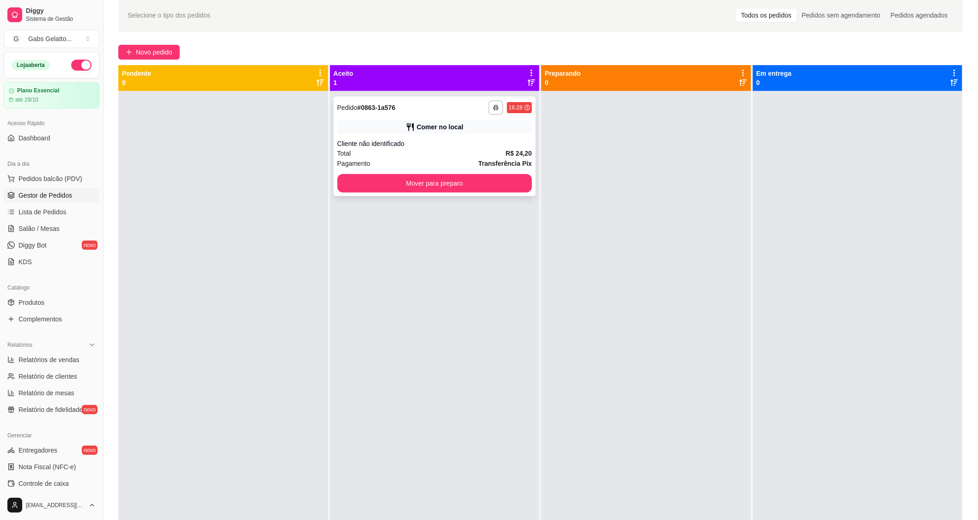
drag, startPoint x: 420, startPoint y: 201, endPoint x: 417, endPoint y: 194, distance: 7.6
click at [419, 201] on div "**********" at bounding box center [435, 351] width 210 height 520
click at [418, 191] on button "Mover para preparo" at bounding box center [434, 183] width 195 height 18
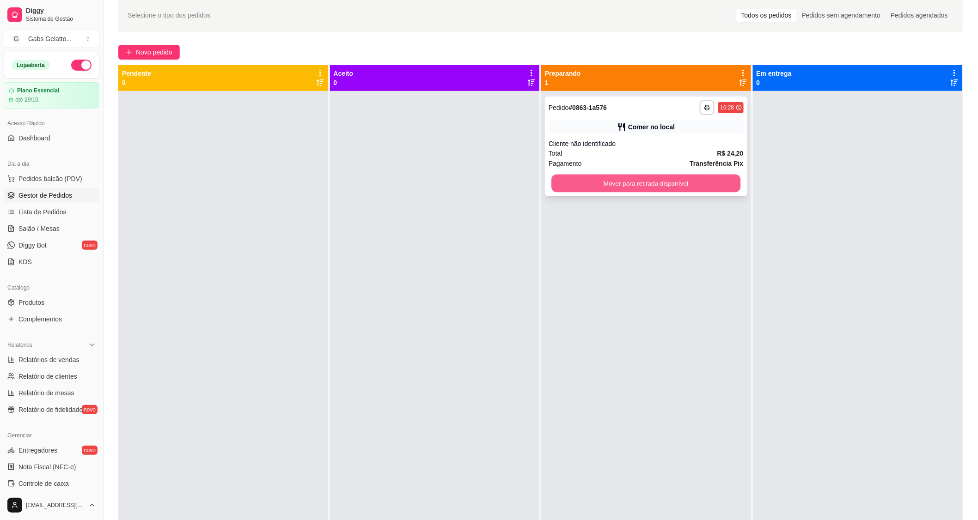
click at [666, 186] on button "Mover para retirada disponível" at bounding box center [645, 184] width 189 height 18
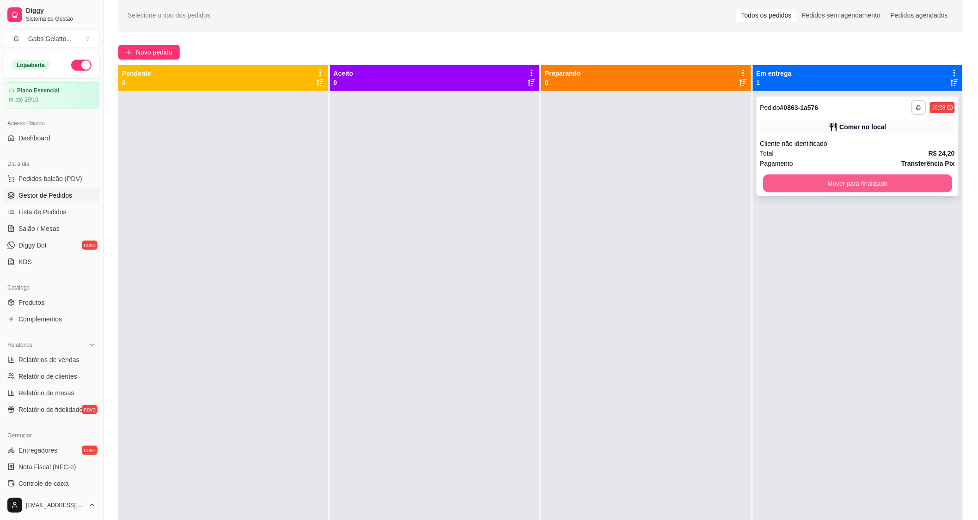
click at [810, 186] on button "Mover para finalizado" at bounding box center [857, 184] width 189 height 18
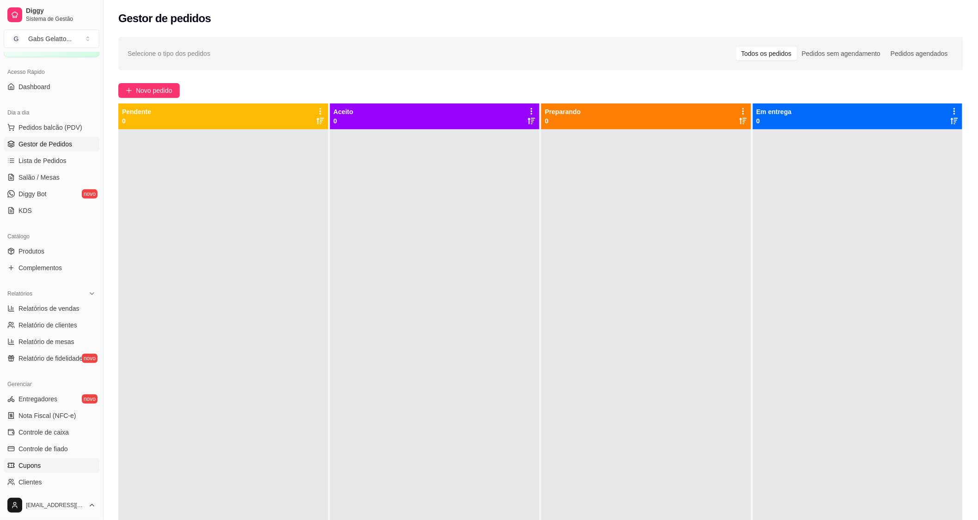
scroll to position [103, 0]
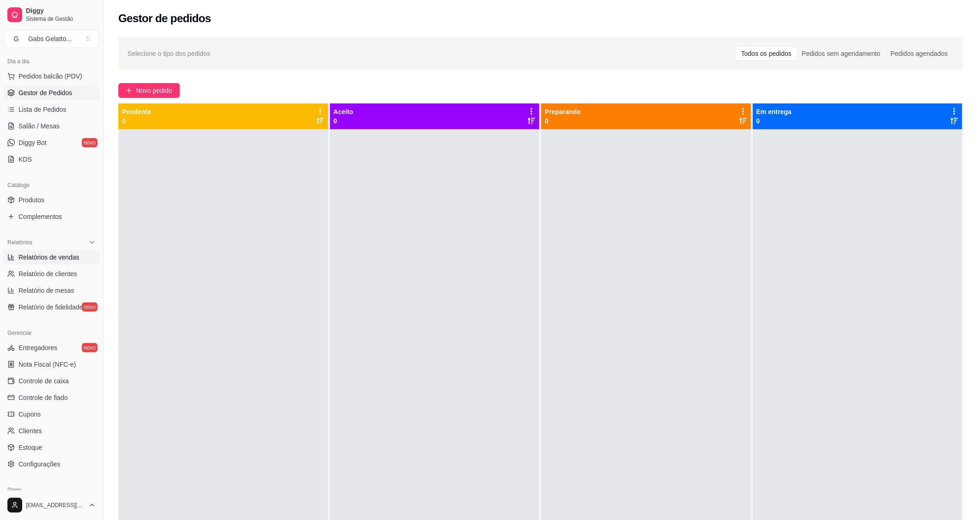
click at [31, 257] on span "Relatórios de vendas" at bounding box center [48, 257] width 61 height 9
select select "ALL"
select select "0"
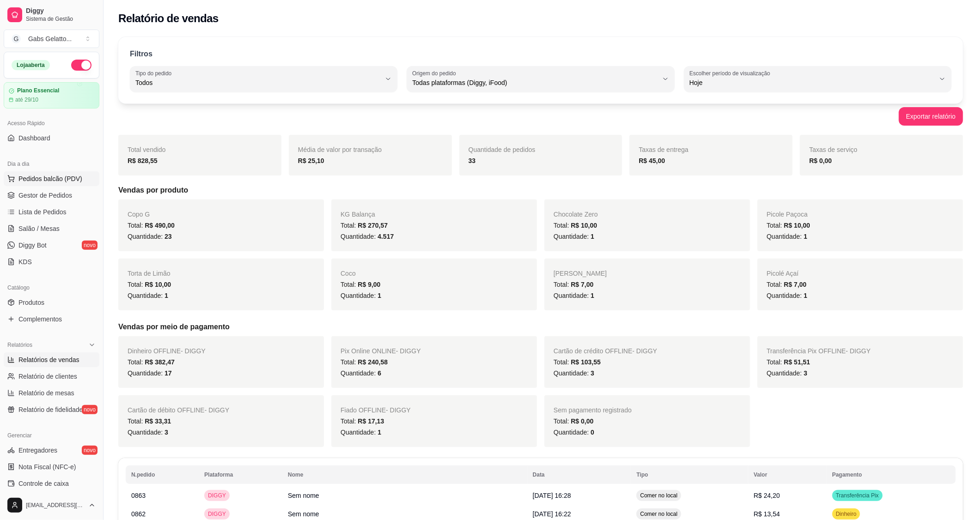
click at [36, 179] on span "Pedidos balcão (PDV)" at bounding box center [50, 178] width 64 height 9
click at [38, 193] on img at bounding box center [66, 170] width 86 height 59
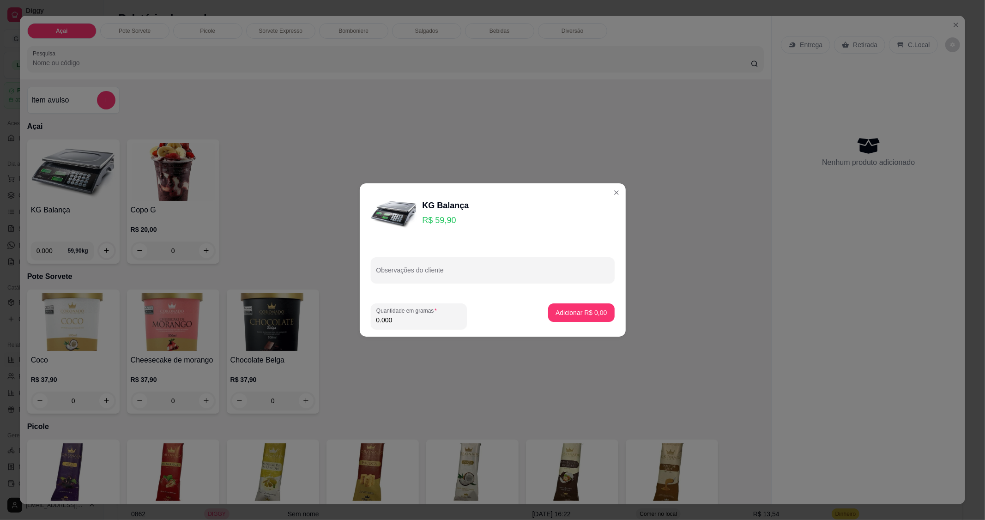
click at [601, 192] on div "KG Balança R$ 59,90" at bounding box center [493, 214] width 244 height 46
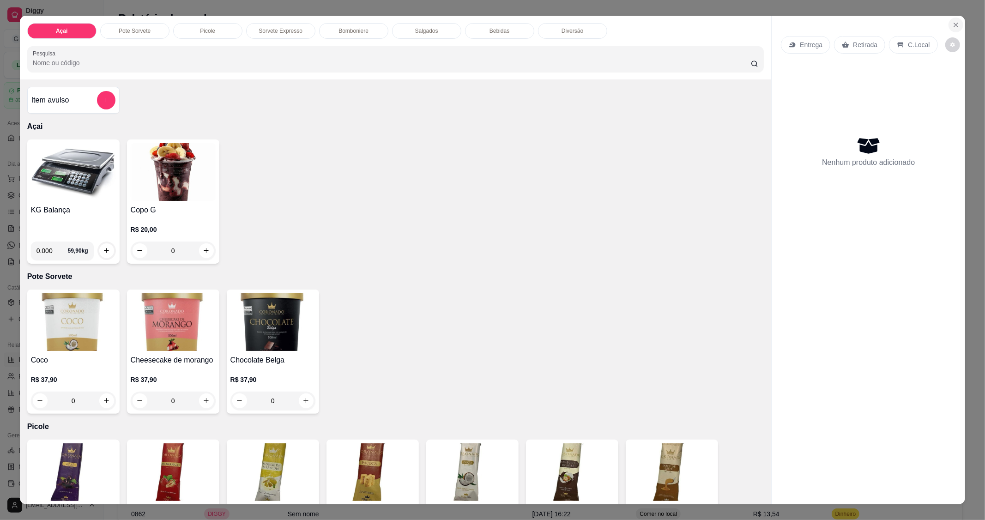
click at [958, 26] on button "Close" at bounding box center [956, 25] width 15 height 15
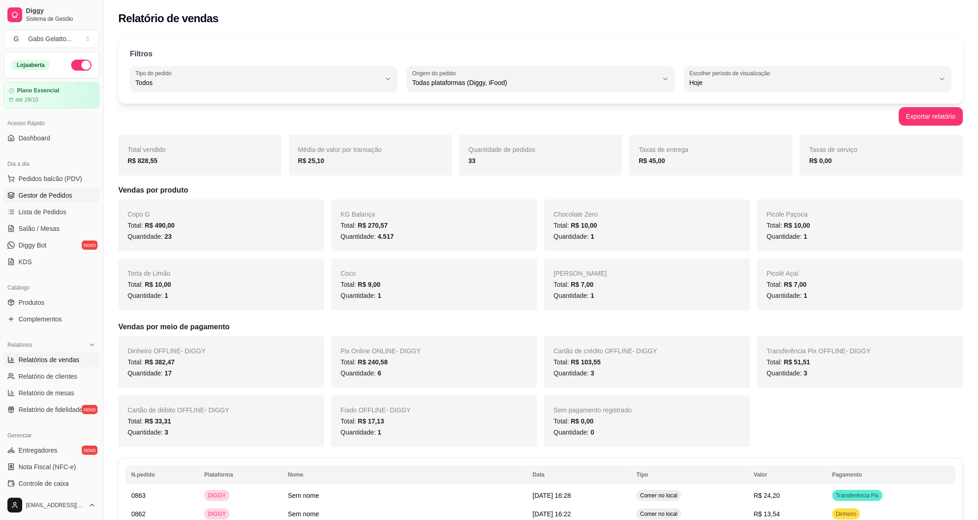
click at [38, 193] on span "Gestor de Pedidos" at bounding box center [45, 195] width 54 height 9
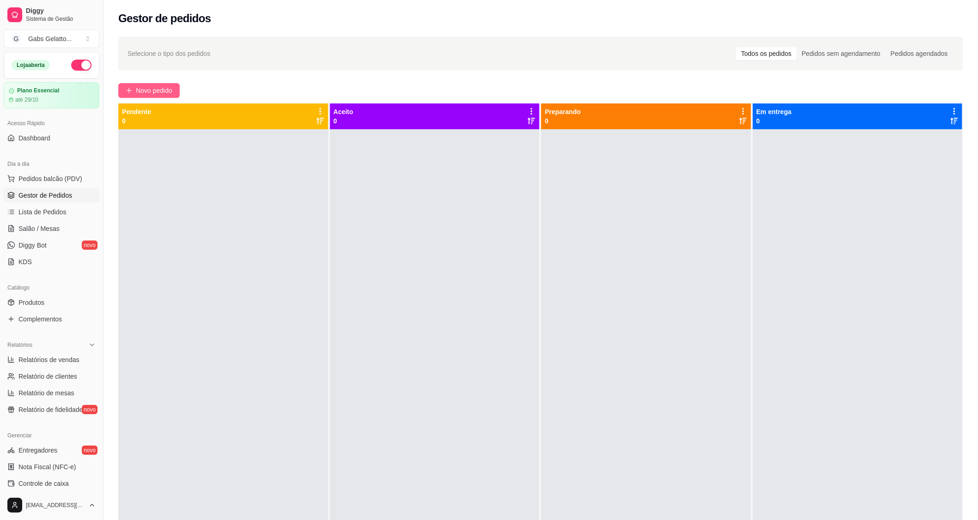
click at [136, 92] on span "Novo pedido" at bounding box center [154, 90] width 36 height 10
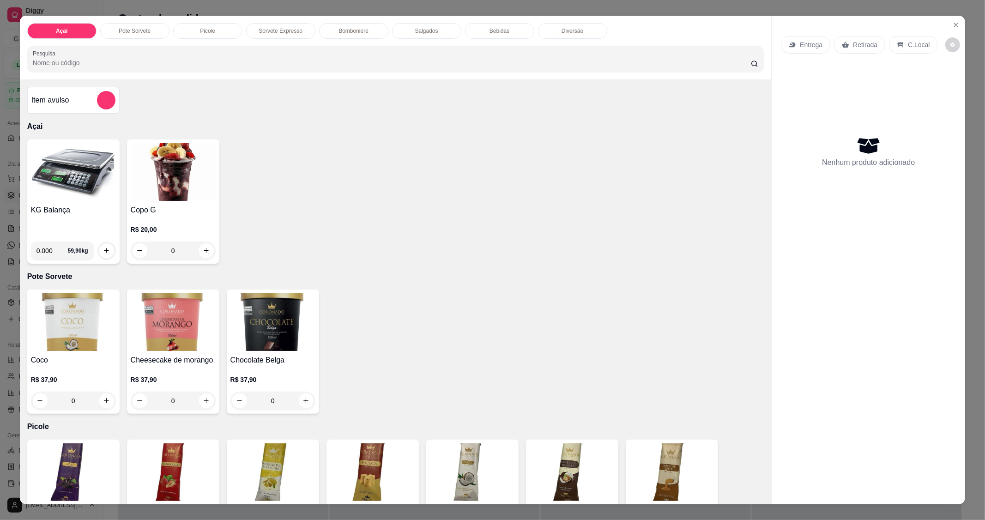
click at [50, 250] on input "0.000" at bounding box center [51, 251] width 31 height 18
click at [45, 247] on input "0.000" at bounding box center [51, 251] width 31 height 18
type input "0.366"
click at [103, 250] on icon "increase-product-quantity" at bounding box center [106, 250] width 7 height 7
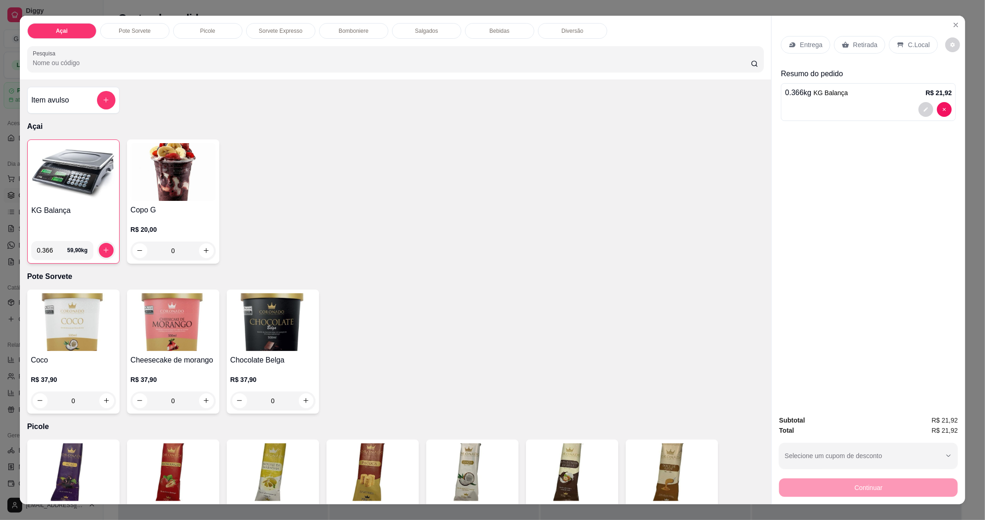
click at [908, 45] on p "C.Local" at bounding box center [919, 44] width 22 height 9
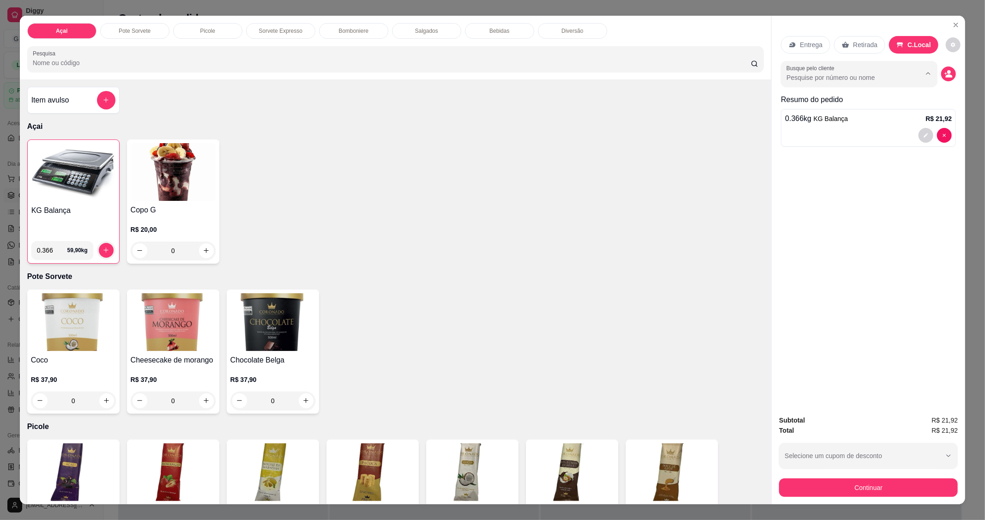
click at [861, 75] on input "Busque pelo cliente" at bounding box center [847, 77] width 120 height 9
type input "icaro"
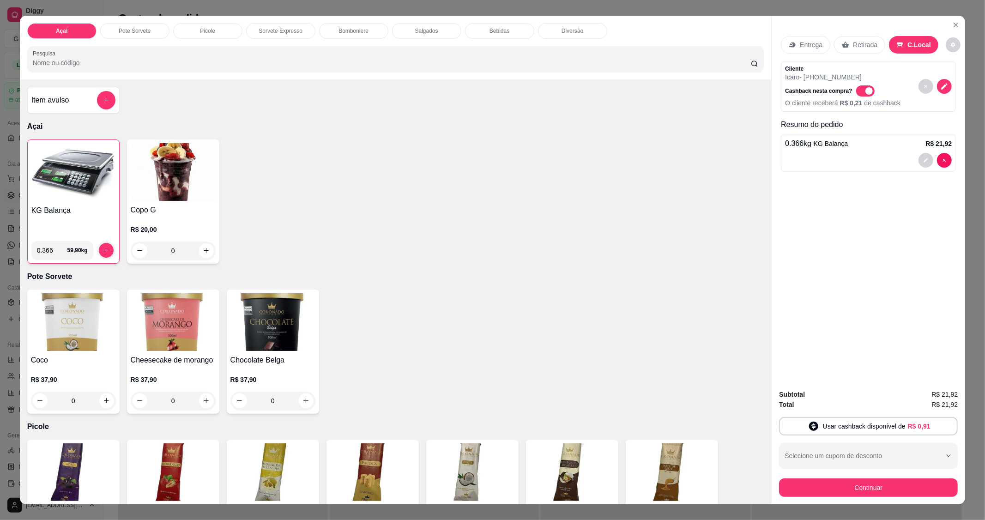
scroll to position [51, 0]
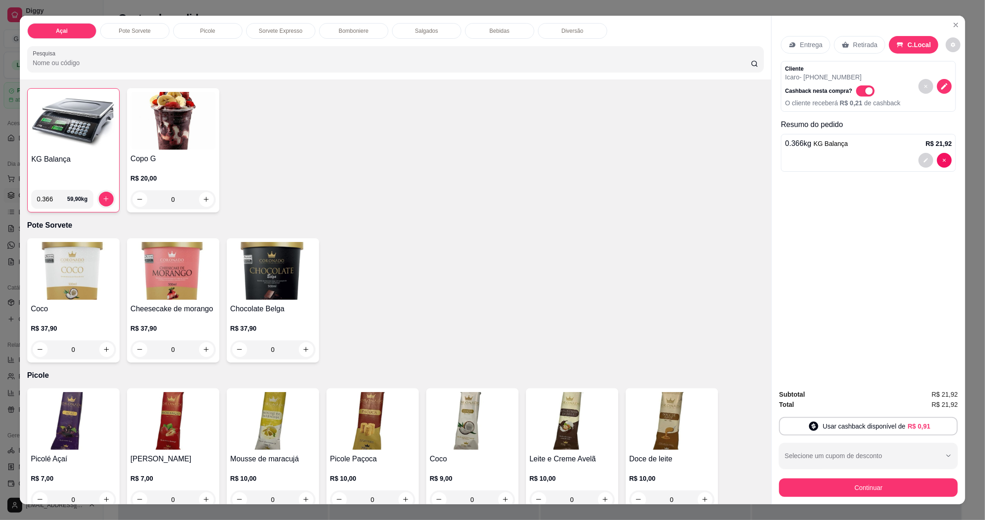
click at [48, 195] on input "0.366" at bounding box center [52, 199] width 30 height 18
type input "0.368"
click at [103, 196] on icon "increase-product-quantity" at bounding box center [106, 199] width 7 height 7
click at [869, 486] on button "Continuar" at bounding box center [868, 488] width 173 height 18
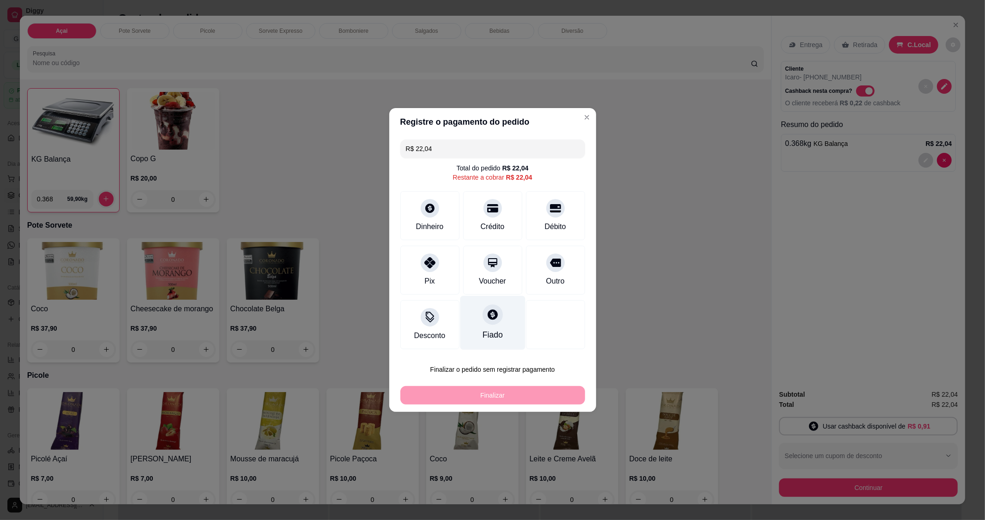
click at [487, 316] on icon at bounding box center [492, 315] width 12 height 12
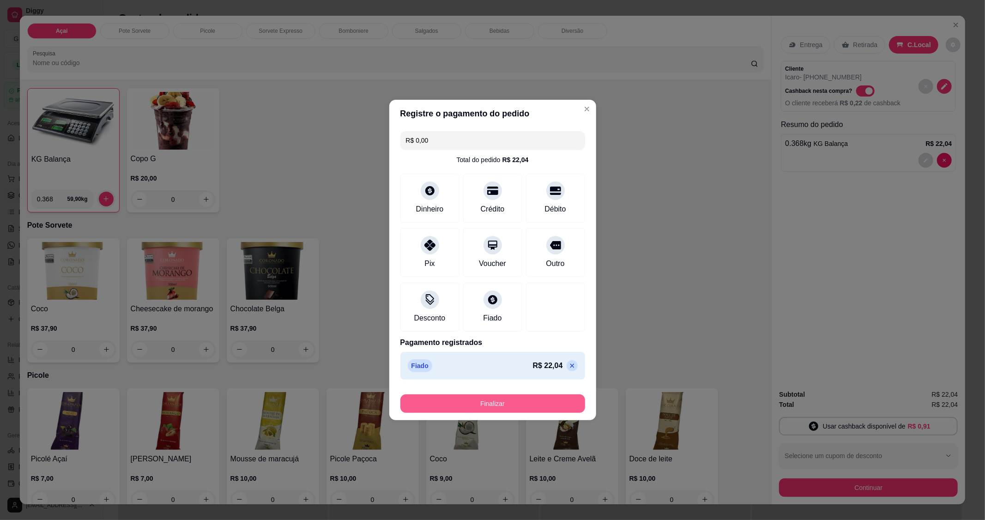
click at [495, 403] on button "Finalizar" at bounding box center [493, 404] width 185 height 18
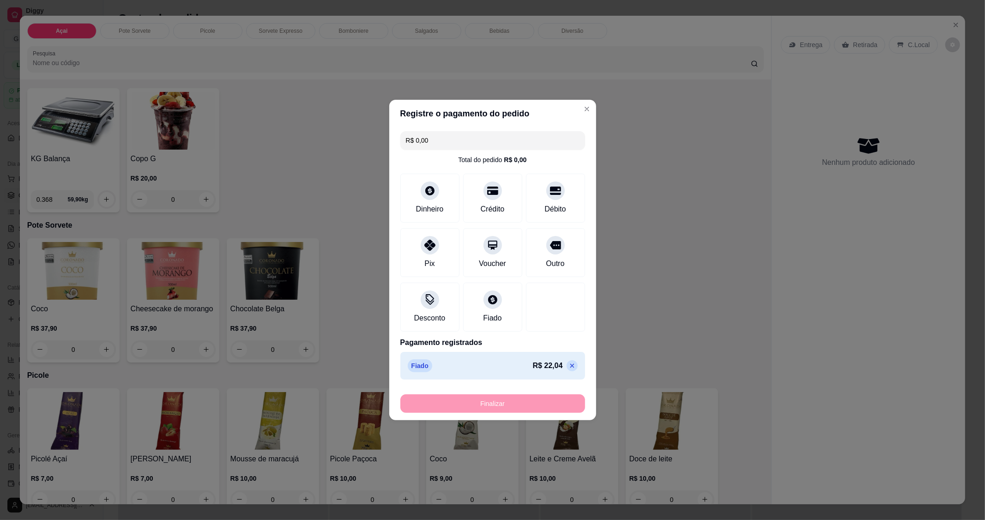
type input "-R$ 22,04"
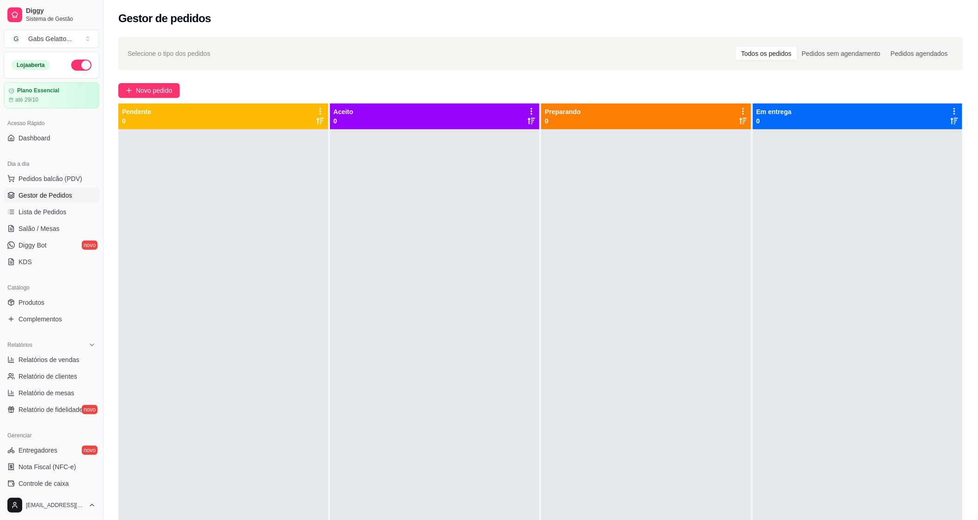
click at [151, 99] on div "Selecione o tipo dos pedidos Todos os pedidos Pedidos sem agendamento Pedidos a…" at bounding box center [540, 332] width 874 height 603
click at [149, 93] on span "Novo pedido" at bounding box center [154, 90] width 36 height 10
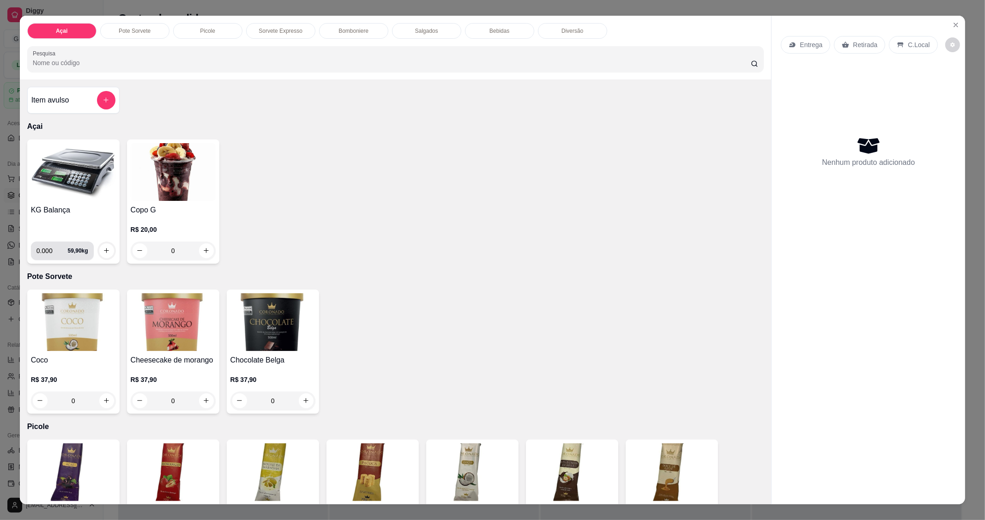
click at [49, 254] on input "0.000" at bounding box center [51, 251] width 31 height 18
type input "0.134"
click at [109, 250] on button "increase-product-quantity" at bounding box center [106, 250] width 15 height 15
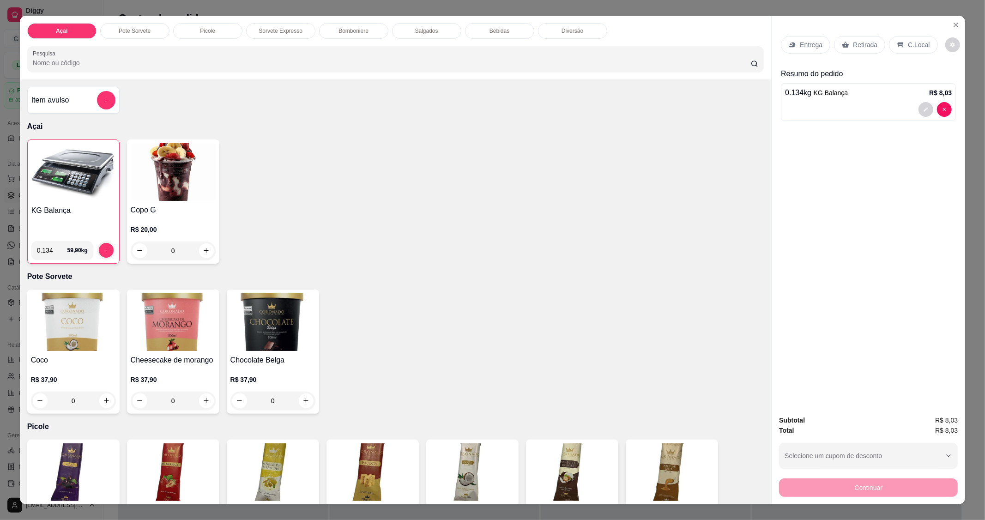
click at [908, 48] on p "C.Local" at bounding box center [919, 44] width 22 height 9
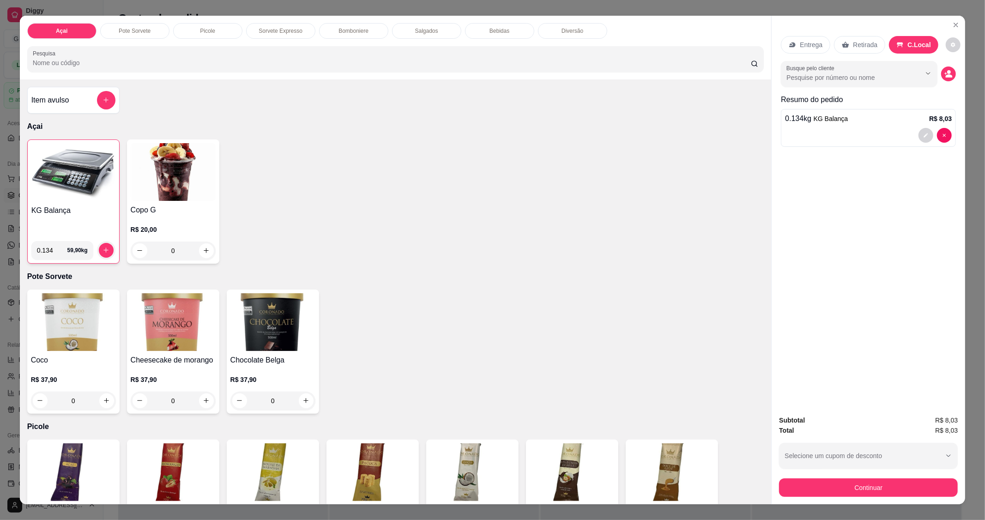
click at [881, 491] on button "Continuar" at bounding box center [868, 488] width 179 height 18
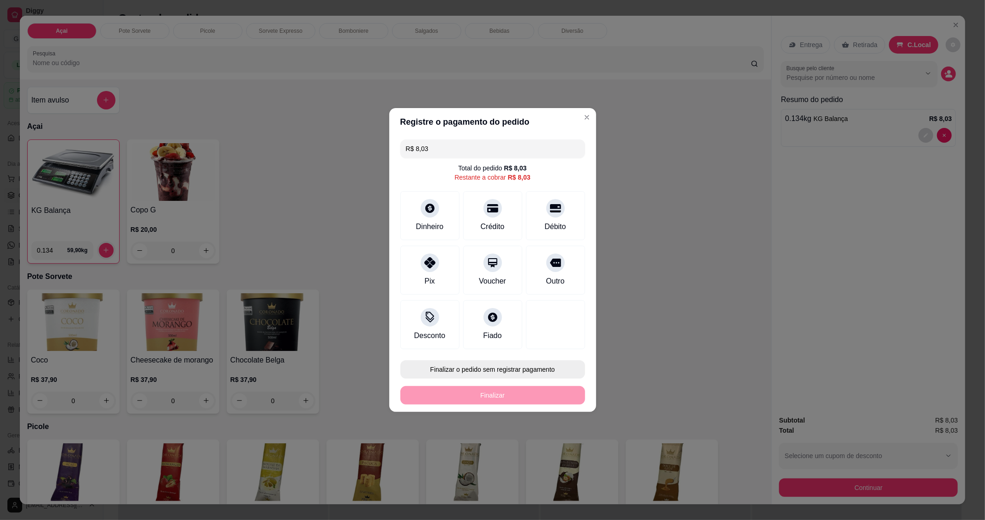
click at [495, 367] on button "Finalizar o pedido sem registrar pagamento" at bounding box center [493, 369] width 185 height 18
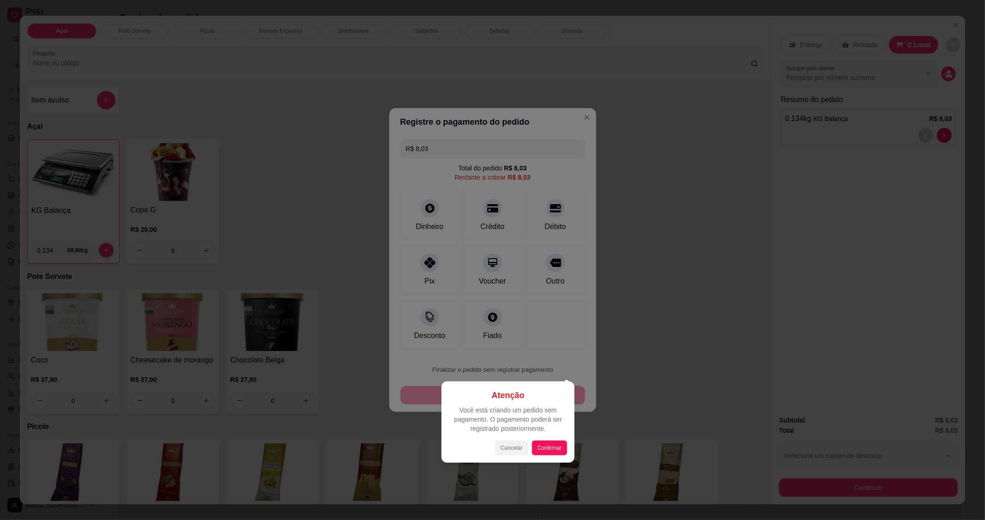
click at [508, 454] on button "Cancelar" at bounding box center [511, 448] width 33 height 15
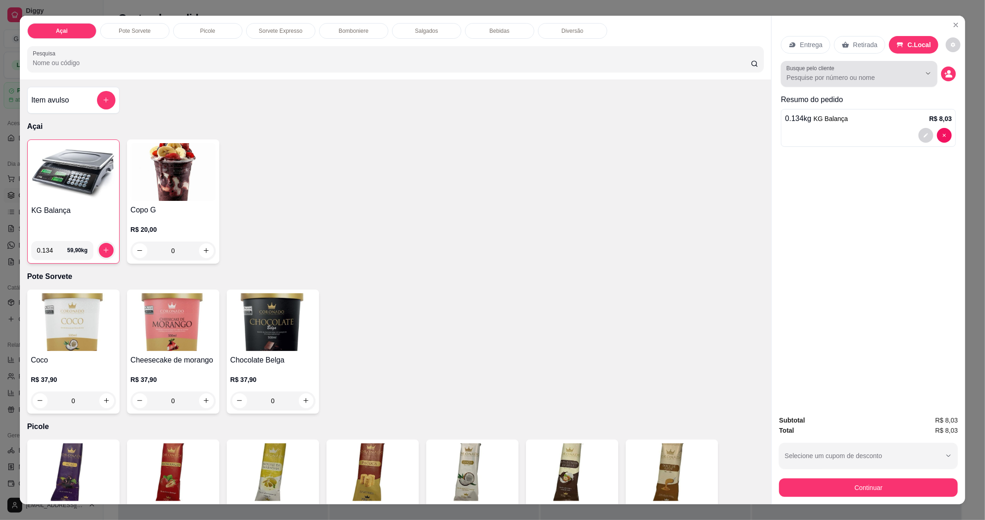
click at [870, 82] on div at bounding box center [860, 74] width 146 height 18
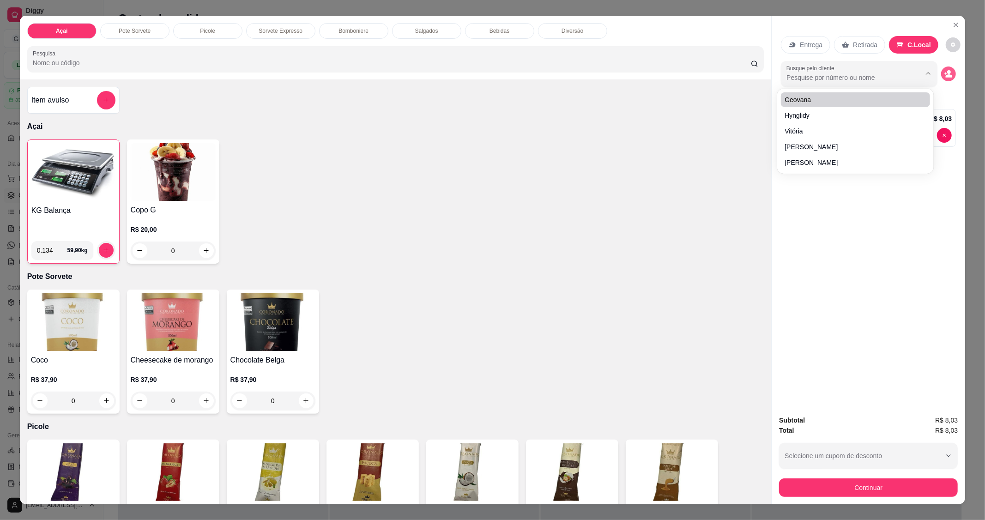
click at [948, 74] on icon "decrease-product-quantity" at bounding box center [949, 74] width 8 height 8
click at [945, 75] on icon "decrease-product-quantity" at bounding box center [949, 74] width 8 height 8
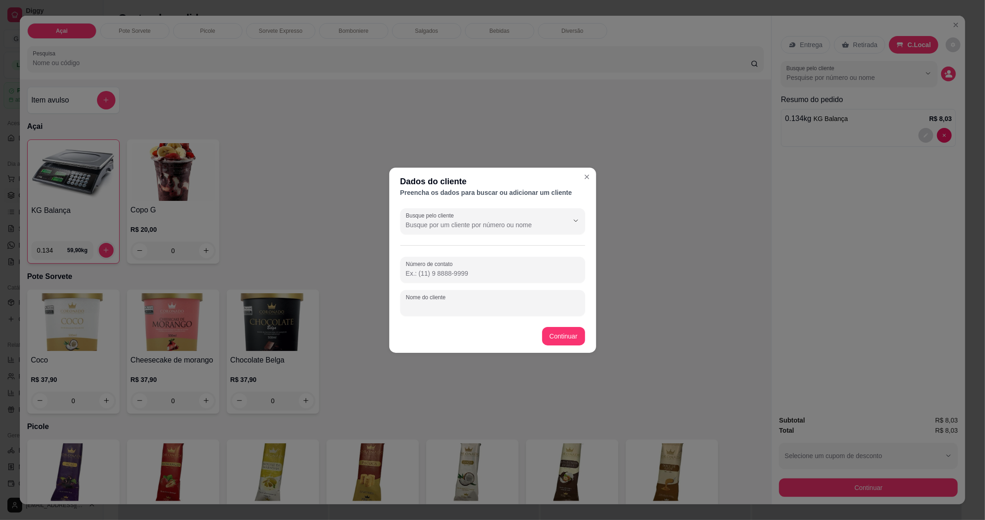
click at [453, 308] on input "Nome do cliente" at bounding box center [493, 306] width 174 height 9
type input "Rapaz"
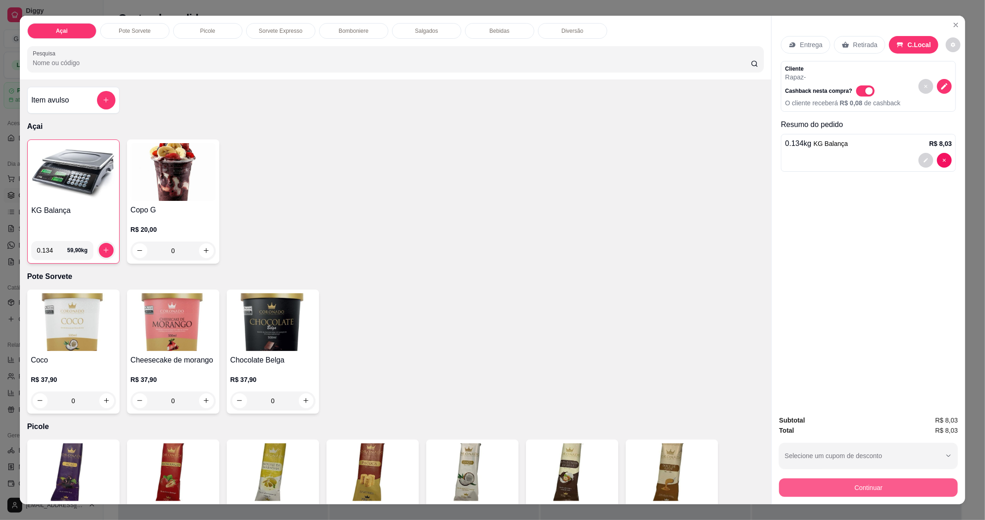
click at [887, 483] on button "Continuar" at bounding box center [868, 488] width 179 height 18
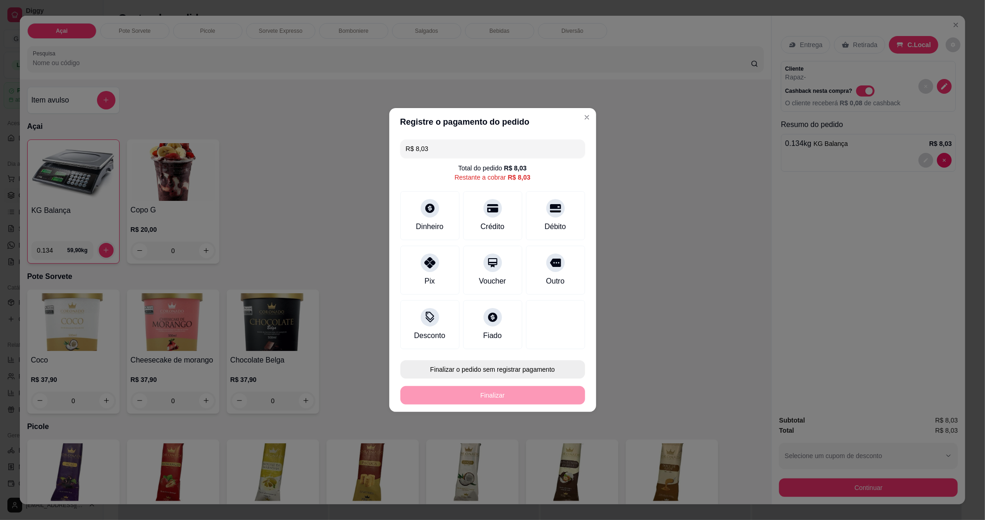
click at [524, 370] on button "Finalizar o pedido sem registrar pagamento" at bounding box center [493, 369] width 185 height 18
click at [558, 451] on button "Confirmar" at bounding box center [551, 445] width 34 height 14
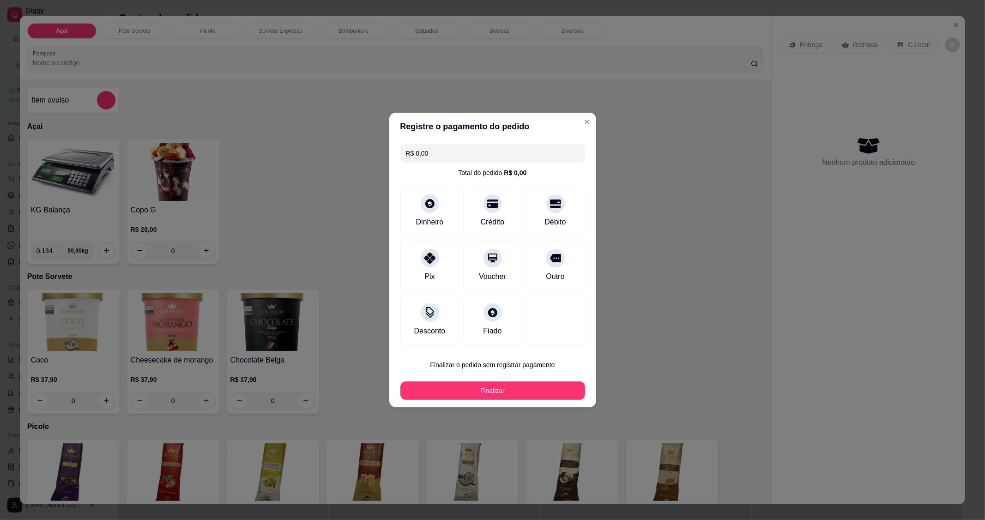
type input "R$ 0,00"
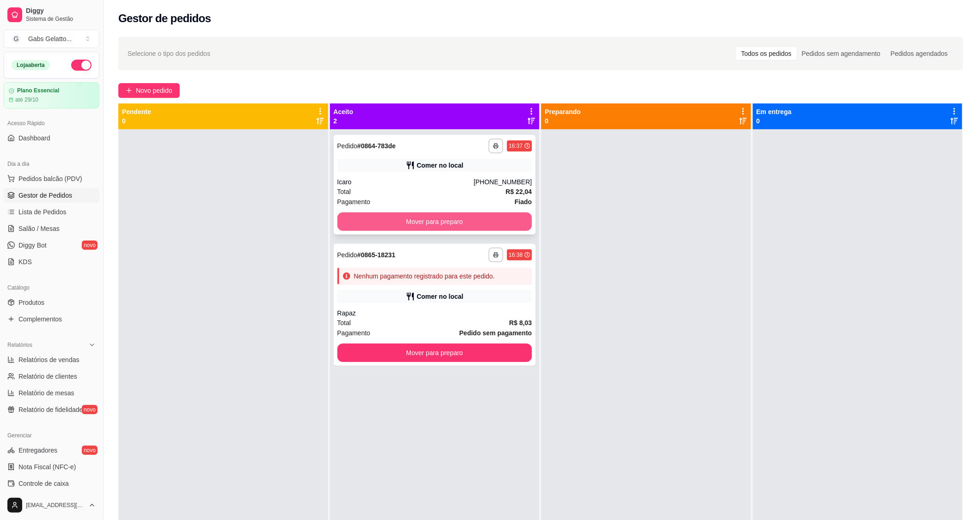
click at [442, 215] on button "Mover para preparo" at bounding box center [434, 222] width 195 height 18
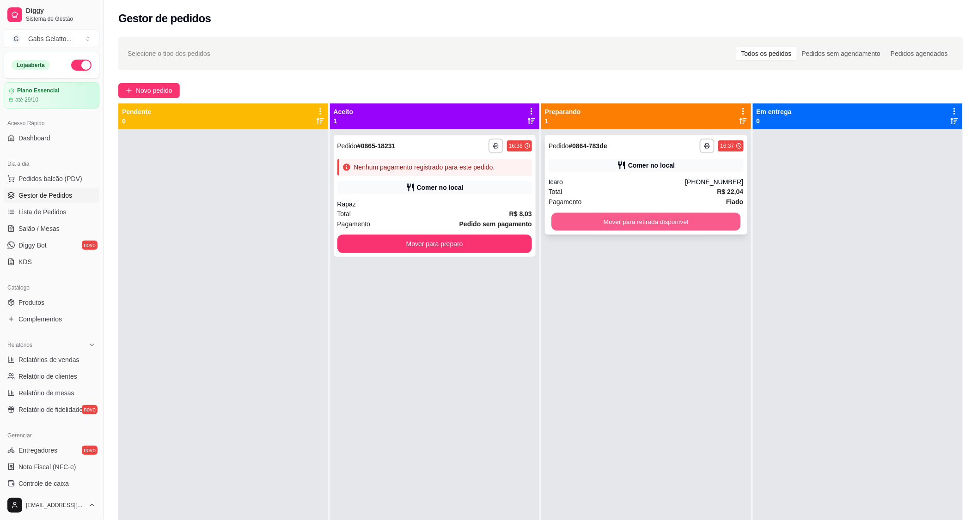
click at [648, 224] on button "Mover para retirada disponível" at bounding box center [645, 222] width 189 height 18
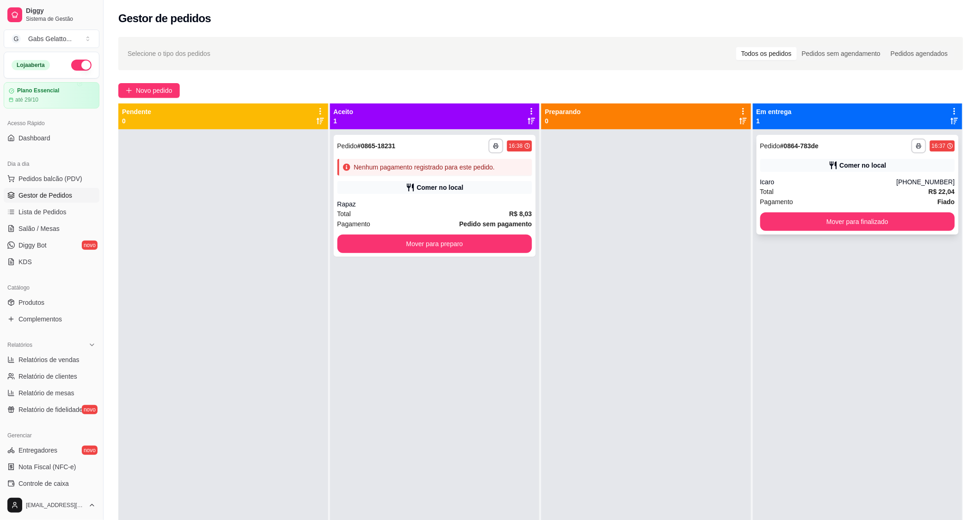
click at [803, 230] on button "Mover para finalizado" at bounding box center [857, 222] width 195 height 18
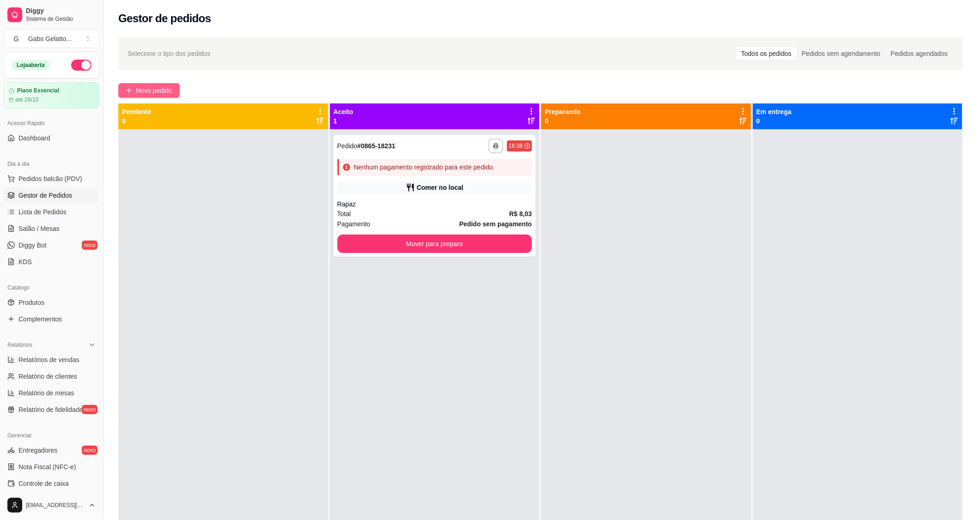
click at [169, 93] on span "Novo pedido" at bounding box center [154, 90] width 36 height 10
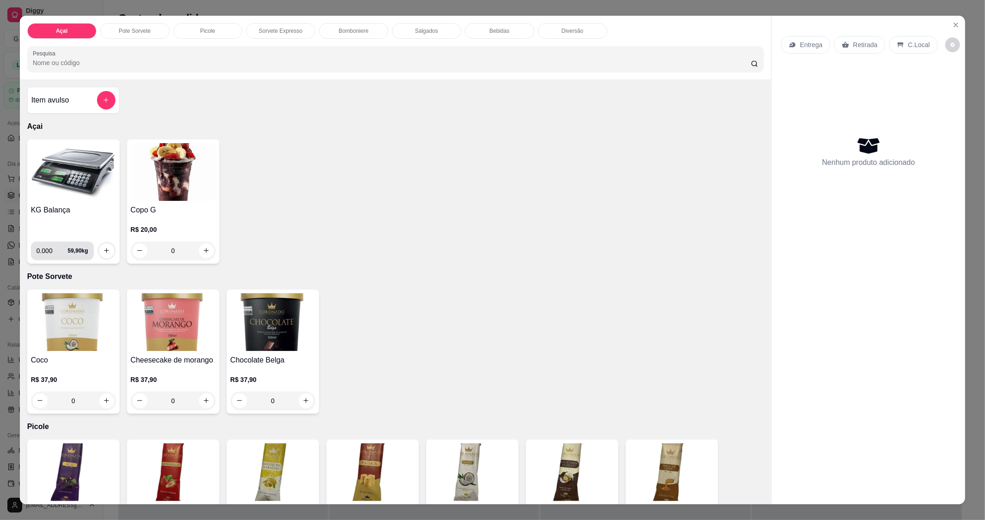
click at [53, 247] on input "0.000" at bounding box center [51, 251] width 31 height 18
type input "0.040"
click at [104, 245] on button "increase-product-quantity" at bounding box center [106, 250] width 15 height 15
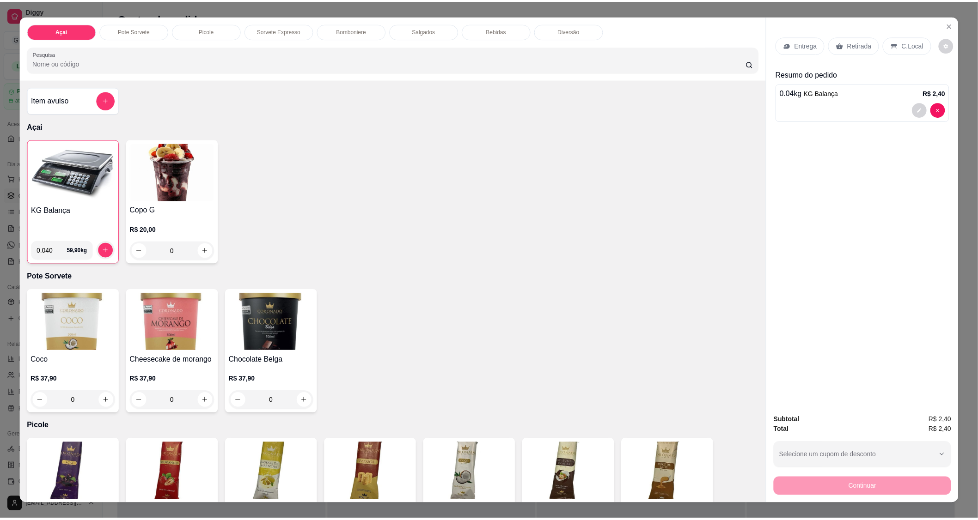
scroll to position [51, 0]
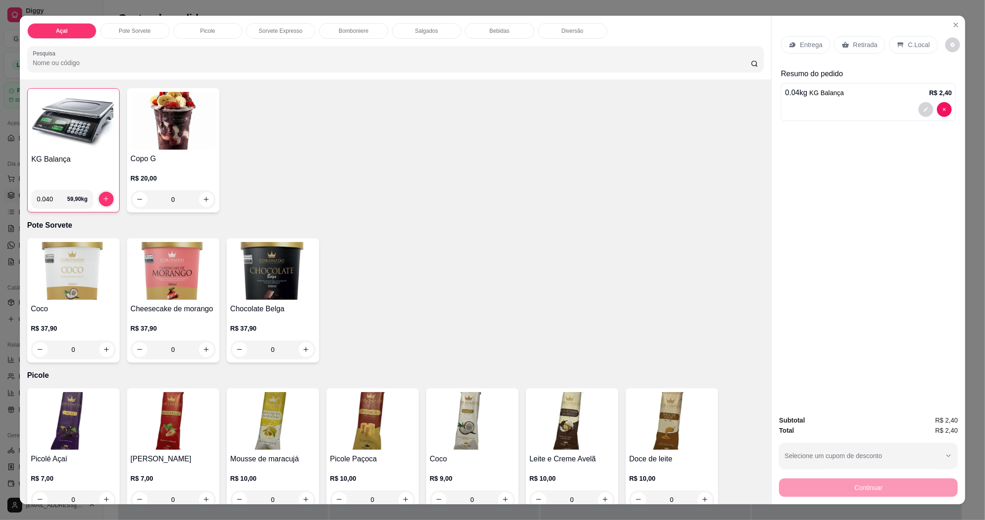
drag, startPoint x: 898, startPoint y: 42, endPoint x: 893, endPoint y: 60, distance: 19.2
click at [898, 42] on icon at bounding box center [900, 44] width 7 height 7
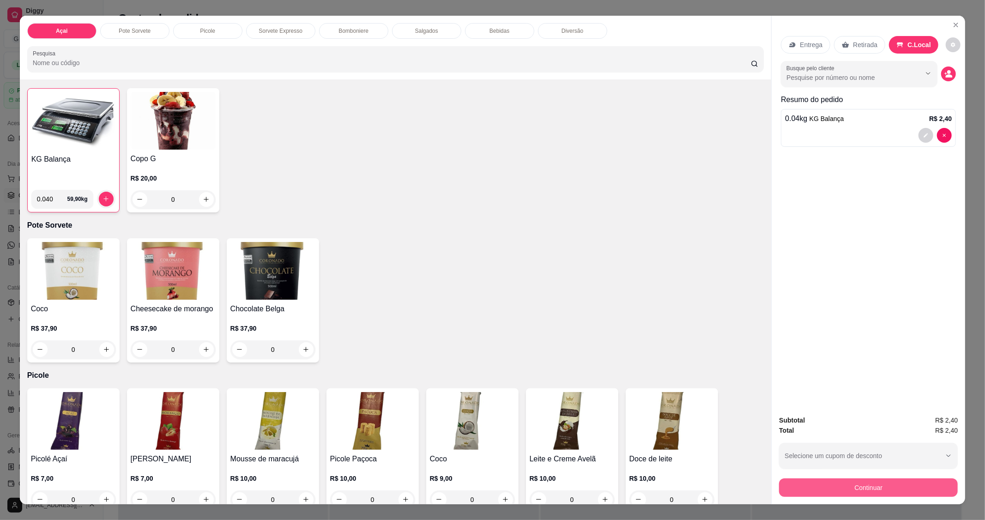
click at [846, 492] on button "Continuar" at bounding box center [868, 488] width 179 height 18
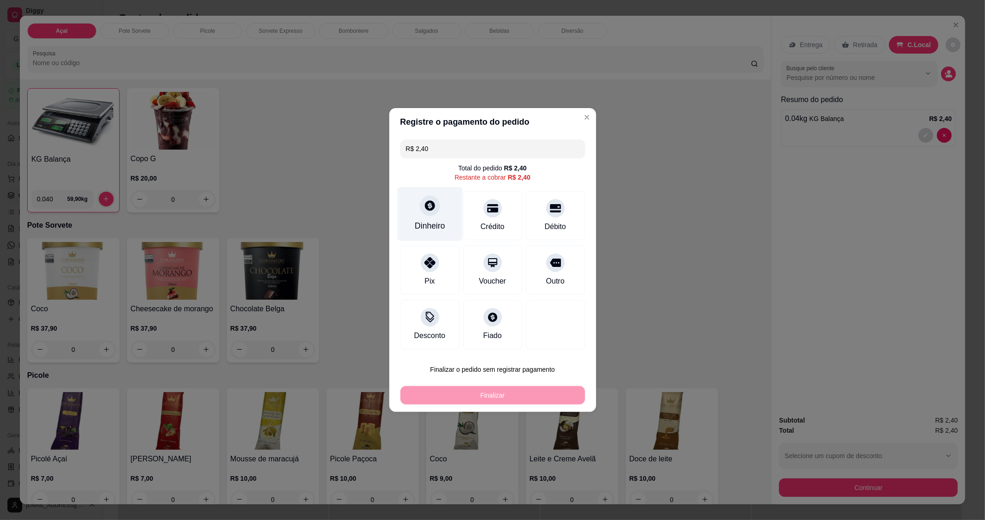
click at [441, 209] on div "Dinheiro" at bounding box center [429, 214] width 65 height 54
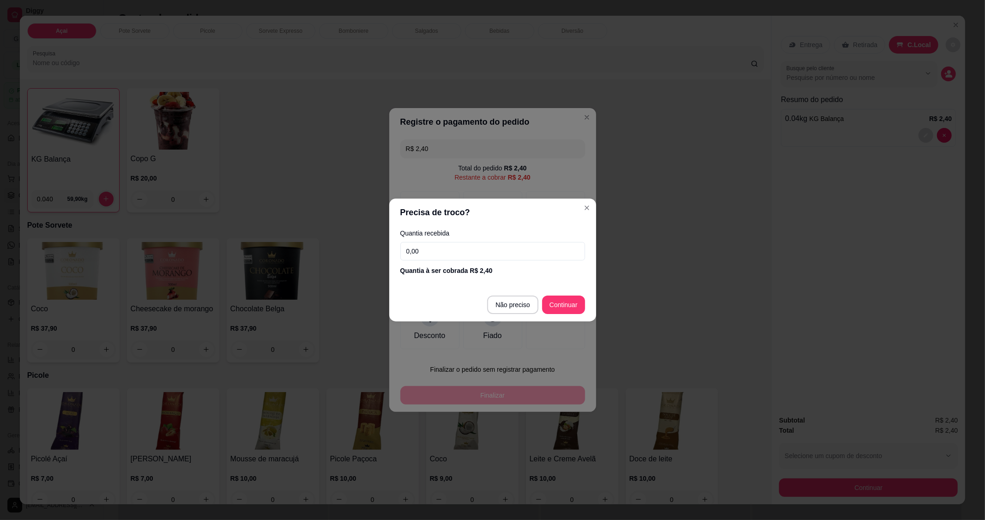
click at [459, 249] on input "0,00" at bounding box center [493, 251] width 185 height 18
type input "3,00"
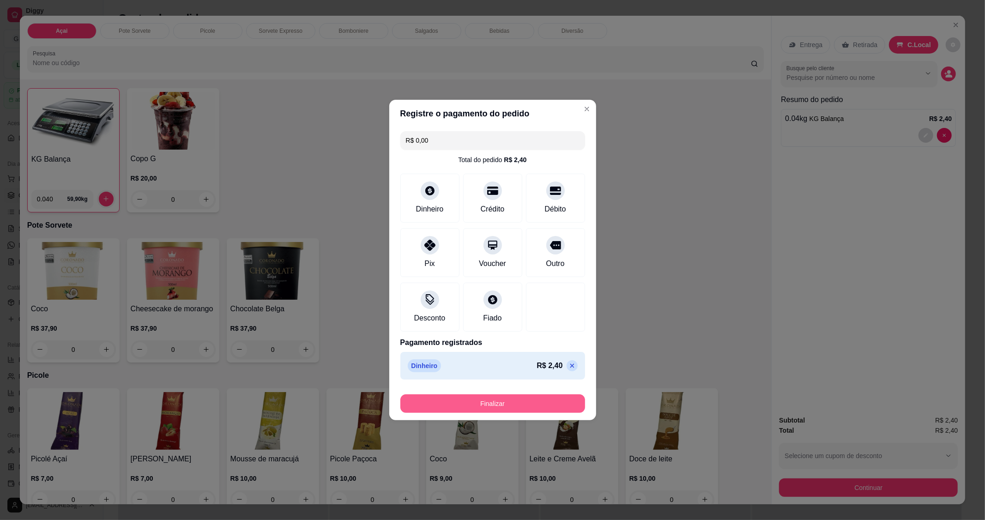
click at [521, 405] on button "Finalizar" at bounding box center [493, 404] width 185 height 18
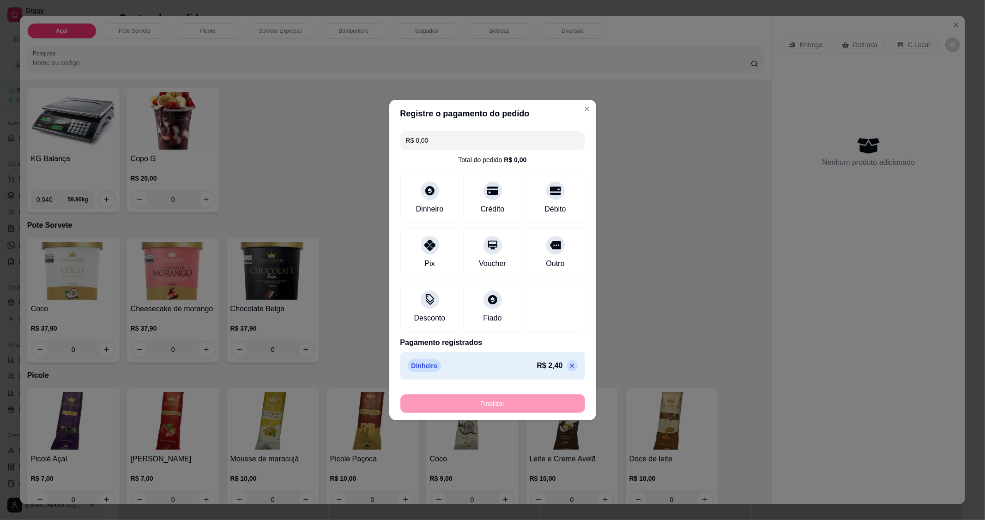
type input "-R$ 2,40"
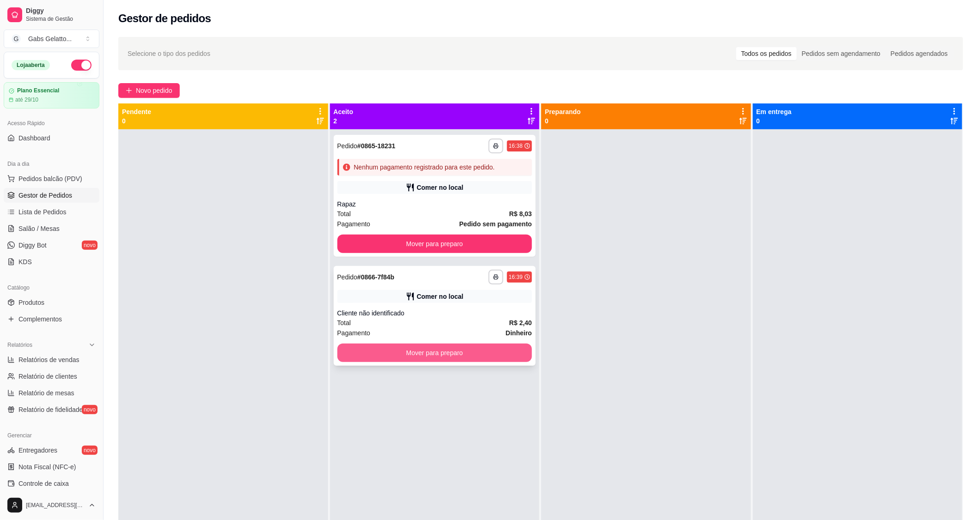
click at [401, 352] on button "Mover para preparo" at bounding box center [434, 353] width 195 height 18
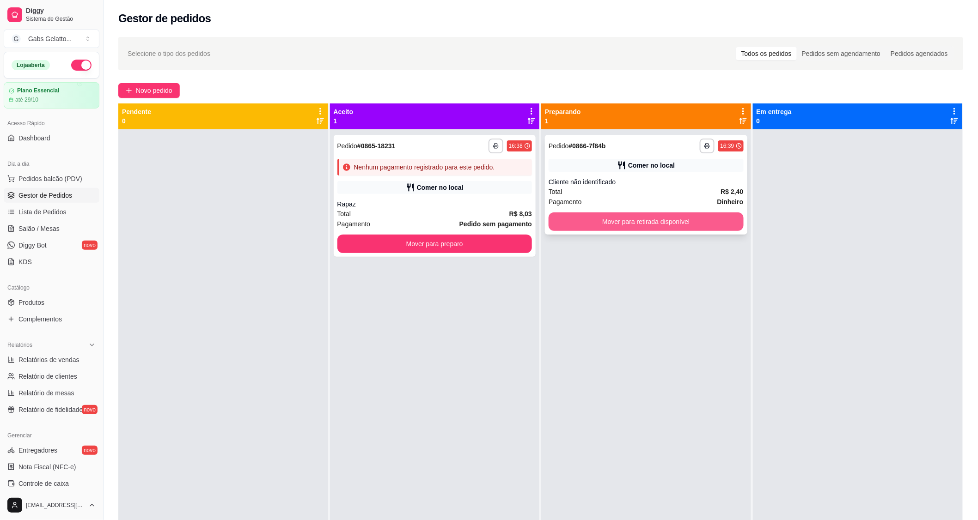
click at [664, 220] on button "Mover para retirada disponível" at bounding box center [645, 222] width 195 height 18
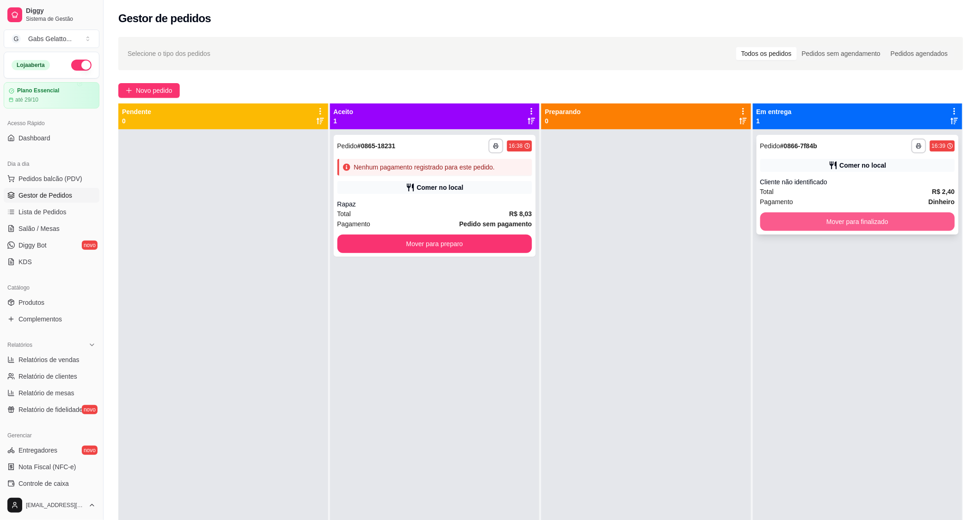
click at [796, 214] on button "Mover para finalizado" at bounding box center [857, 222] width 195 height 18
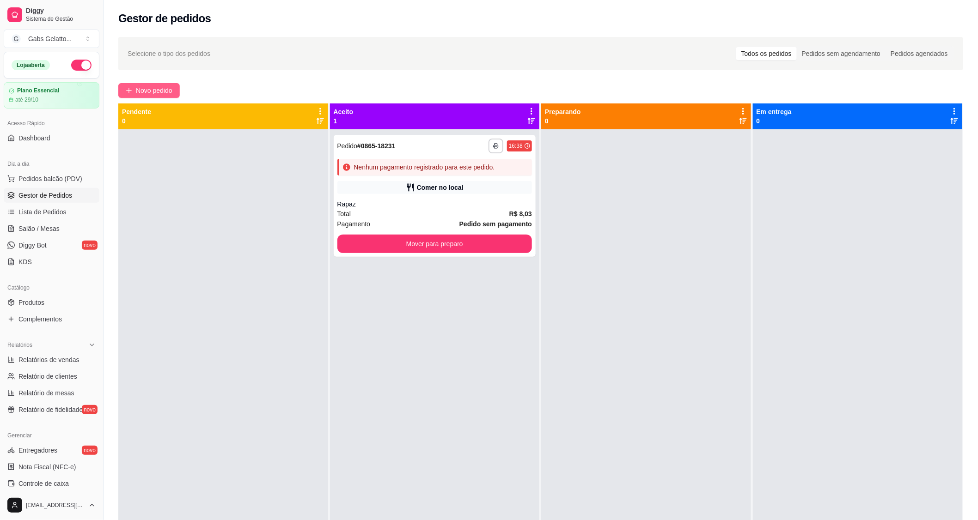
click at [158, 95] on span "Novo pedido" at bounding box center [154, 90] width 36 height 10
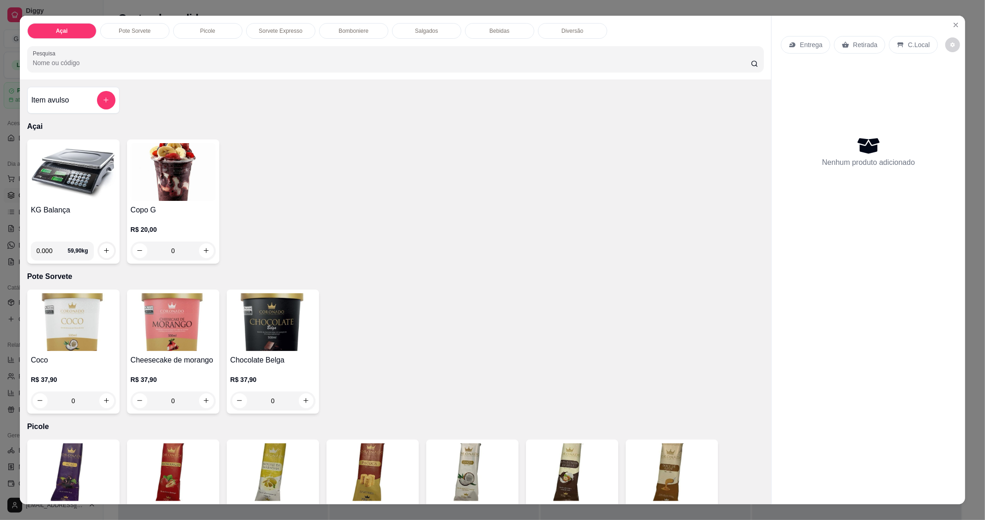
click at [50, 249] on input "0.000" at bounding box center [51, 251] width 31 height 18
type input "0.240"
click at [103, 251] on icon "increase-product-quantity" at bounding box center [106, 250] width 7 height 7
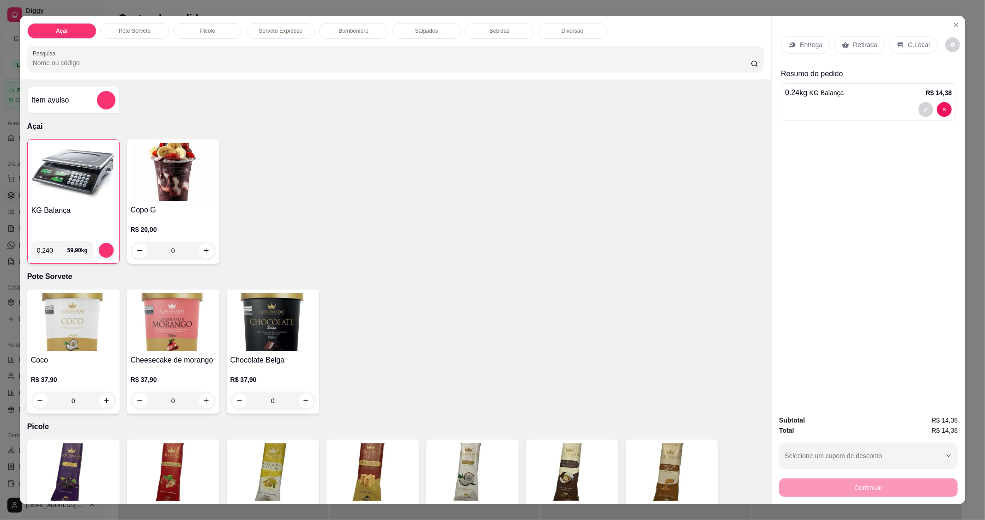
click at [910, 40] on p "C.Local" at bounding box center [919, 44] width 22 height 9
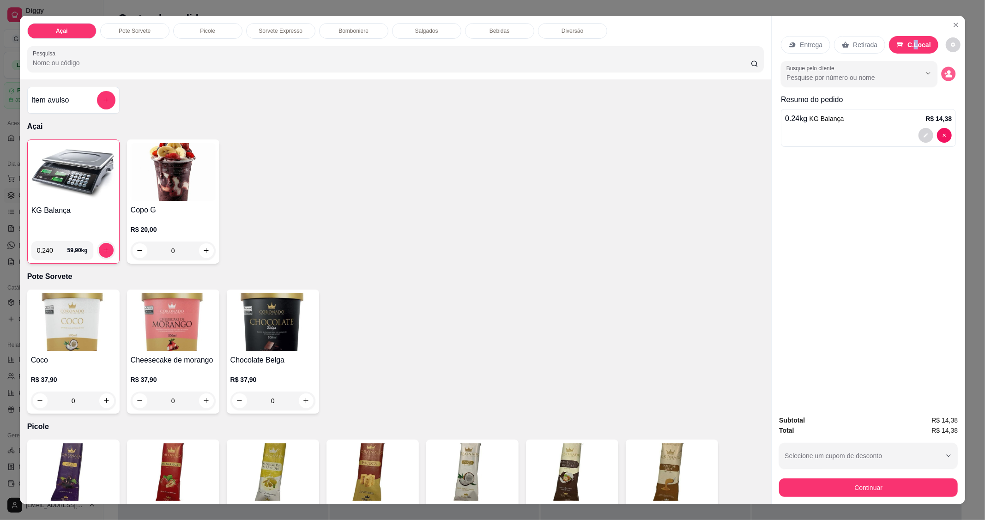
click at [945, 76] on icon "decrease-product-quantity" at bounding box center [949, 74] width 8 height 8
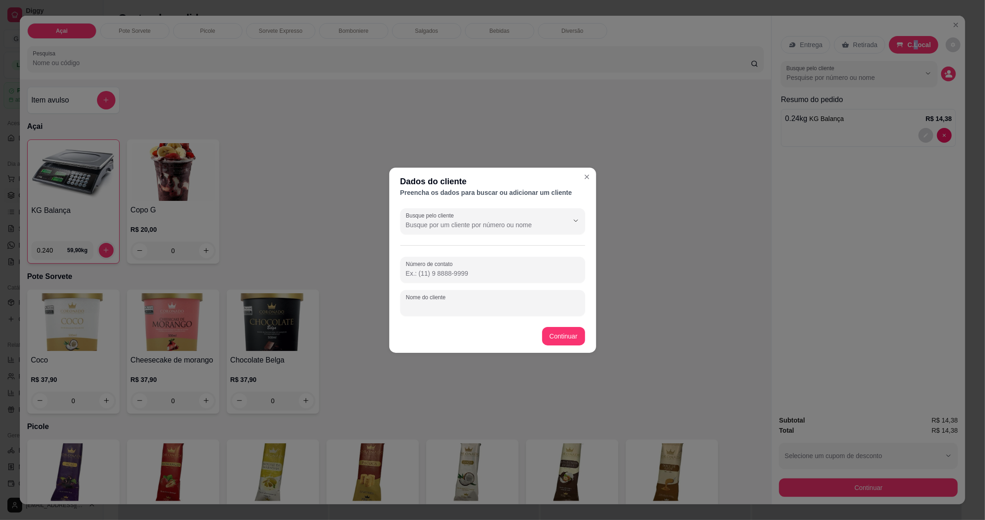
click at [483, 309] on input "Nome do cliente" at bounding box center [493, 306] width 174 height 9
type input "Moça"
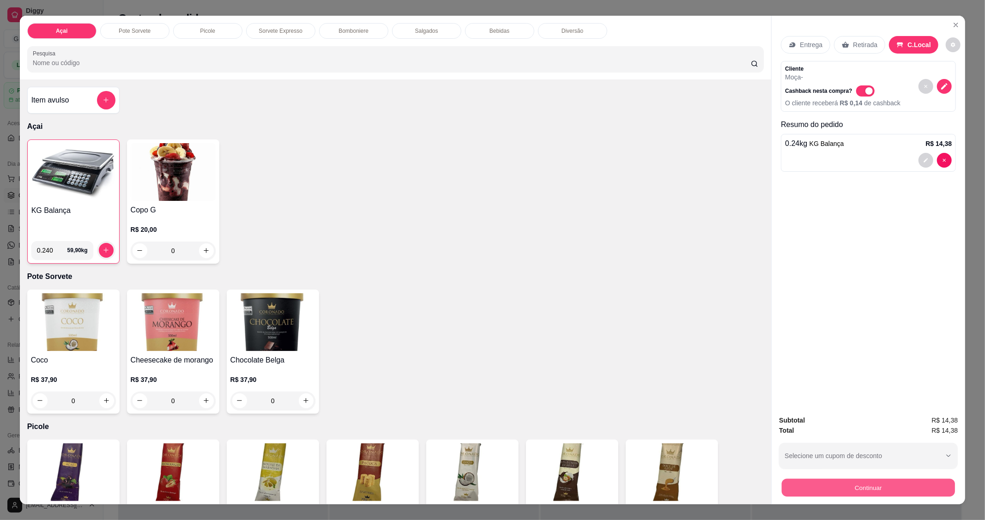
click at [862, 487] on button "Continuar" at bounding box center [868, 488] width 173 height 18
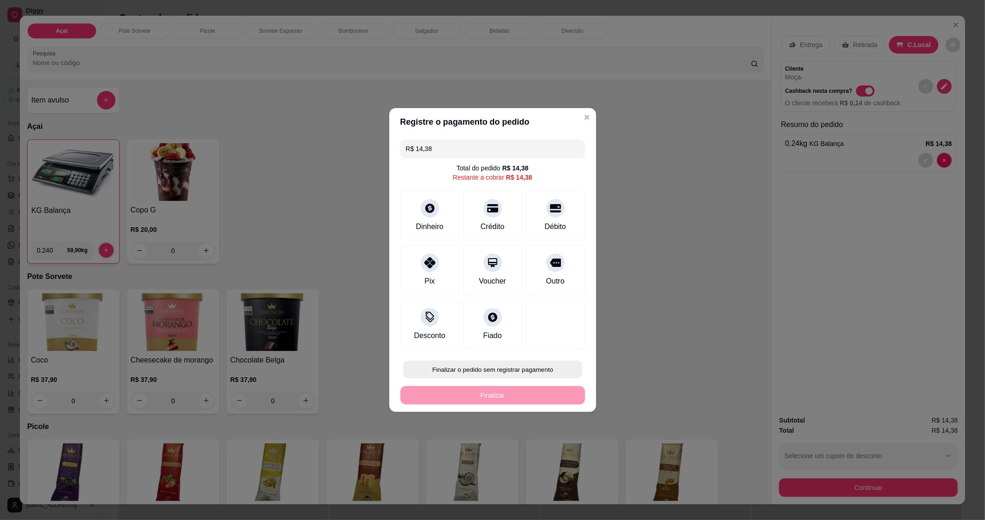
click at [484, 366] on button "Finalizar o pedido sem registrar pagamento" at bounding box center [492, 370] width 179 height 18
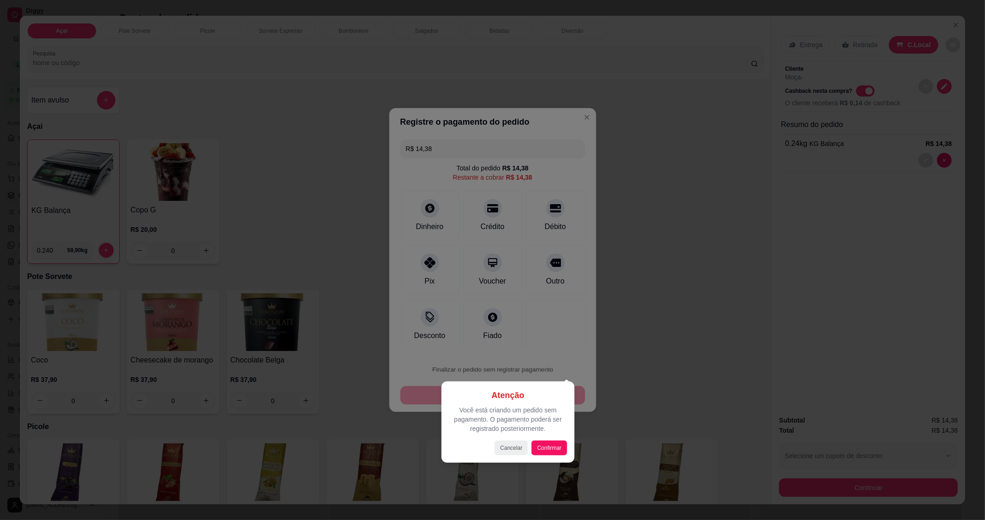
click at [482, 369] on div at bounding box center [492, 260] width 985 height 520
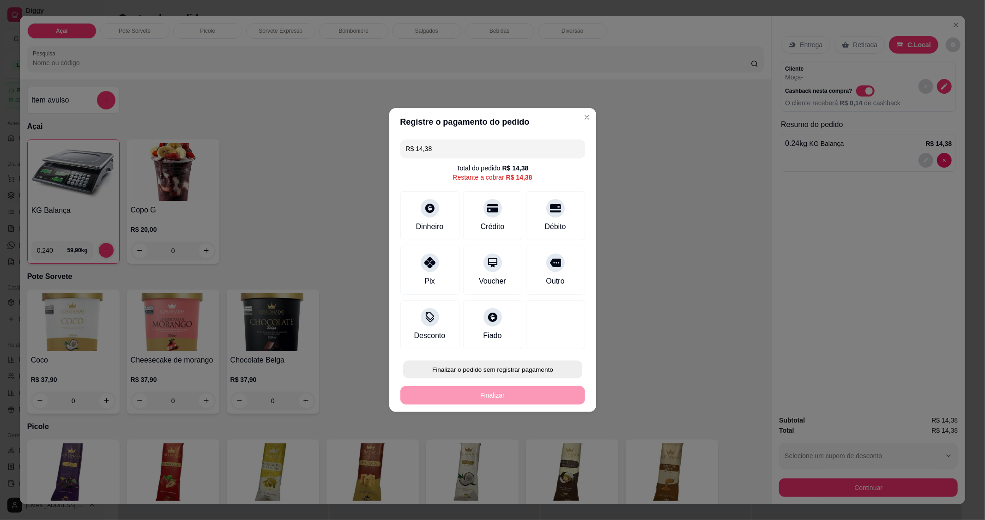
click at [524, 370] on button "Finalizar o pedido sem registrar pagamento" at bounding box center [492, 370] width 179 height 18
click at [554, 446] on button "Confirmar" at bounding box center [550, 445] width 33 height 14
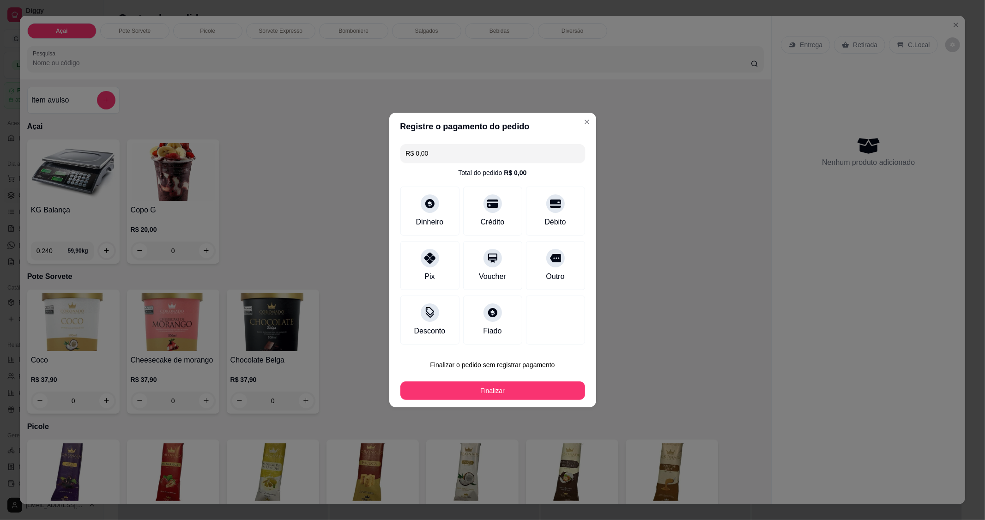
type input "R$ 0,00"
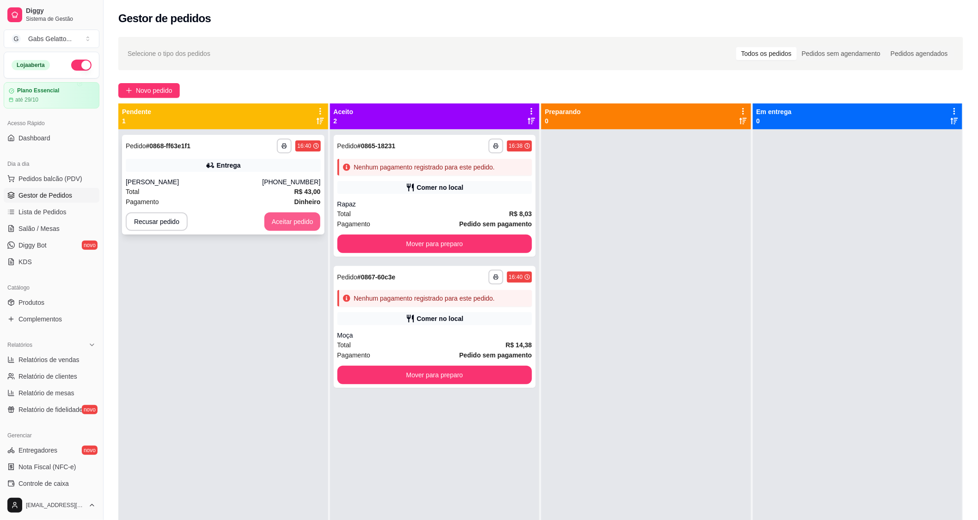
click at [279, 223] on button "Aceitar pedido" at bounding box center [292, 222] width 56 height 18
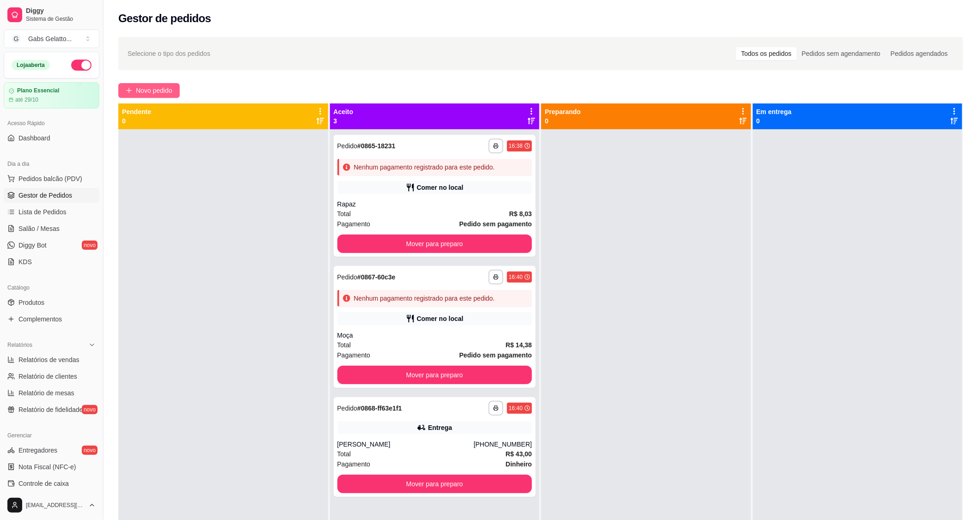
click at [159, 91] on span "Novo pedido" at bounding box center [154, 90] width 36 height 10
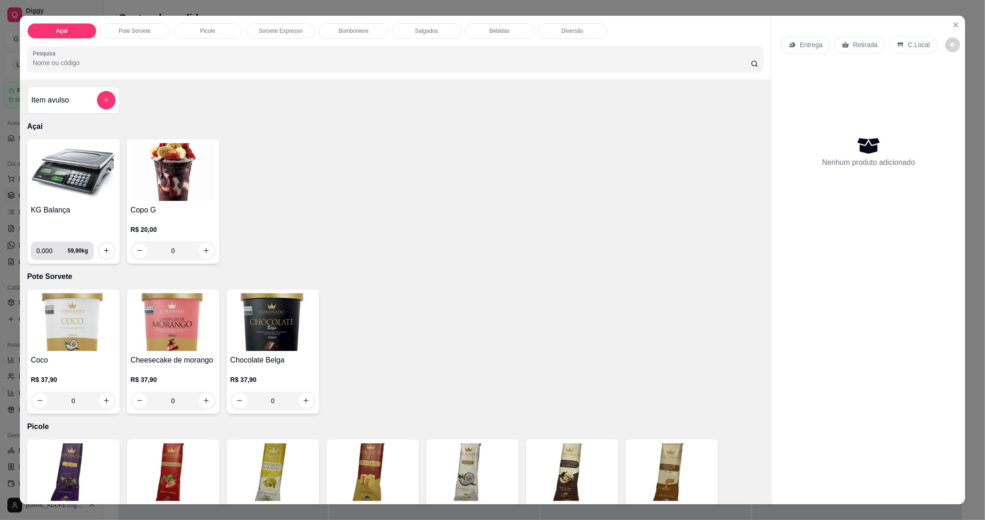
click at [51, 251] on input "0.000" at bounding box center [51, 251] width 31 height 18
type input "0.430"
click at [103, 248] on icon "increase-product-quantity" at bounding box center [106, 250] width 7 height 7
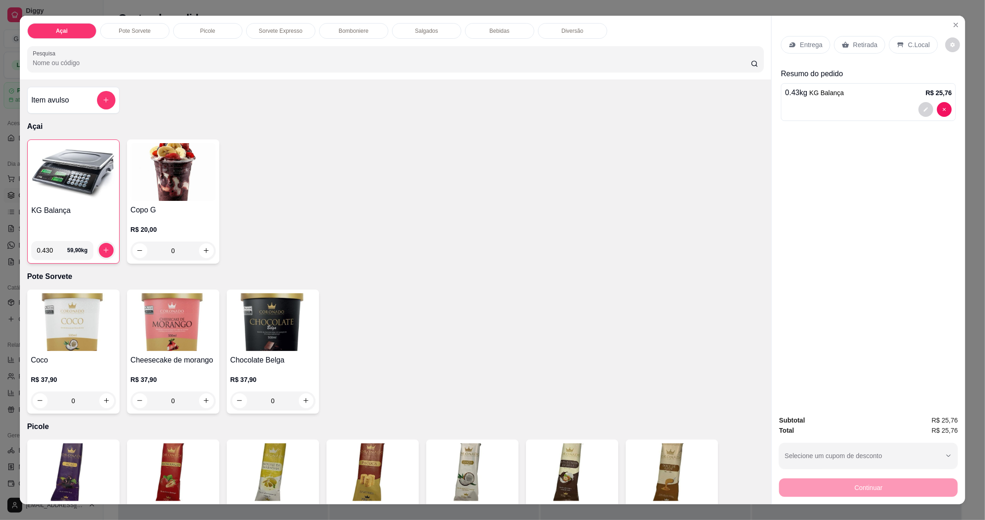
click at [904, 51] on div "C.Local" at bounding box center [913, 45] width 49 height 18
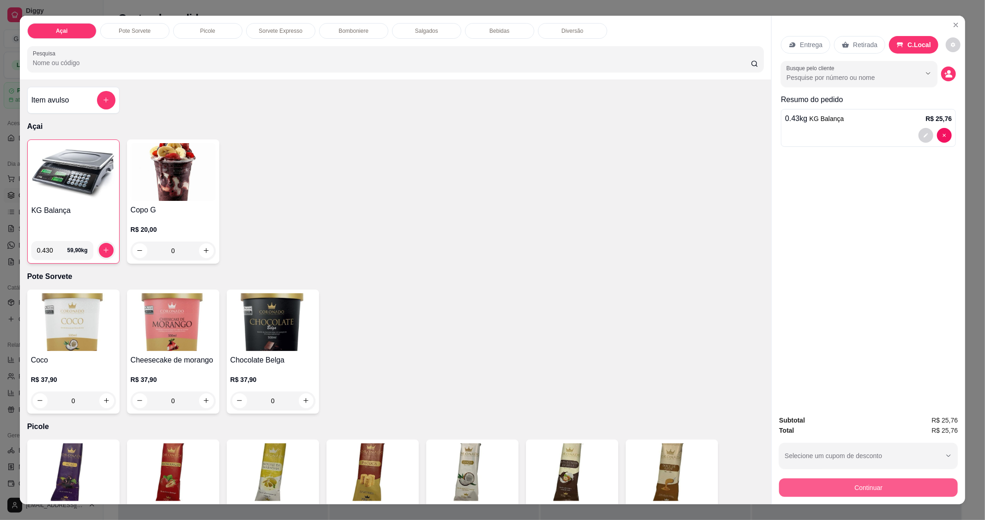
click at [852, 485] on button "Continuar" at bounding box center [868, 488] width 179 height 18
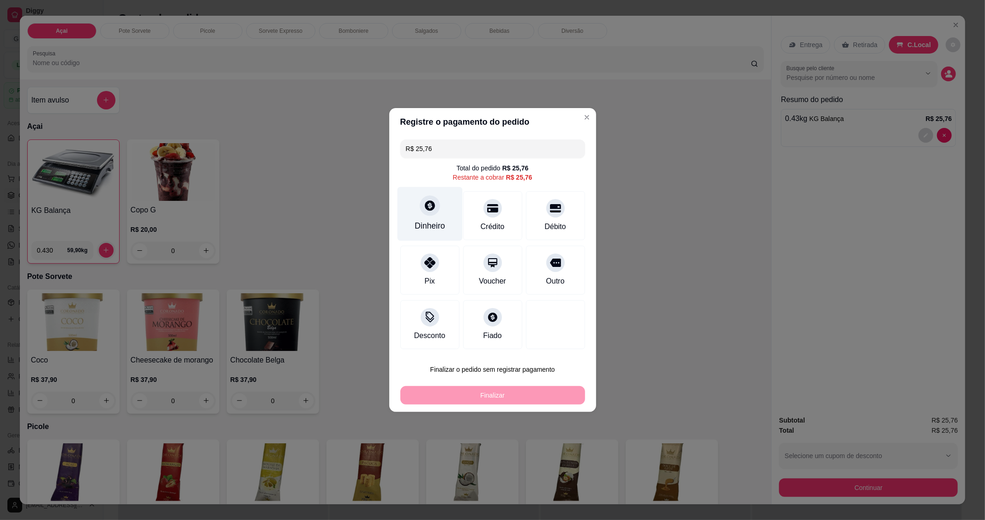
click at [435, 217] on div "Dinheiro" at bounding box center [429, 214] width 65 height 54
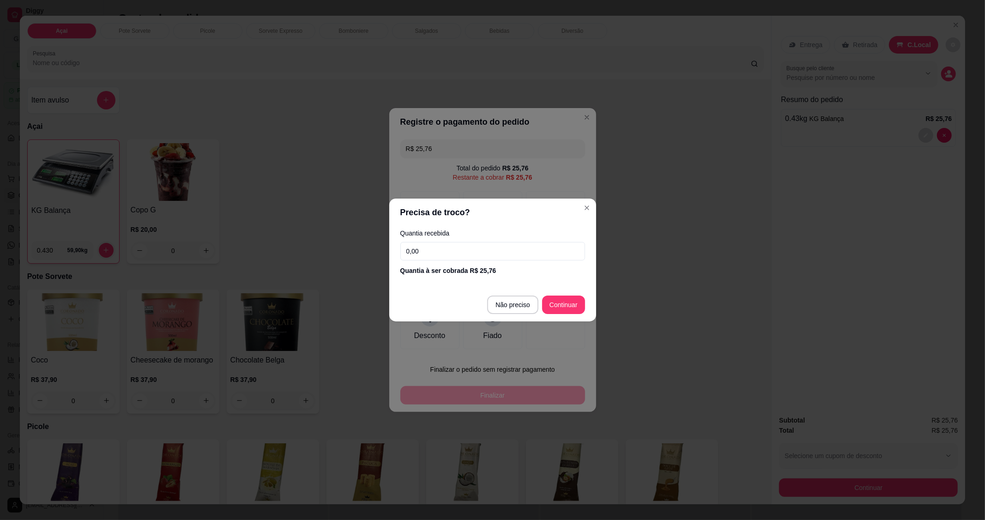
click at [455, 253] on input "0,00" at bounding box center [493, 251] width 185 height 18
type input "50,00"
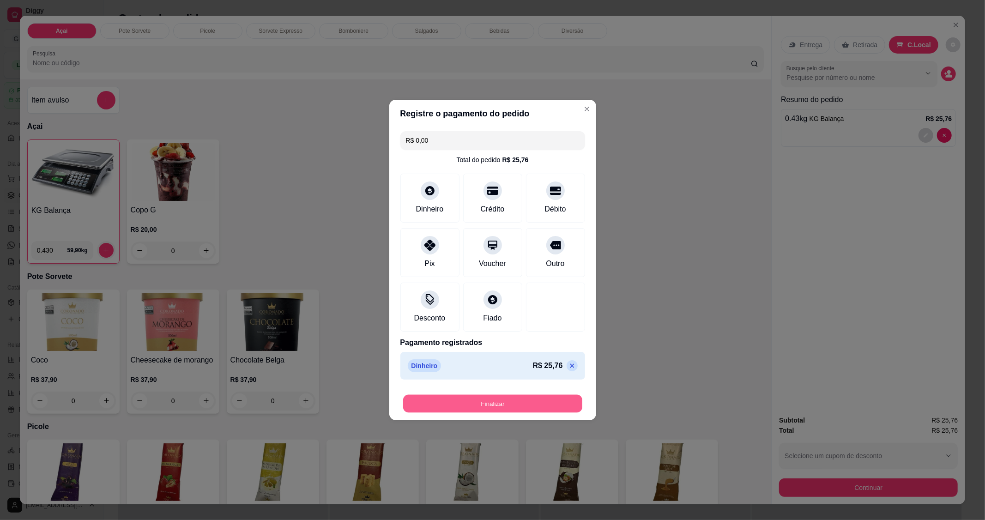
click at [488, 411] on button "Finalizar" at bounding box center [492, 404] width 179 height 18
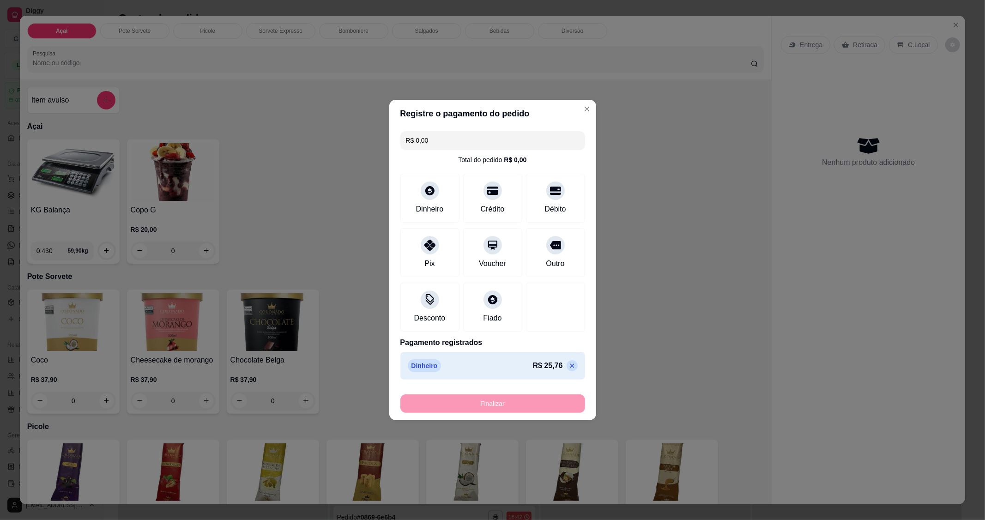
type input "-R$ 25,76"
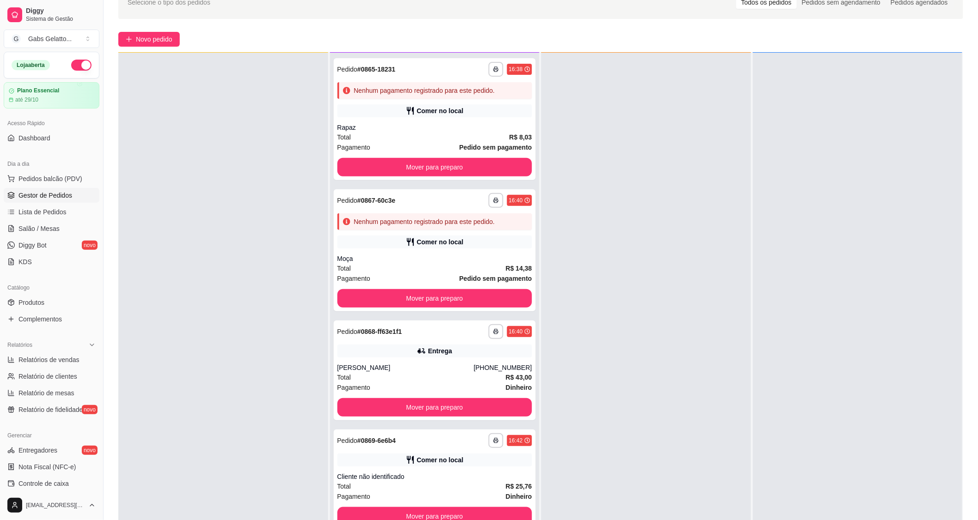
scroll to position [103, 0]
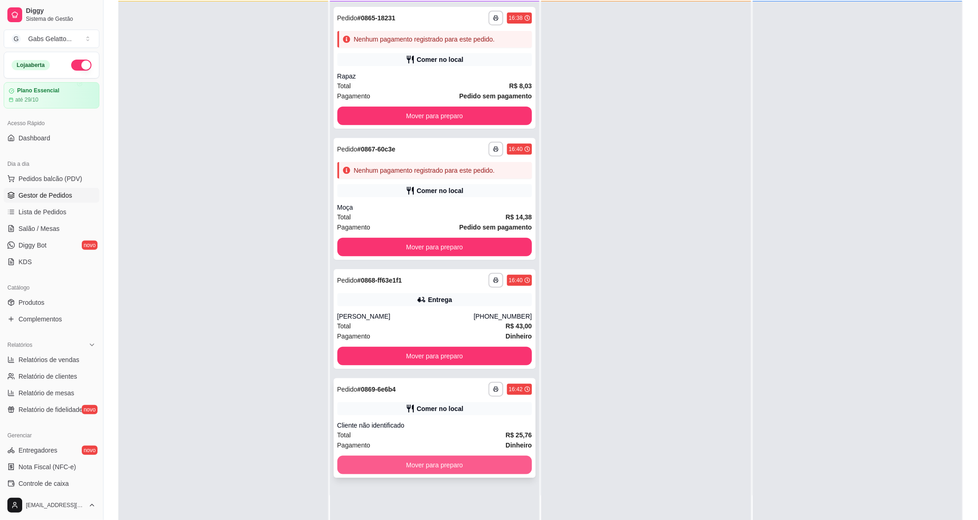
click at [408, 462] on button "Mover para preparo" at bounding box center [434, 465] width 195 height 18
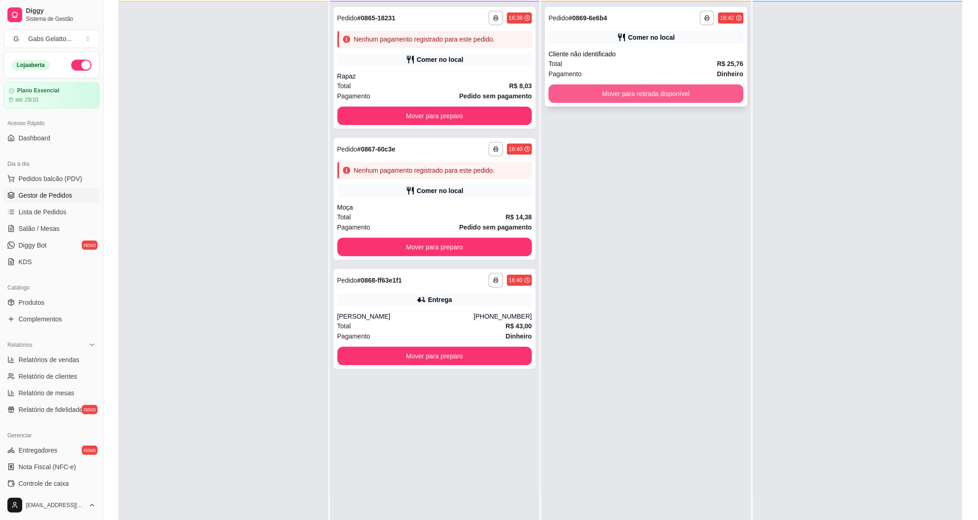
click at [634, 86] on button "Mover para retirada disponível" at bounding box center [645, 94] width 195 height 18
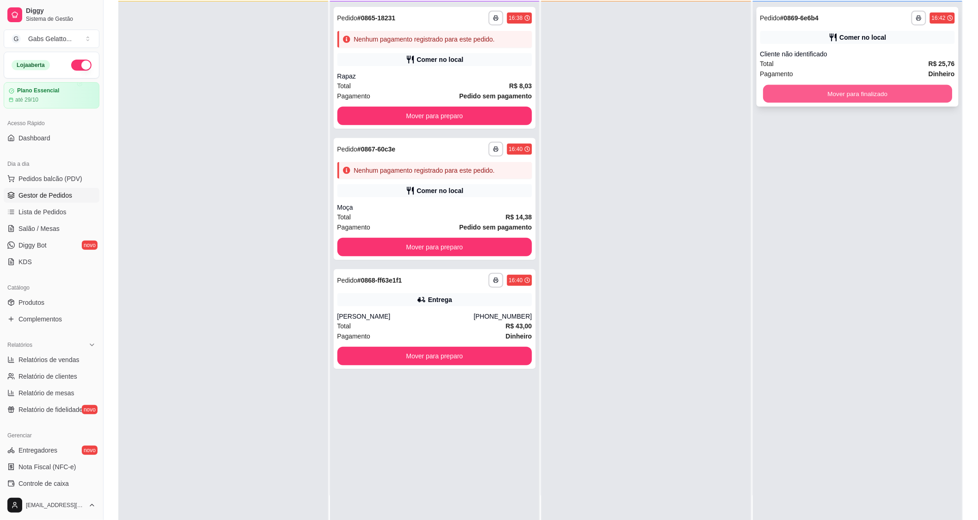
click at [816, 93] on button "Mover para finalizado" at bounding box center [857, 94] width 189 height 18
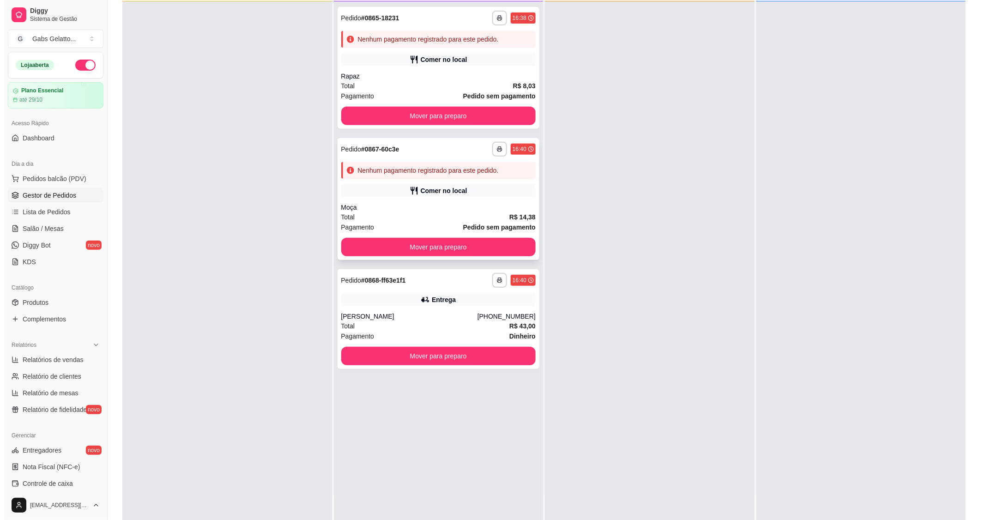
scroll to position [0, 0]
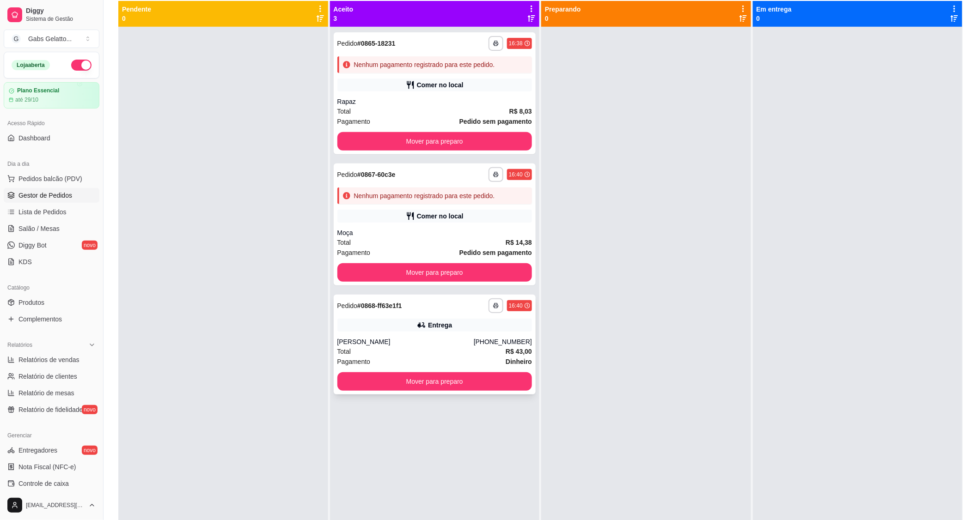
click at [431, 326] on div "Entrega" at bounding box center [440, 325] width 24 height 9
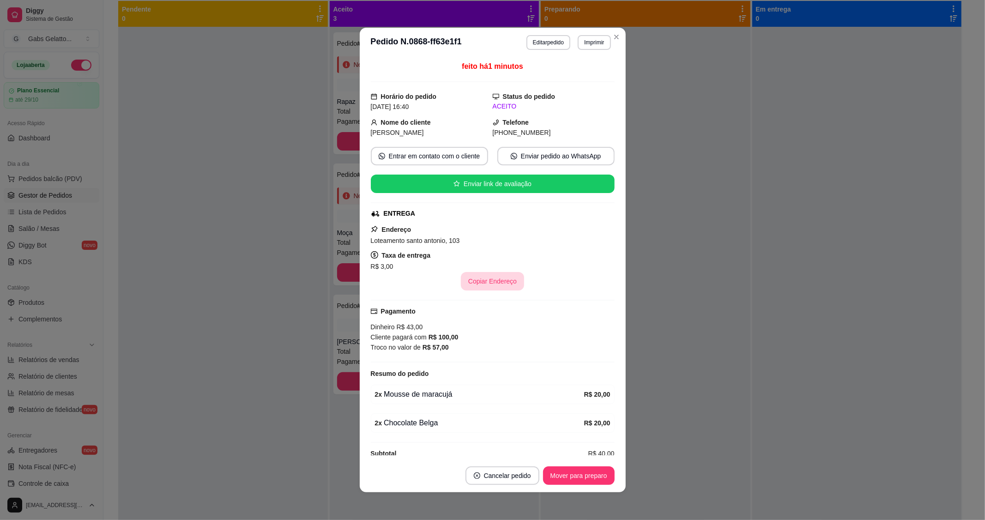
scroll to position [24, 0]
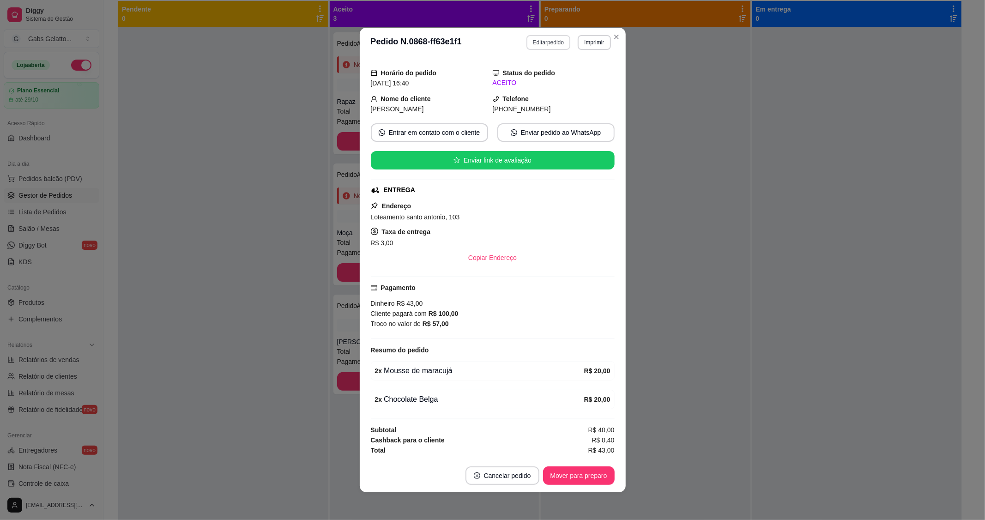
click at [547, 43] on button "Editar pedido" at bounding box center [549, 42] width 44 height 15
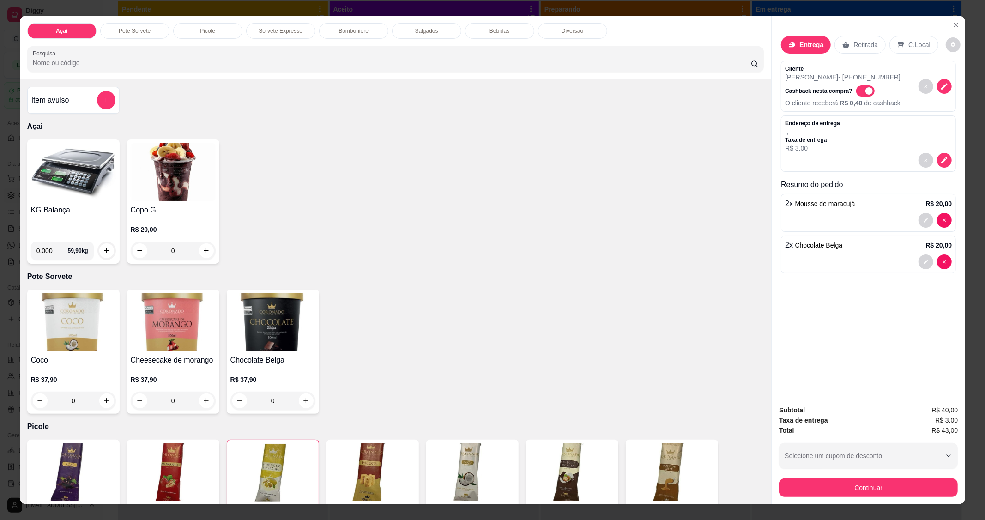
click at [225, 31] on div "Picole" at bounding box center [207, 31] width 69 height 16
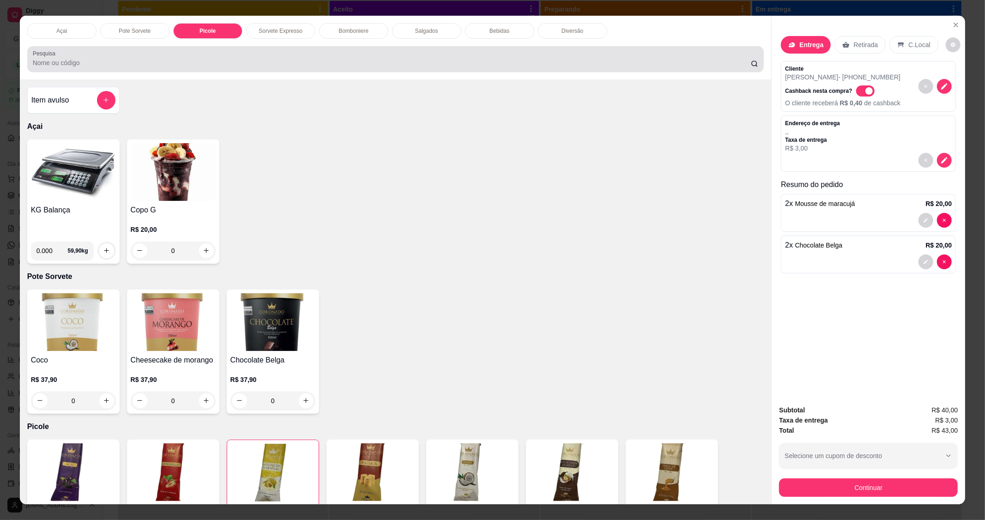
scroll to position [14, 0]
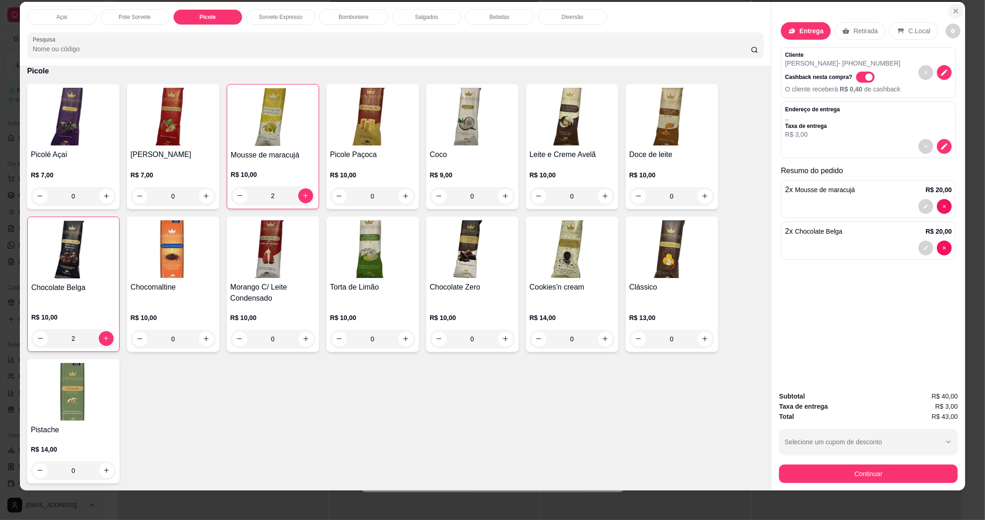
click at [953, 8] on icon "Close" at bounding box center [956, 10] width 7 height 7
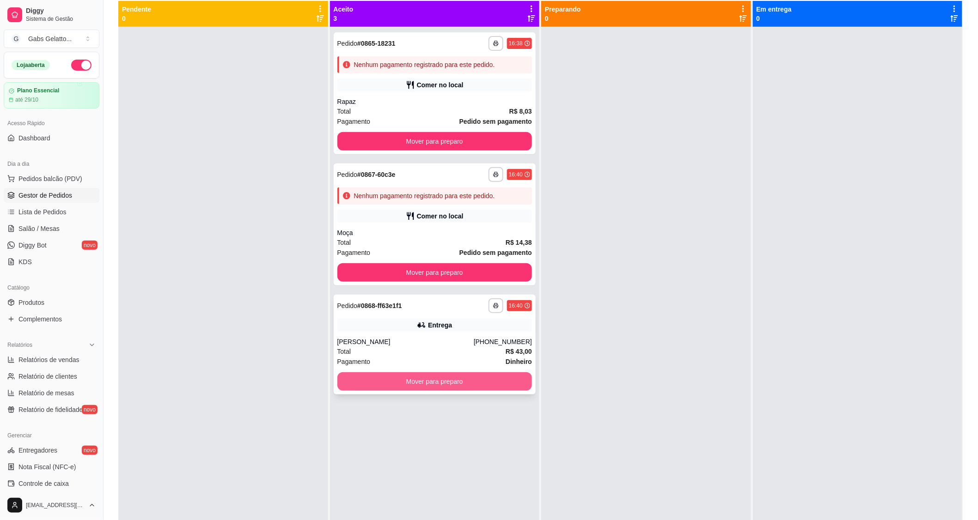
click at [445, 379] on button "Mover para preparo" at bounding box center [434, 381] width 195 height 18
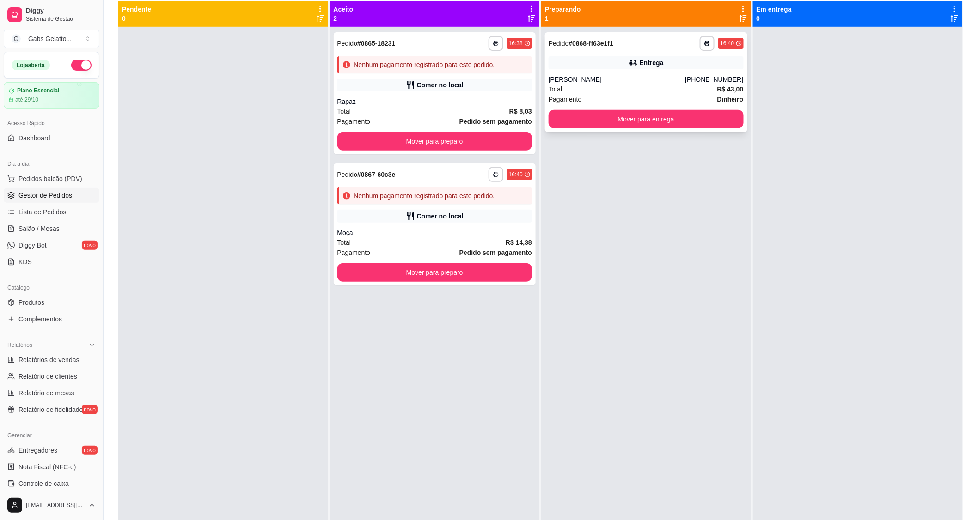
click at [641, 78] on div "[PERSON_NAME]" at bounding box center [616, 79] width 136 height 9
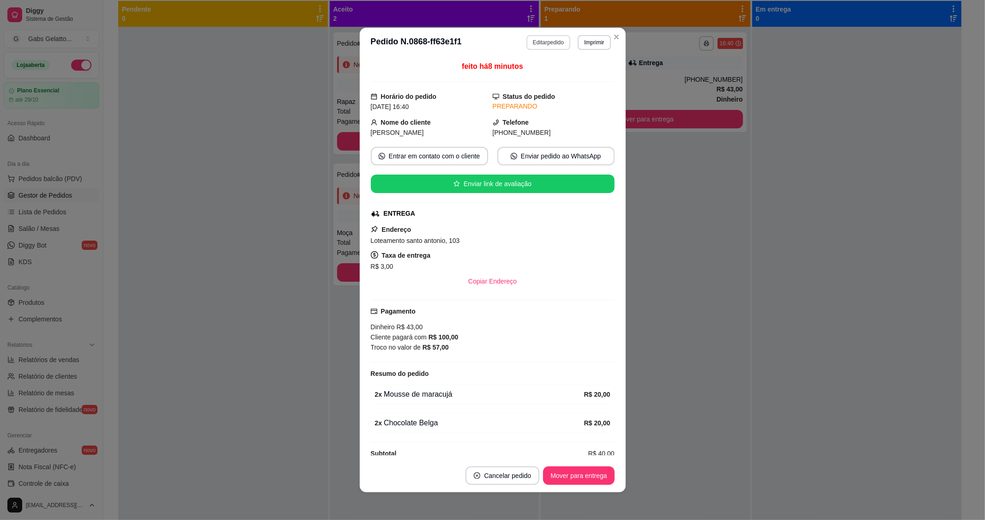
click at [538, 47] on button "Editar pedido" at bounding box center [549, 42] width 44 height 15
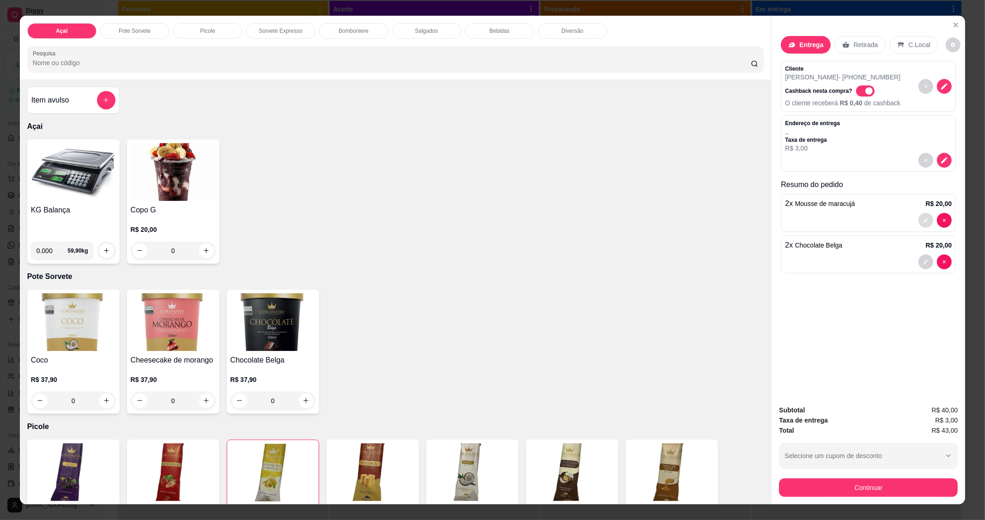
type input "0"
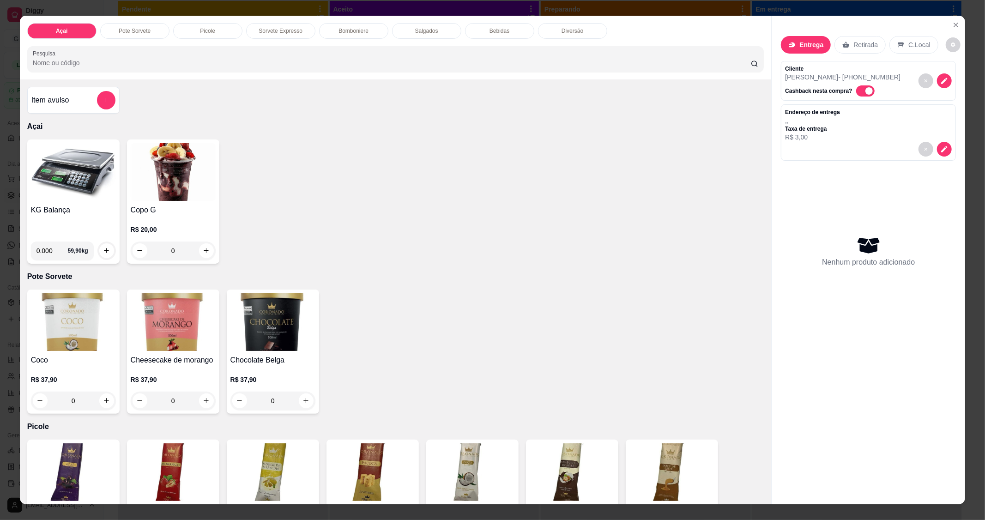
click at [912, 47] on p "C.Local" at bounding box center [920, 44] width 22 height 9
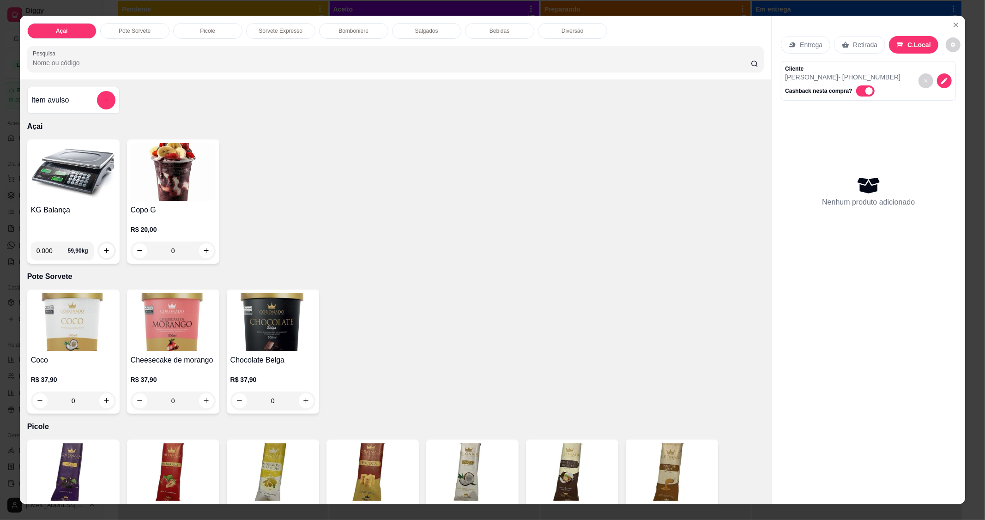
click at [807, 46] on p "Entrega" at bounding box center [811, 44] width 23 height 9
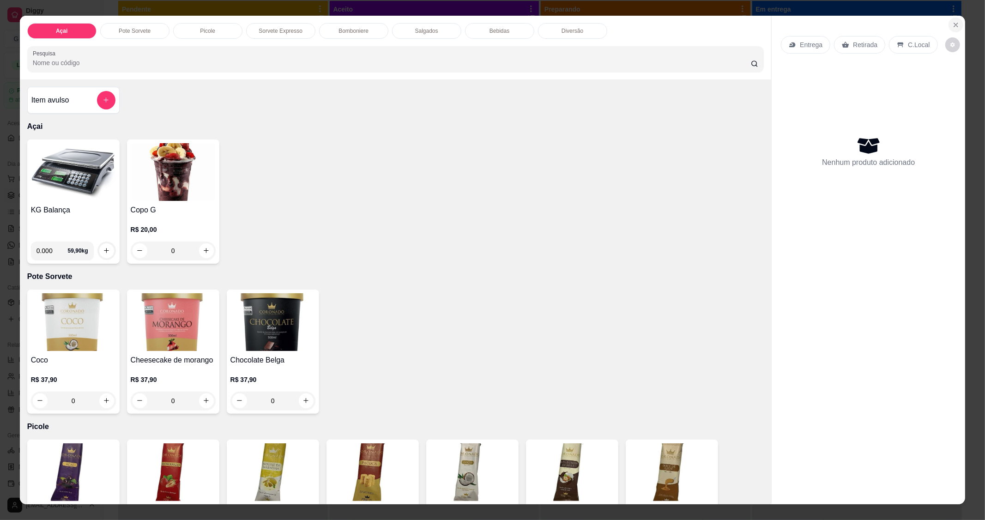
click at [954, 25] on icon "Close" at bounding box center [956, 25] width 4 height 4
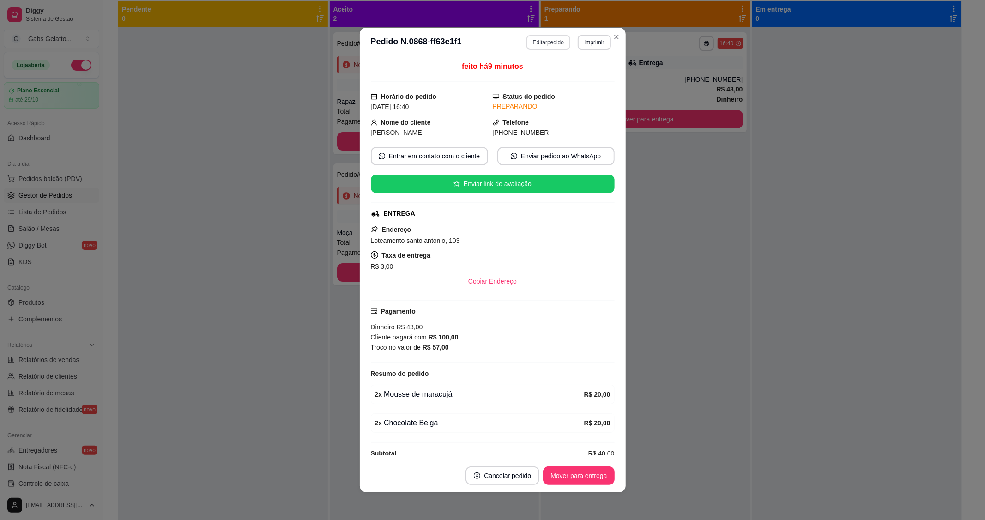
click at [551, 42] on button "Editar pedido" at bounding box center [549, 42] width 44 height 15
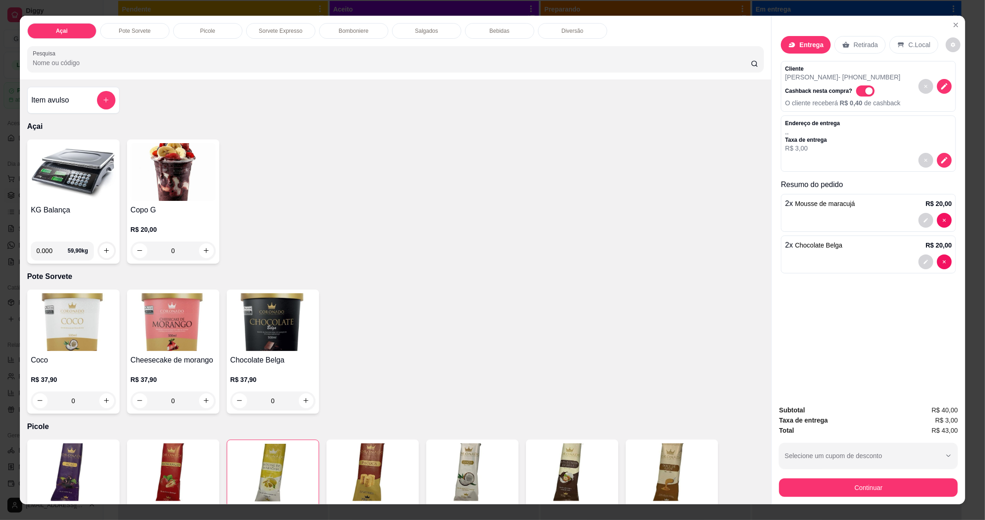
click at [261, 30] on p "Sorvete Expresso" at bounding box center [281, 30] width 44 height 7
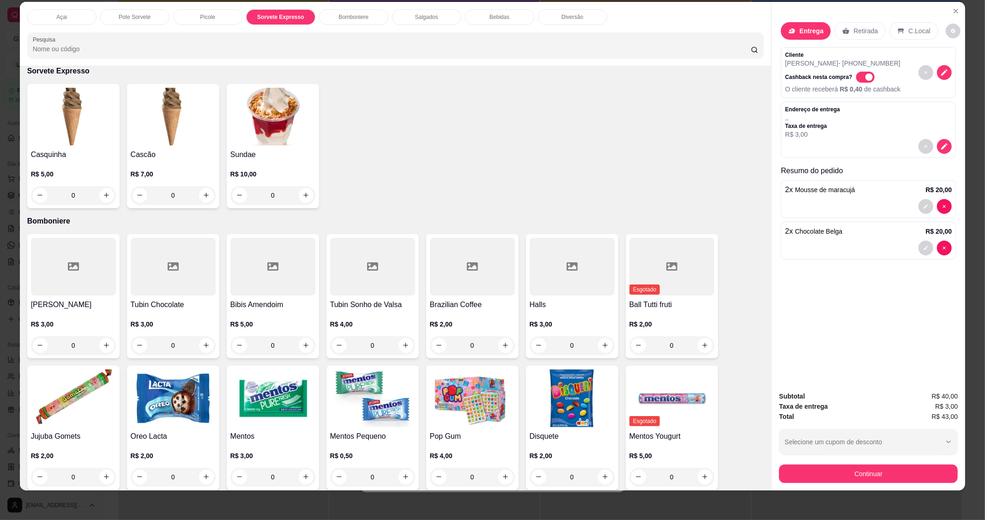
click at [144, 15] on p "Pote Sorvete" at bounding box center [135, 16] width 32 height 7
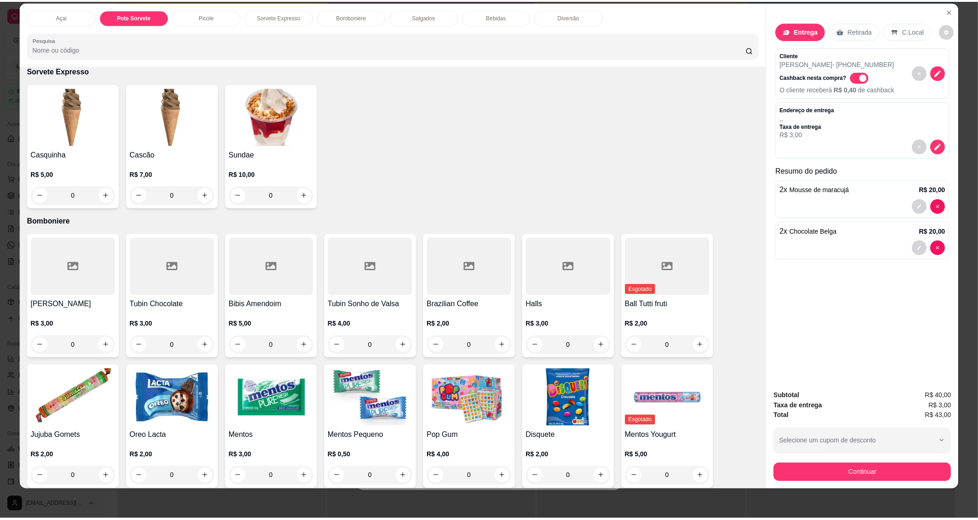
scroll to position [192, 0]
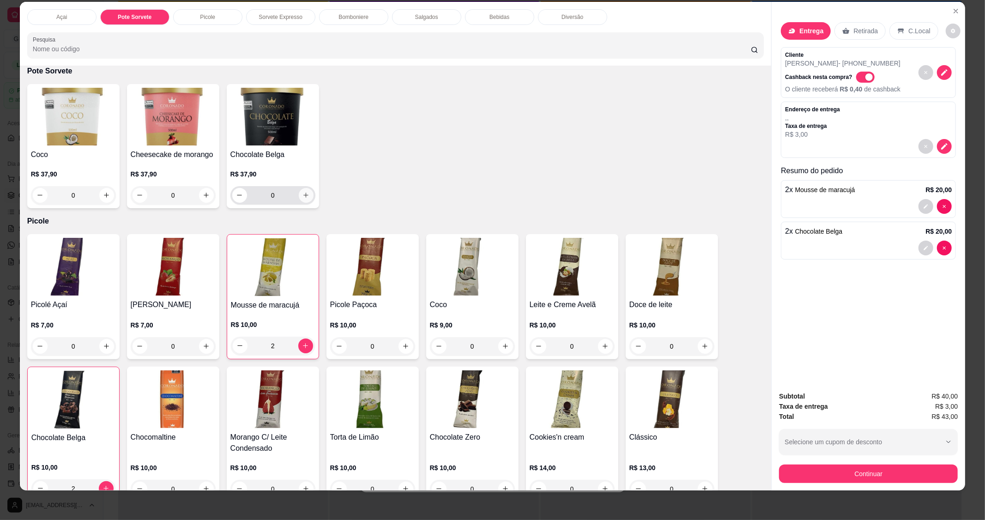
click at [303, 195] on icon "increase-product-quantity" at bounding box center [306, 195] width 7 height 7
type input "1"
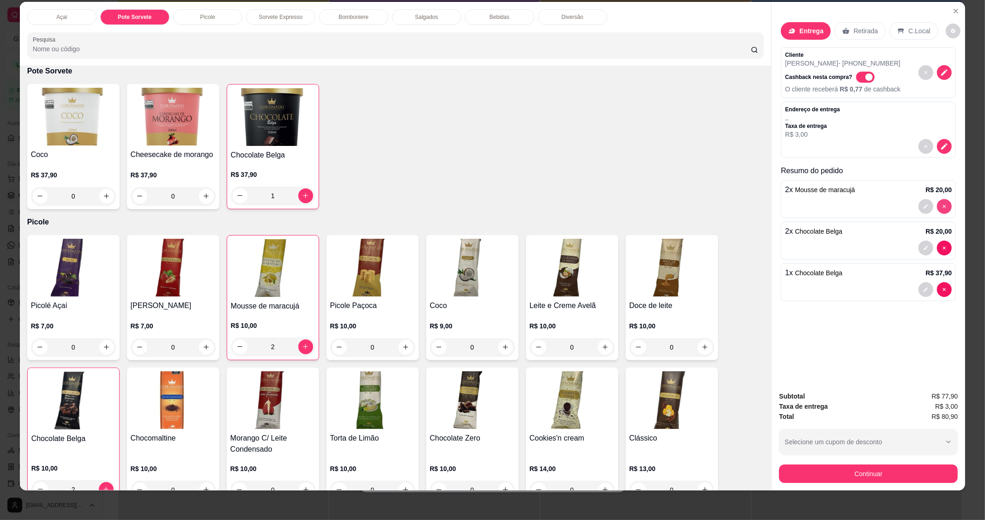
type input "0"
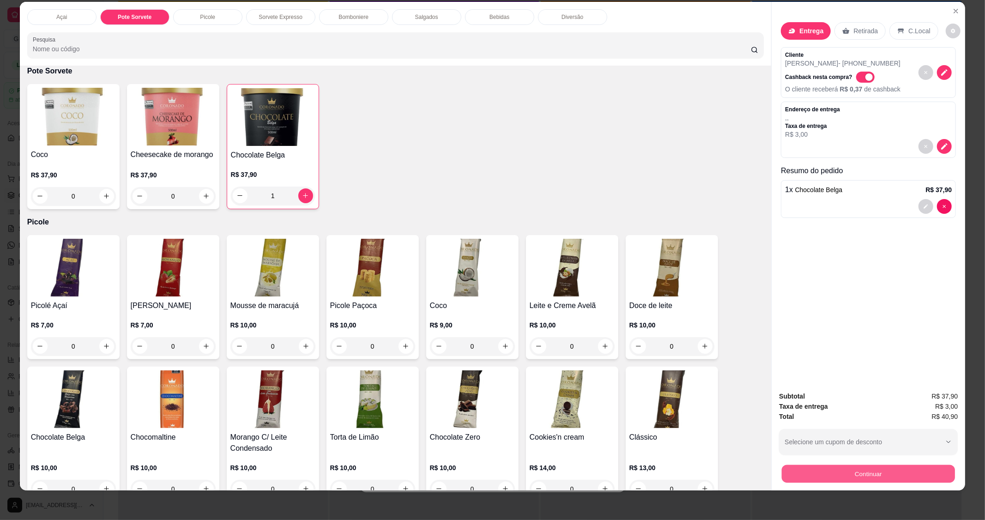
click at [849, 474] on button "Continuar" at bounding box center [868, 474] width 173 height 18
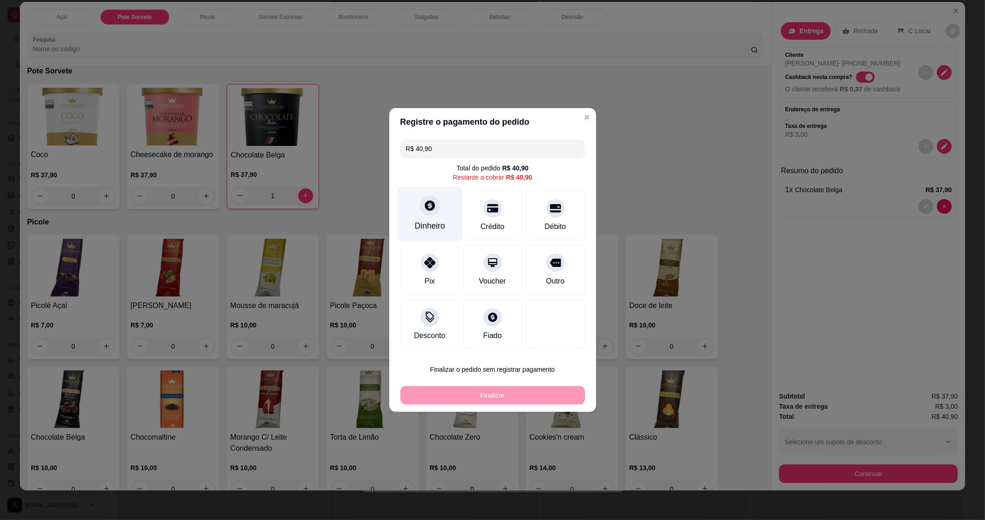
click at [417, 212] on div "Dinheiro" at bounding box center [429, 214] width 65 height 54
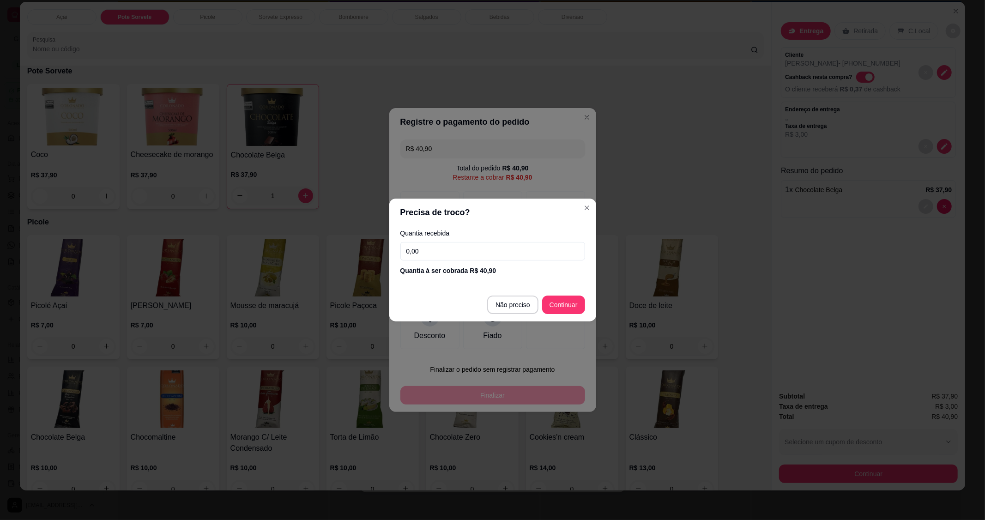
click at [449, 255] on input "0,00" at bounding box center [493, 251] width 185 height 18
type input "100,00"
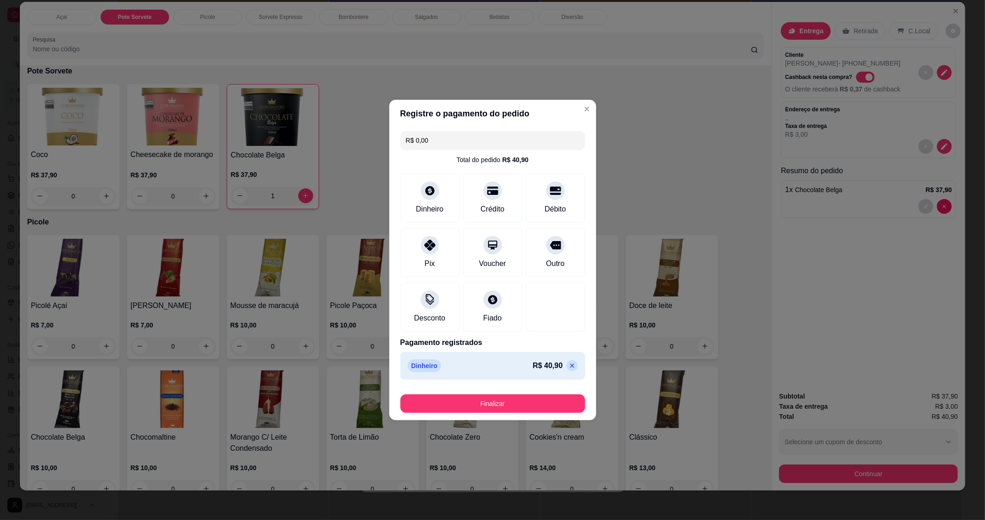
type input "R$ 0,00"
click at [519, 397] on button "Finalizar" at bounding box center [493, 404] width 185 height 18
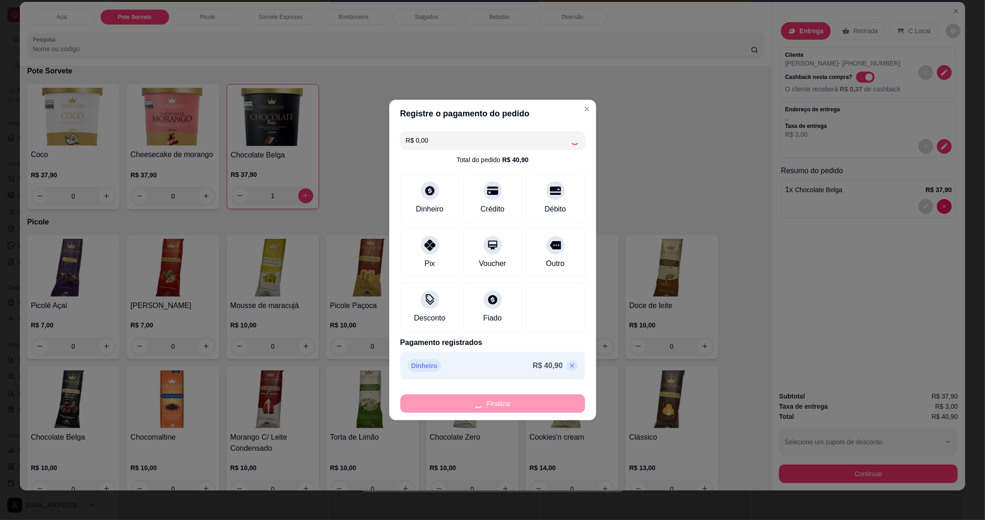
type input "0"
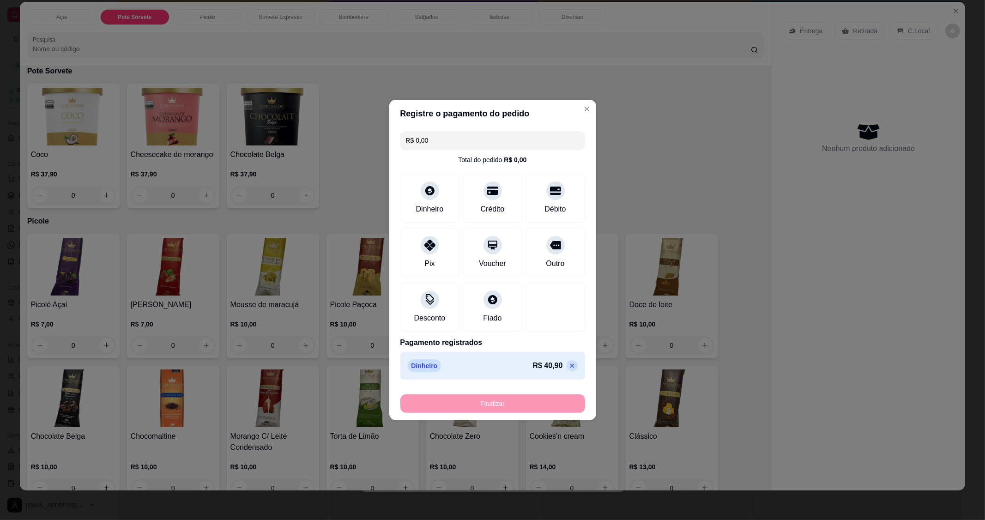
type input "-R$ 40,90"
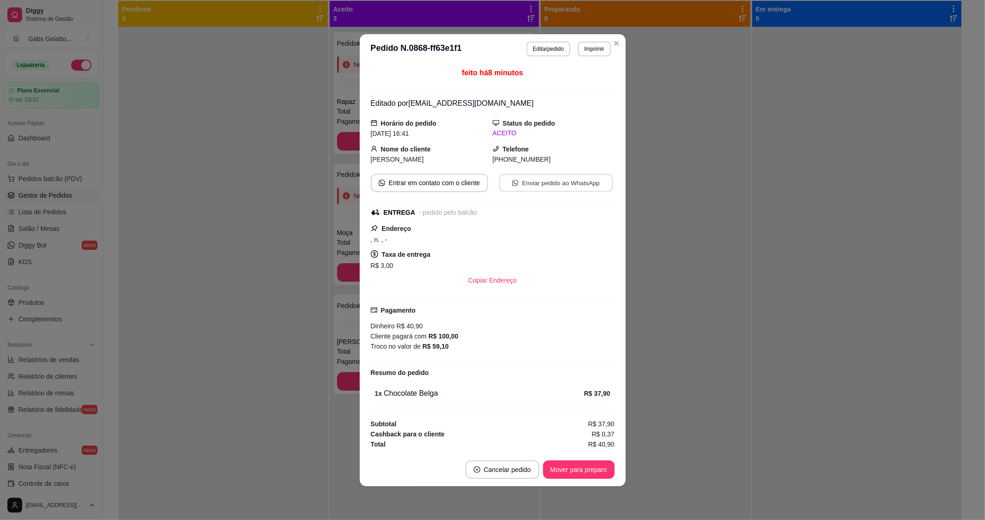
click at [552, 185] on button "Enviar pedido ao WhatsApp" at bounding box center [556, 183] width 114 height 18
click at [574, 468] on button "Mover para preparo" at bounding box center [579, 470] width 72 height 18
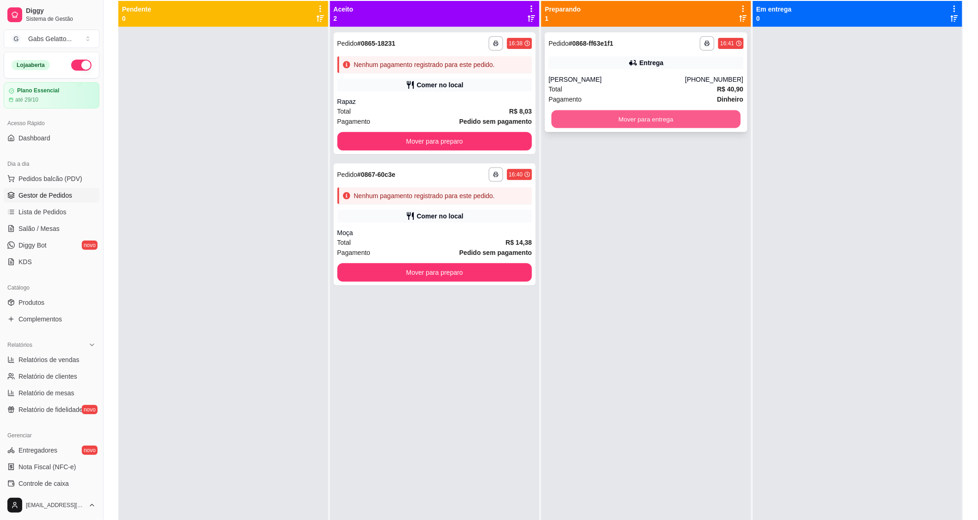
click at [652, 119] on button "Mover para entrega" at bounding box center [645, 119] width 189 height 18
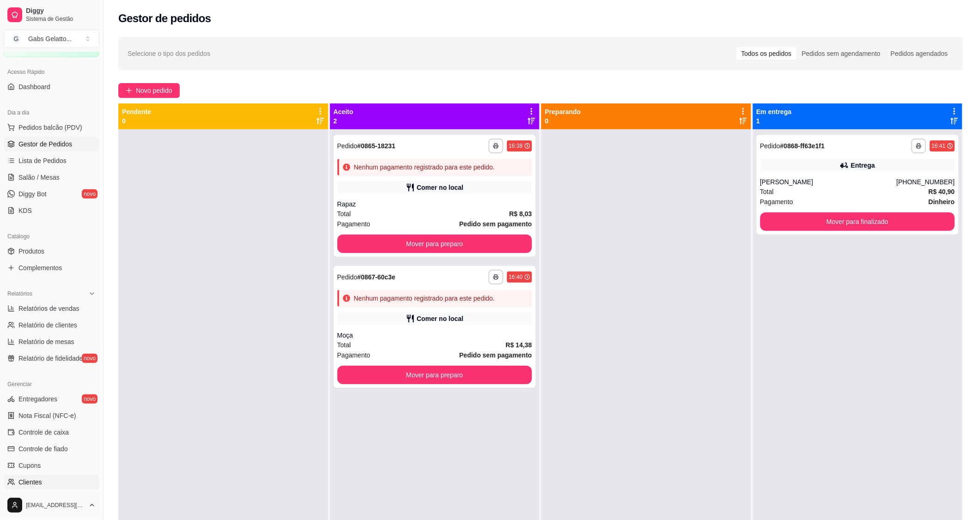
scroll to position [103, 0]
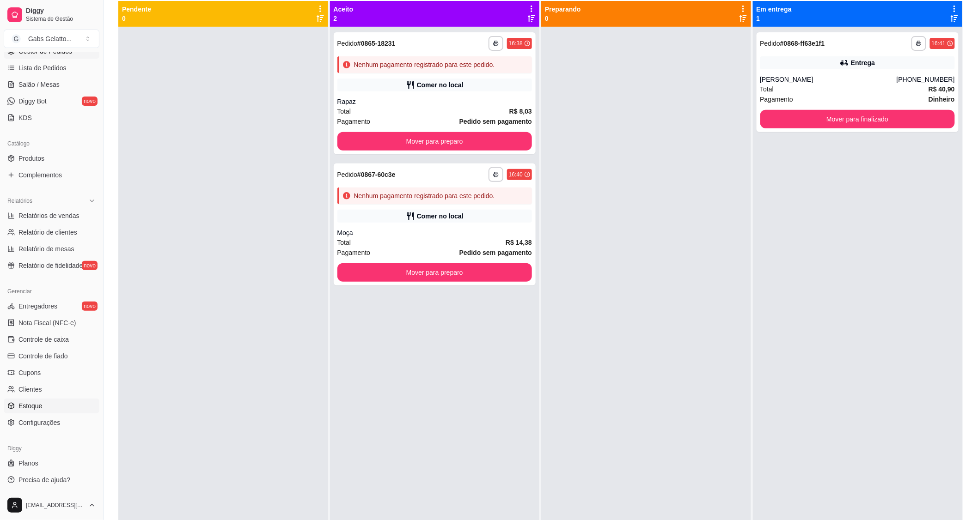
click at [39, 402] on span "Estoque" at bounding box center [30, 405] width 24 height 9
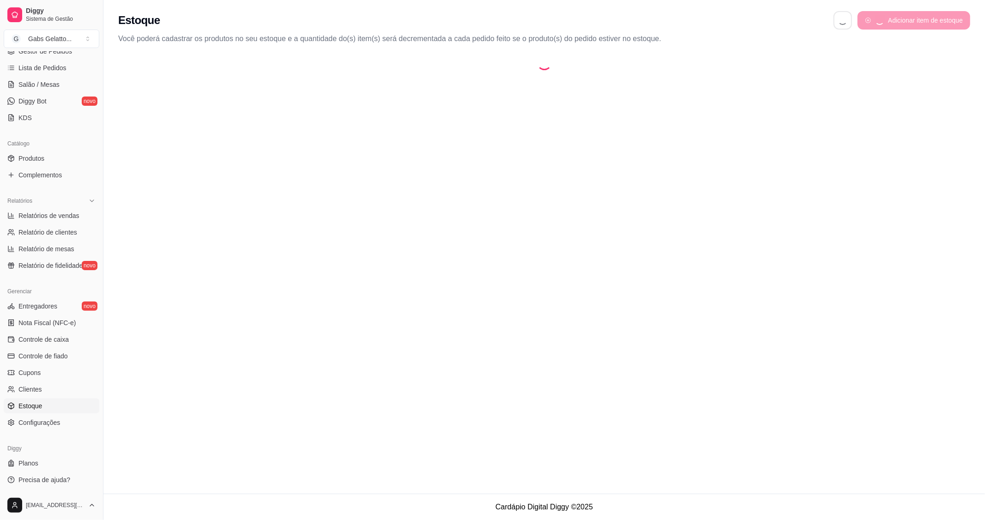
select select "QUANTITY_ORDER"
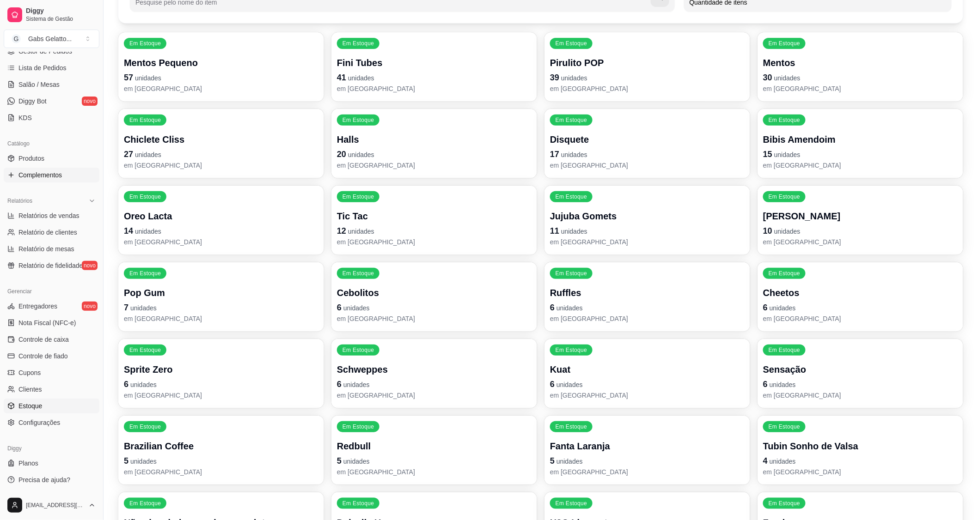
scroll to position [42, 0]
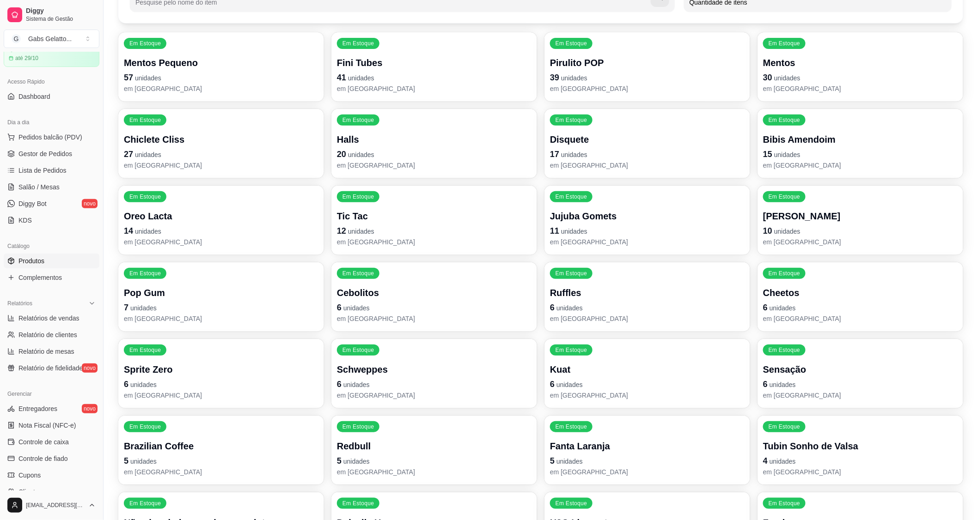
click at [44, 263] on link "Produtos" at bounding box center [52, 261] width 96 height 15
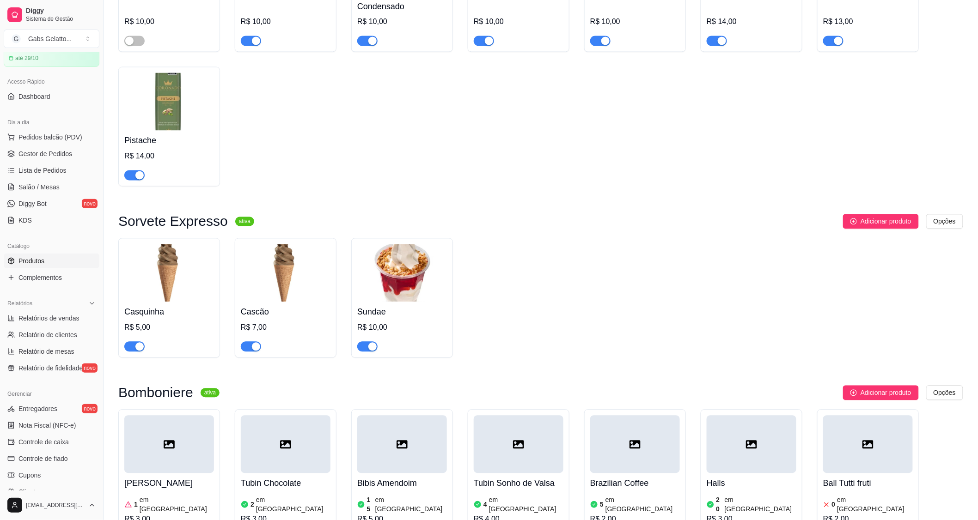
scroll to position [462, 0]
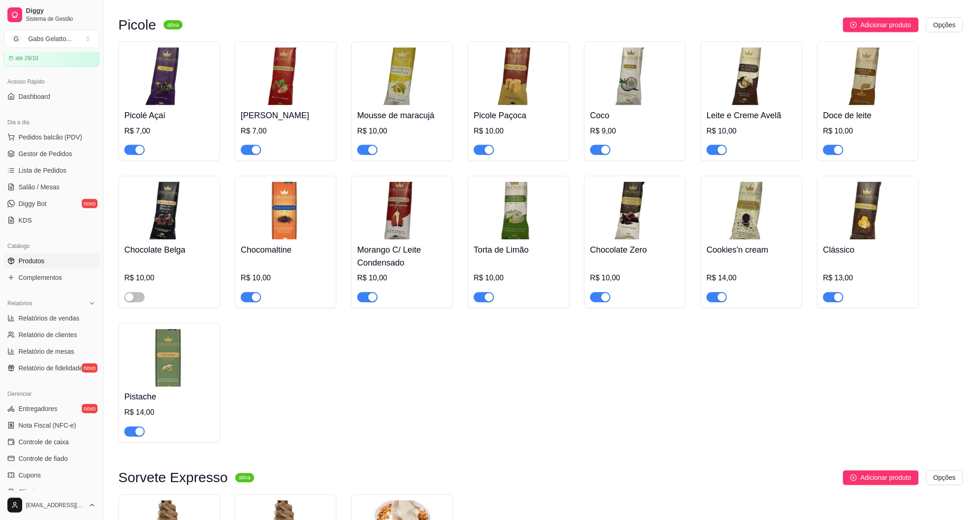
click at [606, 77] on img at bounding box center [635, 77] width 90 height 58
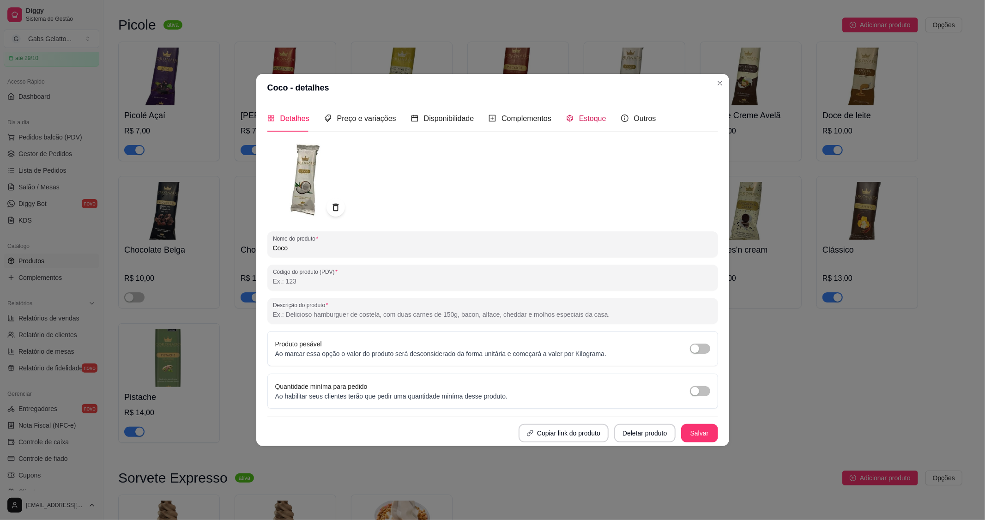
click at [582, 122] on span "Estoque" at bounding box center [592, 119] width 27 height 8
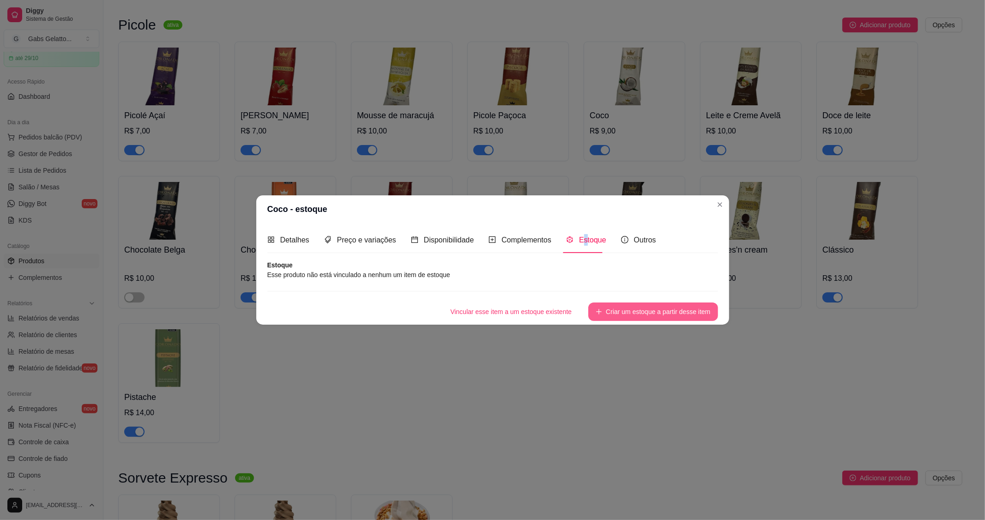
click at [637, 309] on button "Criar um estoque a partir desse item" at bounding box center [653, 312] width 129 height 18
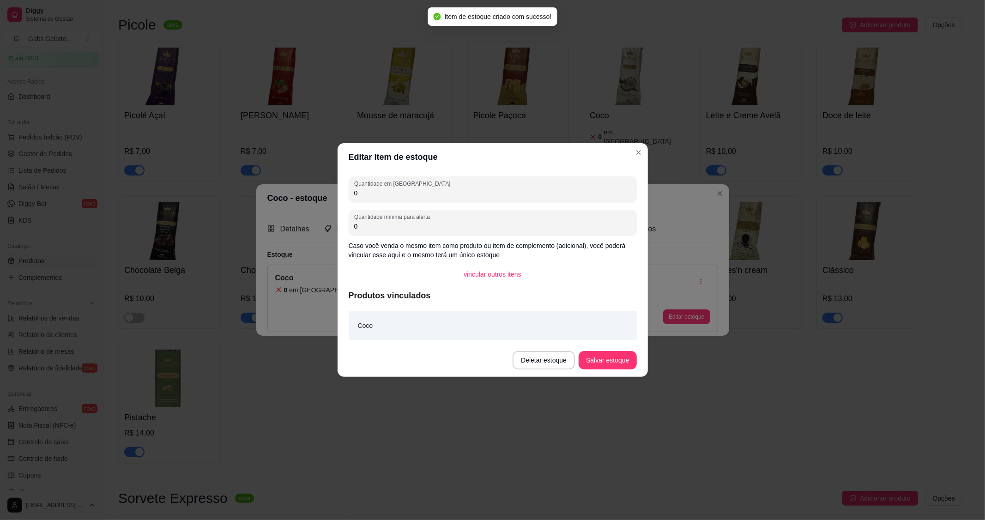
click at [413, 205] on div "Quantidade em estoque 0 Quantidade mínima para alerta 0 Caso você venda o mesmo…" at bounding box center [493, 257] width 310 height 173
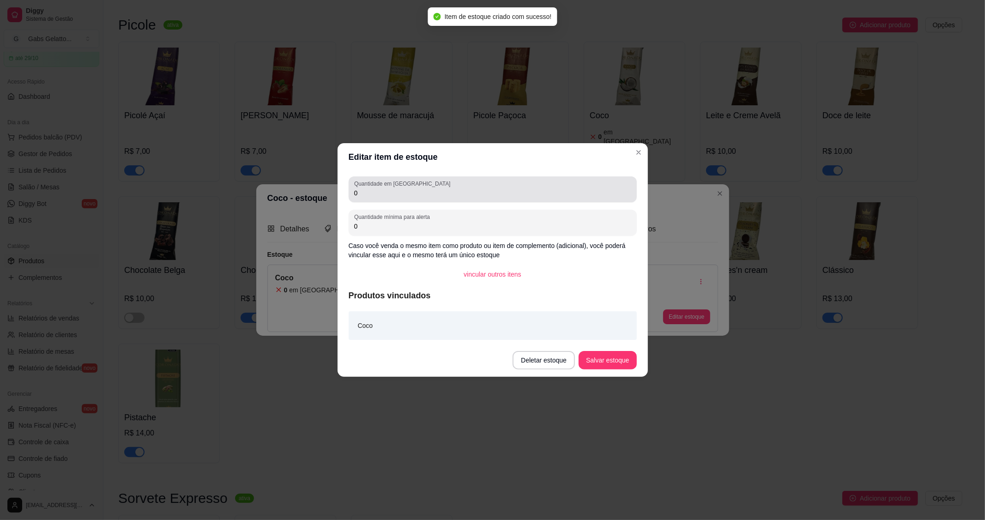
click at [414, 200] on div "Quantidade em estoque 0" at bounding box center [493, 189] width 288 height 26
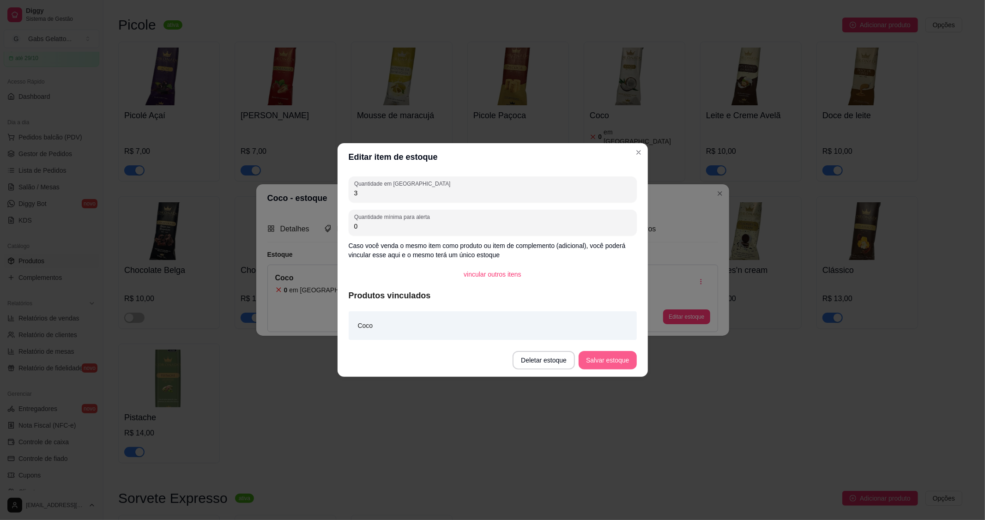
type input "3"
click at [592, 354] on button "Salvar estoque" at bounding box center [608, 361] width 56 height 18
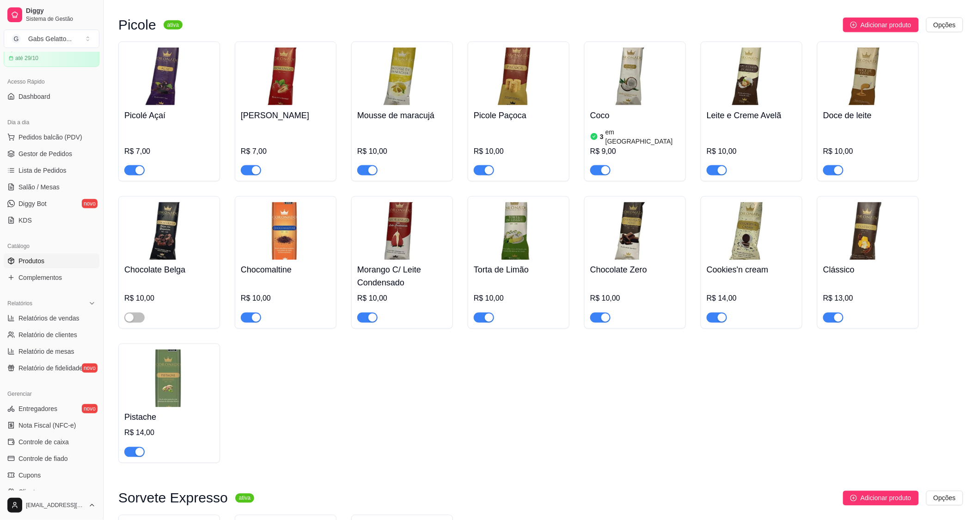
click at [135, 235] on img at bounding box center [169, 231] width 90 height 58
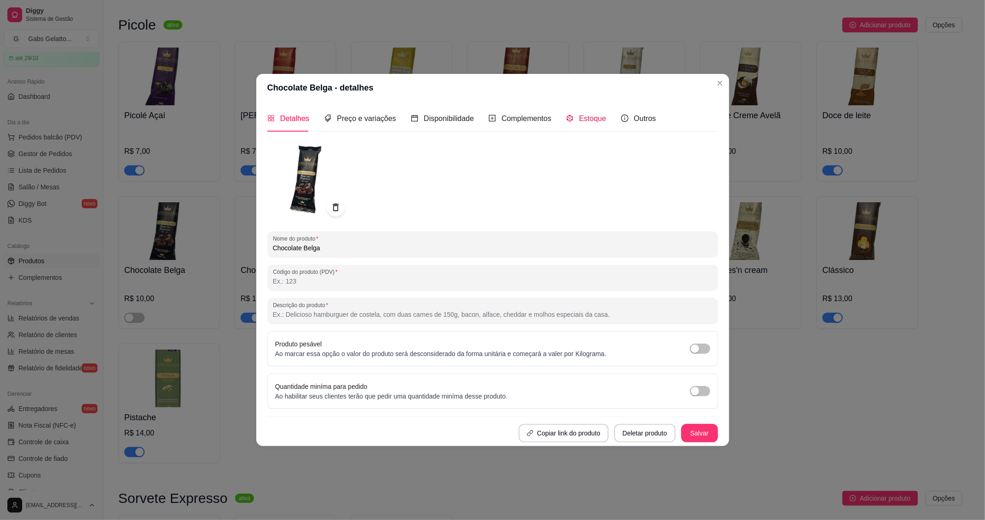
click at [583, 118] on span "Estoque" at bounding box center [592, 119] width 27 height 8
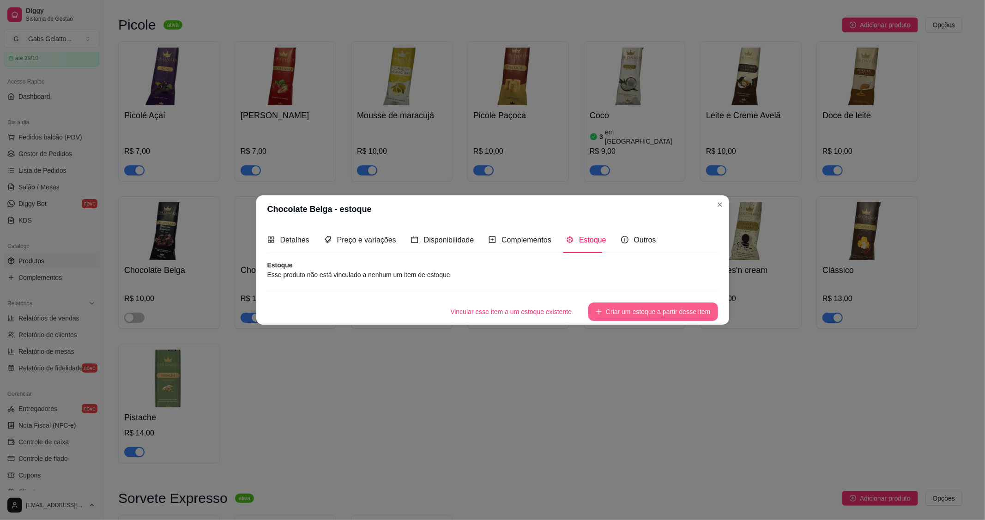
click at [626, 310] on button "Criar um estoque a partir desse item" at bounding box center [653, 312] width 129 height 18
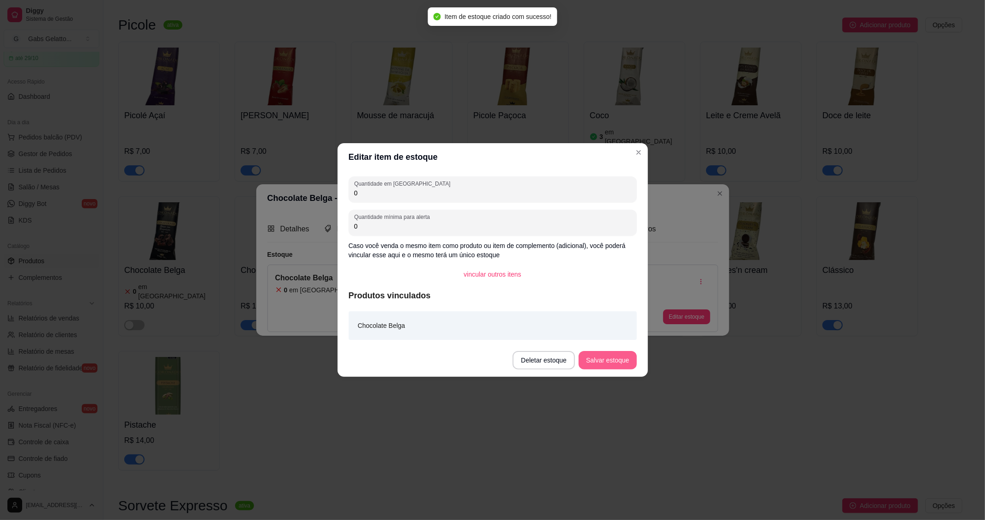
click at [612, 360] on button "Salvar estoque" at bounding box center [608, 360] width 58 height 18
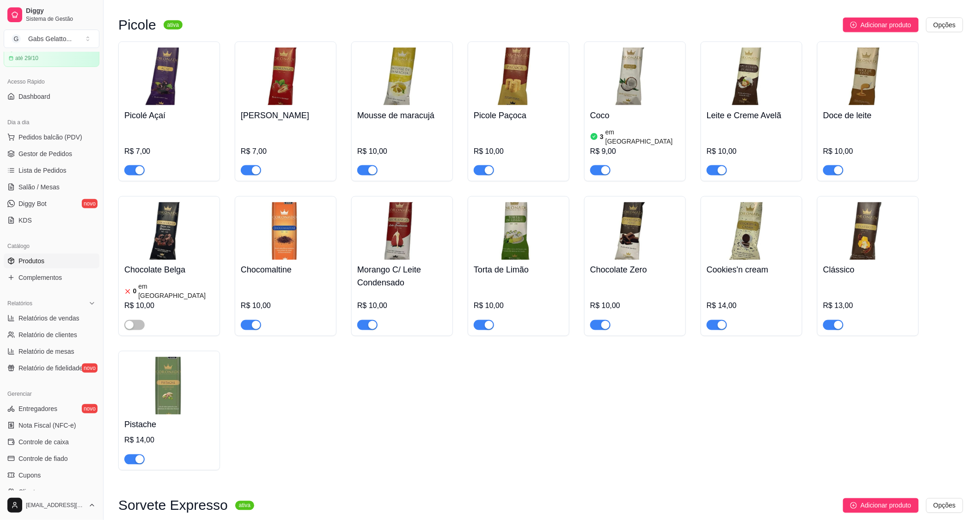
click at [607, 219] on img at bounding box center [635, 231] width 90 height 58
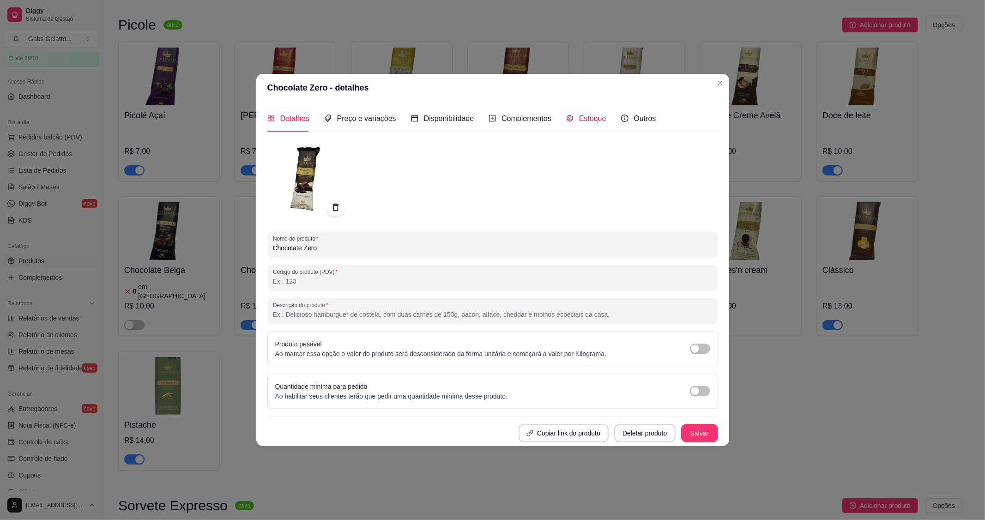
click at [579, 115] on span "Estoque" at bounding box center [592, 119] width 27 height 8
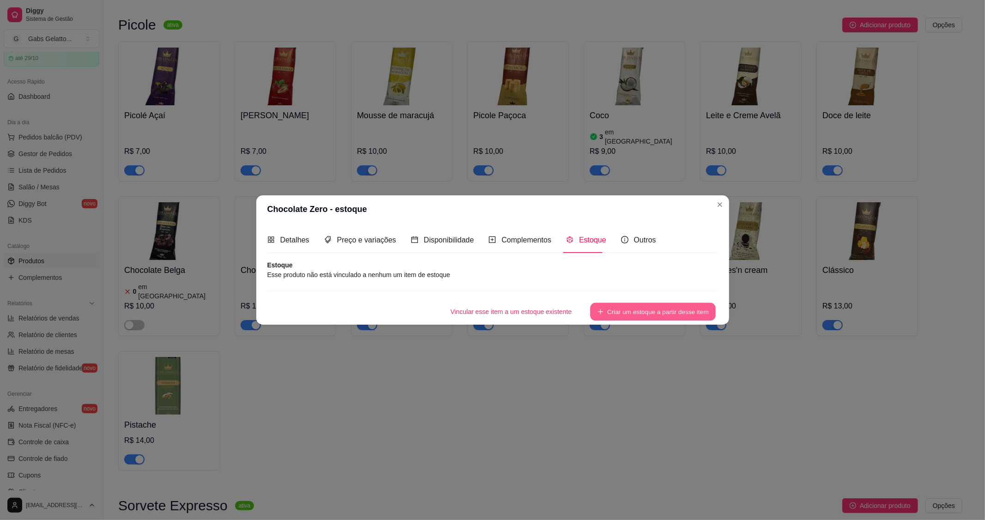
click at [635, 317] on button "Criar um estoque a partir desse item" at bounding box center [653, 312] width 126 height 18
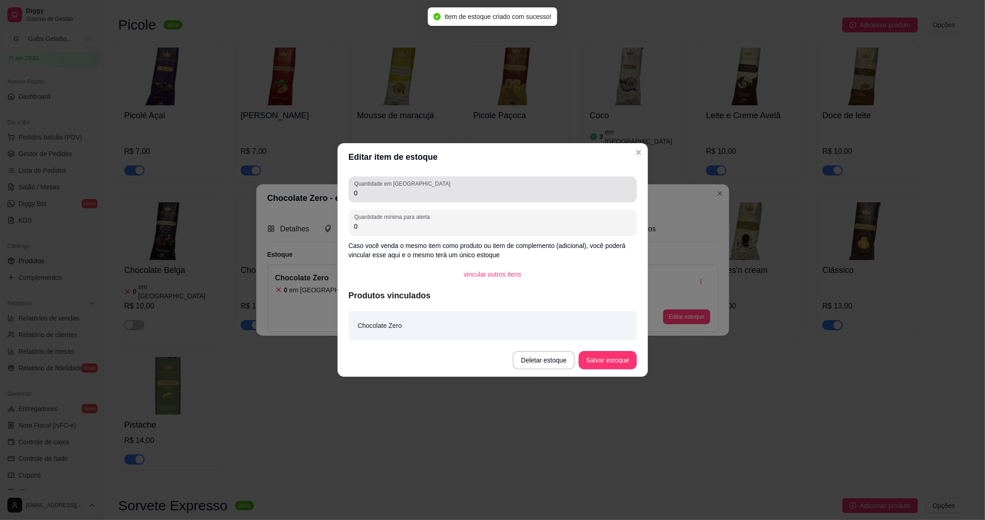
click at [396, 193] on input "0" at bounding box center [492, 192] width 277 height 9
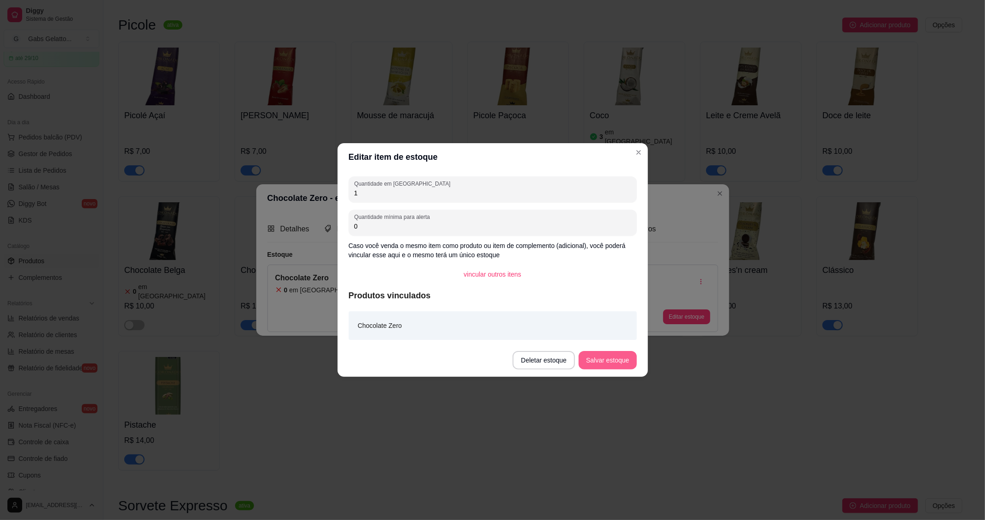
type input "1"
click at [599, 359] on button "Salvar estoque" at bounding box center [608, 361] width 56 height 18
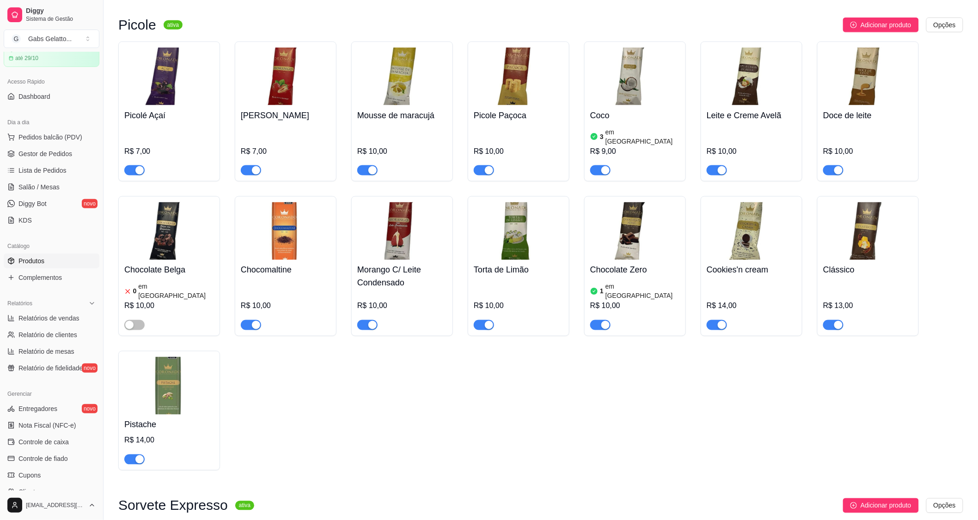
click at [742, 79] on img at bounding box center [751, 77] width 90 height 58
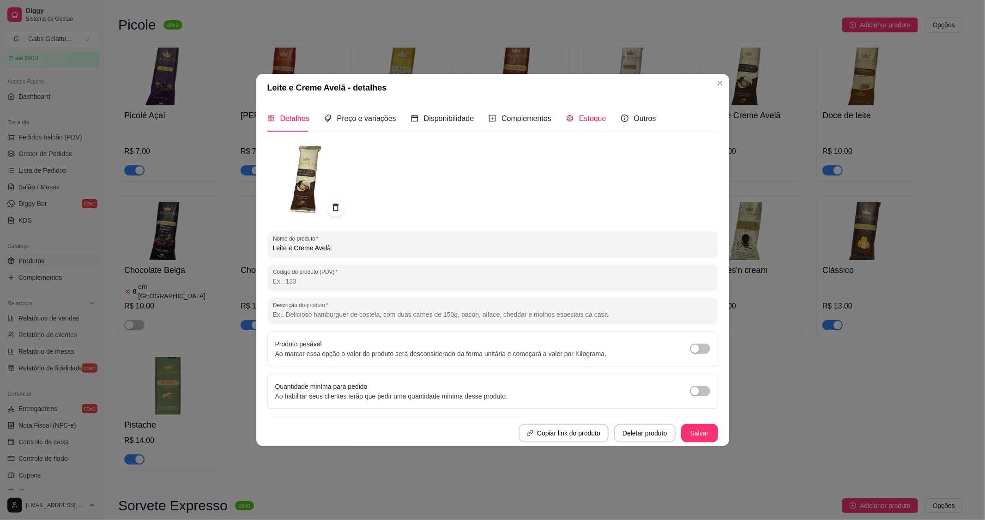
click at [587, 119] on span "Estoque" at bounding box center [592, 119] width 27 height 8
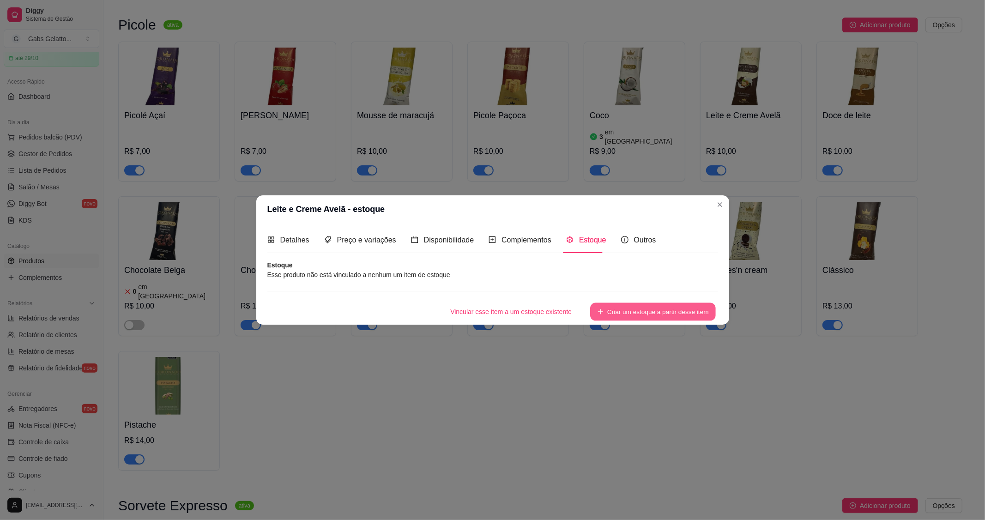
click at [626, 303] on button "Criar um estoque a partir desse item" at bounding box center [653, 312] width 126 height 18
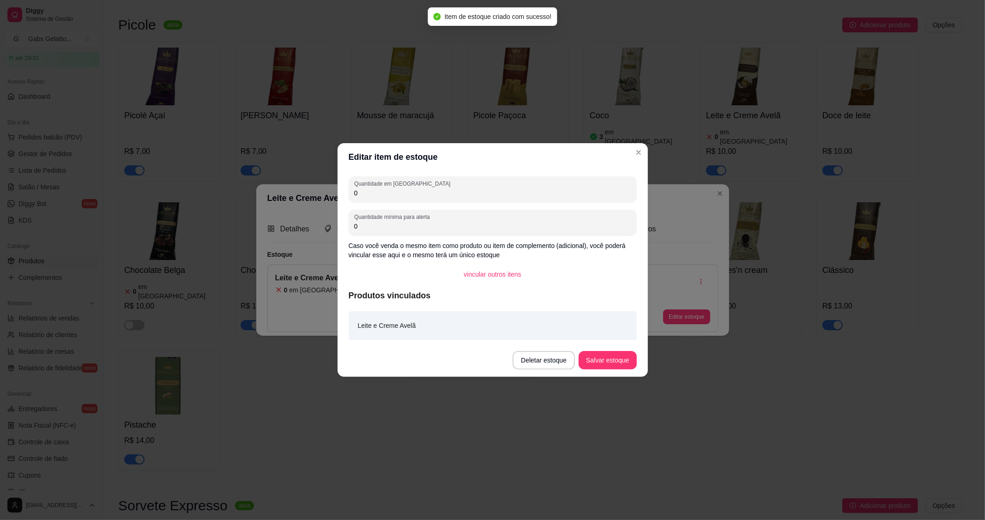
click at [401, 194] on input "0" at bounding box center [492, 192] width 277 height 9
type input "4"
click at [598, 358] on button "Salvar estoque" at bounding box center [608, 360] width 58 height 18
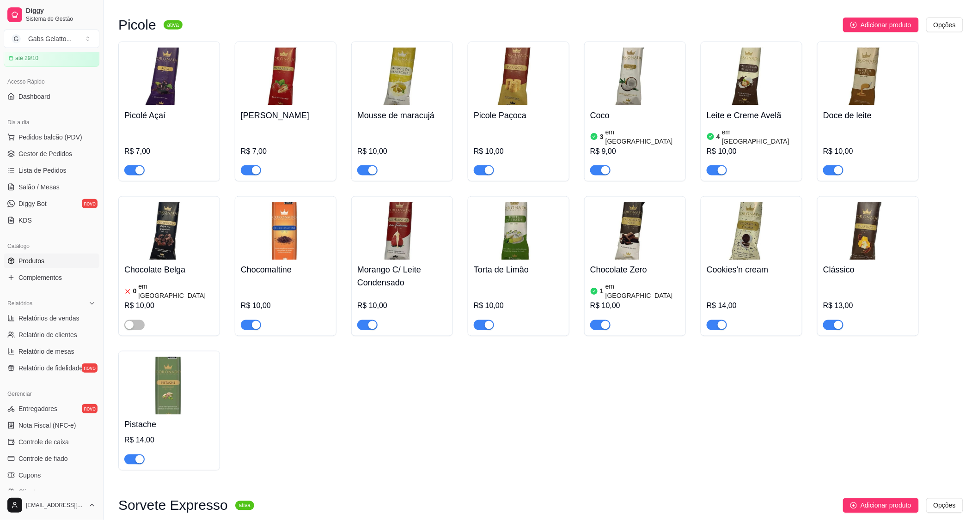
click at [385, 230] on img at bounding box center [402, 231] width 90 height 58
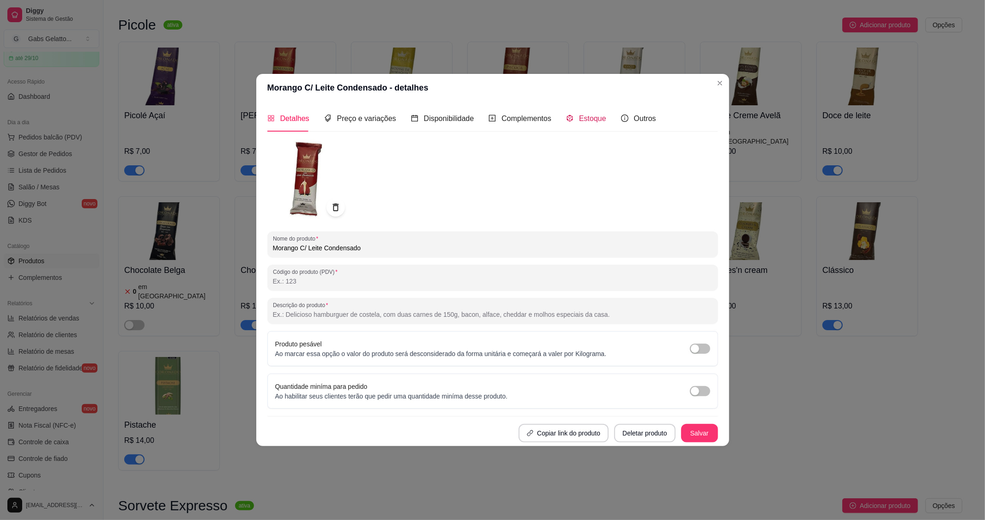
click at [590, 121] on span "Estoque" at bounding box center [592, 119] width 27 height 8
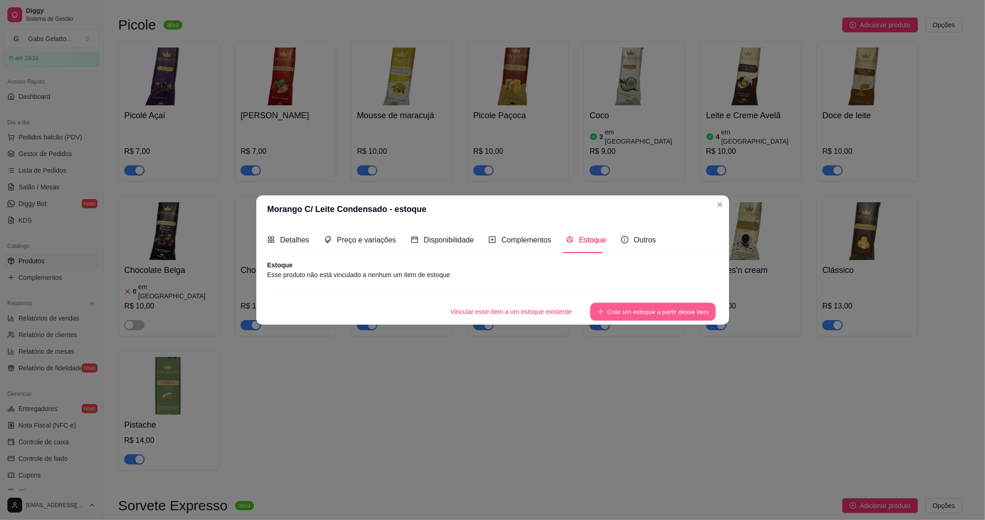
click at [652, 312] on button "Criar um estoque a partir desse item" at bounding box center [653, 312] width 126 height 18
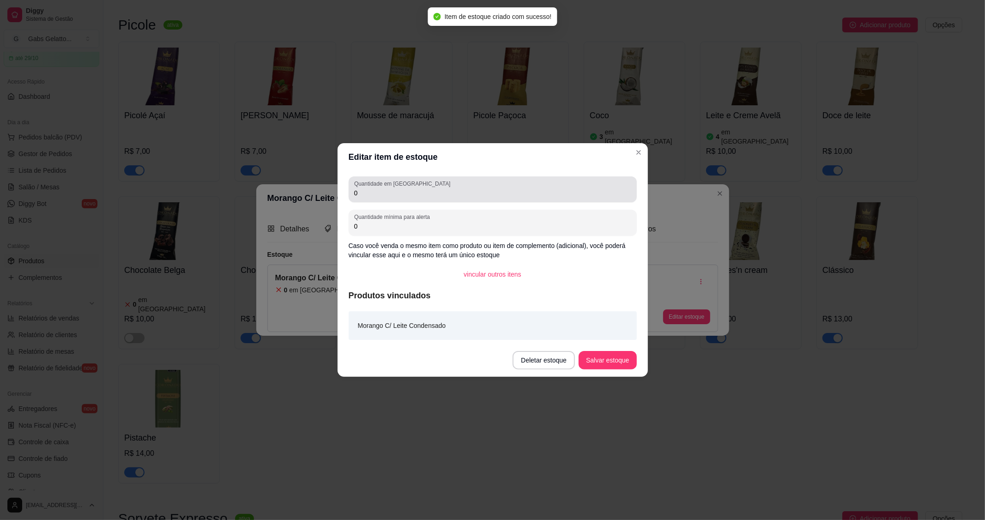
click at [413, 192] on input "0" at bounding box center [492, 192] width 277 height 9
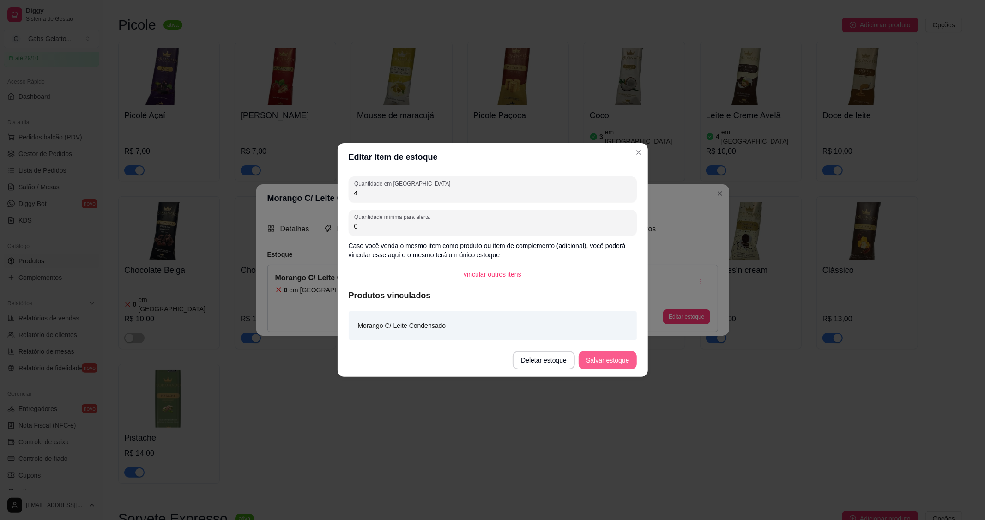
type input "4"
click at [610, 363] on button "Salvar estoque" at bounding box center [608, 360] width 58 height 18
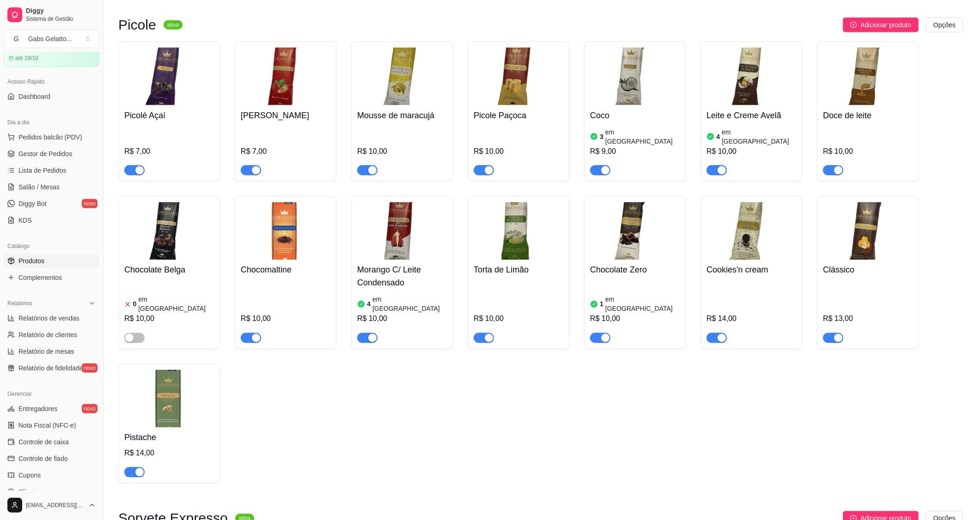
click at [158, 431] on h4 "Pistache" at bounding box center [169, 437] width 90 height 13
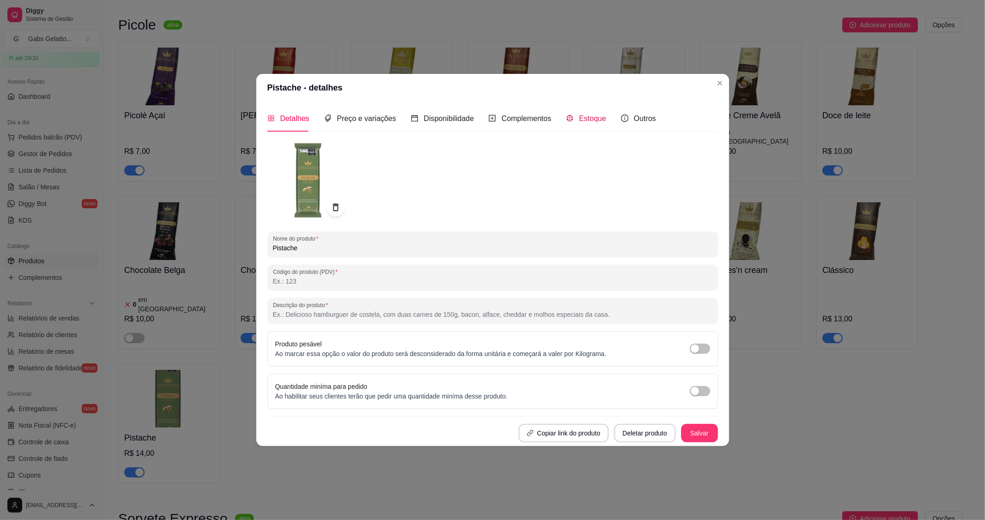
click at [573, 121] on div "Estoque" at bounding box center [586, 119] width 40 height 12
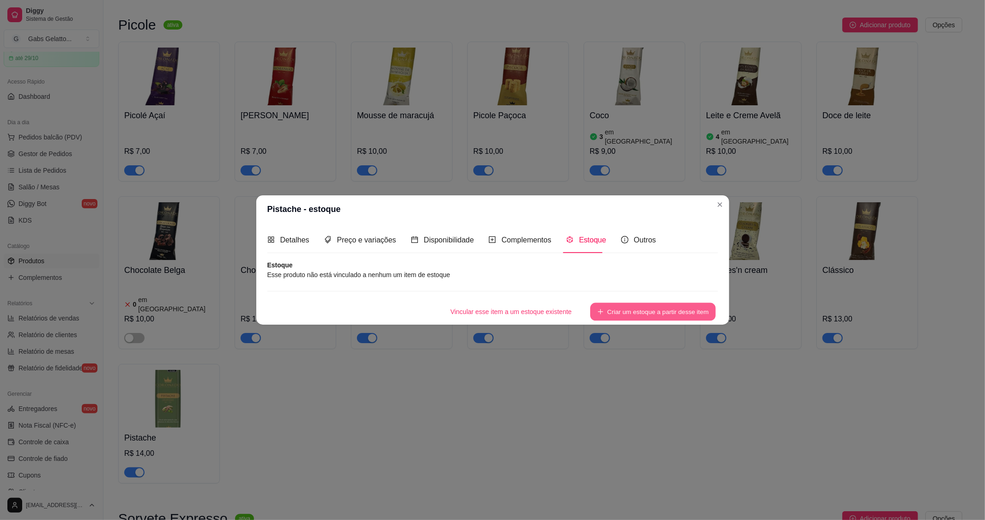
click at [638, 321] on button "Criar um estoque a partir desse item" at bounding box center [653, 312] width 126 height 18
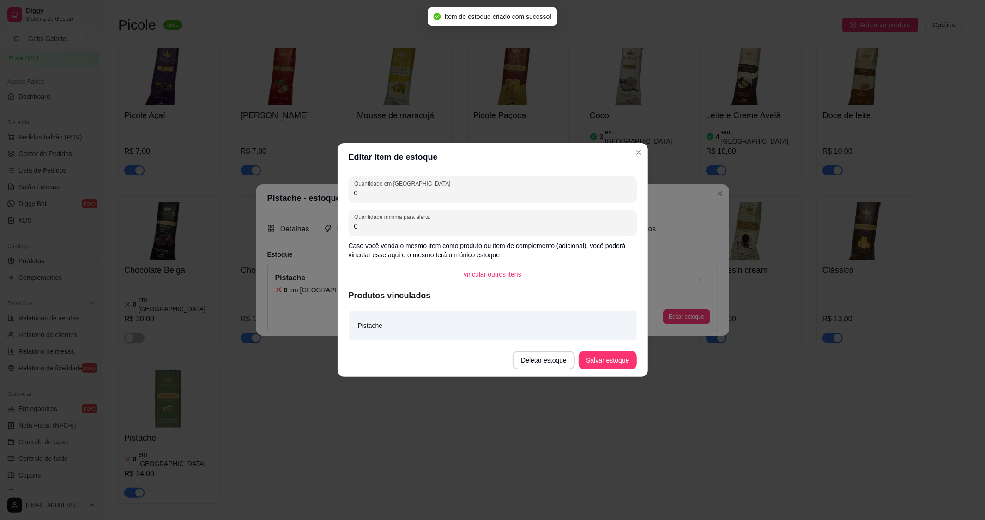
click at [403, 201] on div "Quantidade em estoque 0" at bounding box center [493, 189] width 288 height 26
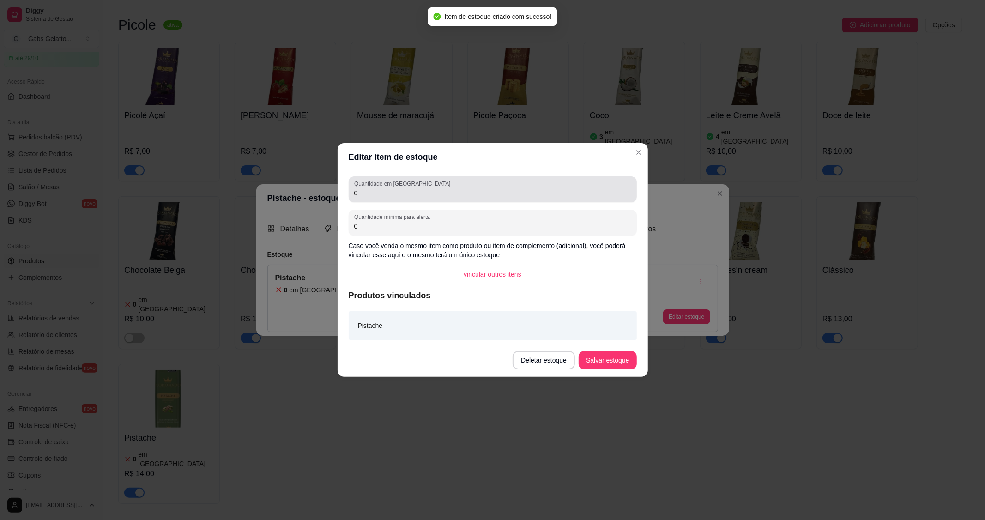
click at [403, 200] on div "Quantidade em estoque 0" at bounding box center [493, 189] width 288 height 26
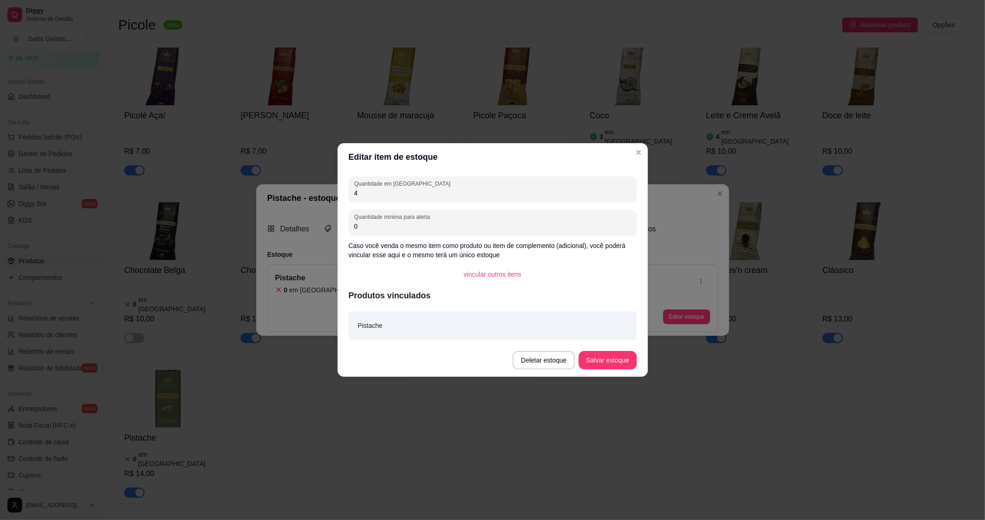
type input "4"
click at [609, 358] on button "Salvar estoque" at bounding box center [608, 360] width 58 height 18
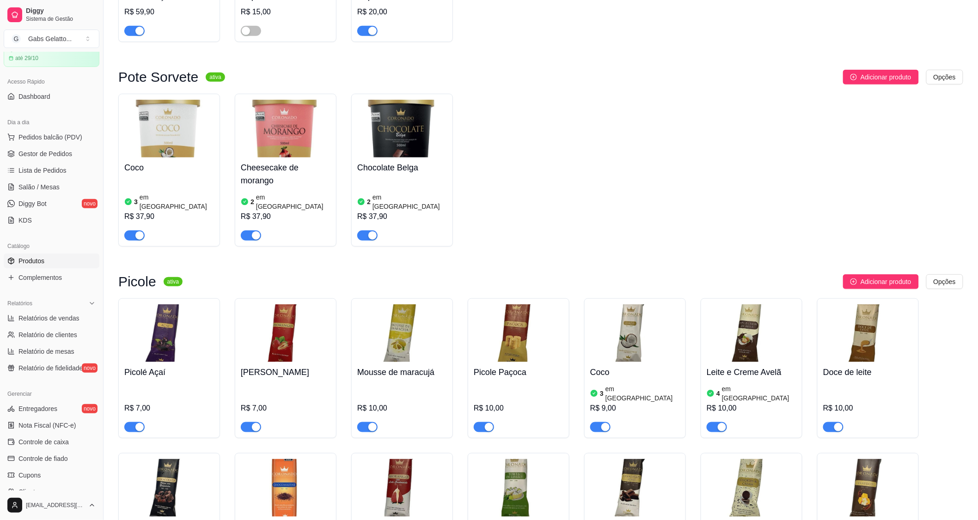
scroll to position [0, 0]
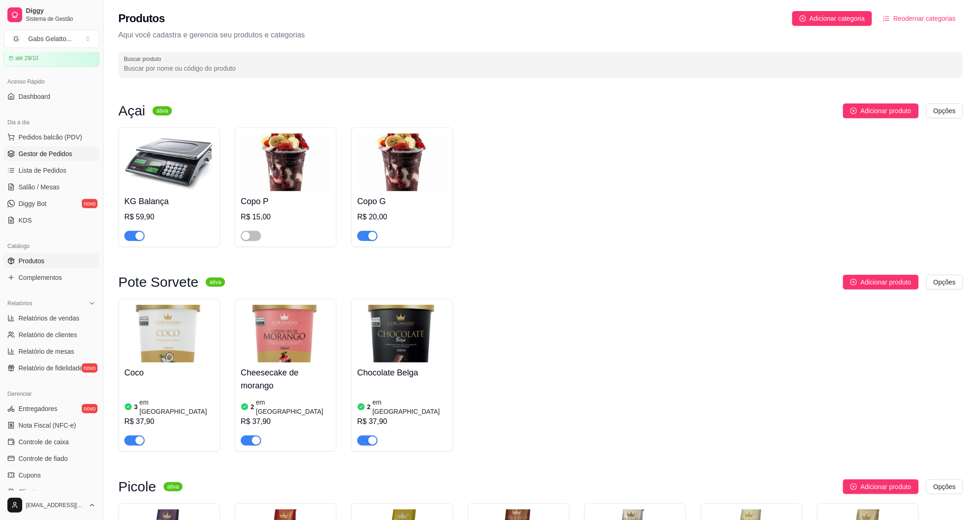
click at [36, 154] on span "Gestor de Pedidos" at bounding box center [45, 153] width 54 height 9
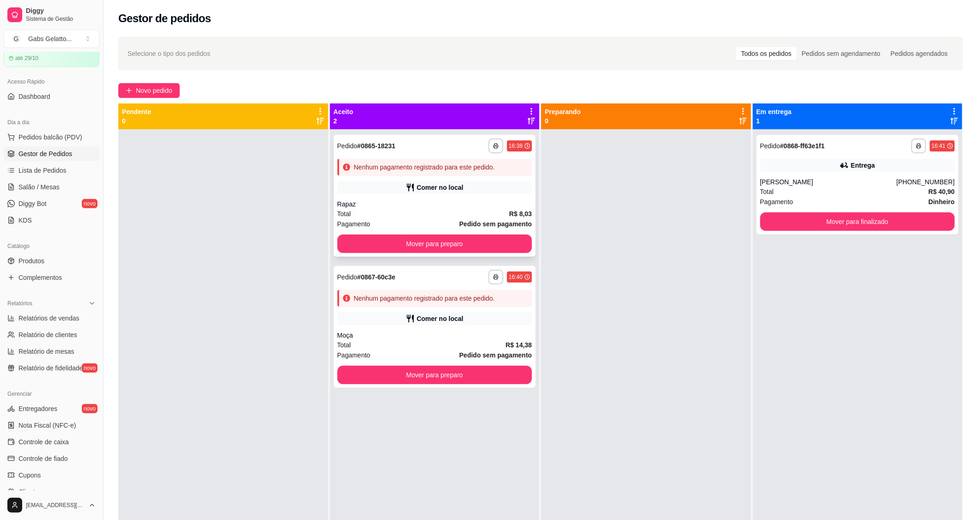
click at [358, 164] on div "Nenhum pagamento registrado para este pedido." at bounding box center [424, 167] width 141 height 9
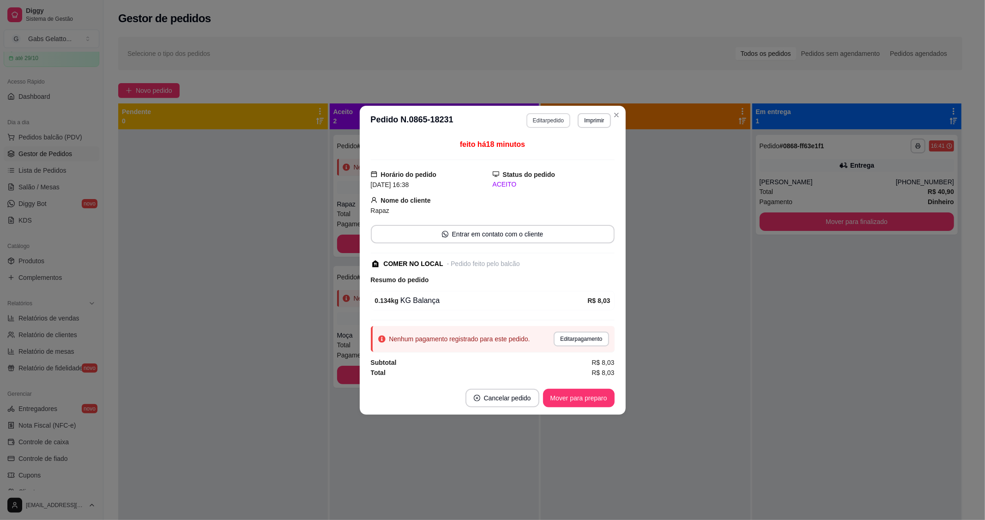
click at [539, 123] on button "Editar pedido" at bounding box center [549, 120] width 44 height 15
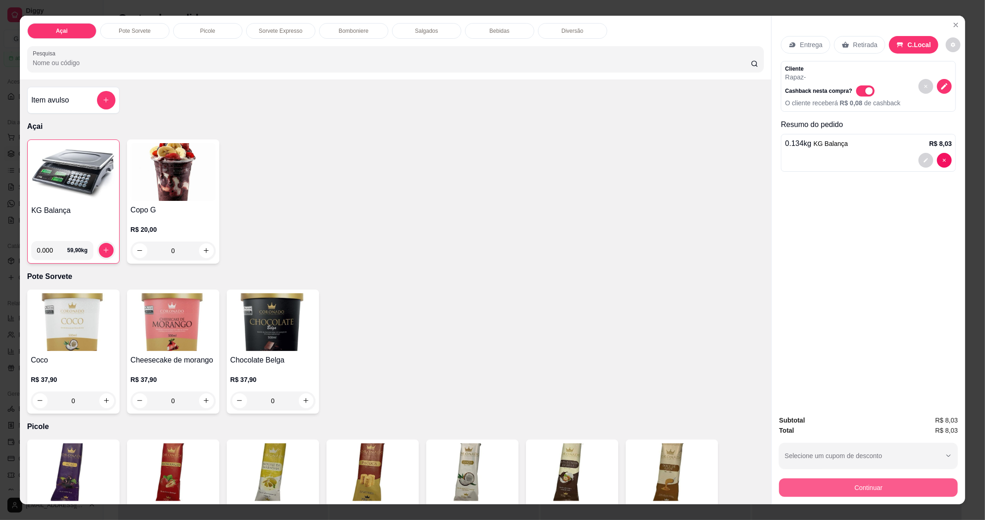
click at [887, 477] on div "Continuar" at bounding box center [868, 486] width 179 height 21
click at [885, 488] on button "Continuar" at bounding box center [868, 488] width 173 height 18
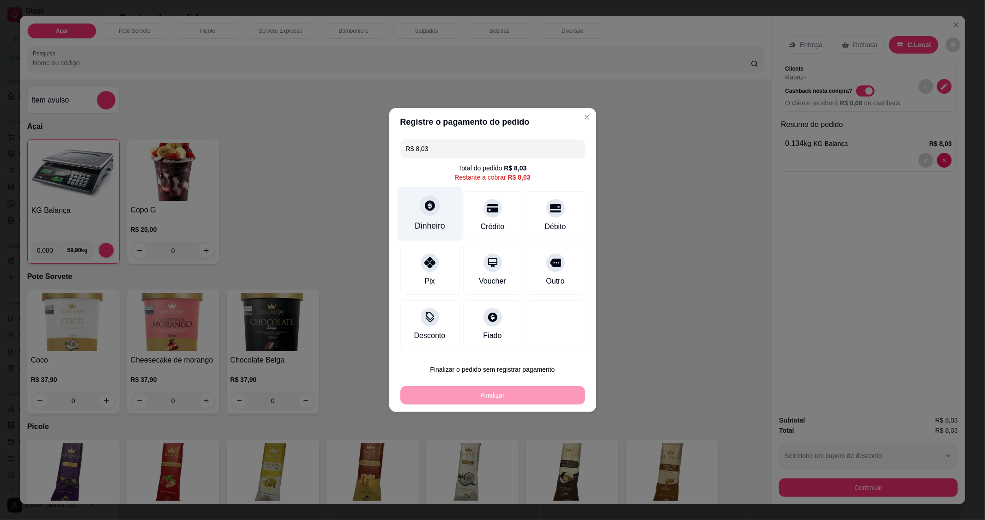
click at [446, 222] on div "Dinheiro" at bounding box center [429, 214] width 65 height 54
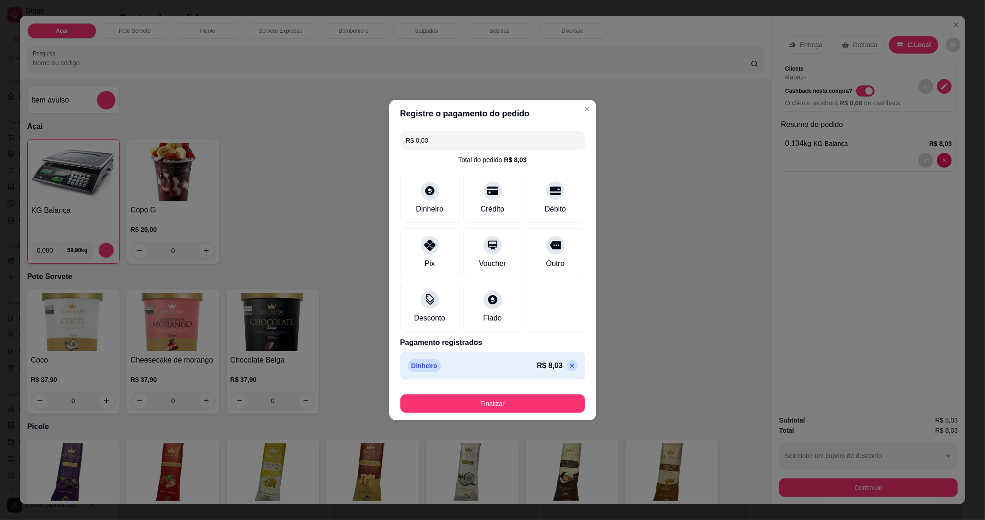
type input "R$ 0,00"
click at [501, 400] on button "Finalizar" at bounding box center [493, 404] width 185 height 18
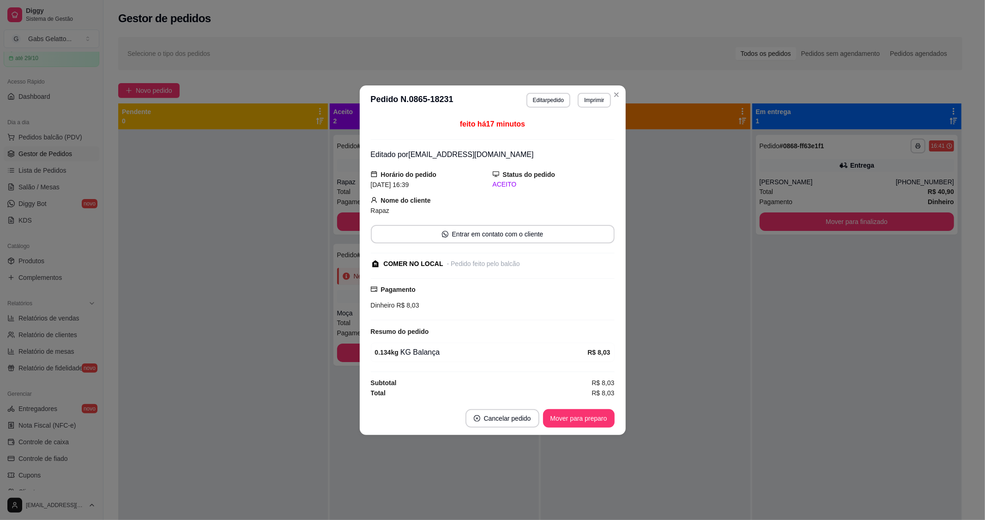
click at [375, 299] on div "Pagamento Dinheiro R$ 8,03" at bounding box center [493, 298] width 244 height 26
click at [581, 417] on button "Mover para preparo" at bounding box center [579, 418] width 72 height 18
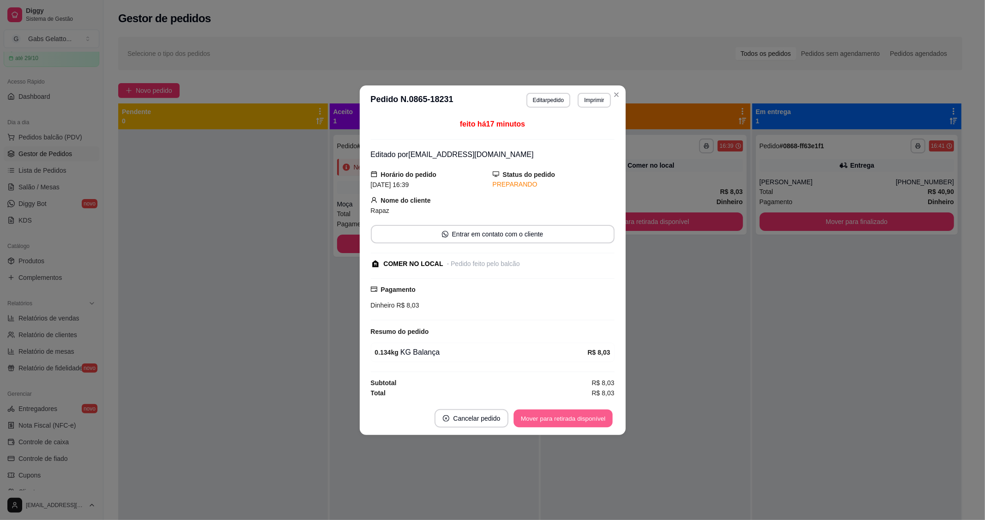
click at [584, 416] on button "Mover para retirada disponível" at bounding box center [563, 418] width 99 height 18
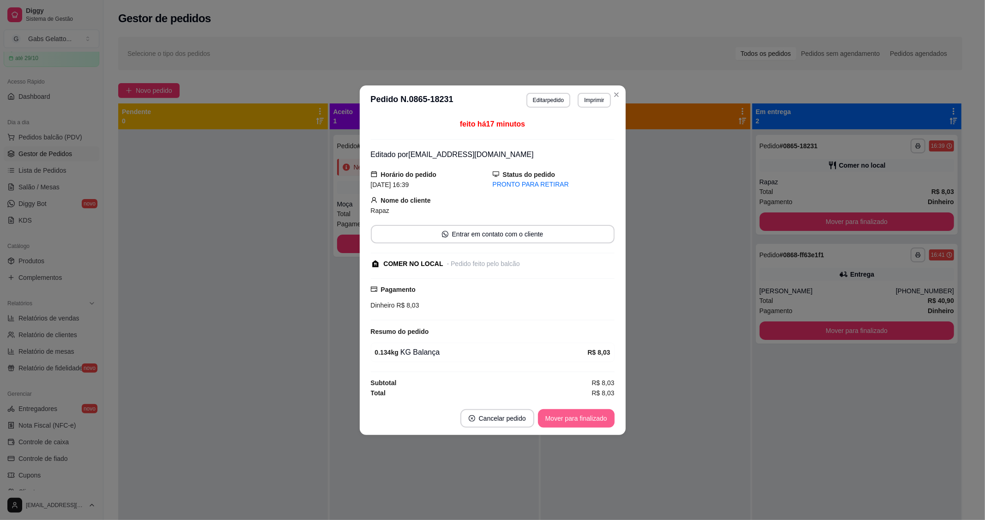
click at [584, 416] on button "Mover para finalizado" at bounding box center [576, 418] width 77 height 18
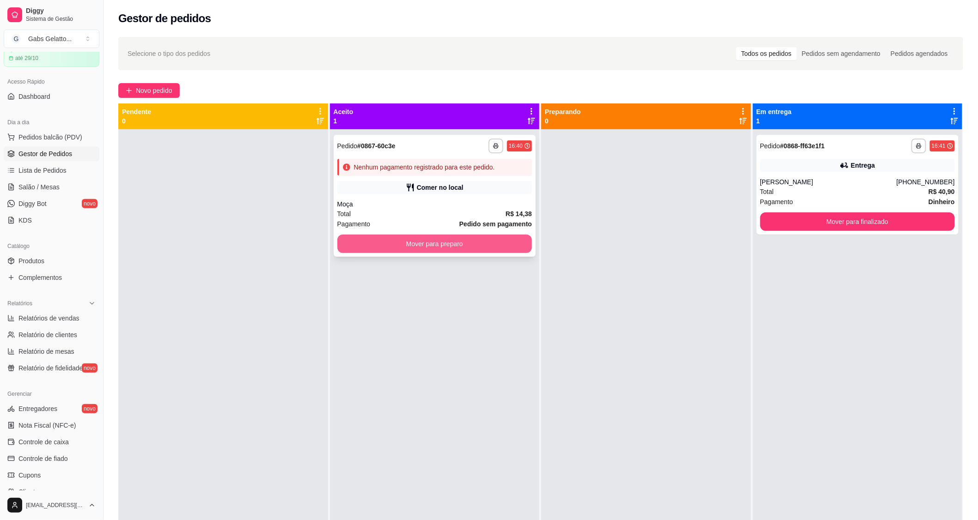
click at [357, 243] on button "Mover para preparo" at bounding box center [434, 244] width 195 height 18
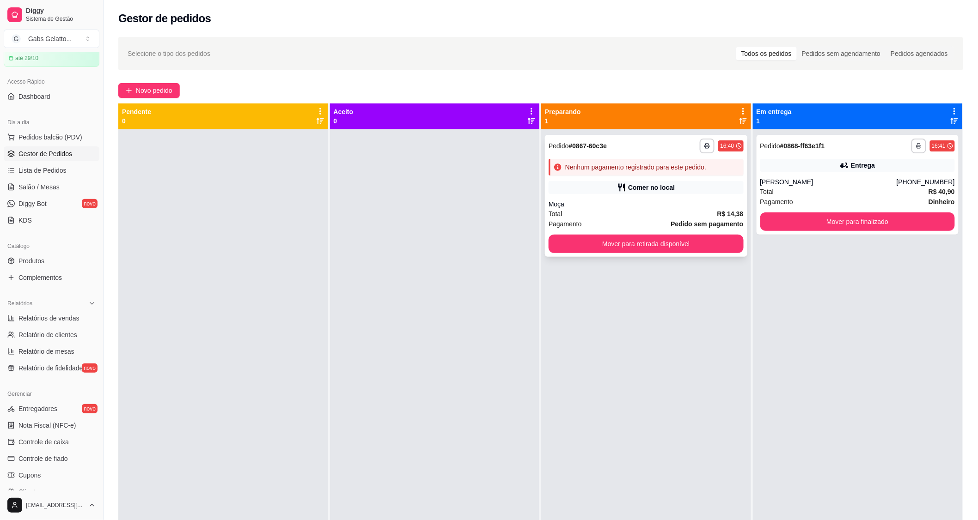
click at [590, 181] on div "Comer no local" at bounding box center [645, 187] width 195 height 13
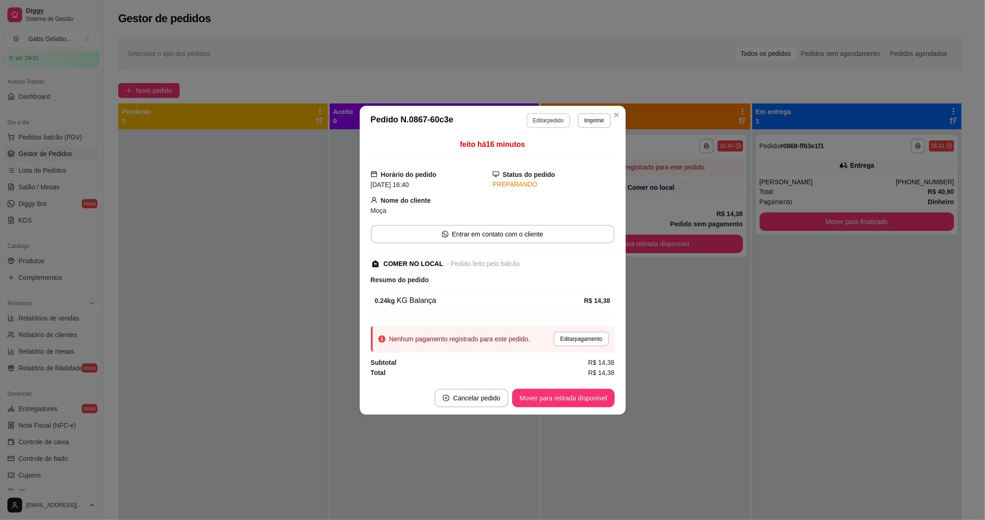
click at [541, 123] on button "Editar pedido" at bounding box center [549, 120] width 44 height 15
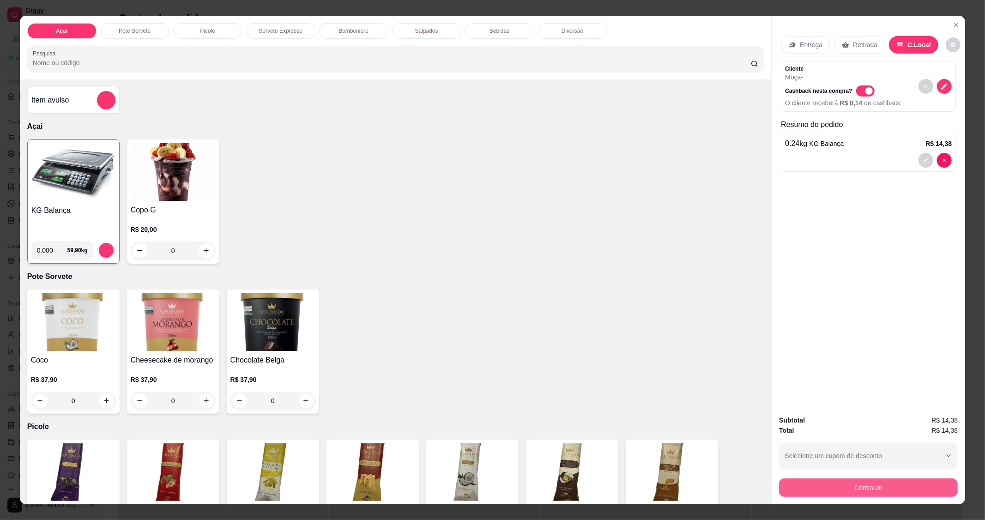
click at [847, 487] on button "Continuar" at bounding box center [868, 488] width 179 height 18
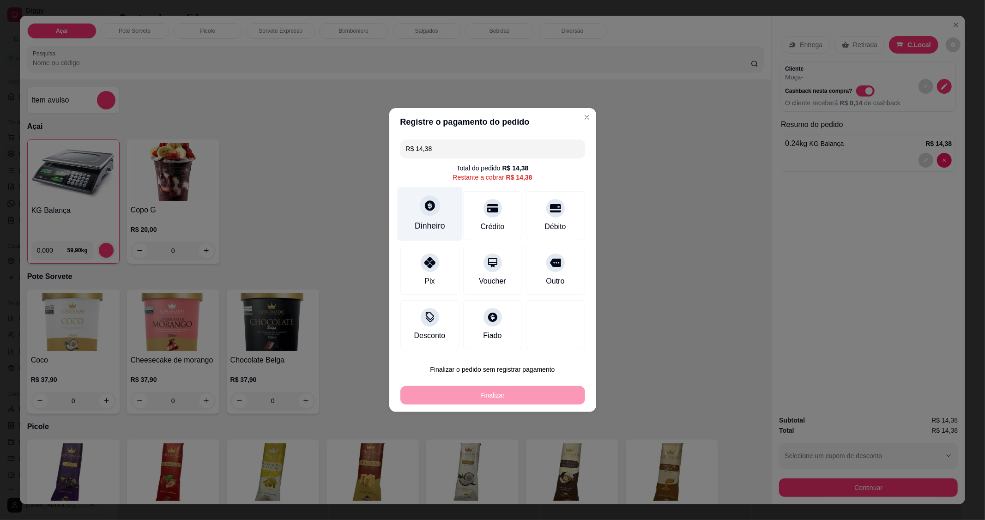
click at [429, 214] on div at bounding box center [430, 205] width 20 height 20
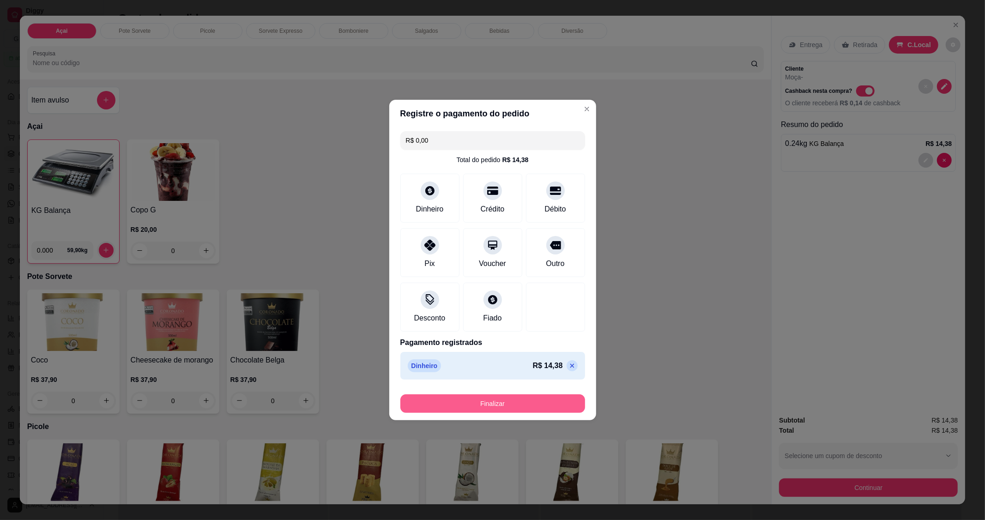
click at [498, 407] on button "Finalizar" at bounding box center [493, 404] width 185 height 18
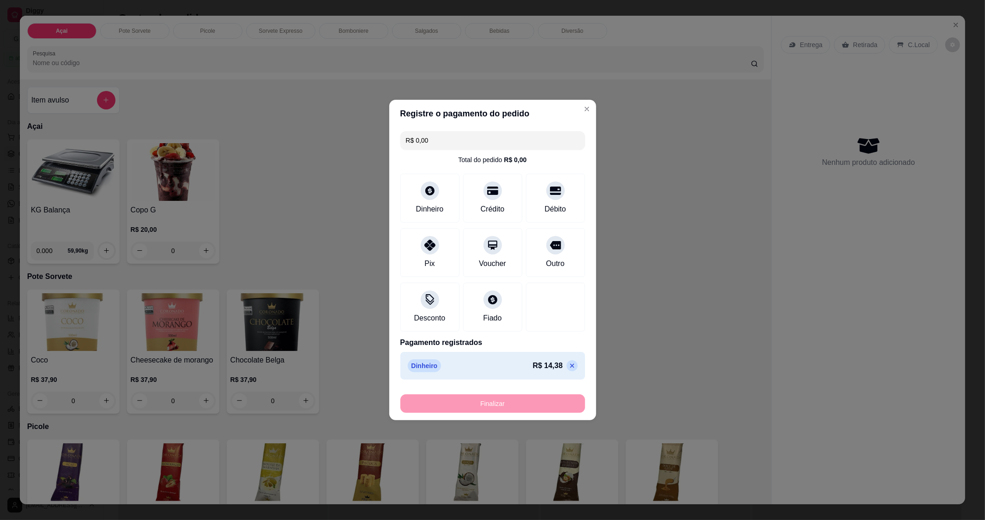
type input "-R$ 14,38"
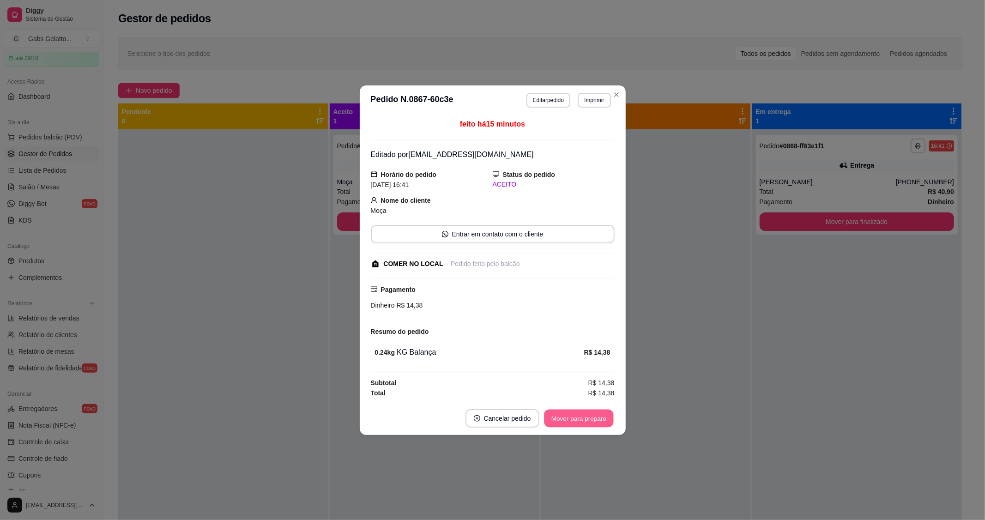
click at [602, 417] on button "Mover para preparo" at bounding box center [578, 418] width 69 height 18
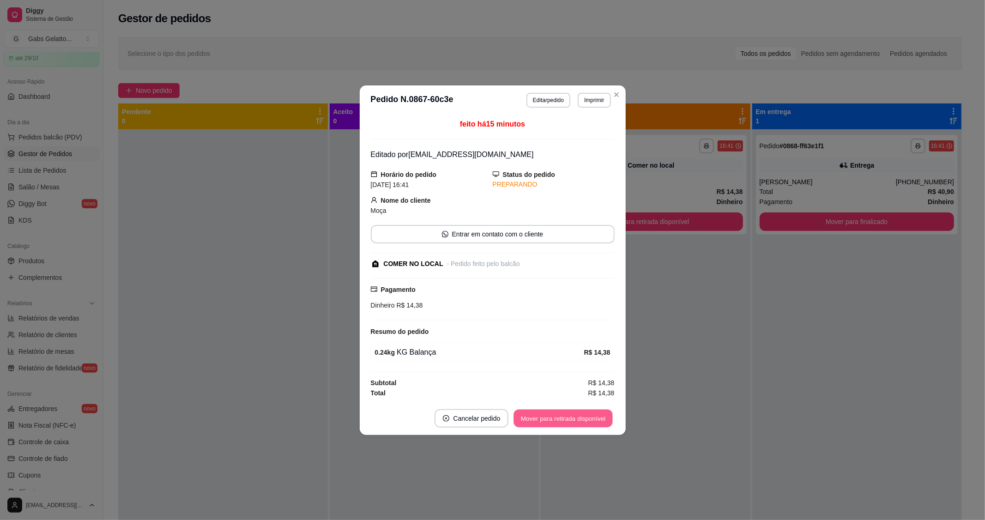
click at [603, 417] on button "Mover para retirada disponível" at bounding box center [563, 418] width 99 height 18
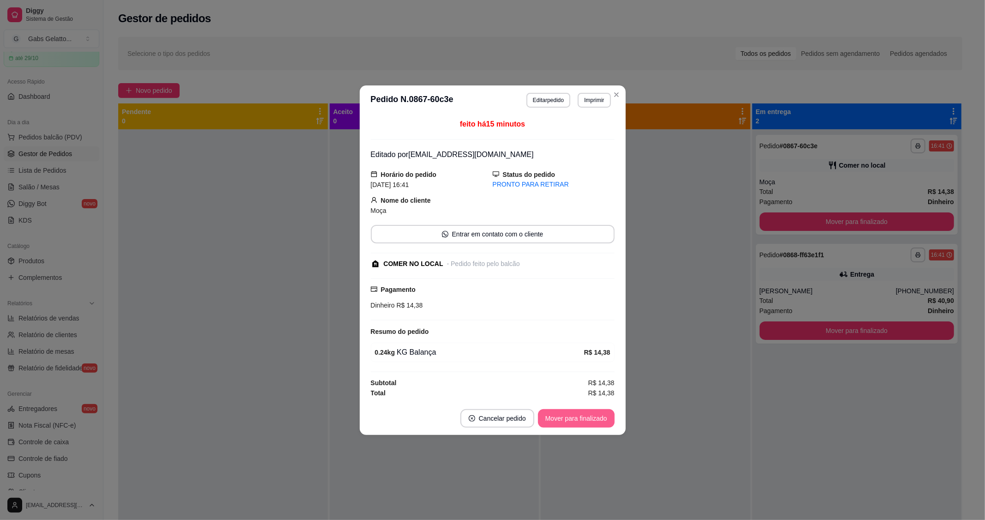
click at [603, 417] on button "Mover para finalizado" at bounding box center [576, 418] width 77 height 18
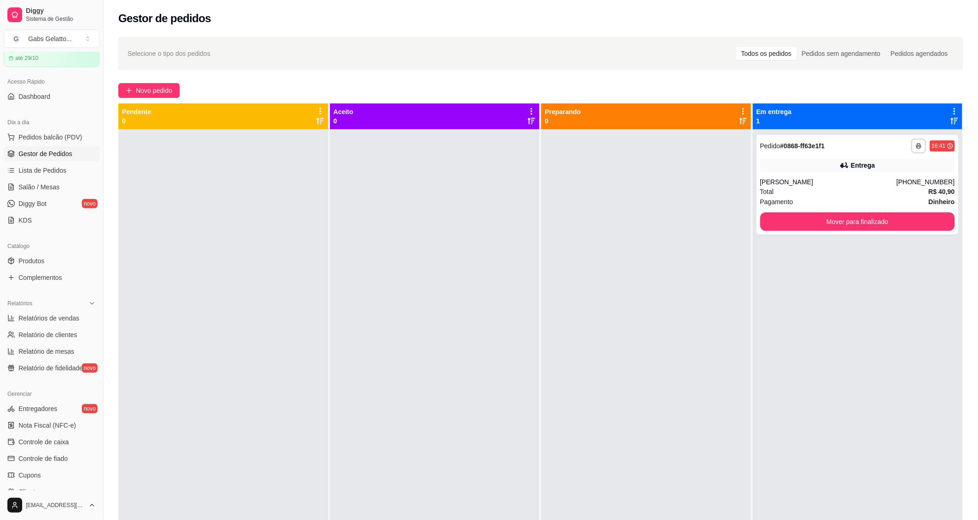
click at [183, 379] on div at bounding box center [223, 389] width 210 height 520
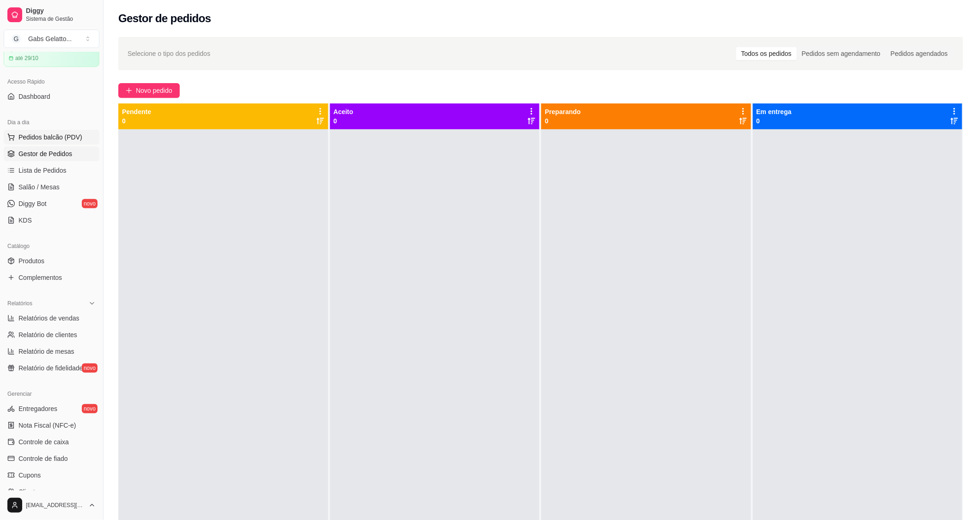
click at [66, 133] on span "Pedidos balcão (PDV)" at bounding box center [50, 137] width 64 height 9
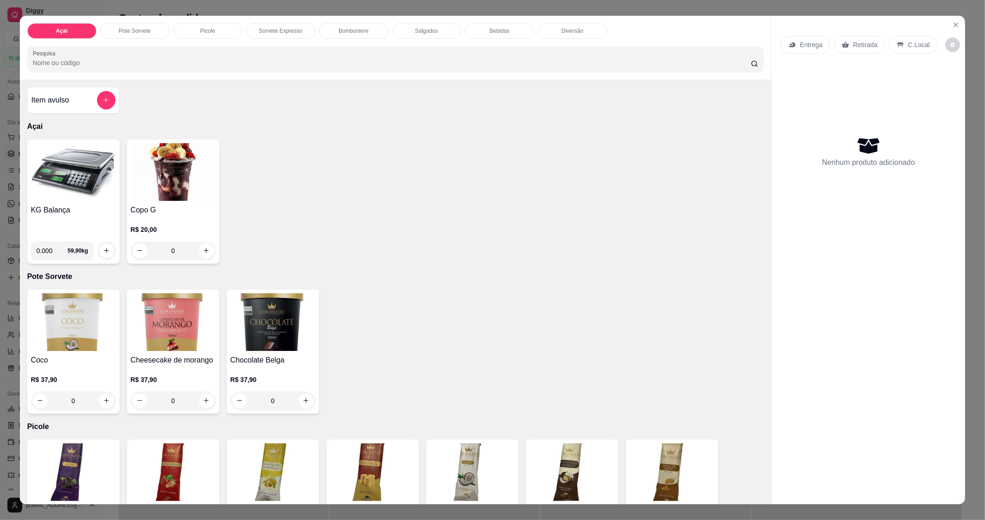
click at [55, 192] on img at bounding box center [73, 172] width 85 height 58
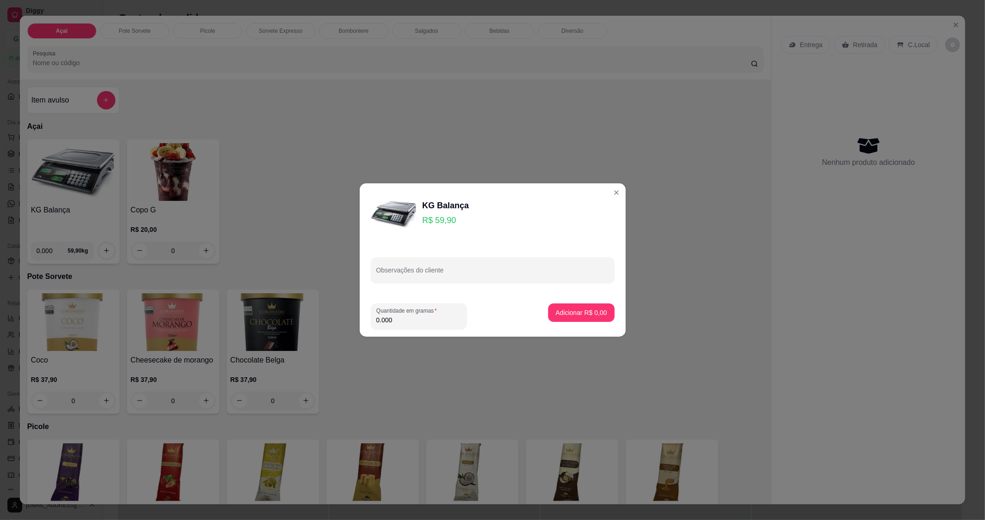
click at [413, 319] on input "0.000" at bounding box center [419, 320] width 85 height 9
type input "0.250"
click at [597, 312] on p "Adicionar R$ 14,98" at bounding box center [579, 312] width 55 height 9
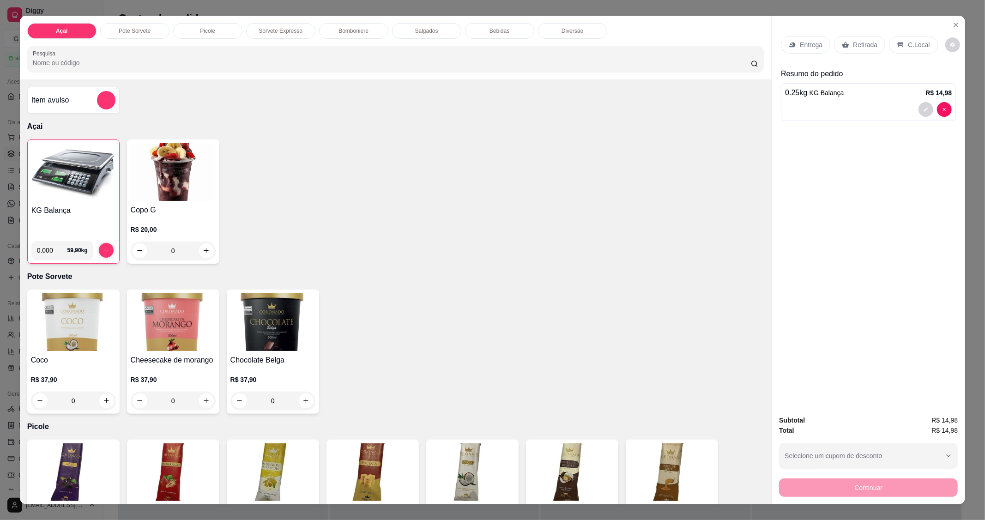
click at [908, 49] on p "C.Local" at bounding box center [919, 44] width 22 height 9
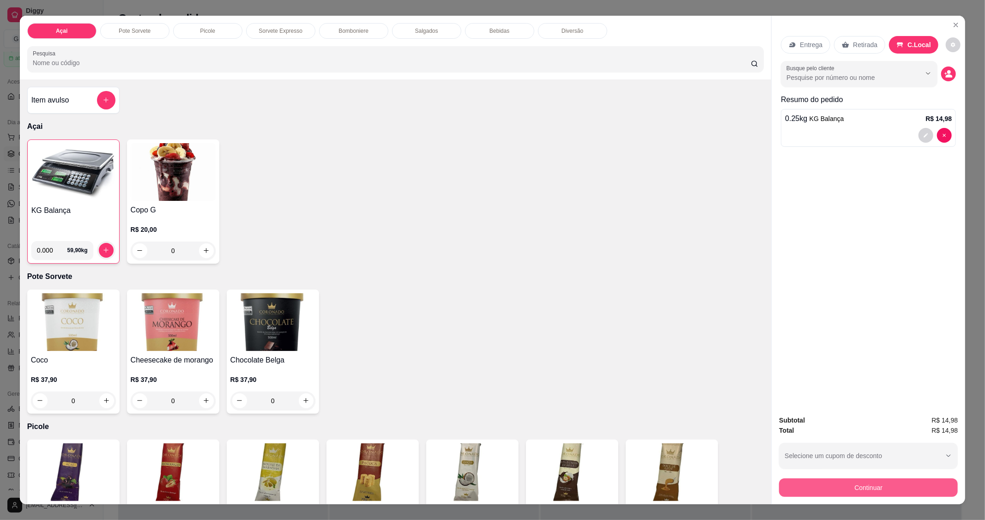
click at [905, 494] on button "Continuar" at bounding box center [868, 488] width 179 height 18
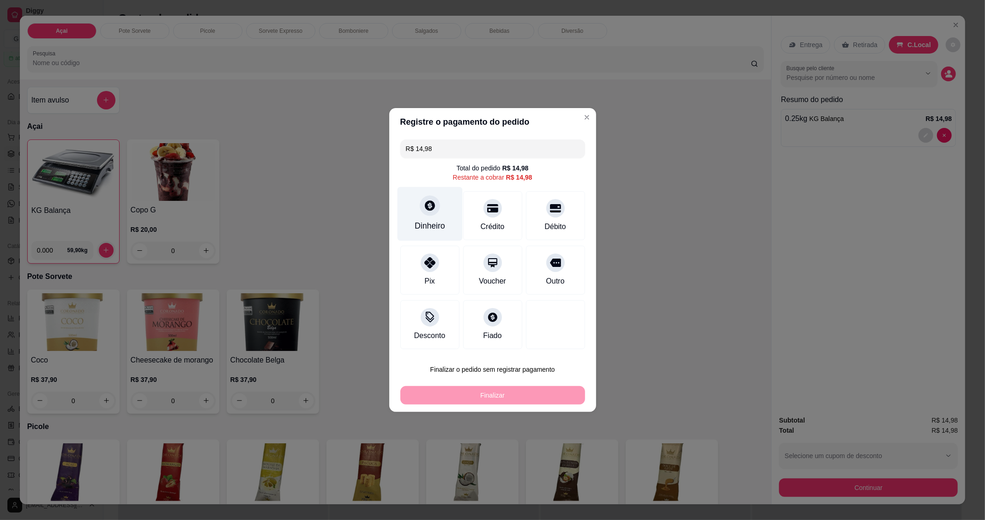
click at [430, 207] on icon at bounding box center [430, 206] width 12 height 12
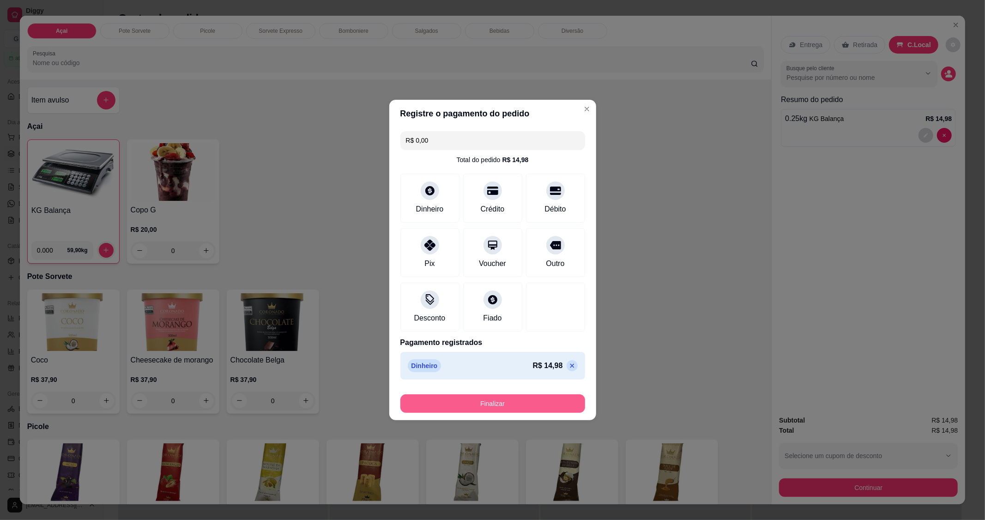
click at [513, 397] on button "Finalizar" at bounding box center [493, 404] width 185 height 18
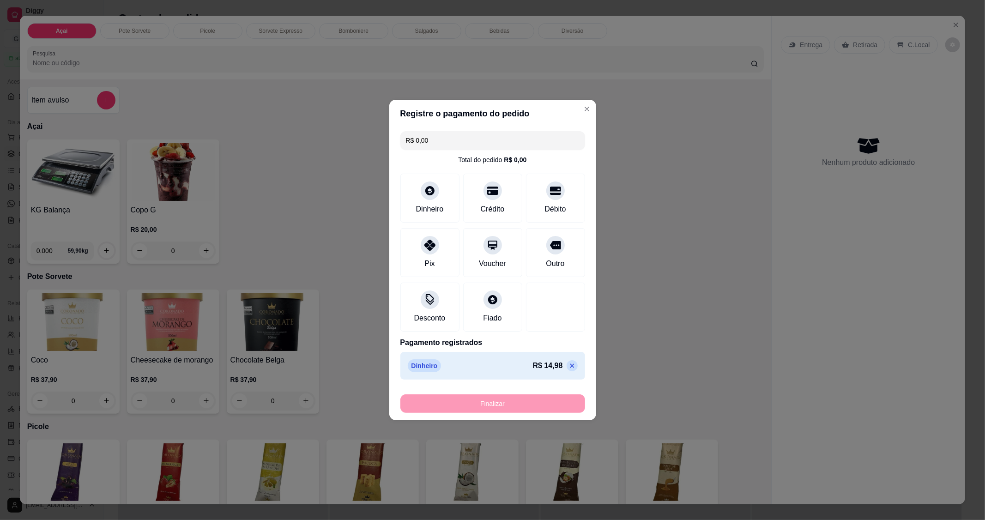
type input "-R$ 14,98"
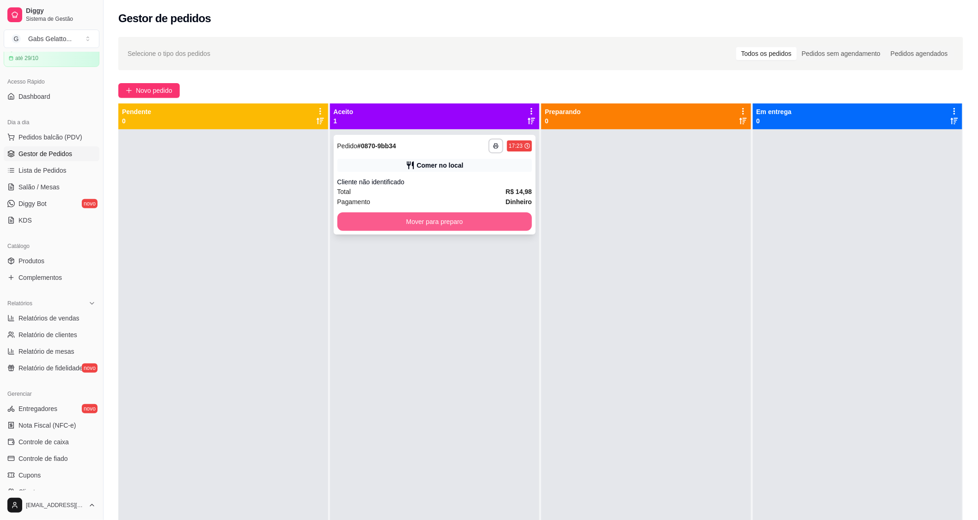
click at [377, 228] on button "Mover para preparo" at bounding box center [434, 222] width 195 height 18
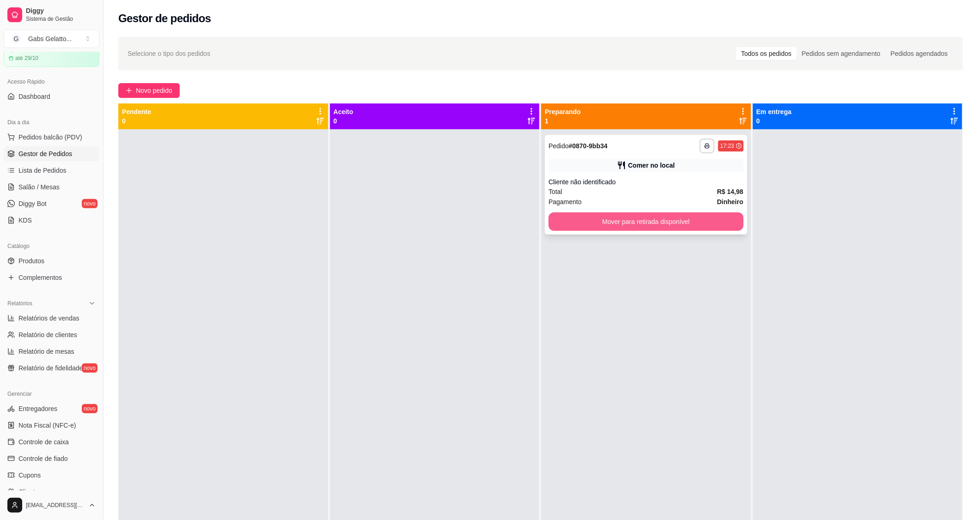
click at [654, 229] on button "Mover para retirada disponível" at bounding box center [645, 222] width 195 height 18
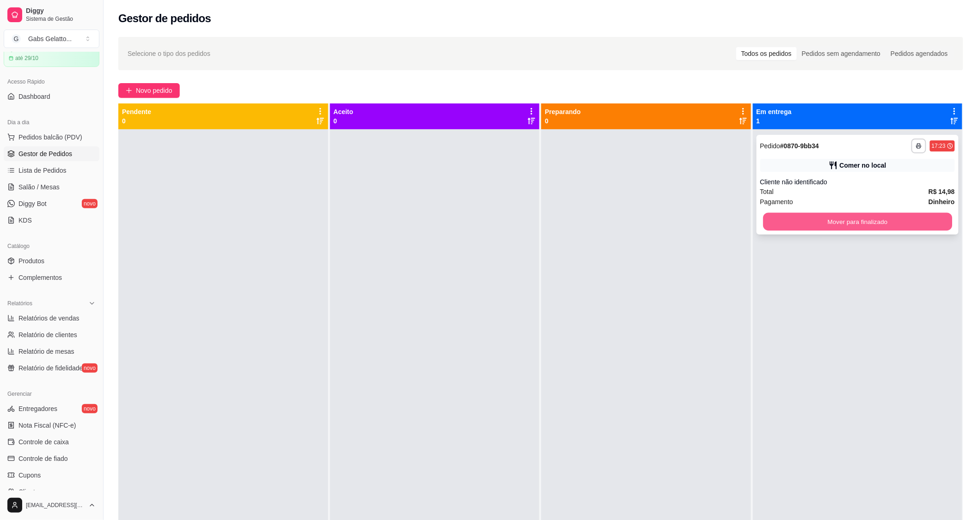
click at [834, 220] on button "Mover para finalizado" at bounding box center [857, 222] width 189 height 18
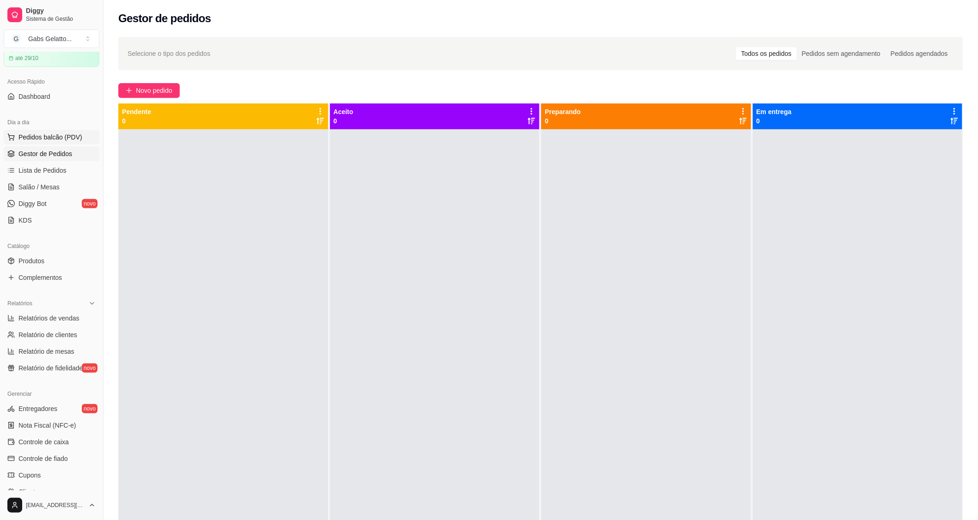
click at [31, 133] on span "Pedidos balcão (PDV)" at bounding box center [50, 137] width 64 height 9
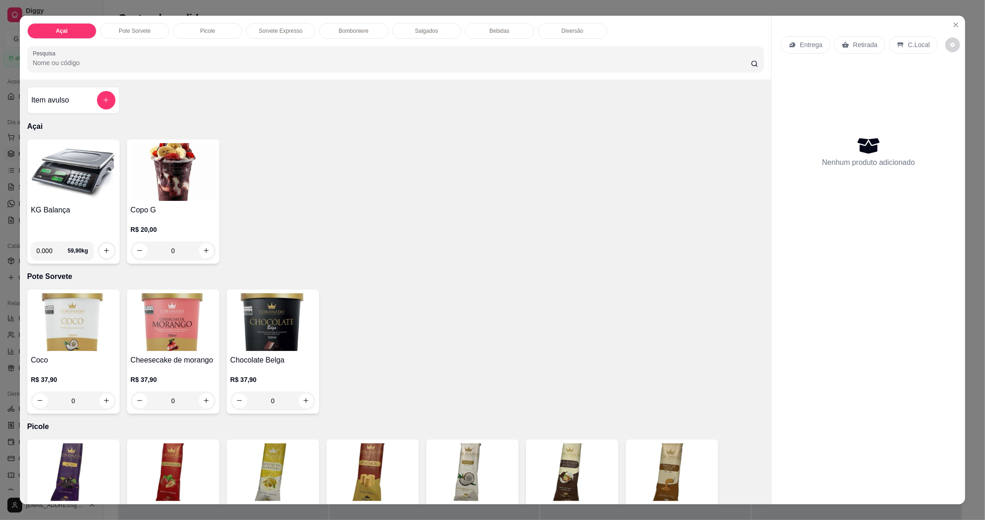
click at [73, 188] on img at bounding box center [73, 172] width 85 height 58
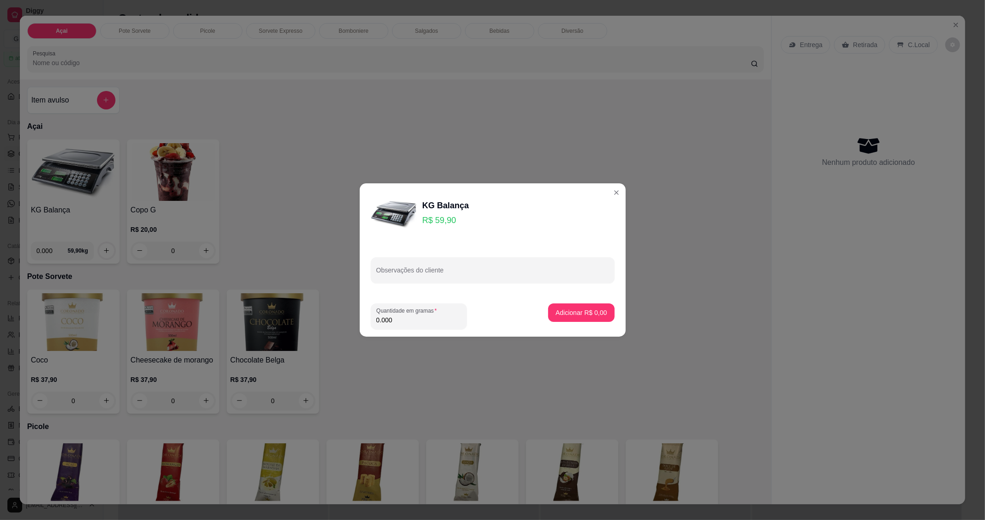
click at [420, 324] on input "0.000" at bounding box center [419, 320] width 85 height 9
click at [401, 325] on div "0.000" at bounding box center [419, 316] width 85 height 18
type input "0.270"
click at [573, 313] on p "Adicionar R$ 16,17" at bounding box center [579, 312] width 55 height 9
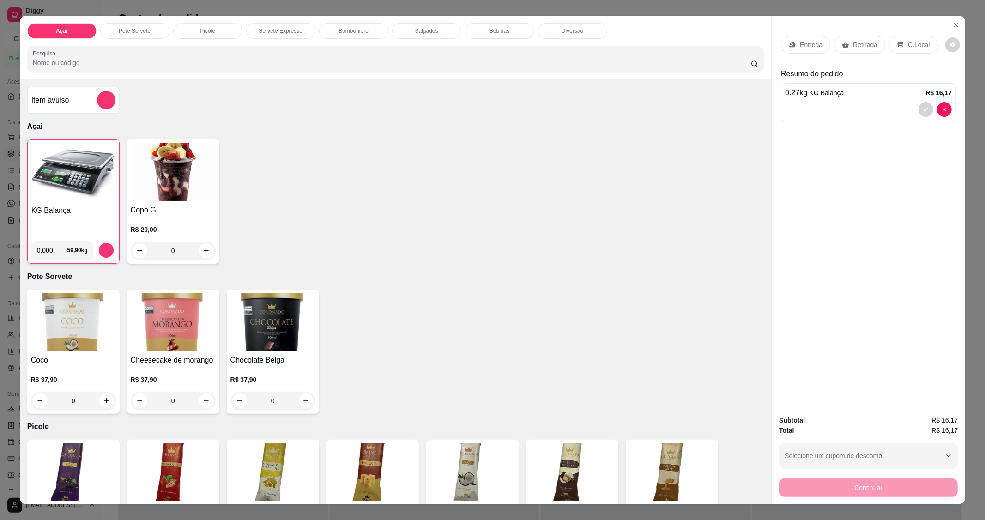
click at [908, 41] on p "C.Local" at bounding box center [919, 44] width 22 height 9
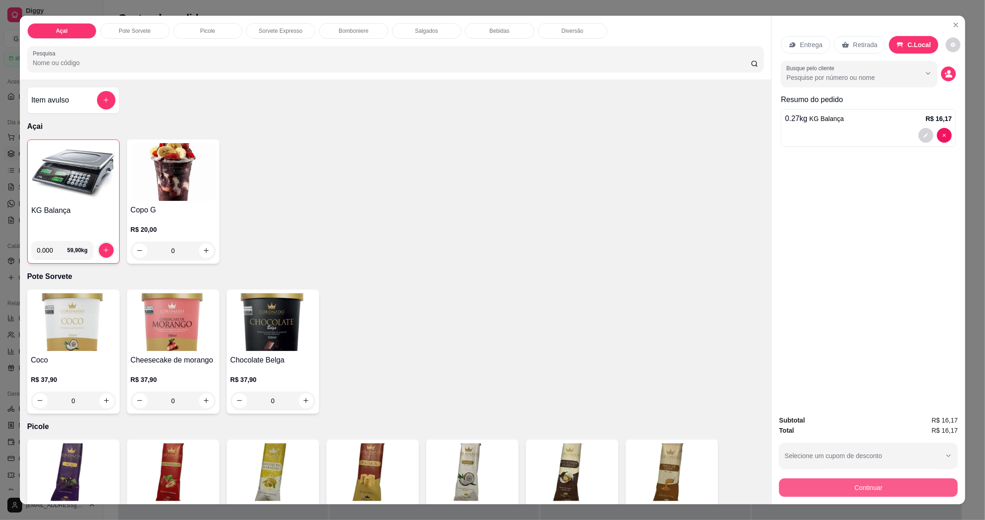
click at [916, 484] on button "Continuar" at bounding box center [868, 488] width 179 height 18
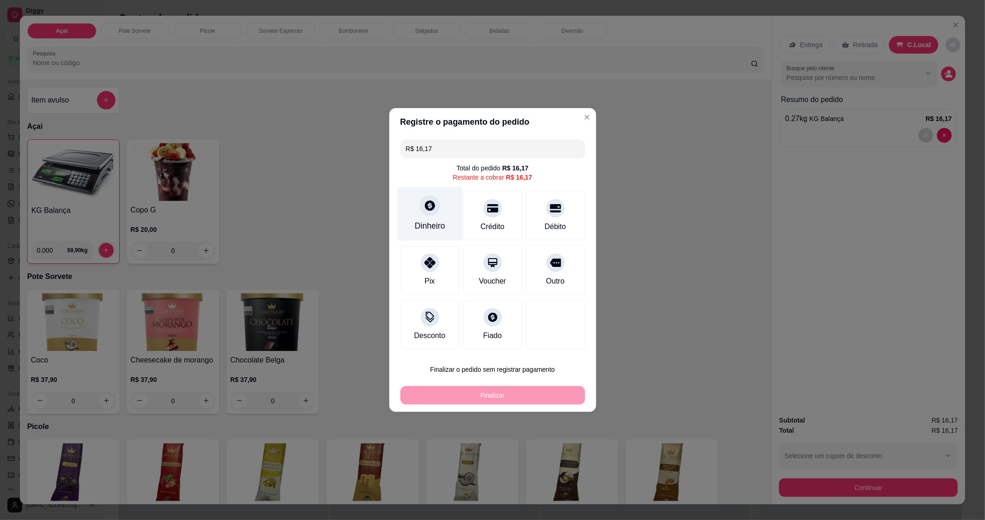
click at [425, 222] on div "Dinheiro" at bounding box center [430, 226] width 30 height 12
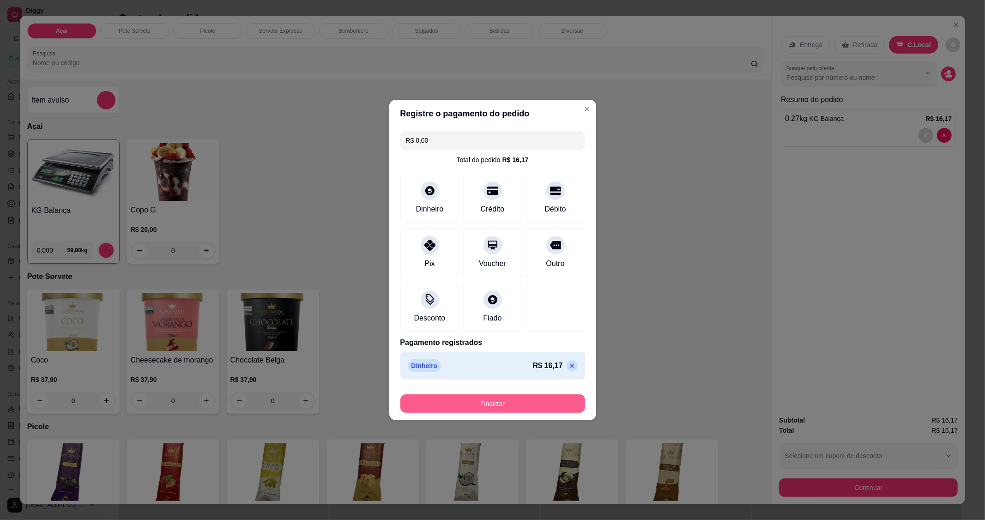
click at [496, 407] on button "Finalizar" at bounding box center [493, 404] width 185 height 18
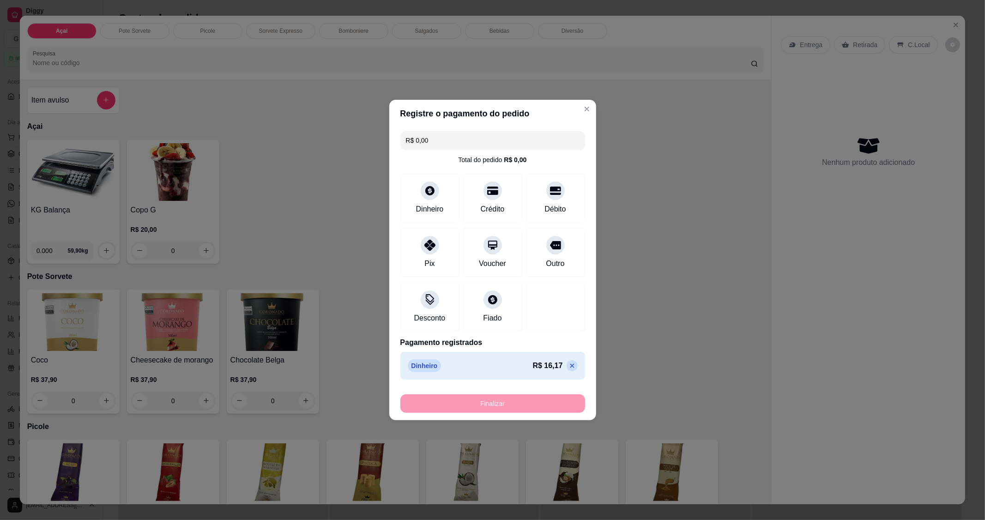
type input "-R$ 16,17"
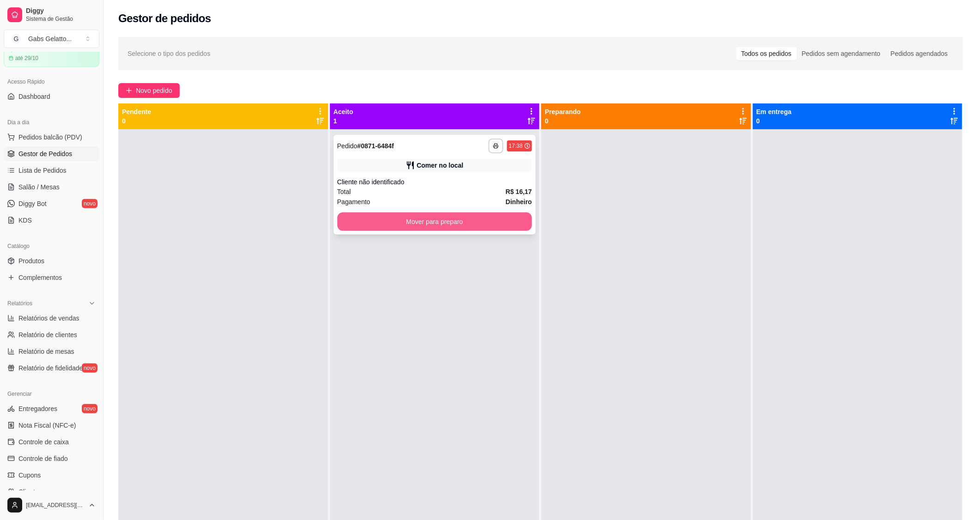
click at [408, 229] on button "Mover para preparo" at bounding box center [434, 222] width 195 height 18
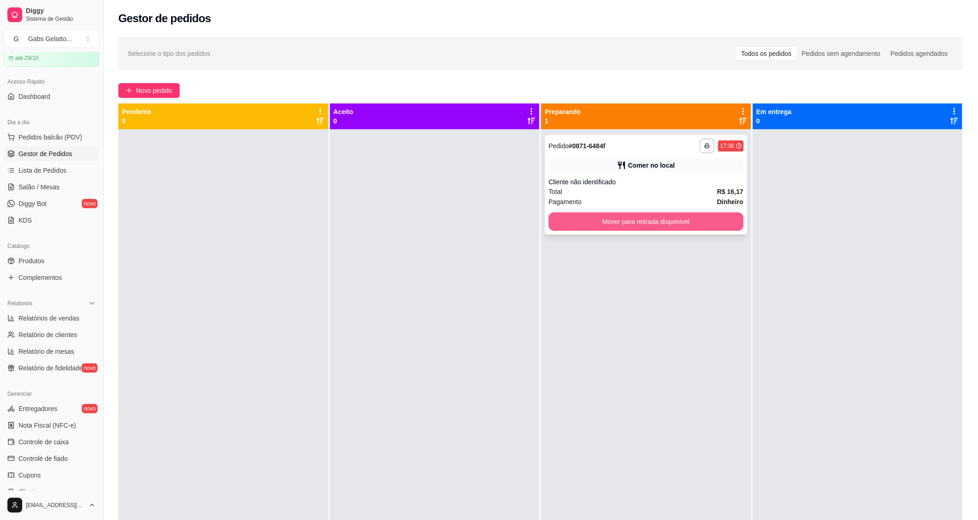
click at [676, 230] on button "Mover para retirada disponível" at bounding box center [645, 222] width 195 height 18
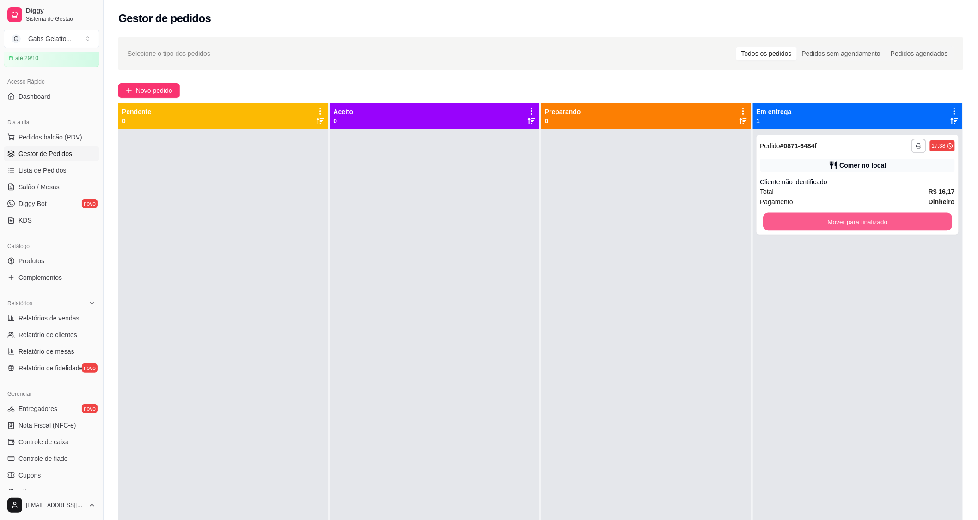
click at [843, 225] on button "Mover para finalizado" at bounding box center [857, 222] width 189 height 18
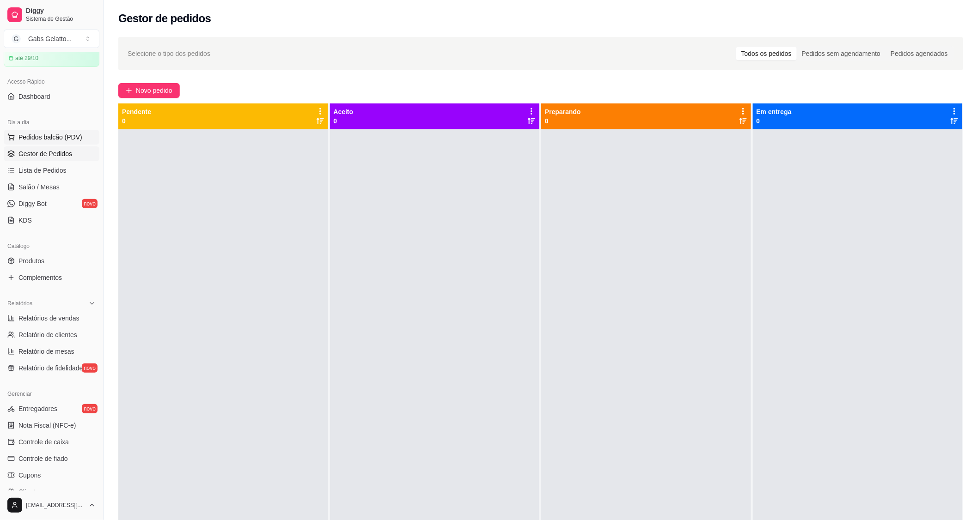
click at [55, 140] on span "Pedidos balcão (PDV)" at bounding box center [50, 137] width 64 height 9
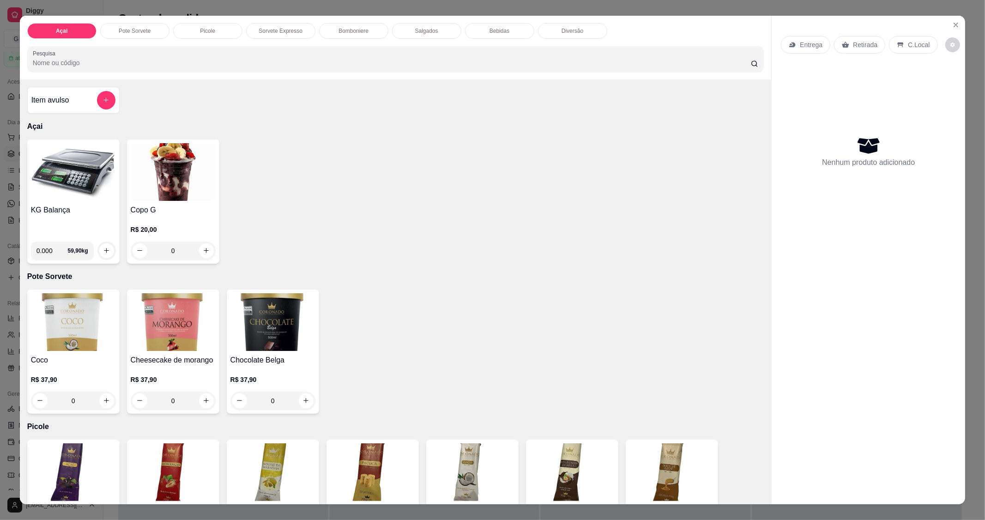
click at [150, 213] on h4 "Copo G" at bounding box center [173, 210] width 85 height 11
click at [51, 191] on img at bounding box center [73, 172] width 85 height 58
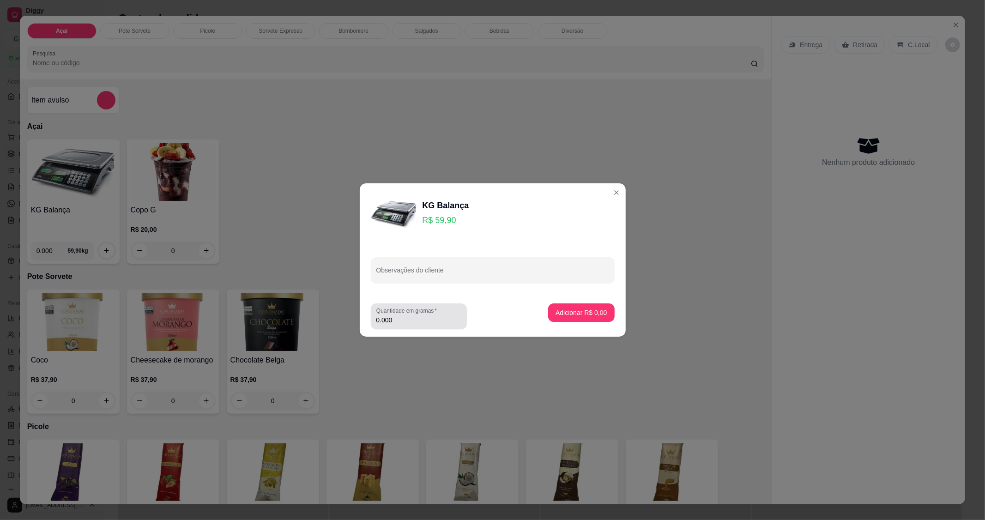
click at [402, 319] on input "0.000" at bounding box center [419, 320] width 85 height 9
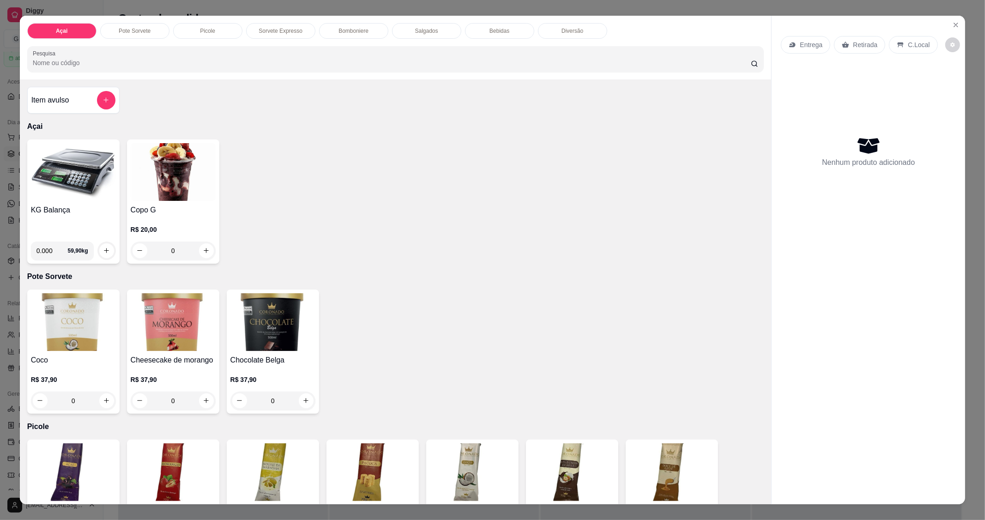
click at [51, 195] on img at bounding box center [73, 172] width 85 height 58
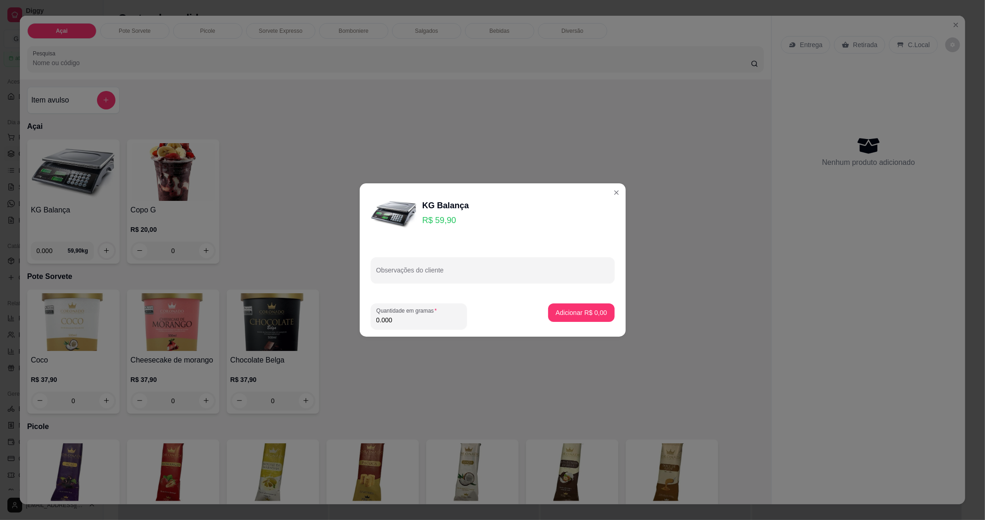
click at [422, 319] on input "0.000" at bounding box center [419, 320] width 85 height 9
type input "0.284"
click at [576, 299] on footer "Quantidade em gramas 0.284 Adicionar R$ 17,01" at bounding box center [493, 316] width 266 height 41
click at [578, 313] on p "Adicionar R$ 17,01" at bounding box center [579, 312] width 55 height 9
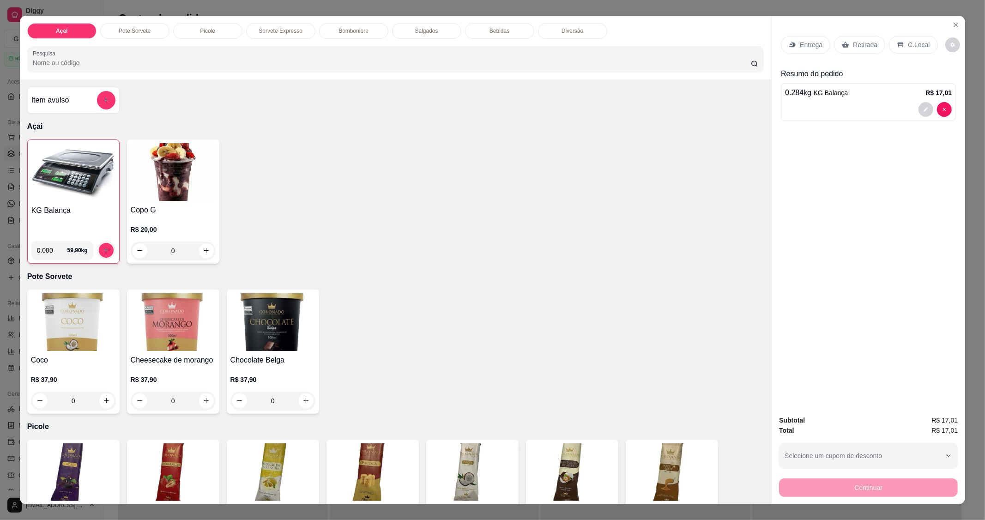
click at [902, 45] on div "C.Local" at bounding box center [913, 45] width 49 height 18
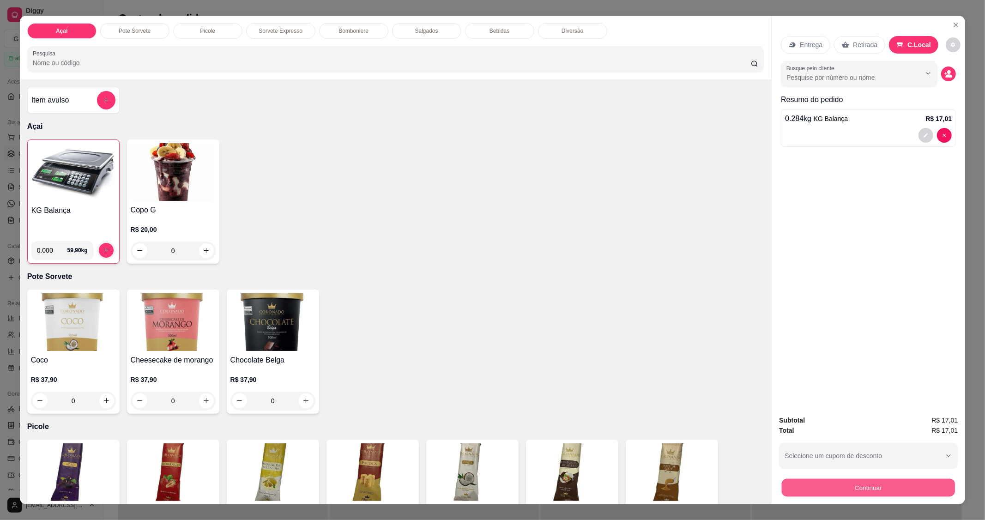
click at [904, 495] on button "Continuar" at bounding box center [868, 488] width 173 height 18
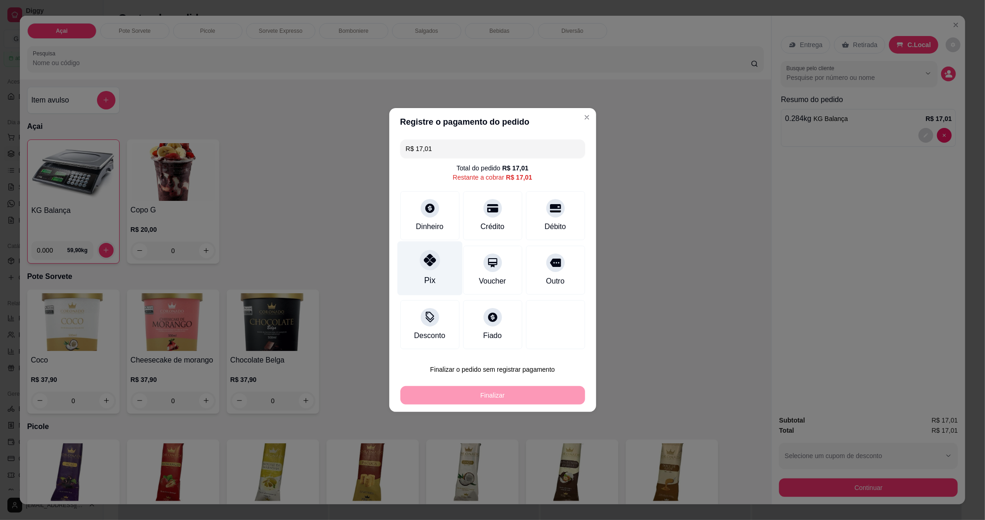
click at [431, 264] on icon at bounding box center [430, 260] width 12 height 12
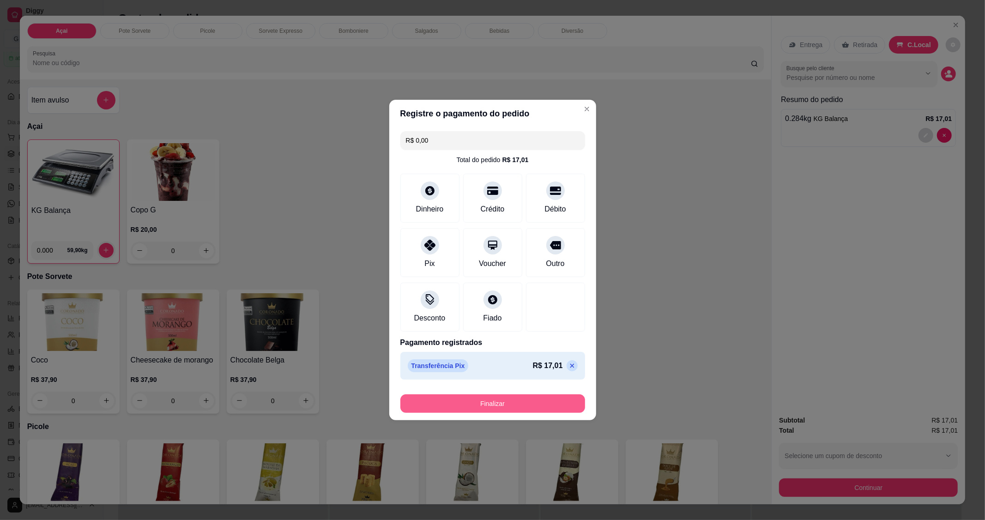
click at [510, 406] on button "Finalizar" at bounding box center [493, 404] width 185 height 18
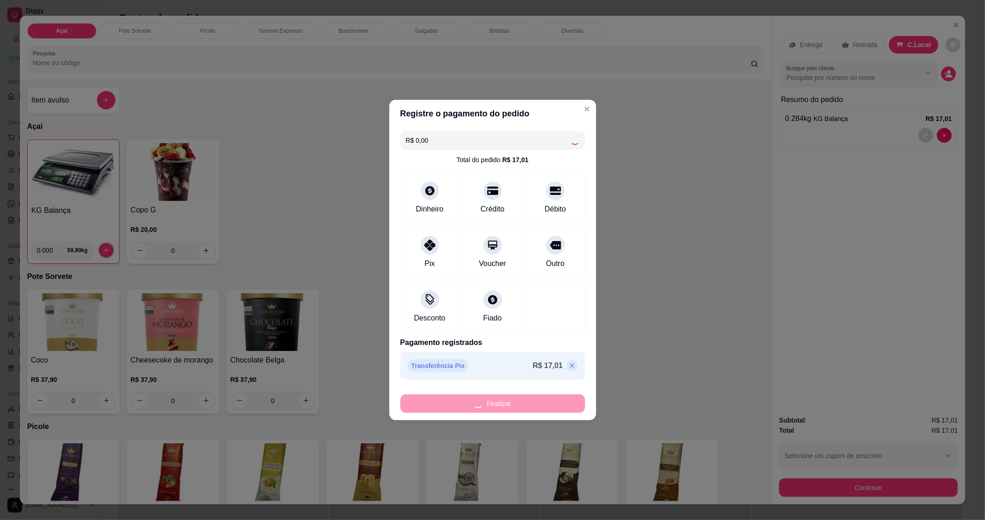
type input "-R$ 17,01"
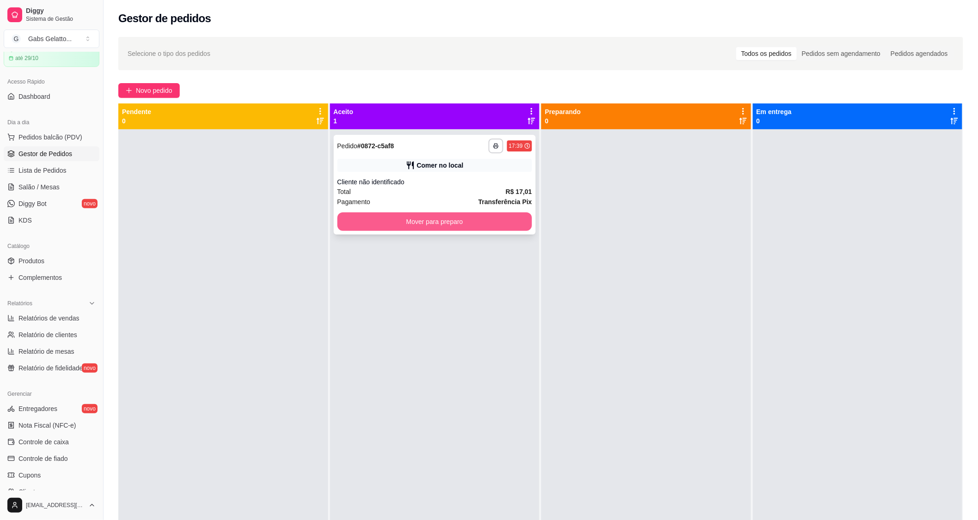
click at [441, 229] on button "Mover para preparo" at bounding box center [434, 222] width 195 height 18
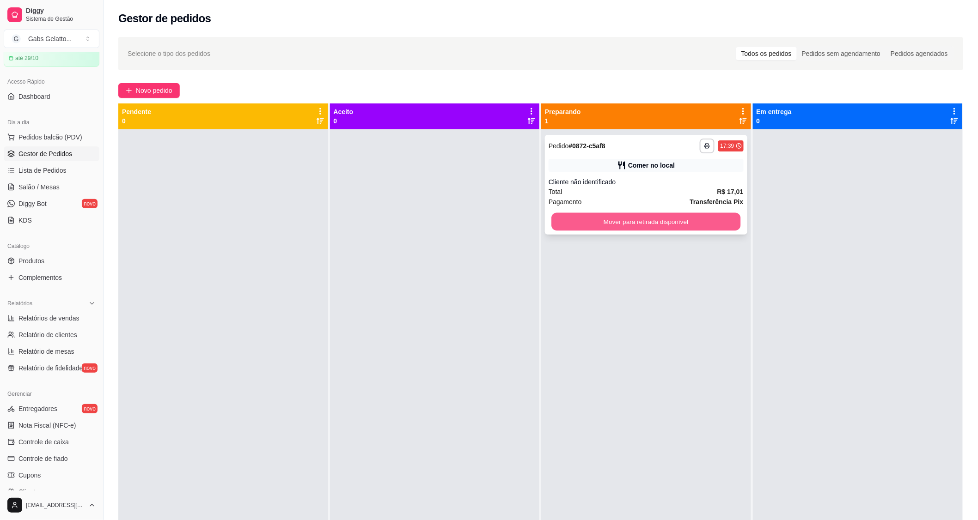
click at [708, 219] on button "Mover para retirada disponível" at bounding box center [645, 222] width 189 height 18
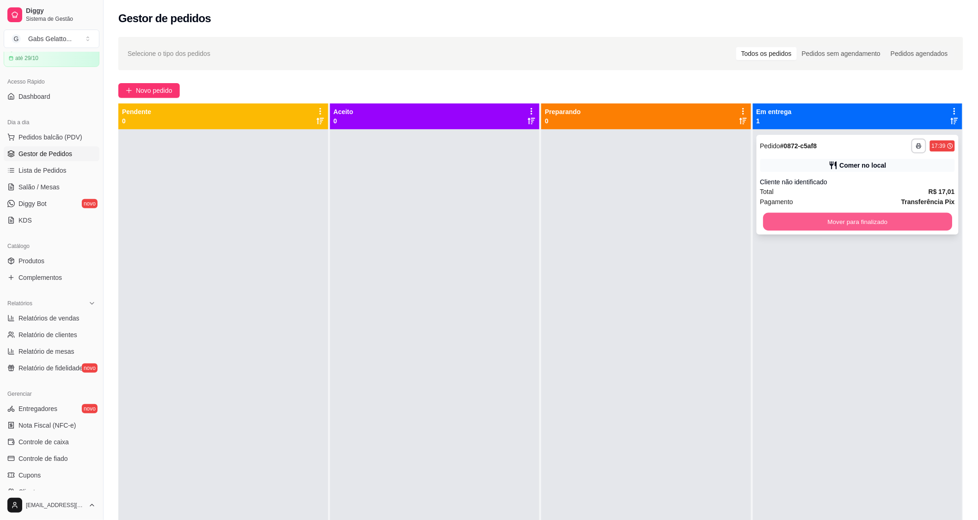
click at [821, 222] on button "Mover para finalizado" at bounding box center [857, 222] width 189 height 18
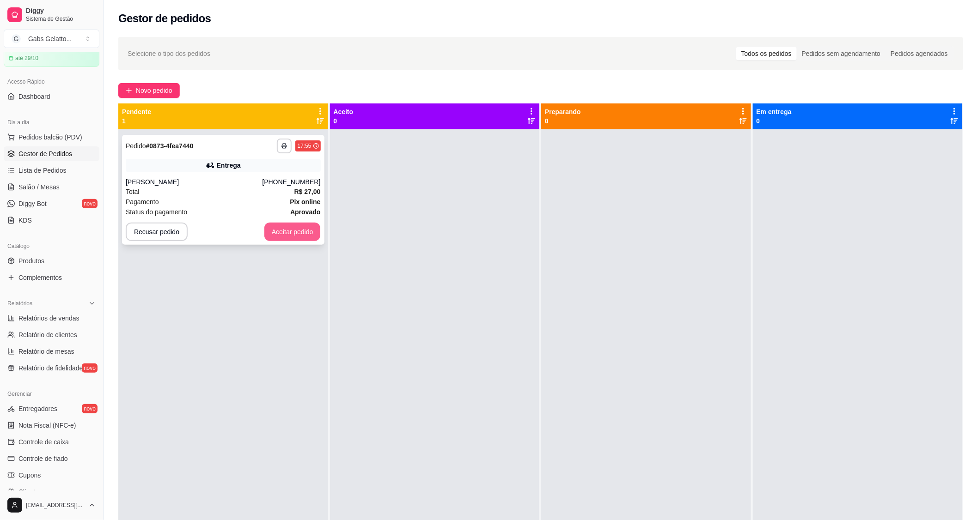
click at [294, 237] on button "Aceitar pedido" at bounding box center [292, 232] width 56 height 18
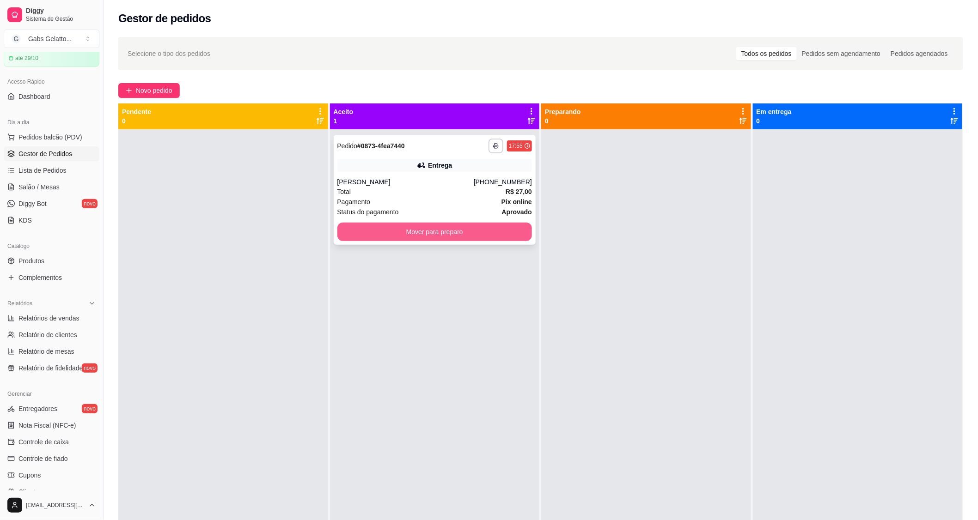
click at [382, 225] on button "Mover para preparo" at bounding box center [434, 232] width 195 height 18
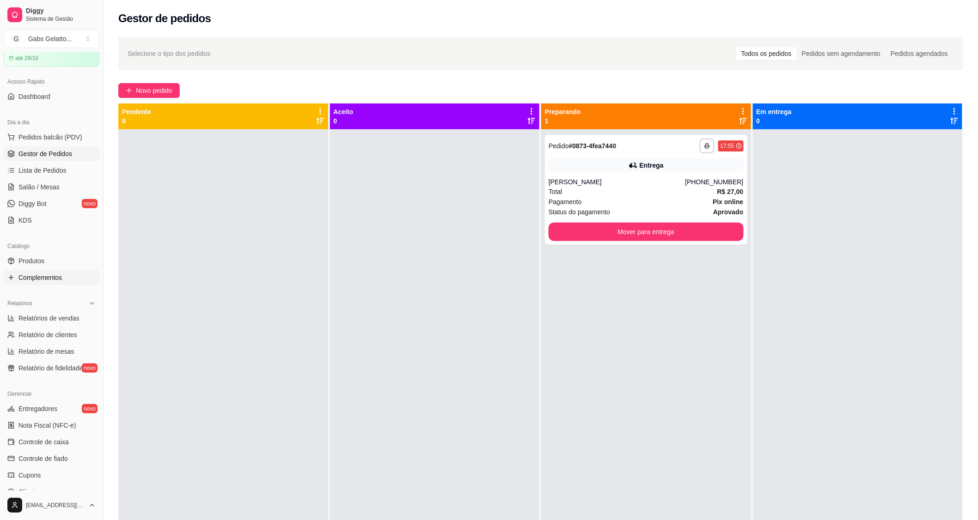
click at [44, 279] on span "Complementos" at bounding box center [39, 277] width 43 height 9
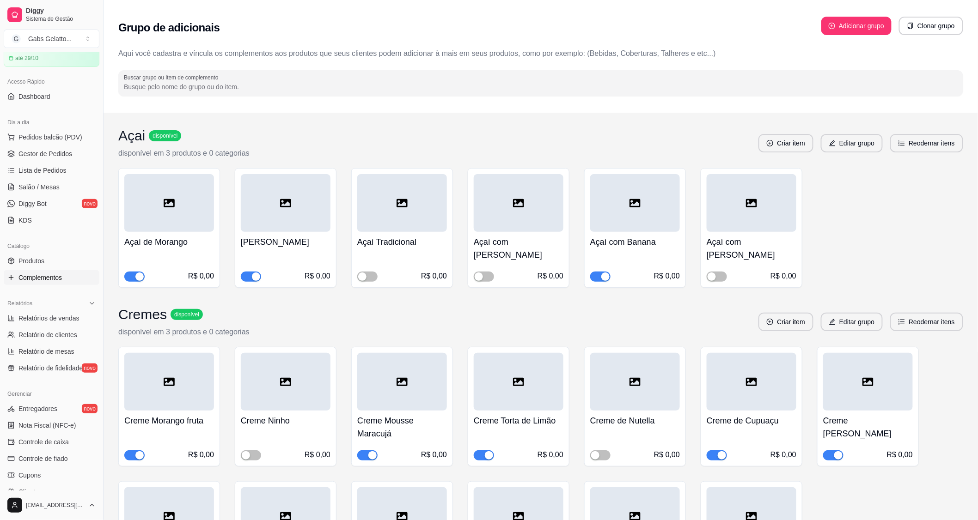
scroll to position [103, 0]
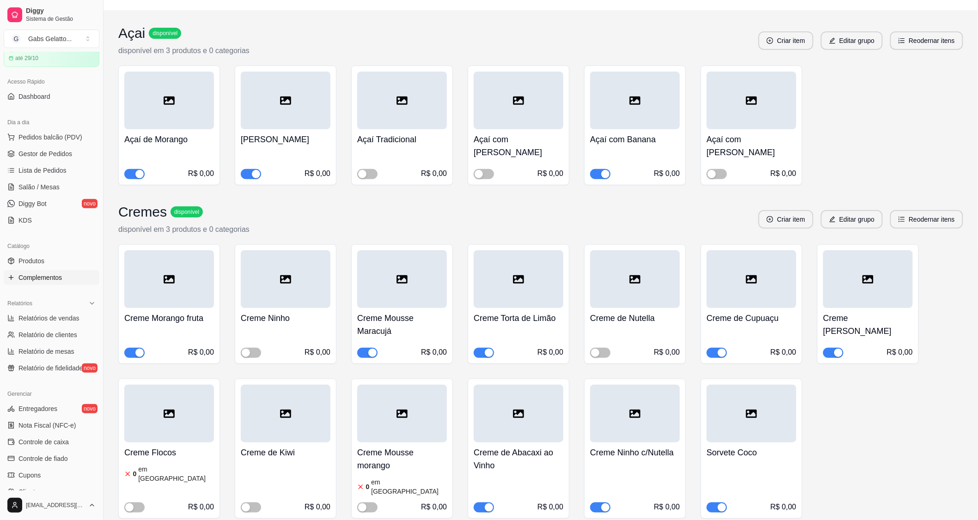
click at [598, 503] on span "button" at bounding box center [600, 508] width 20 height 10
click at [482, 348] on span "button" at bounding box center [484, 353] width 20 height 10
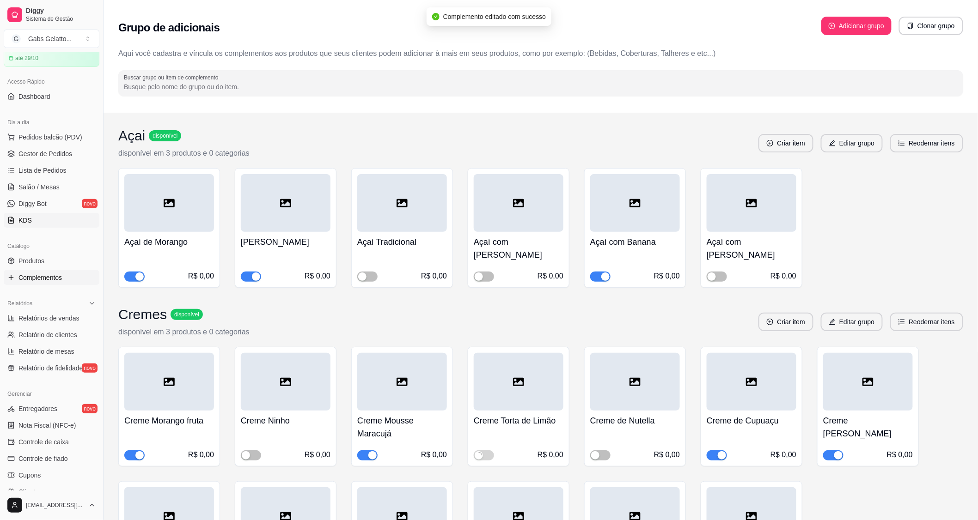
scroll to position [0, 0]
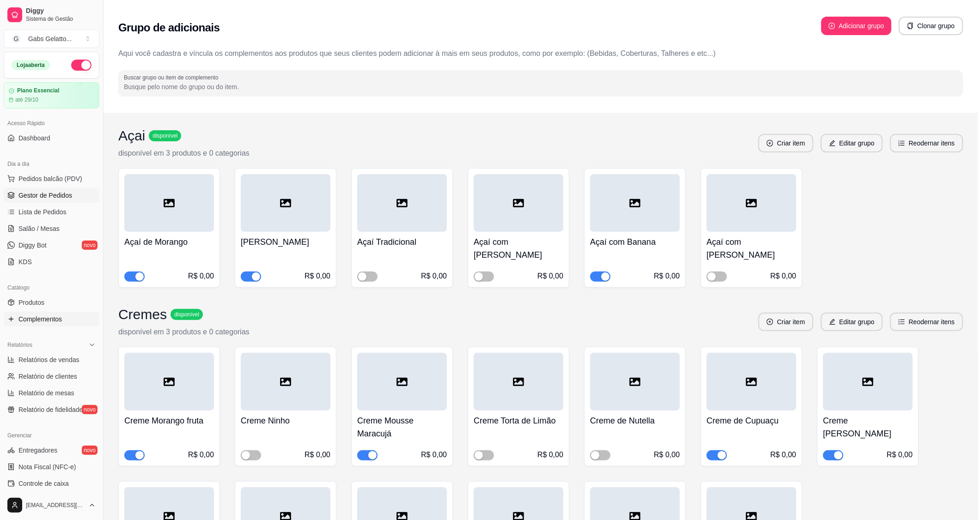
click at [51, 196] on span "Gestor de Pedidos" at bounding box center [45, 195] width 54 height 9
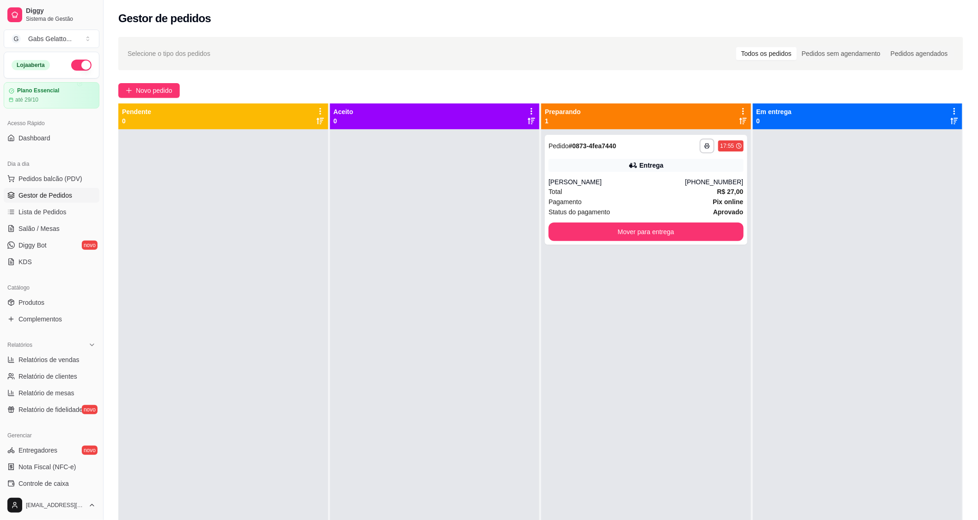
click at [40, 193] on span "Gestor de Pedidos" at bounding box center [45, 195] width 54 height 9
click at [44, 178] on span "Pedidos balcão (PDV)" at bounding box center [50, 178] width 64 height 9
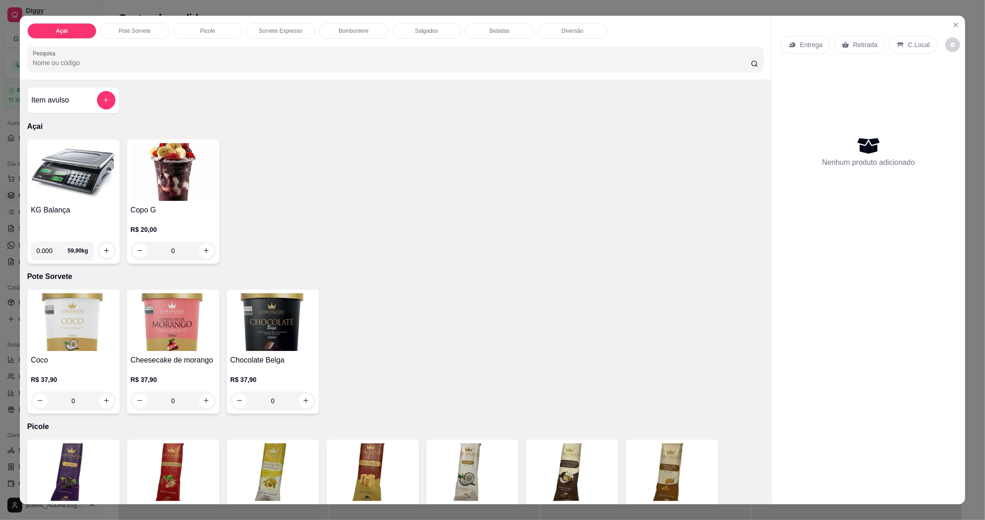
click at [56, 208] on h4 "KG Balança" at bounding box center [73, 210] width 85 height 11
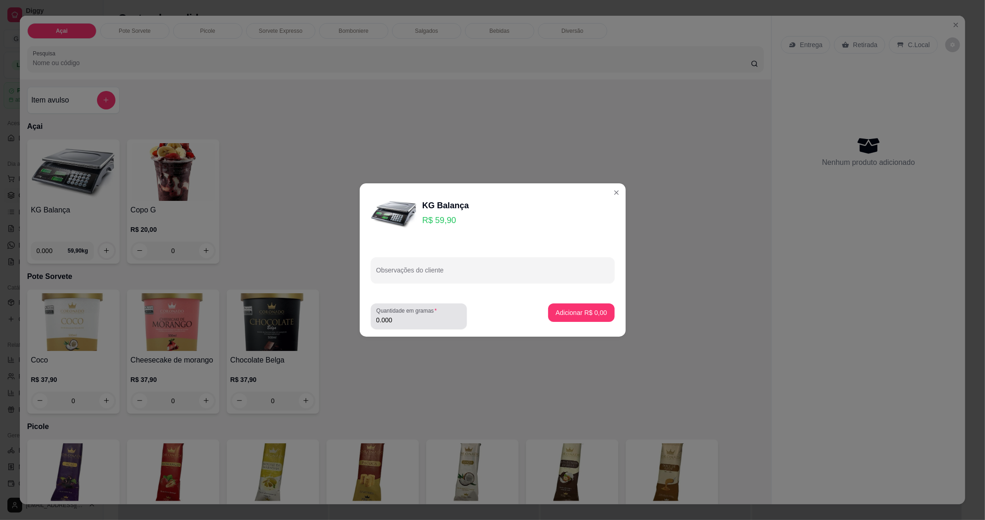
click at [405, 321] on input "0.000" at bounding box center [419, 320] width 85 height 9
type input "0.078"
click at [586, 319] on button "Adicionar R$ 4,67" at bounding box center [581, 313] width 64 height 18
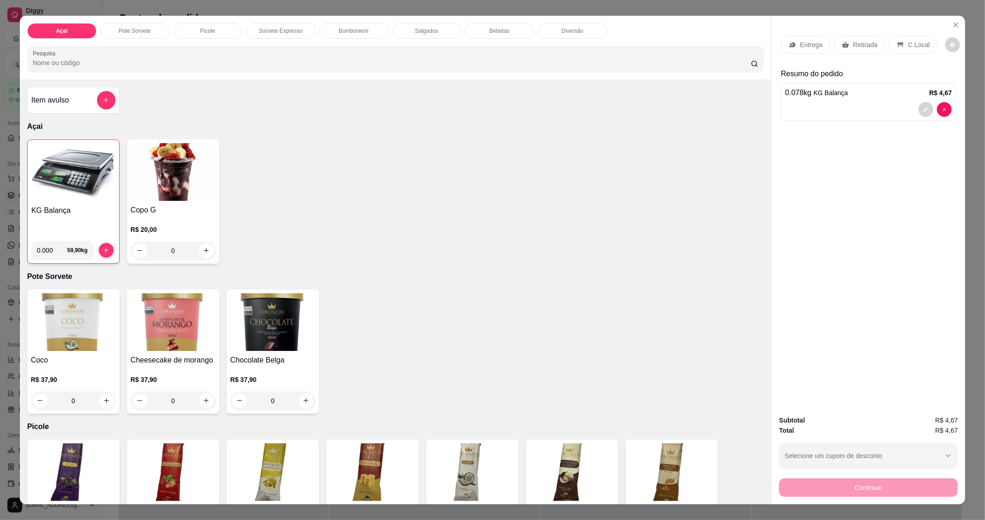
click at [916, 48] on p "C.Local" at bounding box center [919, 44] width 22 height 9
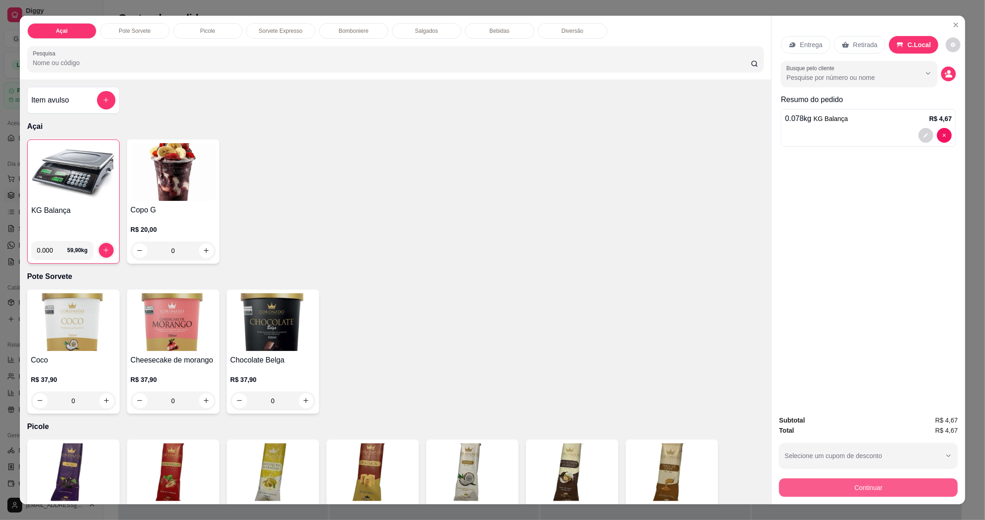
click at [861, 483] on button "Continuar" at bounding box center [868, 488] width 179 height 18
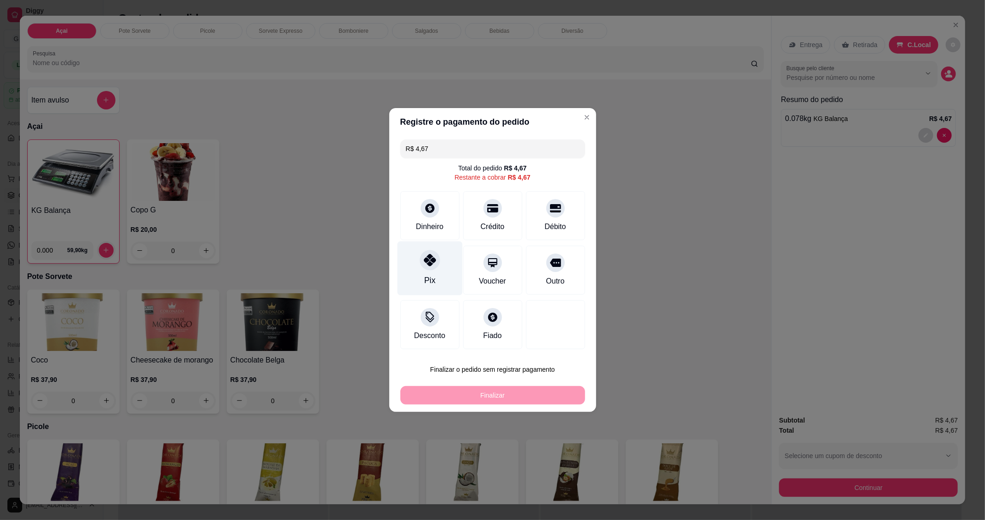
click at [435, 266] on div at bounding box center [430, 260] width 20 height 20
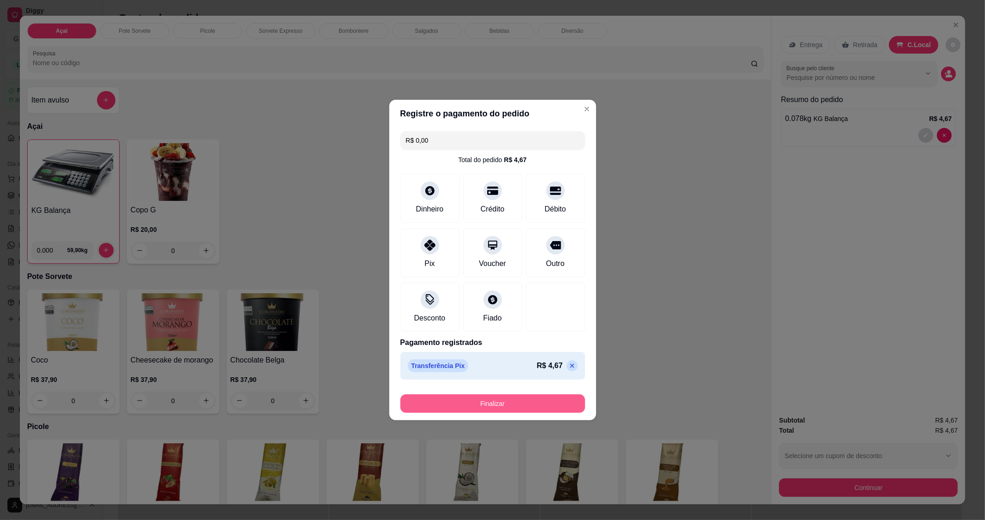
click at [465, 405] on button "Finalizar" at bounding box center [493, 404] width 185 height 18
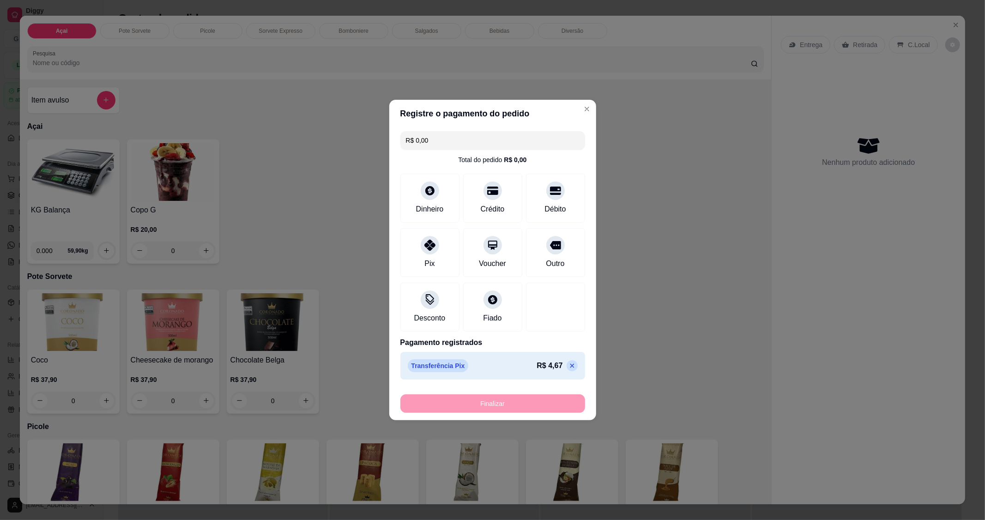
type input "-R$ 4,67"
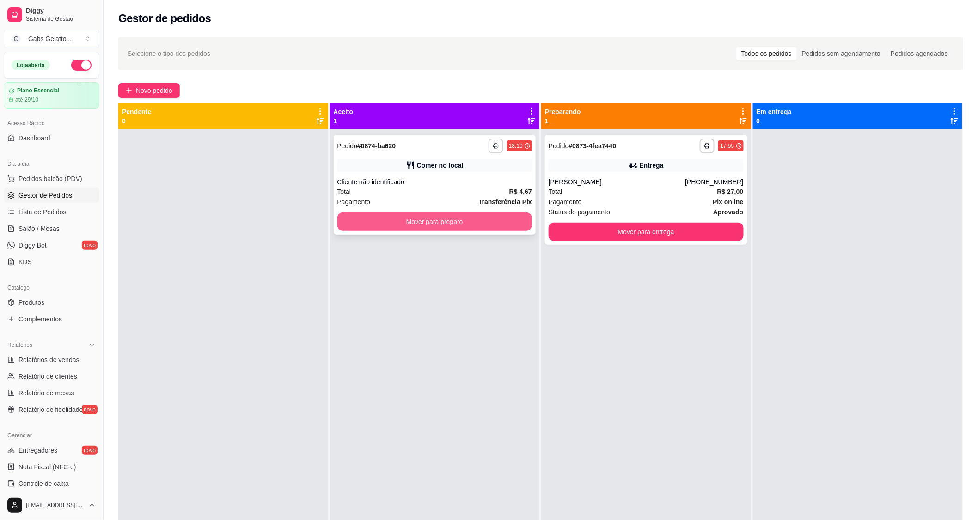
click at [444, 218] on button "Mover para preparo" at bounding box center [434, 222] width 195 height 18
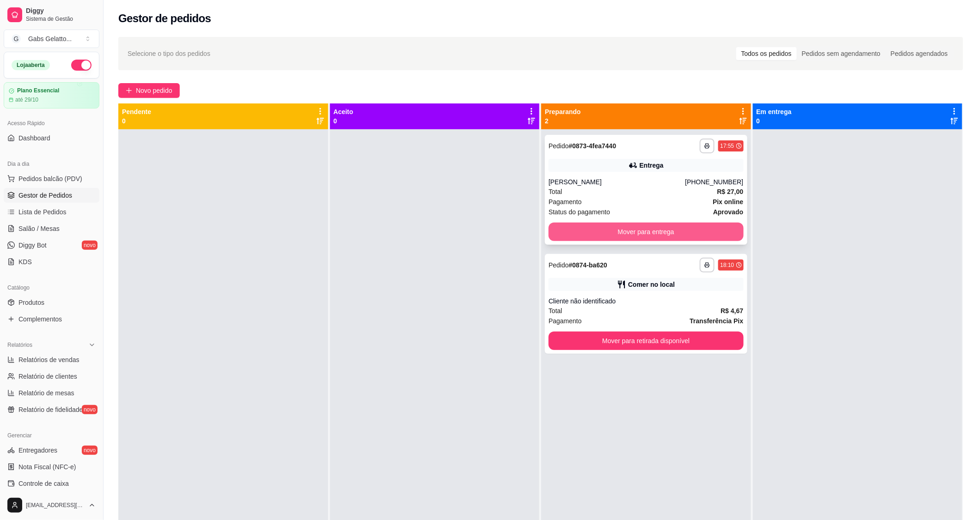
click at [656, 238] on button "Mover para entrega" at bounding box center [645, 232] width 195 height 18
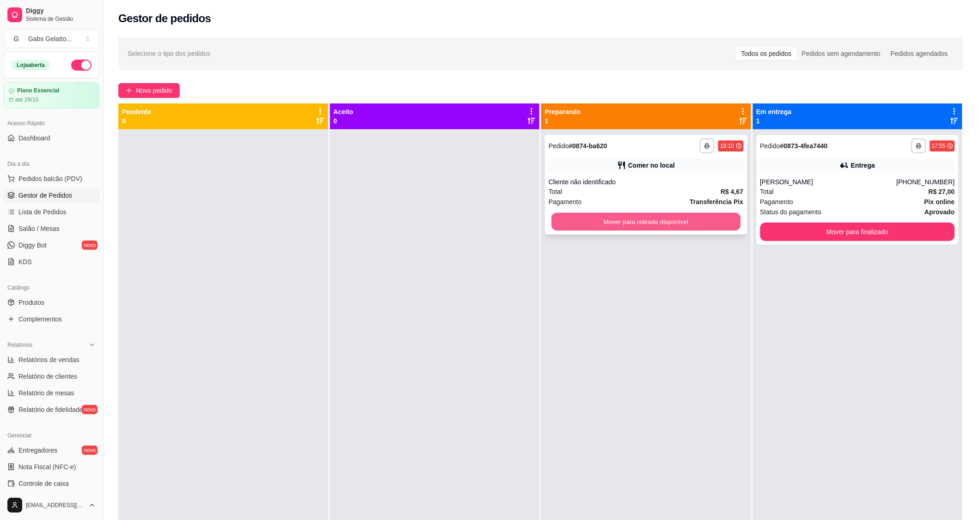
click at [667, 226] on button "Mover para retirada disponível" at bounding box center [645, 222] width 189 height 18
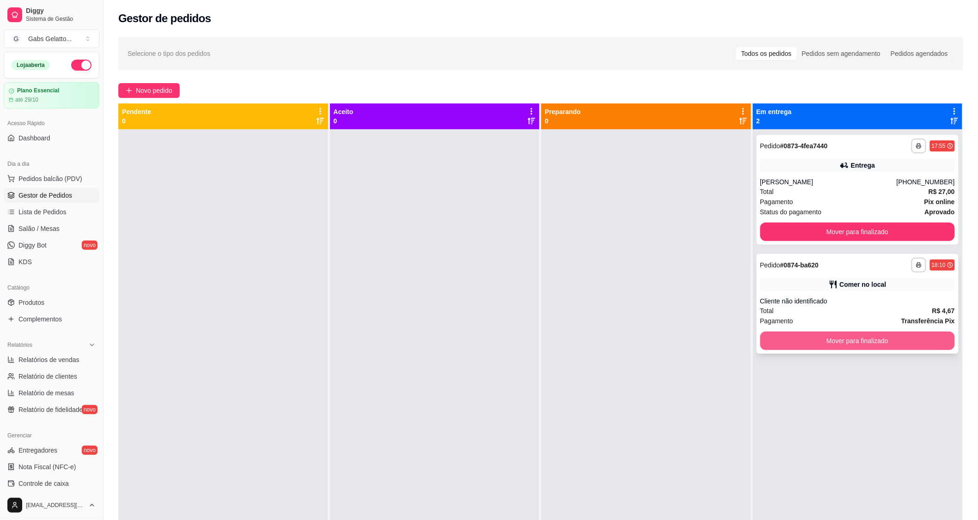
click at [791, 333] on button "Mover para finalizado" at bounding box center [857, 341] width 195 height 18
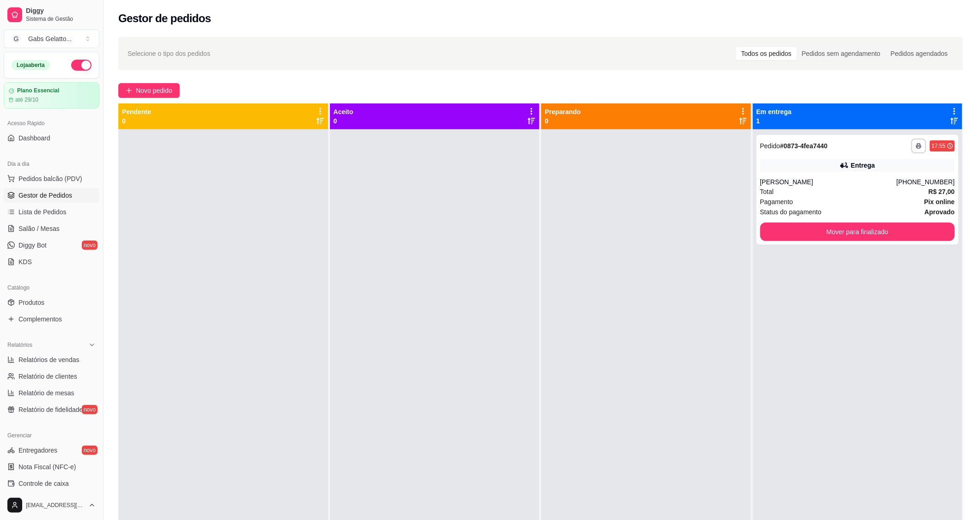
click at [387, 284] on div at bounding box center [435, 389] width 210 height 520
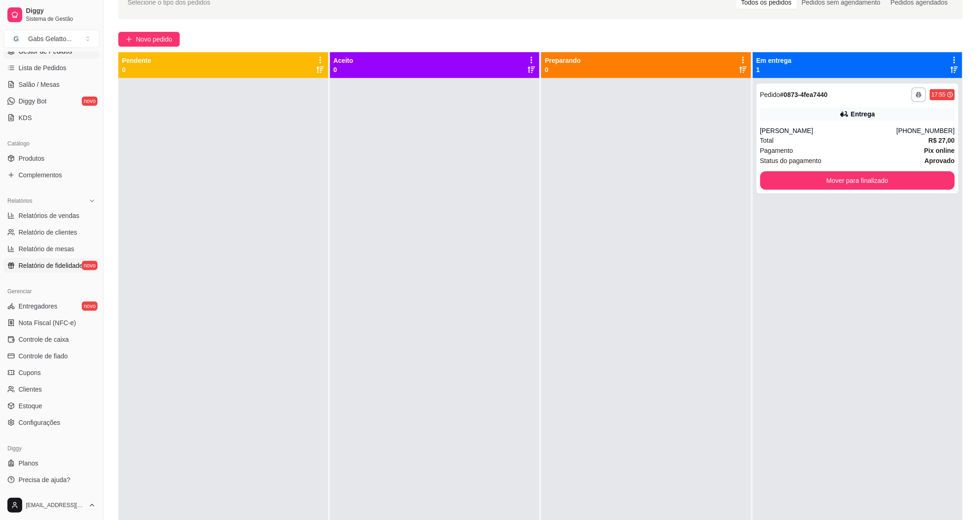
scroll to position [141, 0]
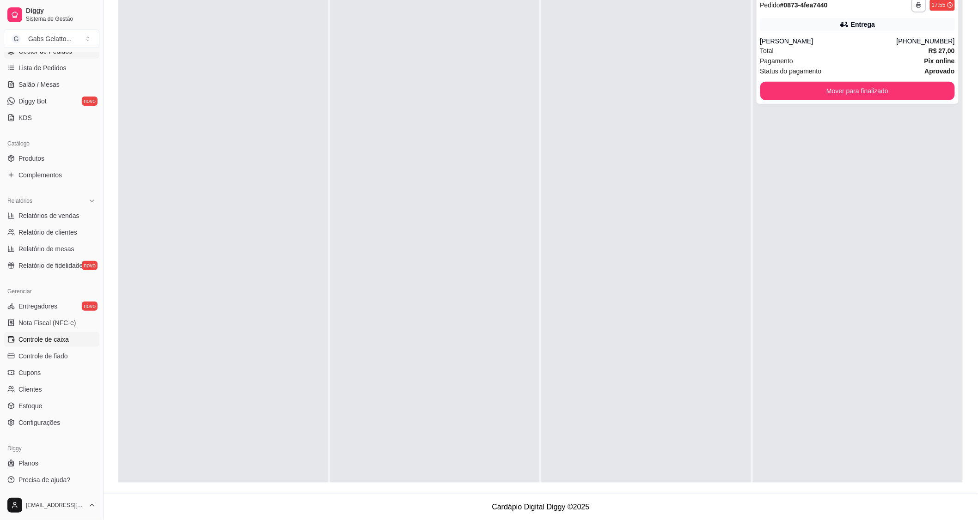
click at [69, 342] on link "Controle de caixa" at bounding box center [52, 339] width 96 height 15
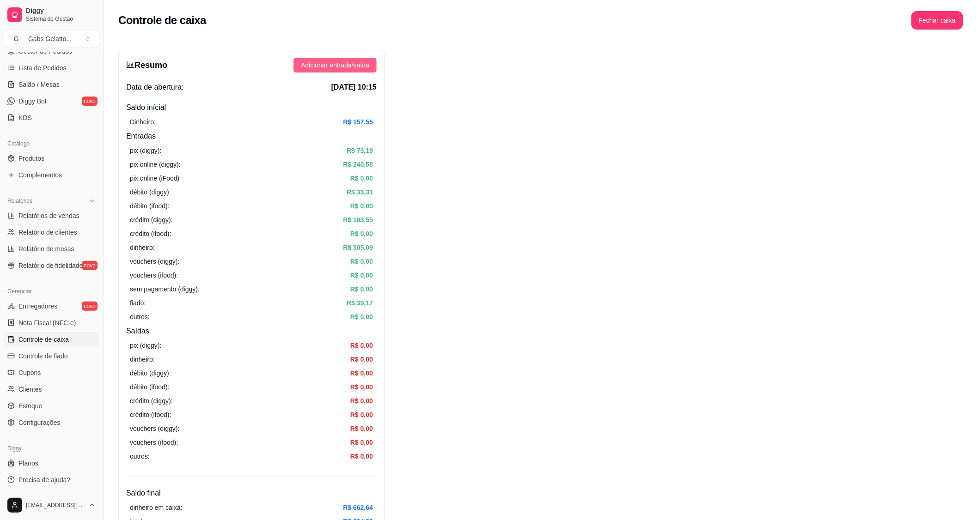
click at [376, 63] on button "Adicionar entrada/saída" at bounding box center [334, 65] width 83 height 15
click at [371, 70] on button "Adicionar entrada/saída" at bounding box center [334, 65] width 83 height 15
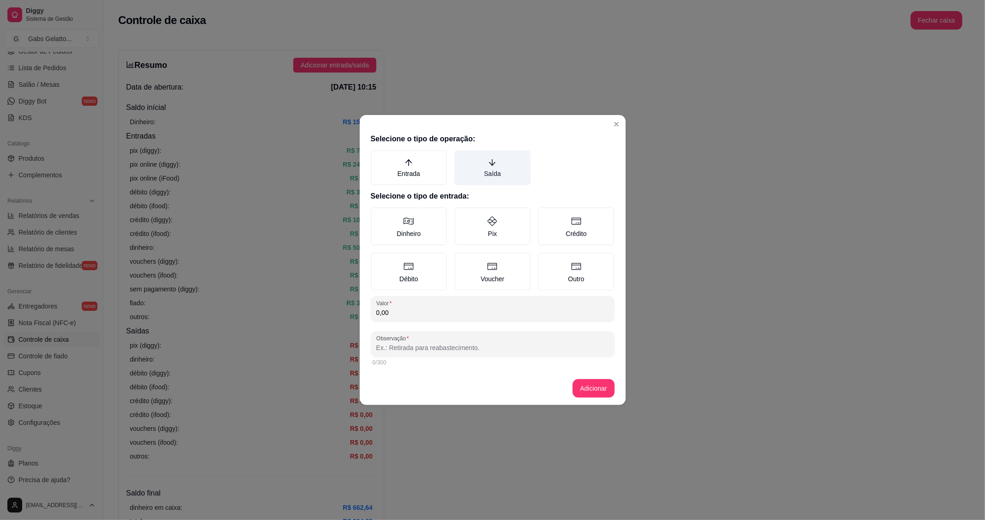
click at [502, 159] on label "Saída" at bounding box center [493, 167] width 76 height 35
click at [462, 157] on button "Saída" at bounding box center [457, 153] width 7 height 7
click at [419, 221] on label "Dinheiro" at bounding box center [409, 226] width 76 height 38
click at [378, 214] on button "Dinheiro" at bounding box center [374, 210] width 7 height 7
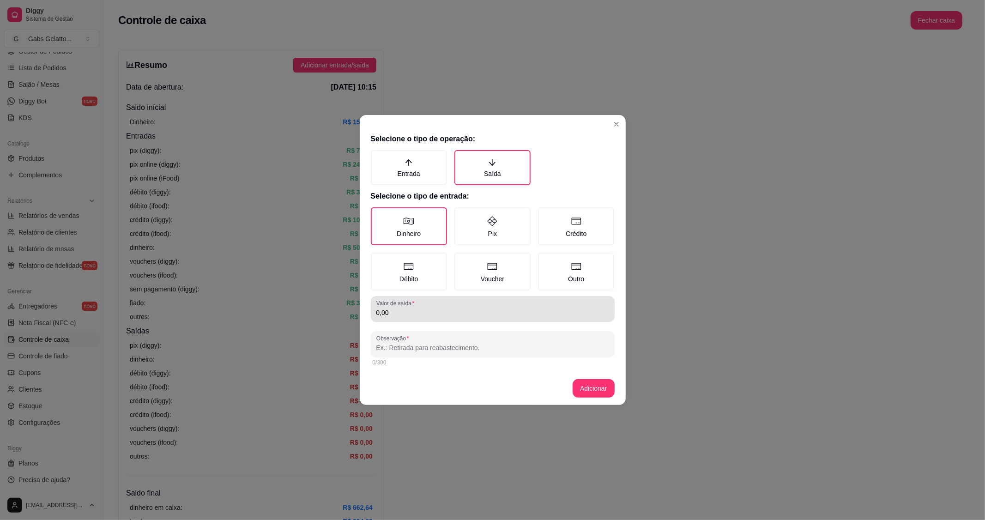
click at [412, 316] on input "0,00" at bounding box center [493, 312] width 233 height 9
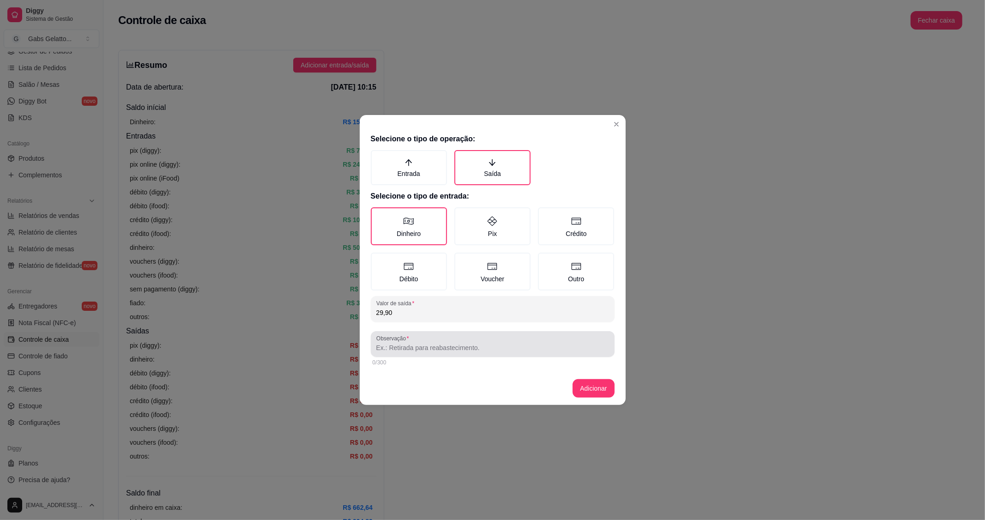
type input "29,90"
click at [442, 341] on div at bounding box center [493, 344] width 233 height 18
type input "produtos de limpeza, inseticida"
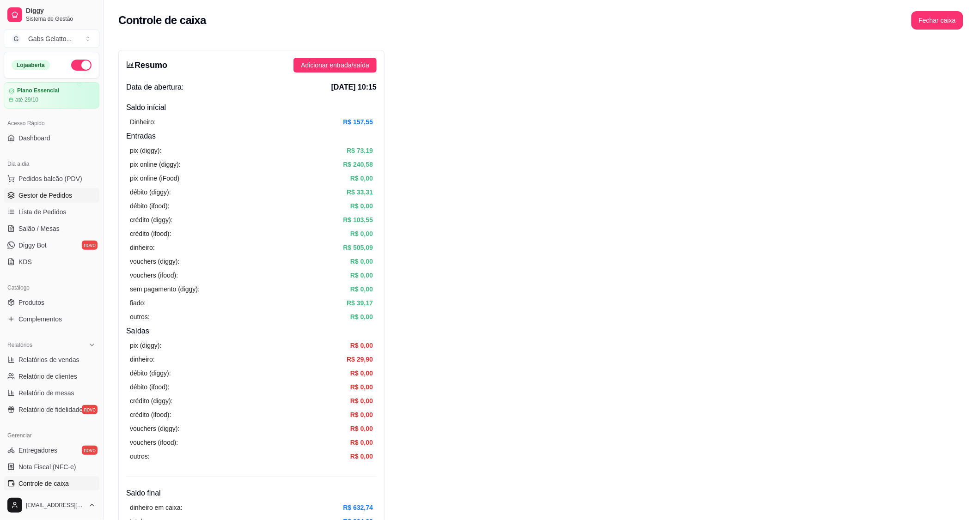
click at [58, 195] on span "Gestor de Pedidos" at bounding box center [45, 195] width 54 height 9
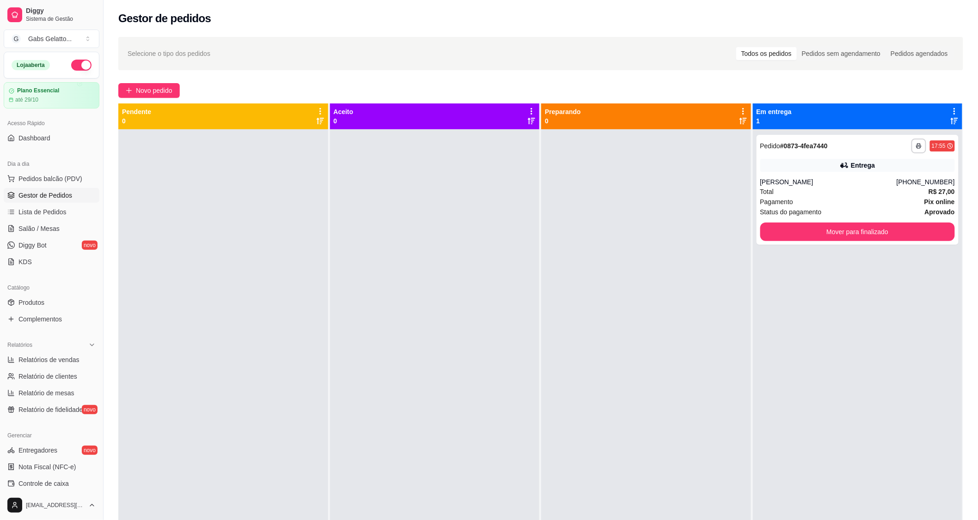
click at [411, 226] on div at bounding box center [435, 389] width 210 height 520
click at [59, 176] on span "Pedidos balcão (PDV)" at bounding box center [50, 178] width 64 height 9
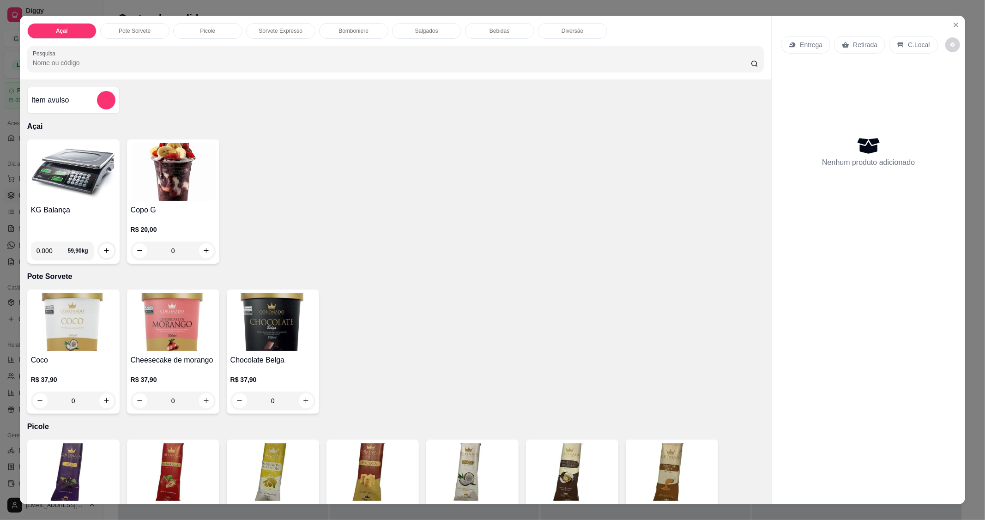
click at [44, 168] on img at bounding box center [73, 172] width 85 height 58
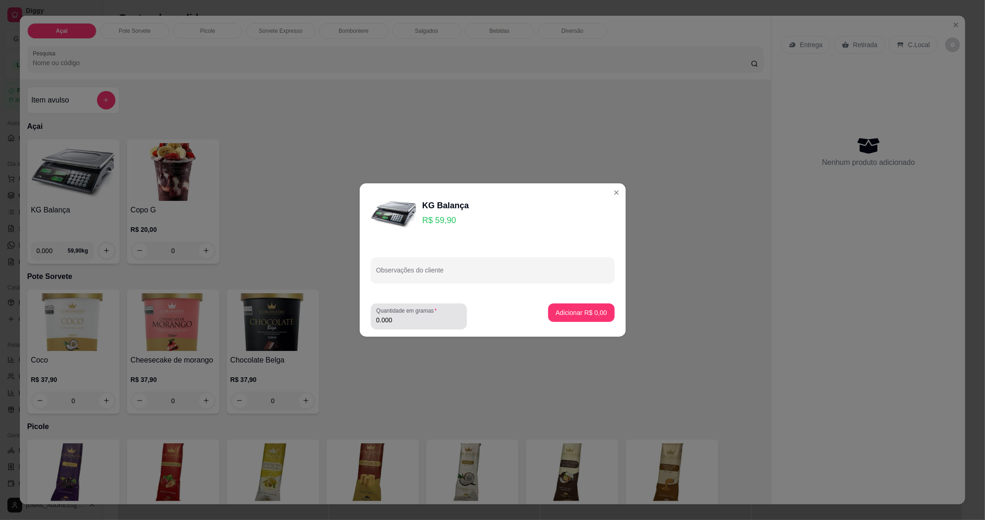
click at [422, 329] on div "Quantidade em gramas 0.000" at bounding box center [419, 317] width 96 height 26
type input "0.134"
click at [590, 306] on button "Adicionar R$ 8,03" at bounding box center [581, 313] width 66 height 18
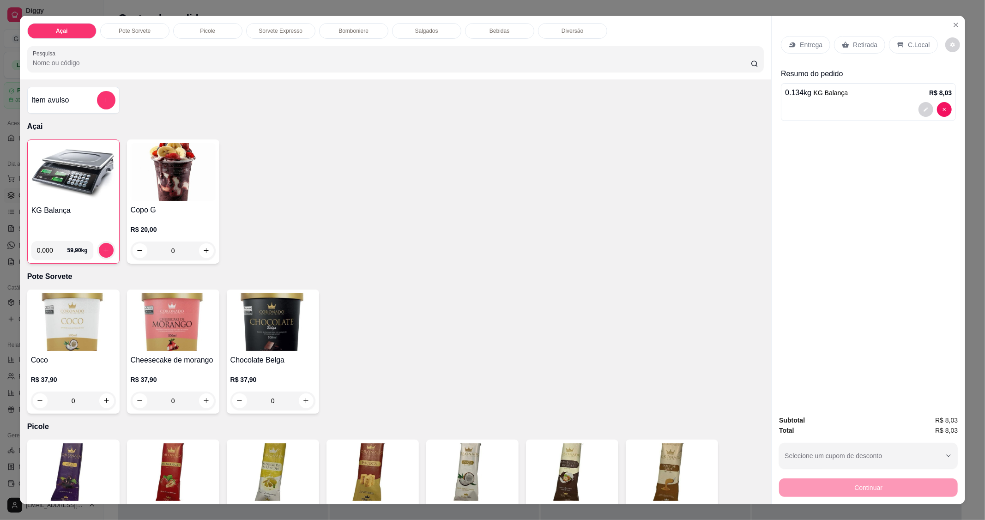
click at [86, 188] on img at bounding box center [73, 173] width 84 height 58
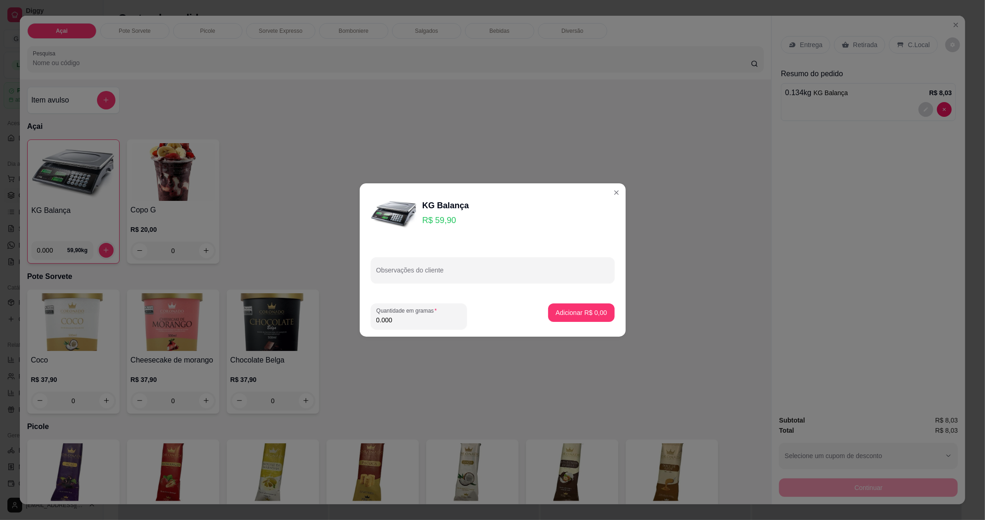
click at [424, 324] on input "0.000" at bounding box center [419, 320] width 85 height 9
type input "0.170"
click at [592, 303] on footer "Quantidade em gramas 0.170 Adicionar R$ 10,18" at bounding box center [493, 316] width 266 height 41
click at [573, 314] on p "Adicionar R$ 10,18" at bounding box center [580, 312] width 54 height 9
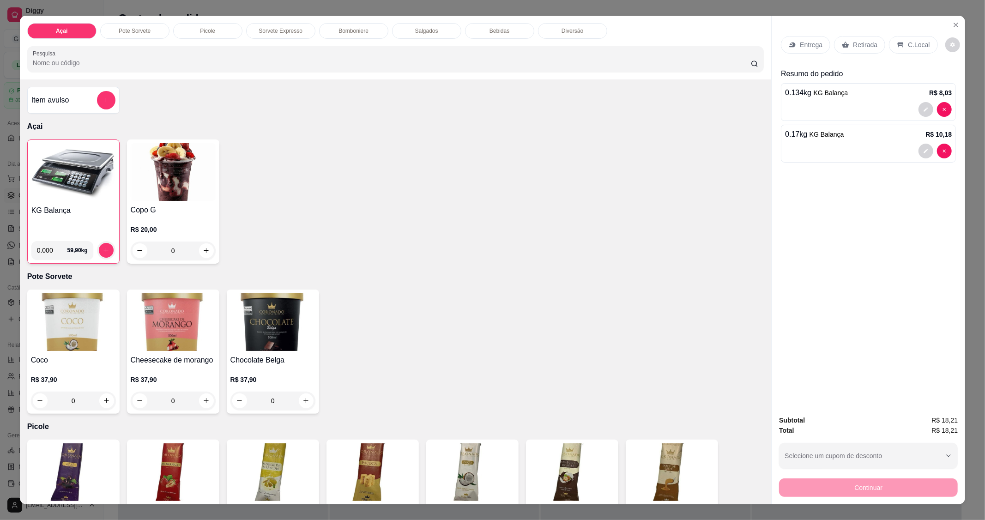
click at [908, 47] on p "C.Local" at bounding box center [919, 44] width 22 height 9
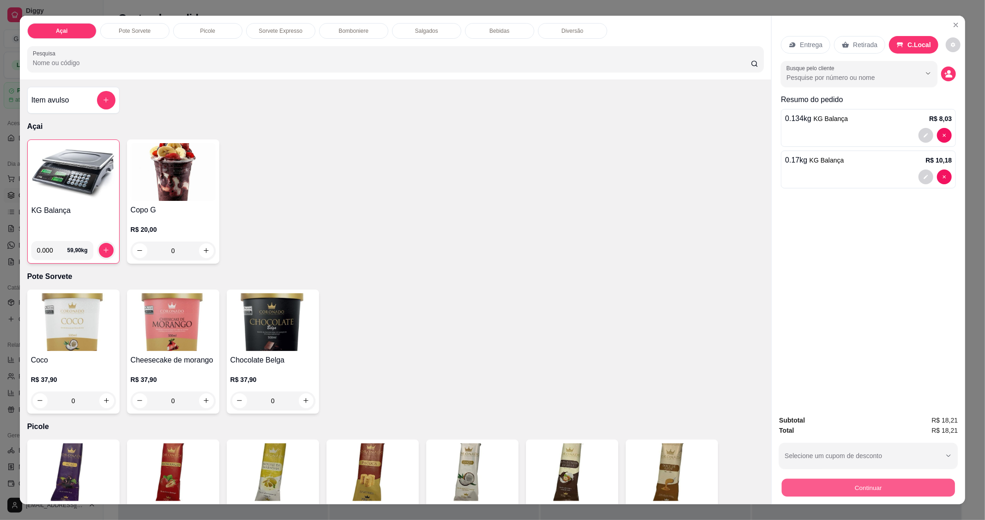
click at [831, 488] on button "Continuar" at bounding box center [868, 488] width 173 height 18
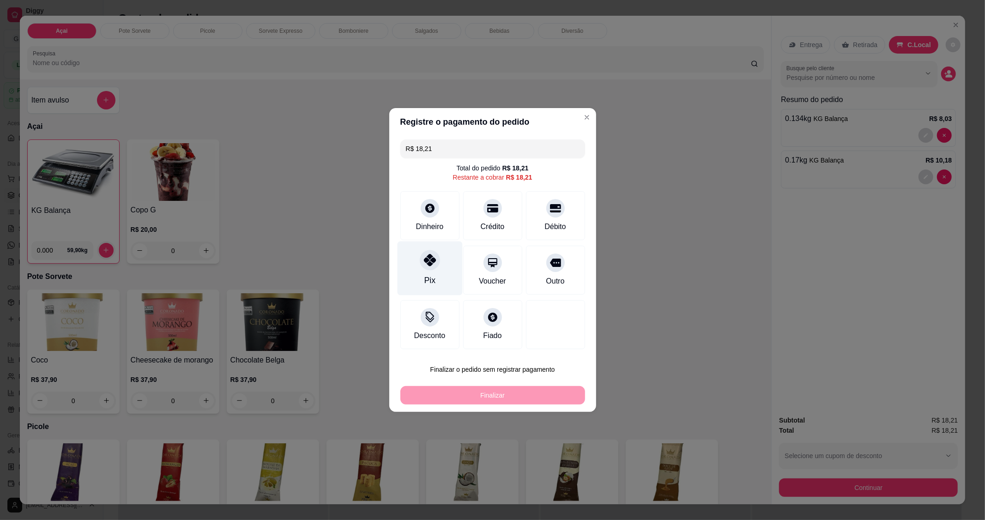
click at [423, 283] on div "Pix" at bounding box center [429, 269] width 65 height 54
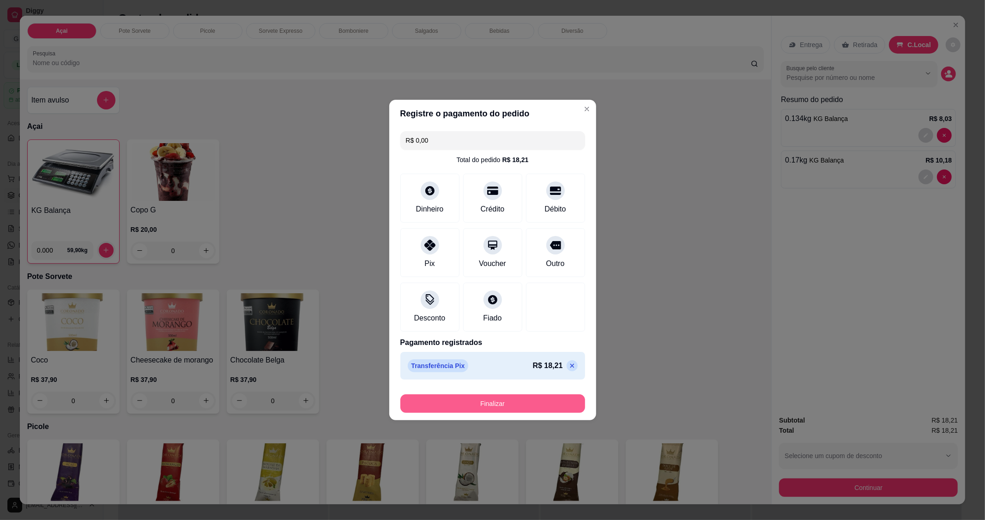
click at [533, 403] on button "Finalizar" at bounding box center [493, 404] width 185 height 18
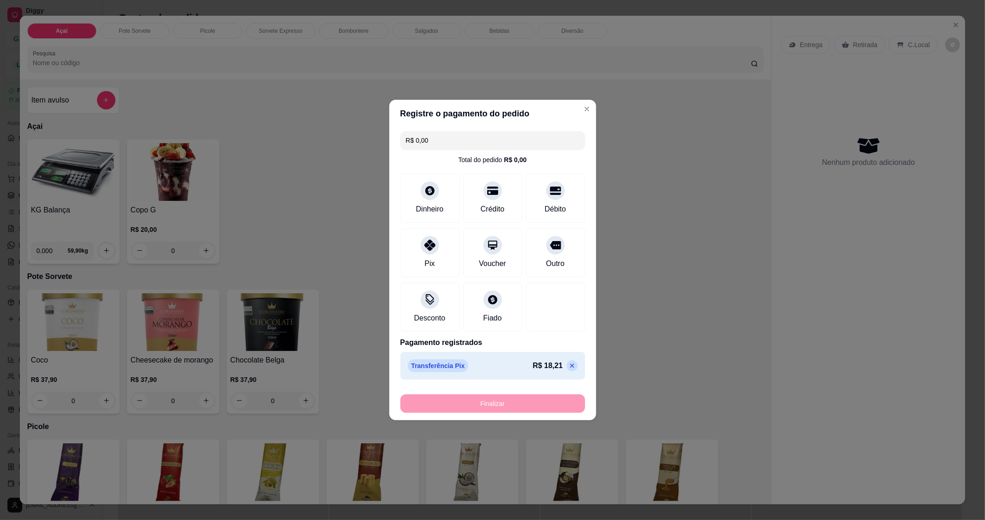
type input "-R$ 18,21"
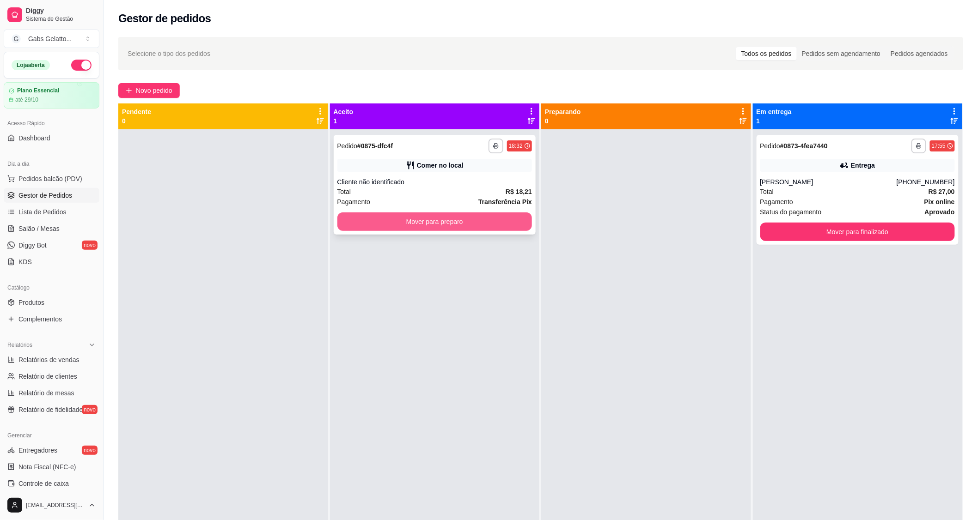
click at [449, 229] on button "Mover para preparo" at bounding box center [434, 222] width 195 height 18
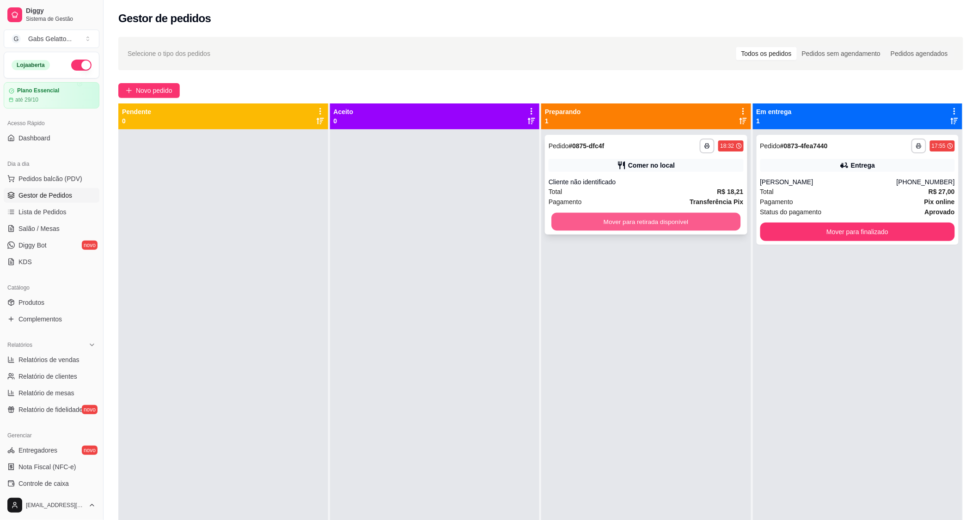
click at [624, 224] on button "Mover para retirada disponível" at bounding box center [645, 222] width 189 height 18
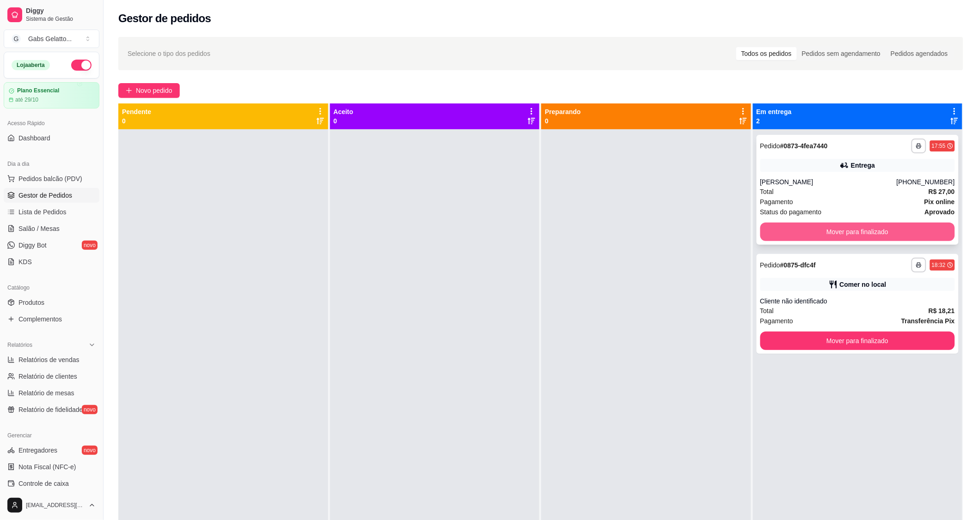
click at [798, 227] on button "Mover para finalizado" at bounding box center [857, 232] width 195 height 18
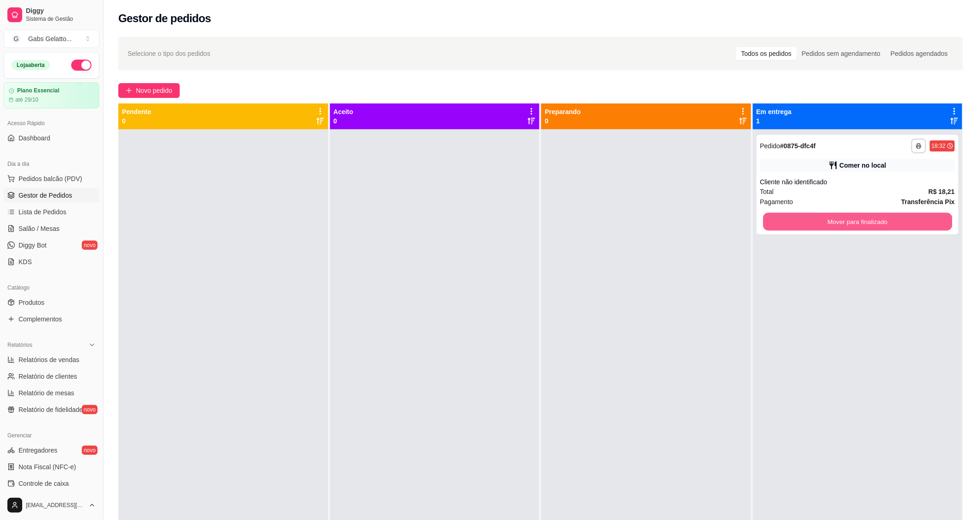
click at [800, 228] on button "Mover para finalizado" at bounding box center [857, 222] width 189 height 18
